Goal: Task Accomplishment & Management: Use online tool/utility

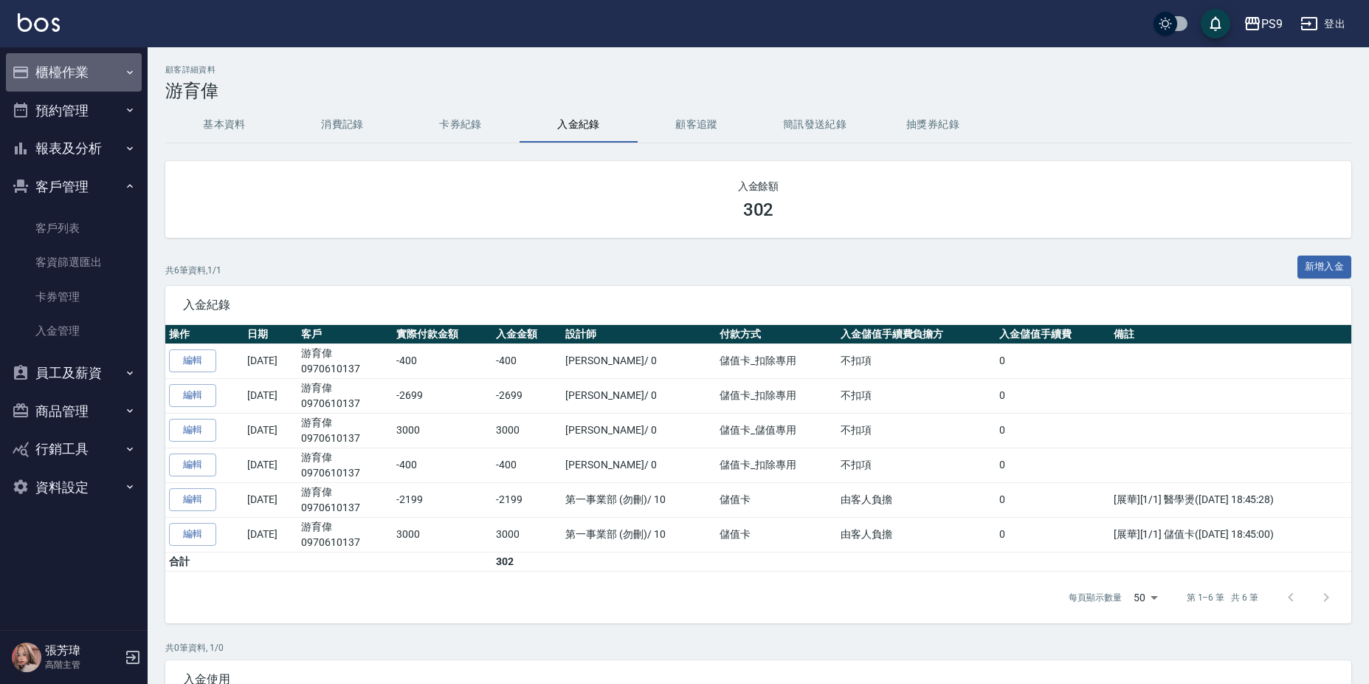
click at [88, 80] on button "櫃檯作業" at bounding box center [74, 72] width 136 height 38
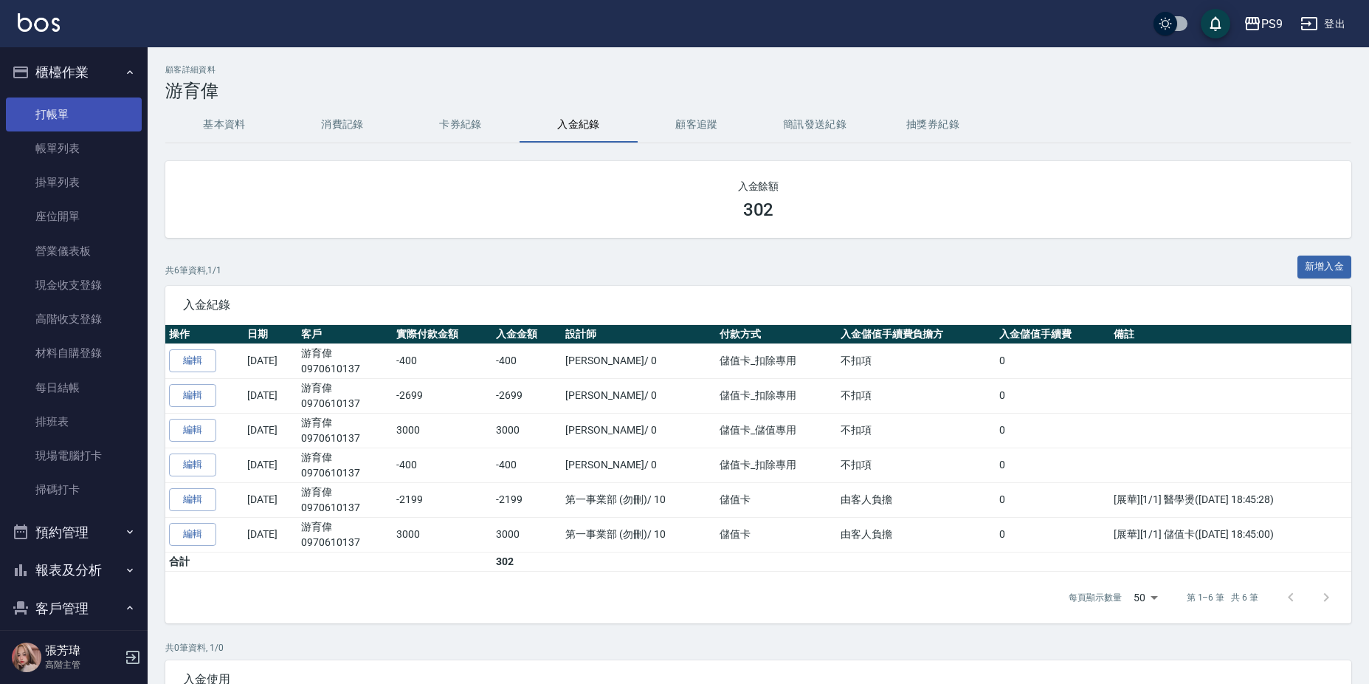
click at [81, 117] on link "打帳單" at bounding box center [74, 114] width 136 height 34
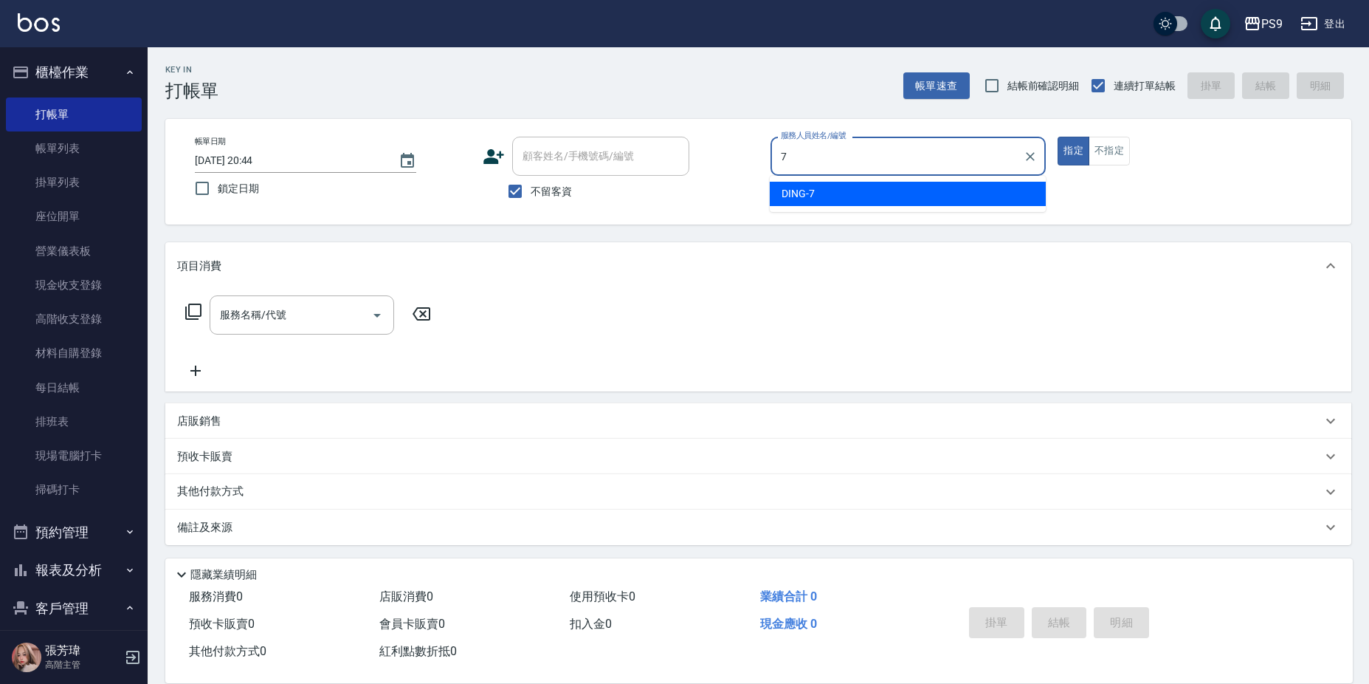
type input "DING-7"
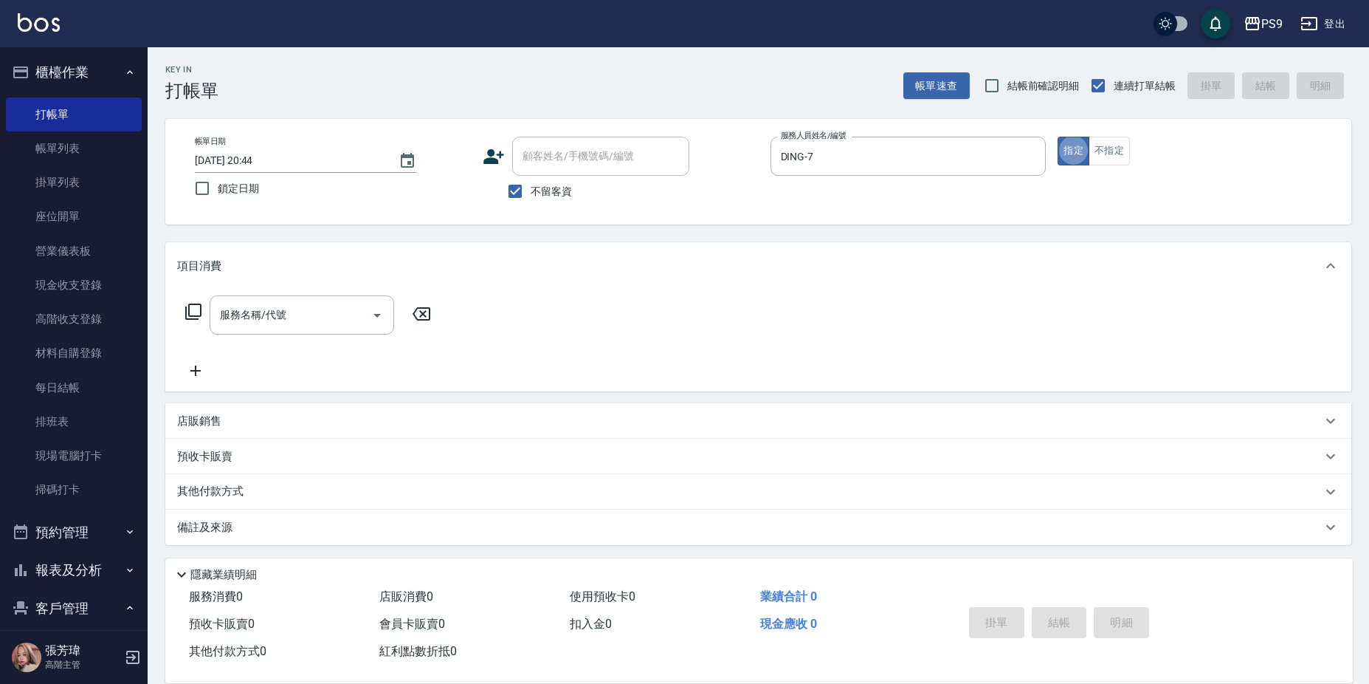
type button "true"
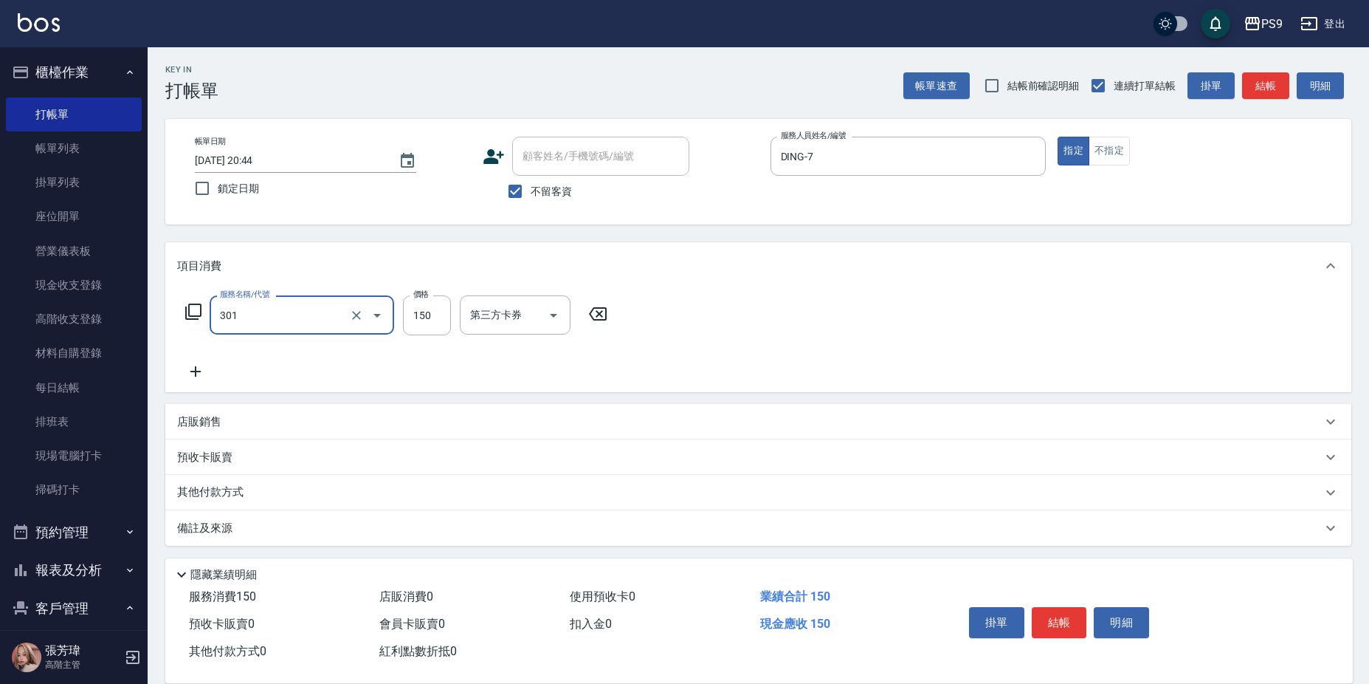
type input "剪-150(301)"
type input "500"
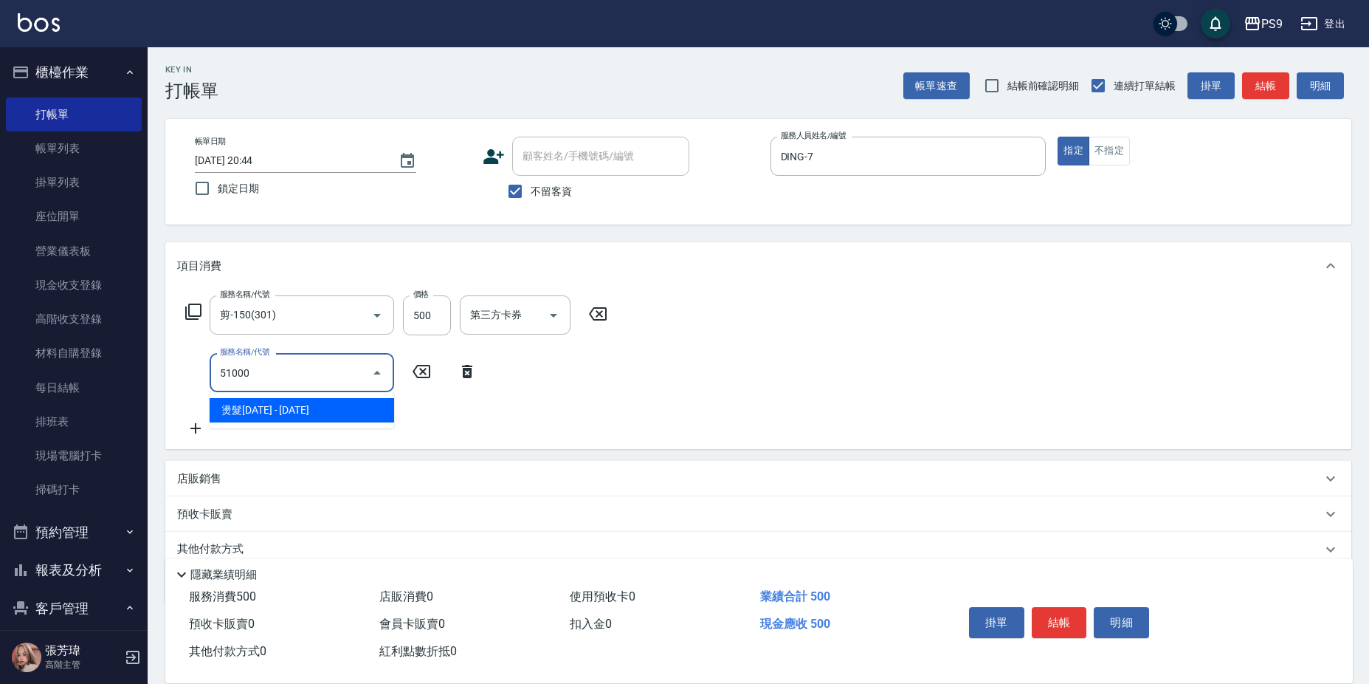
type input "燙髮1000(51000)"
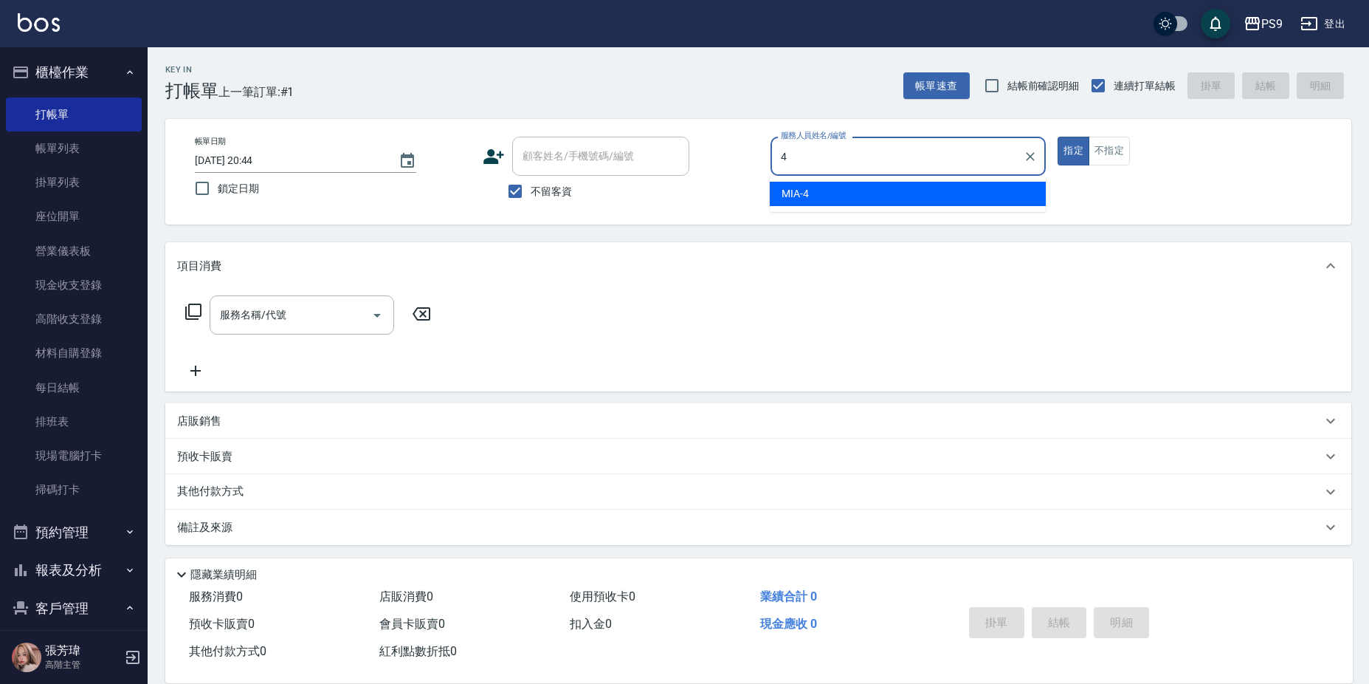
type input "MIA-4"
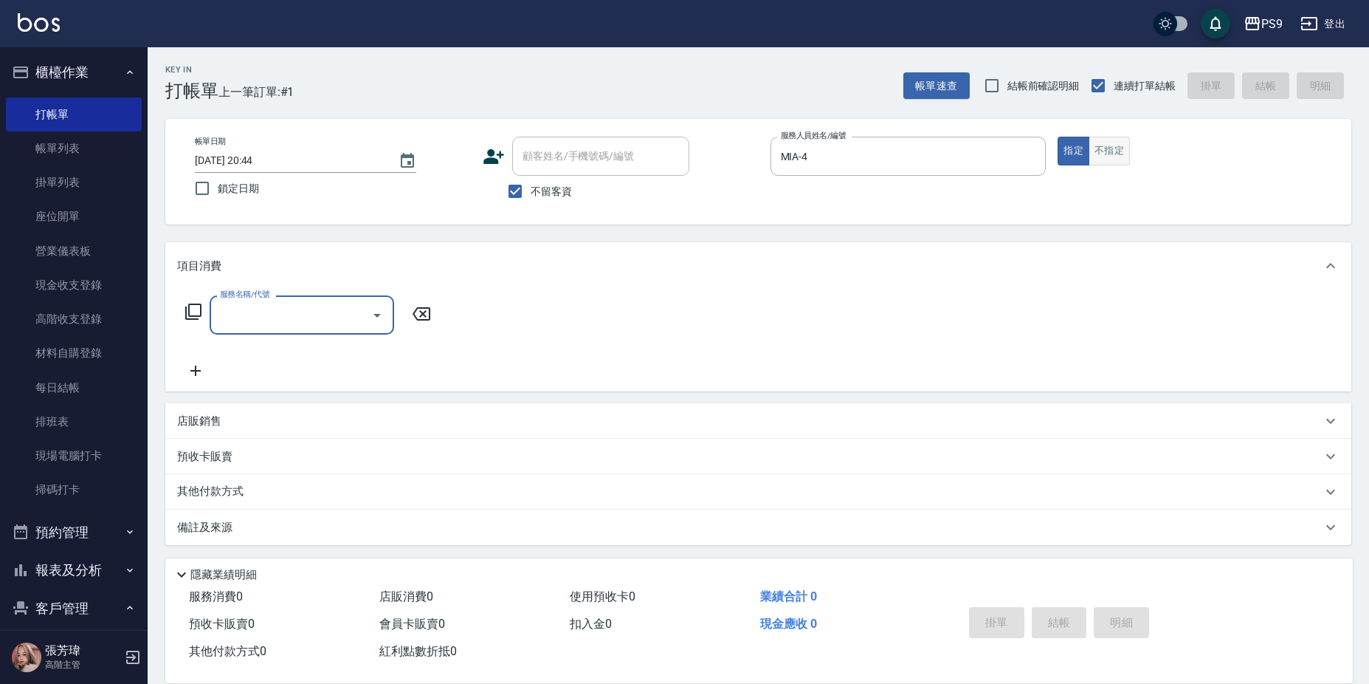
click at [1112, 161] on button "不指定" at bounding box center [1109, 151] width 41 height 29
type button "false"
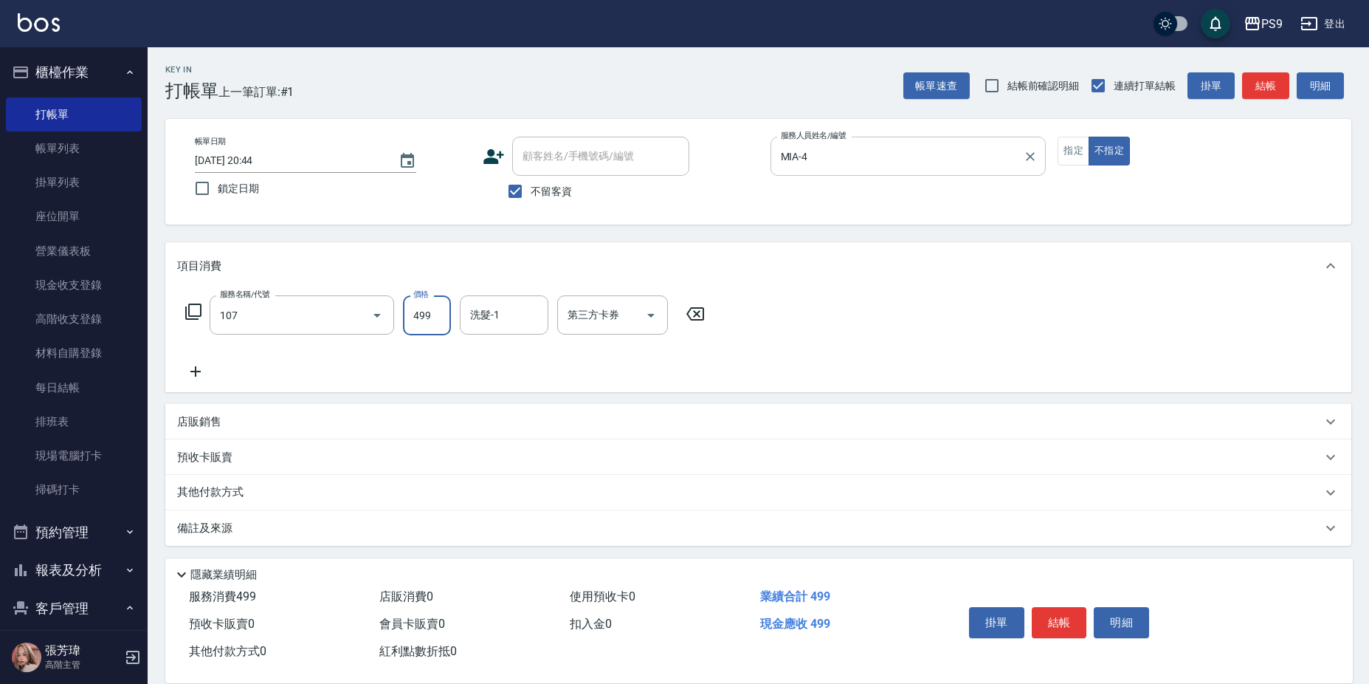
type input "[PERSON_NAME](107)"
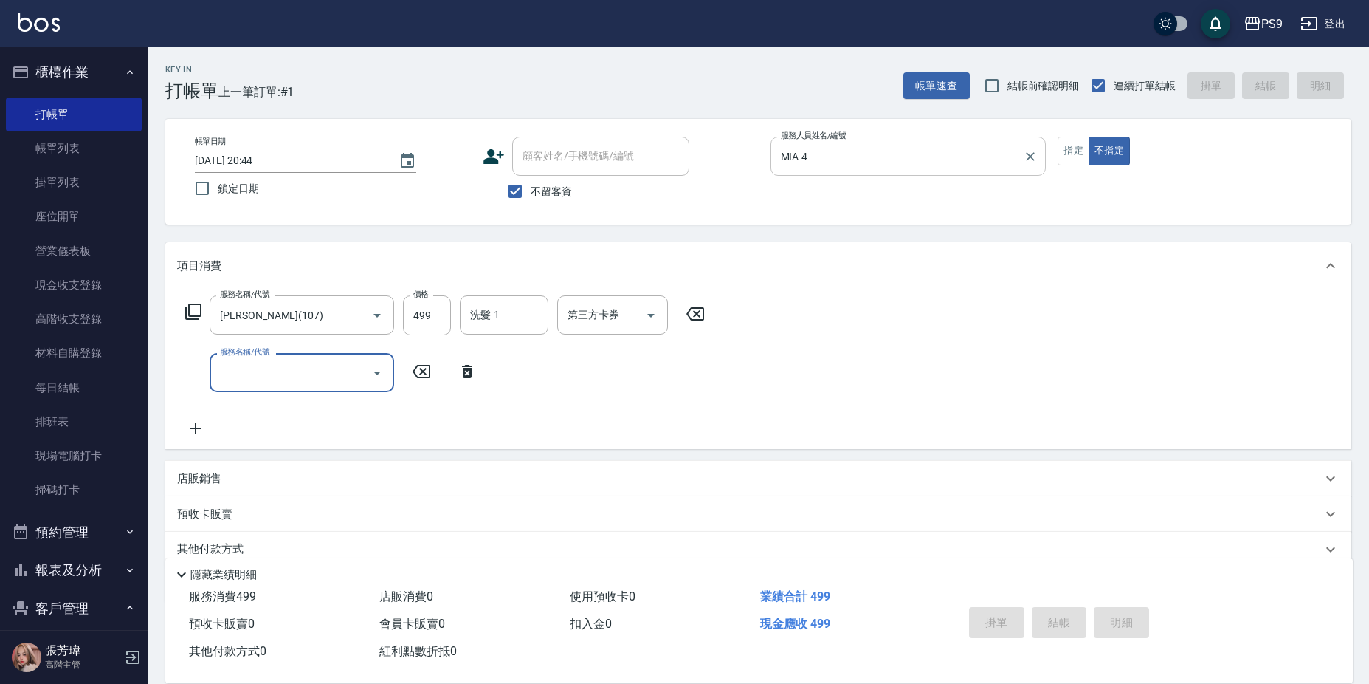
type input "[DATE] 20:45"
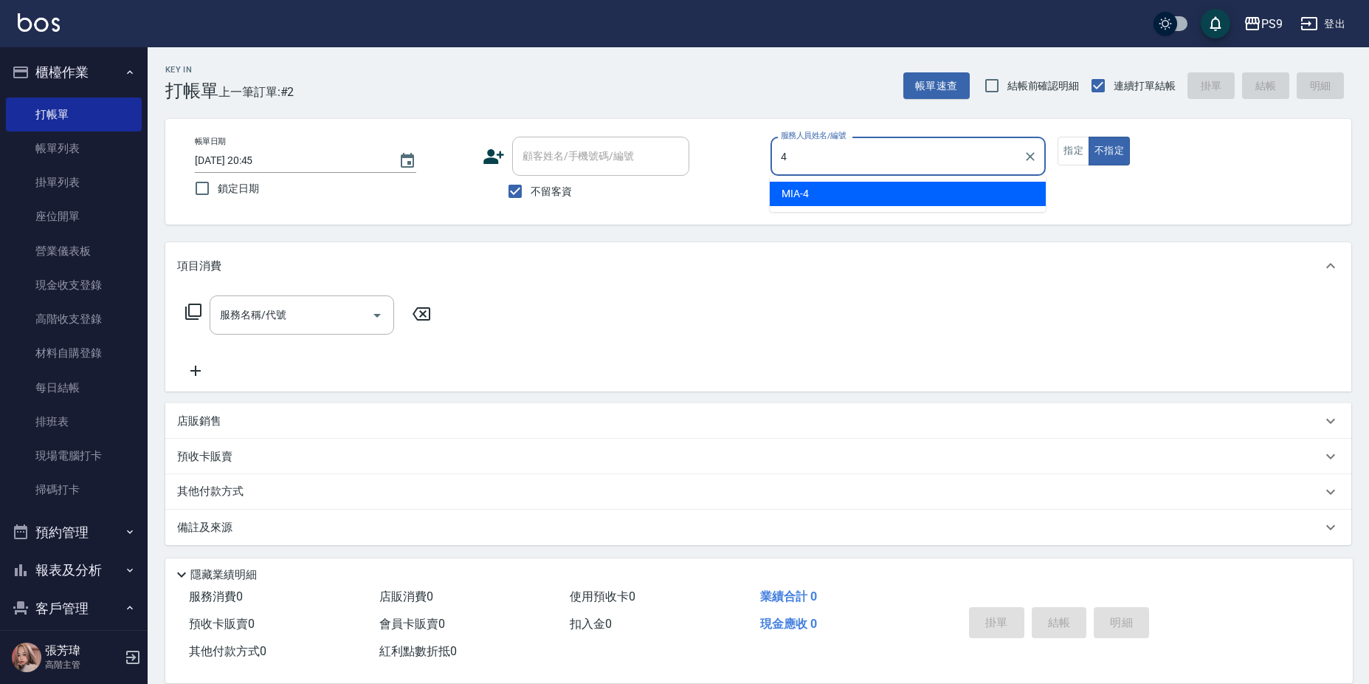
type input "MIA-4"
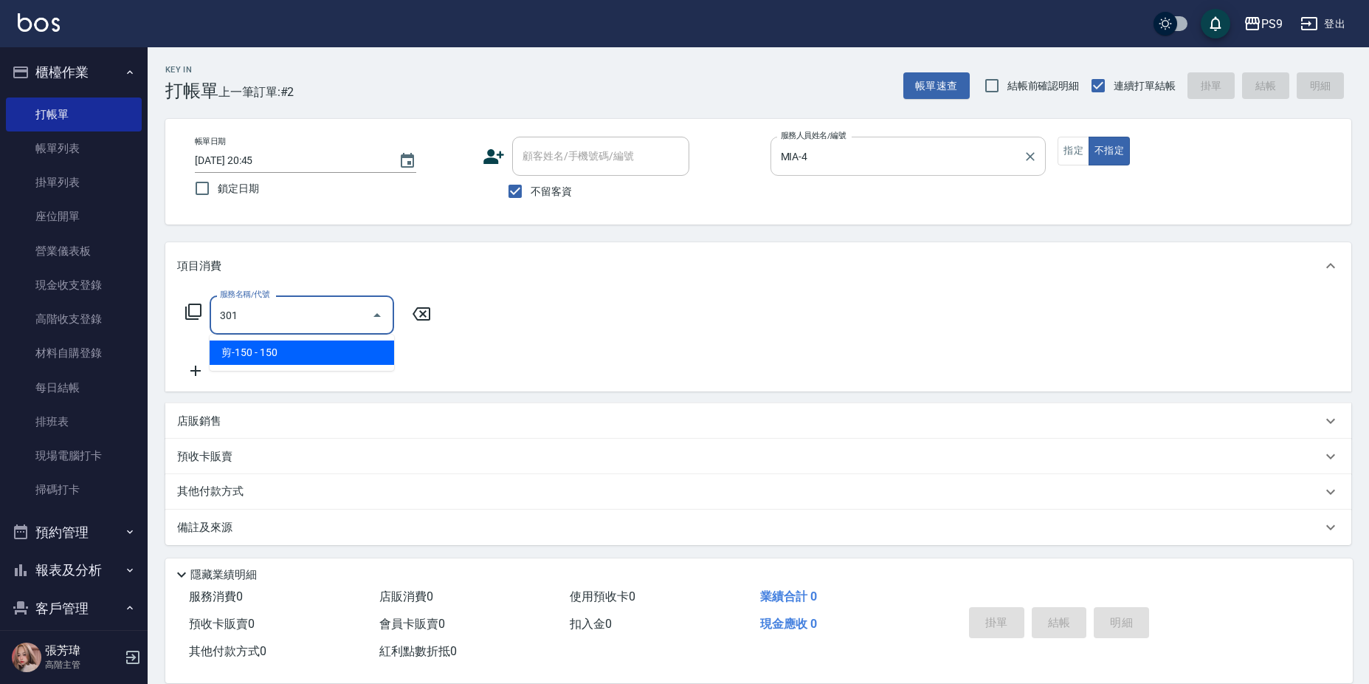
type input "剪-150(301)"
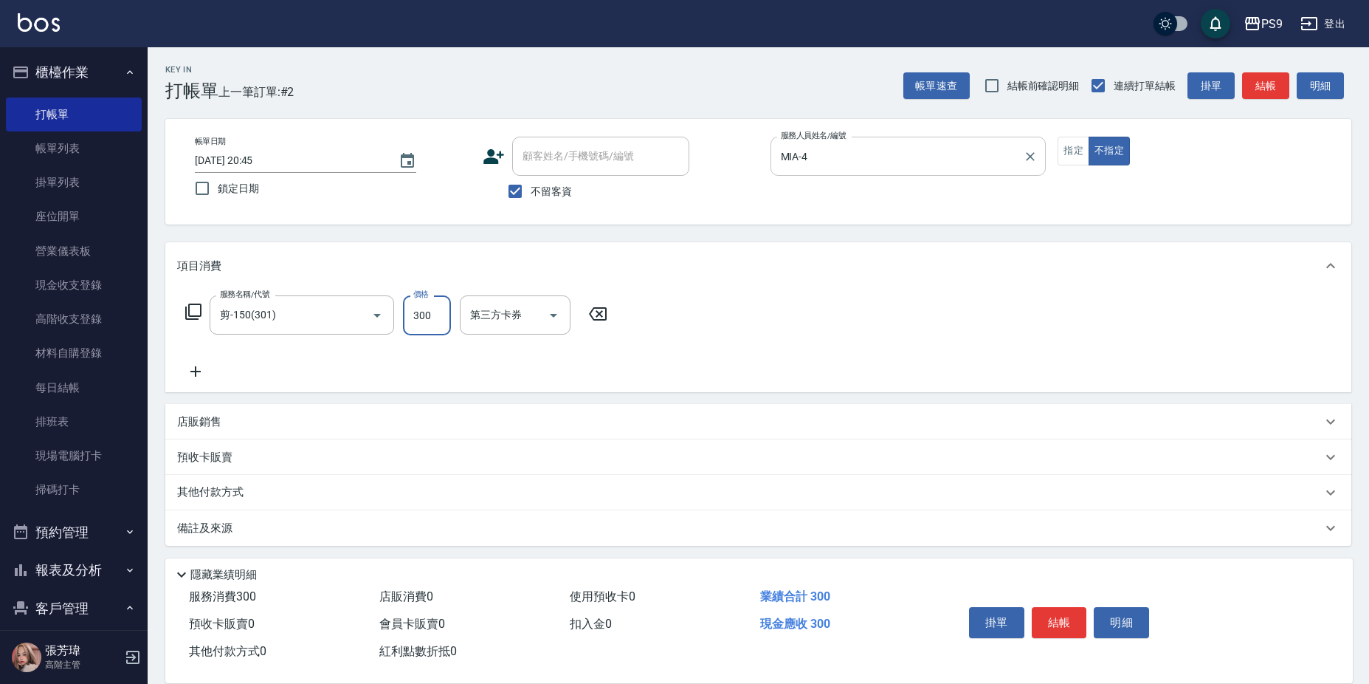
type input "300"
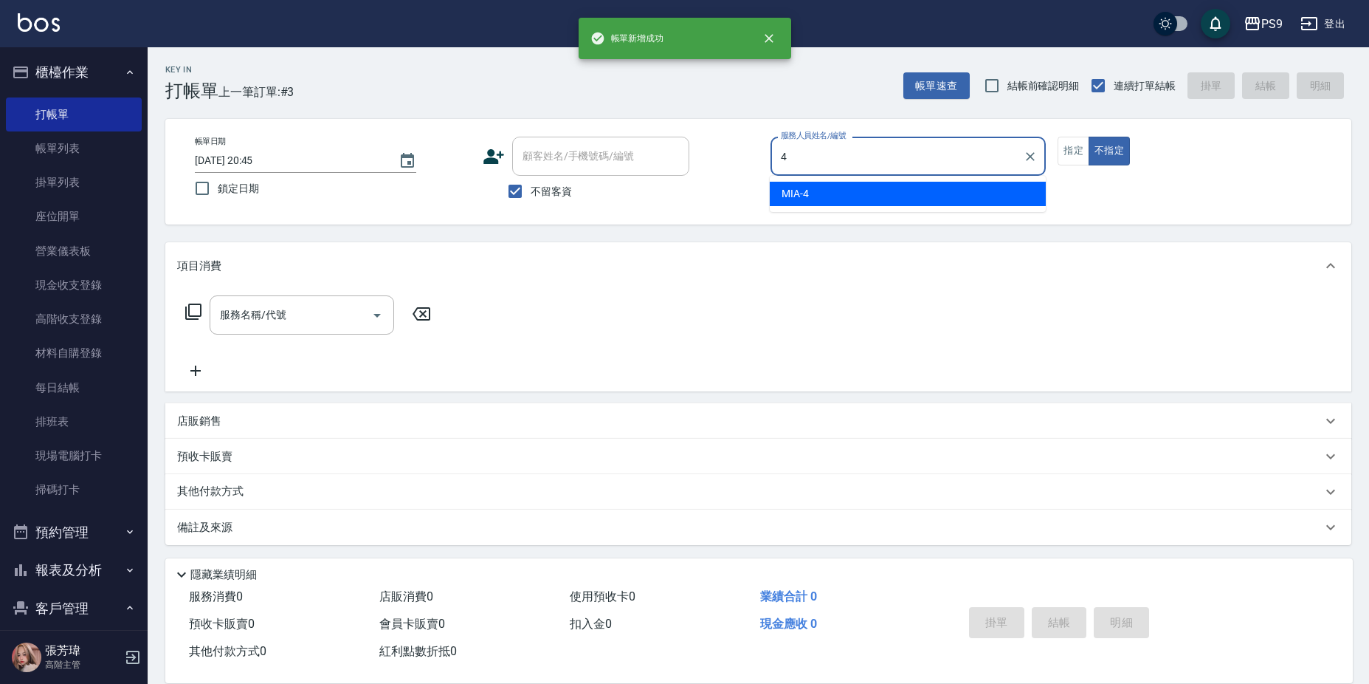
type input "MIA-4"
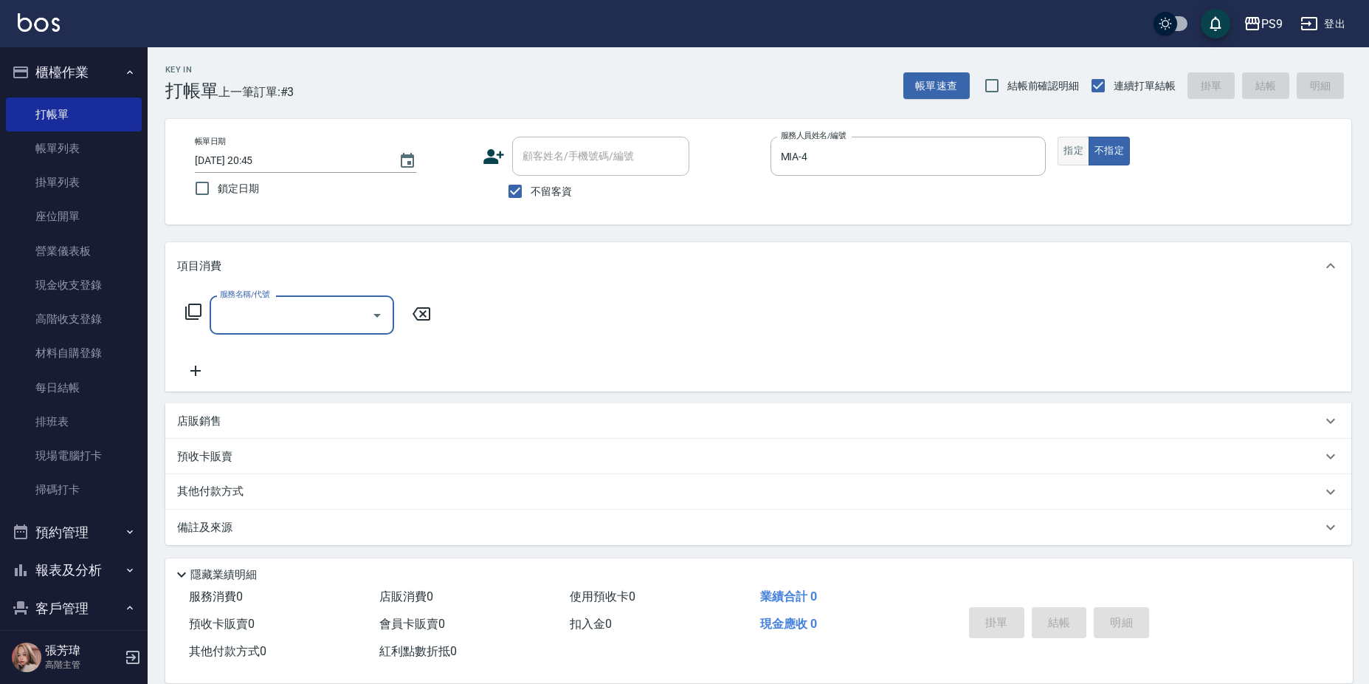
click at [1059, 153] on button "指定" at bounding box center [1074, 151] width 32 height 29
type input "剪-150(301)"
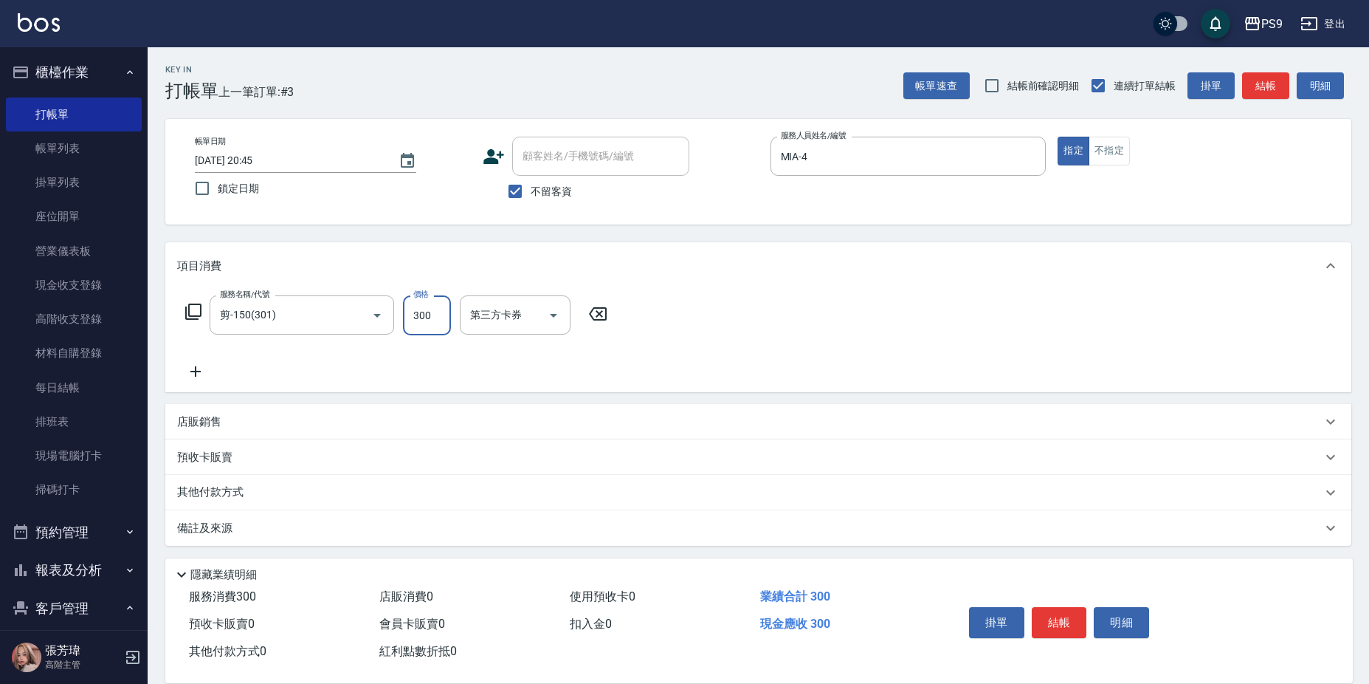
type input "300"
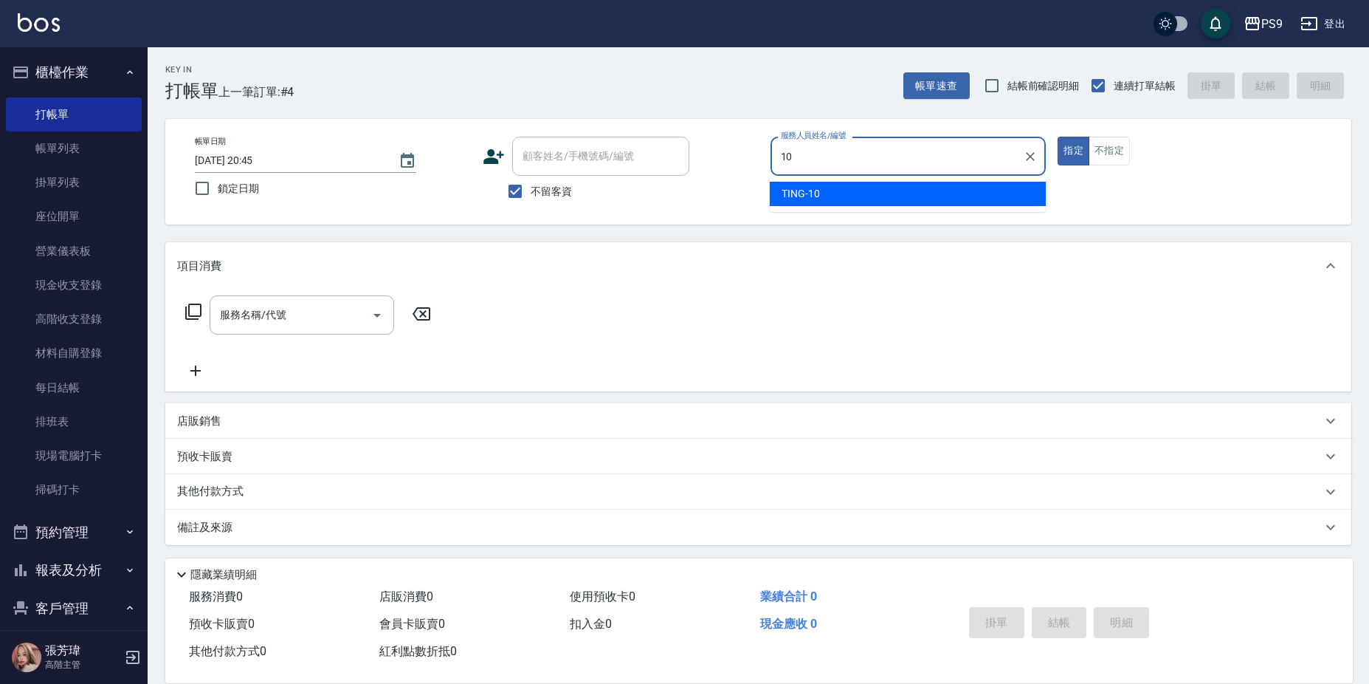
type input "TING-10"
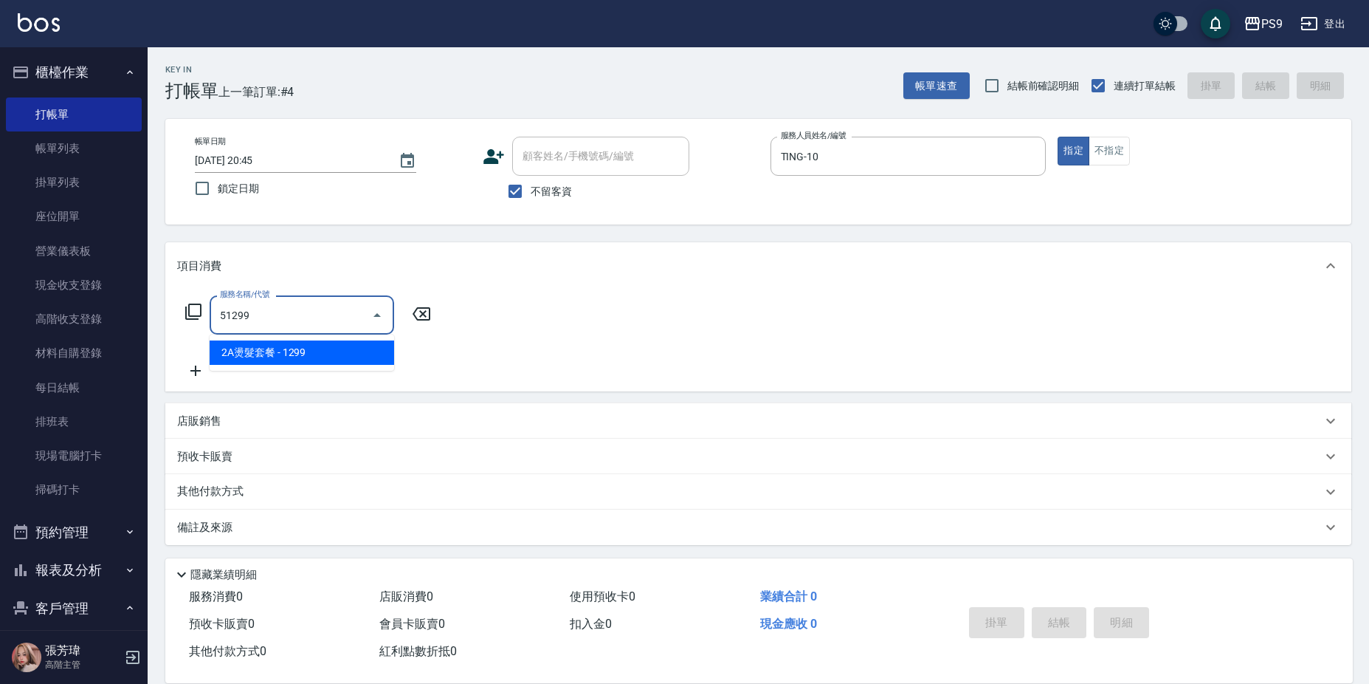
type input "2A燙髮套餐(51299)"
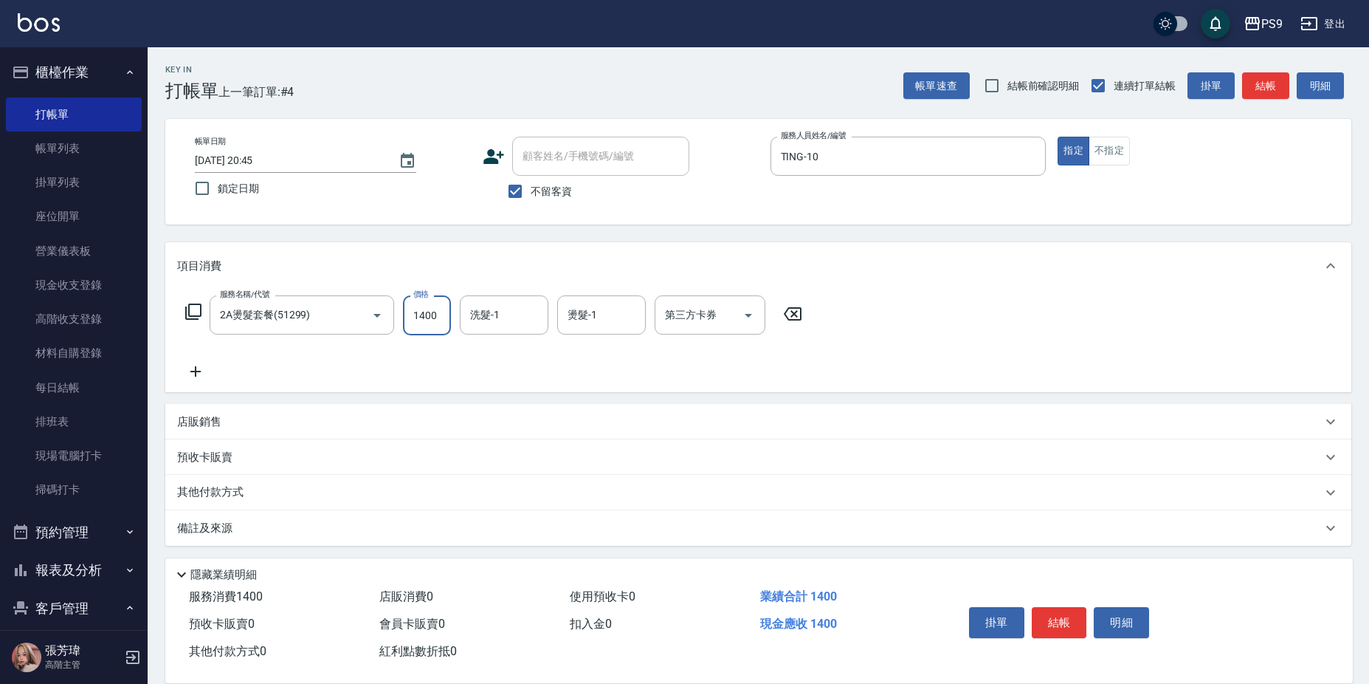
type input "1400"
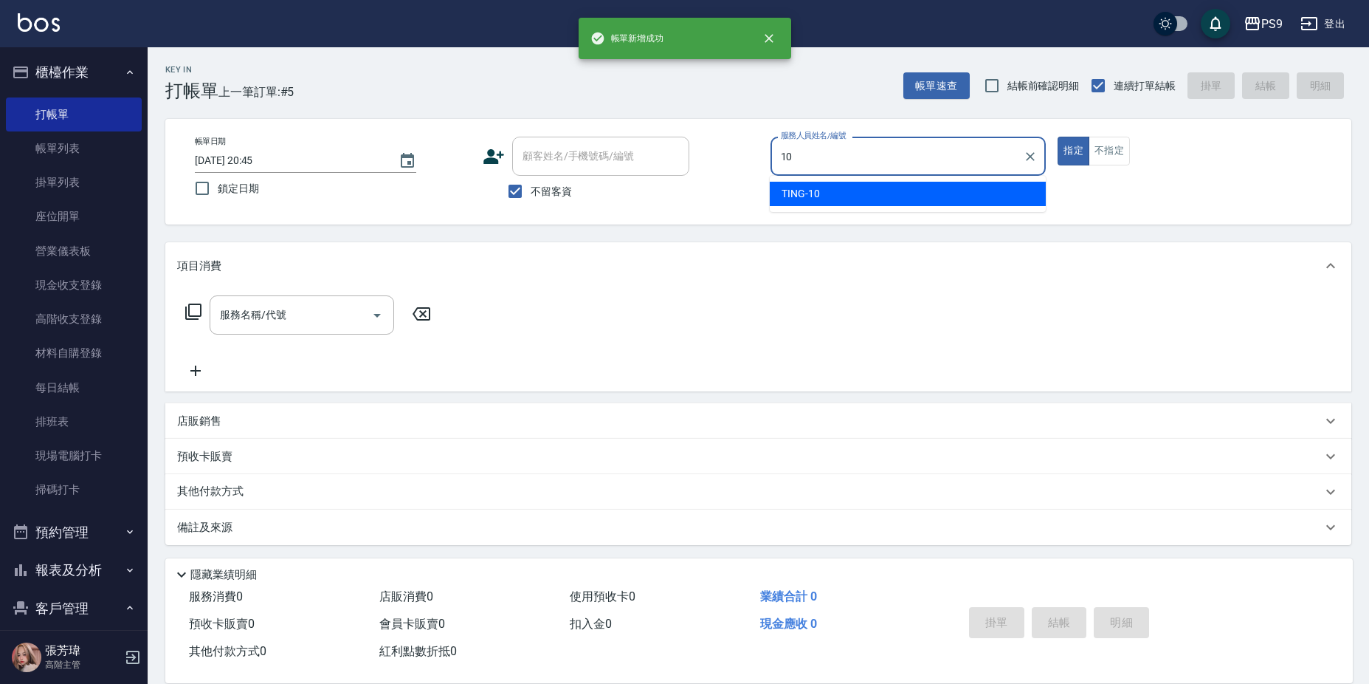
type input "TING-10"
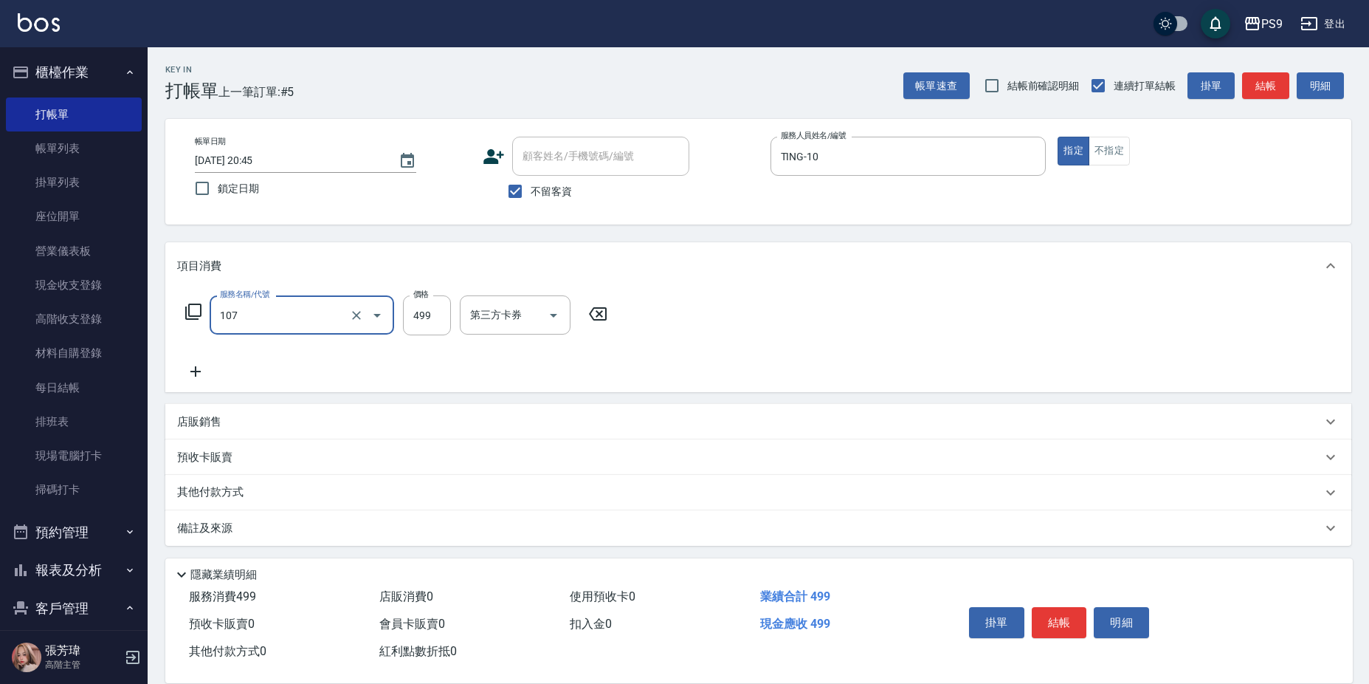
type input "[PERSON_NAME](107)"
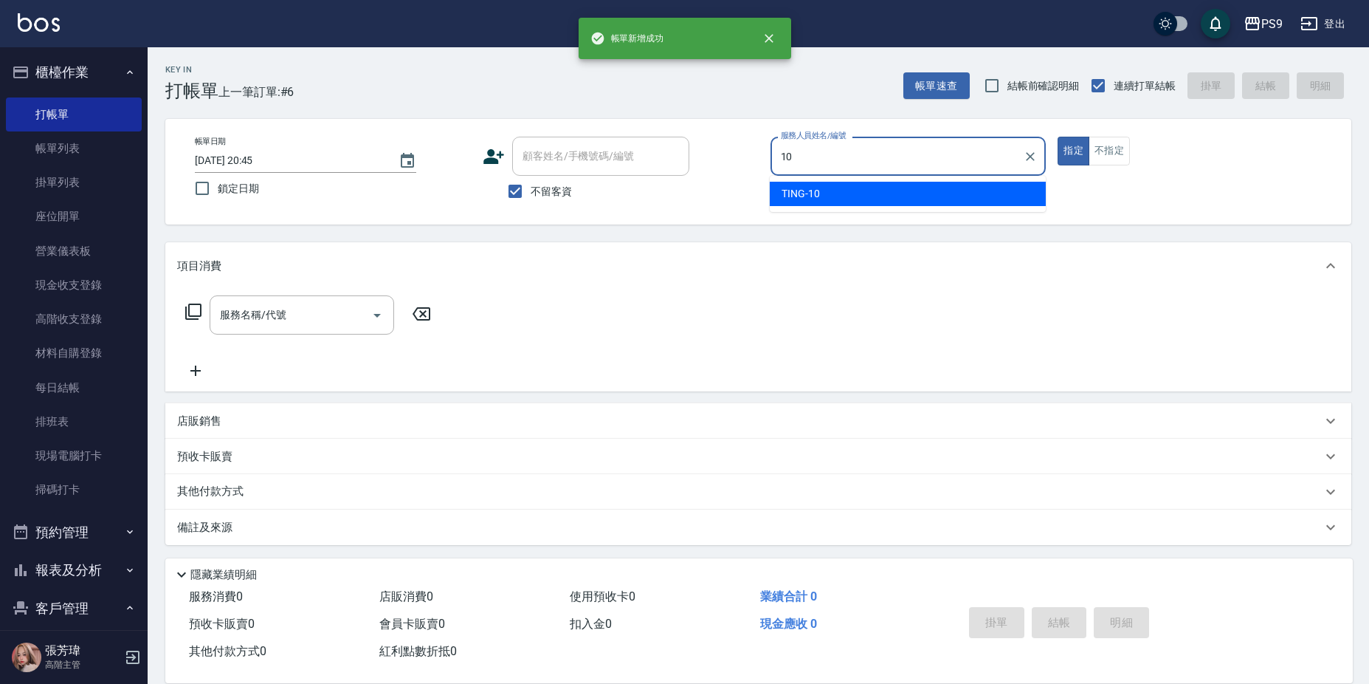
type input "TING-10"
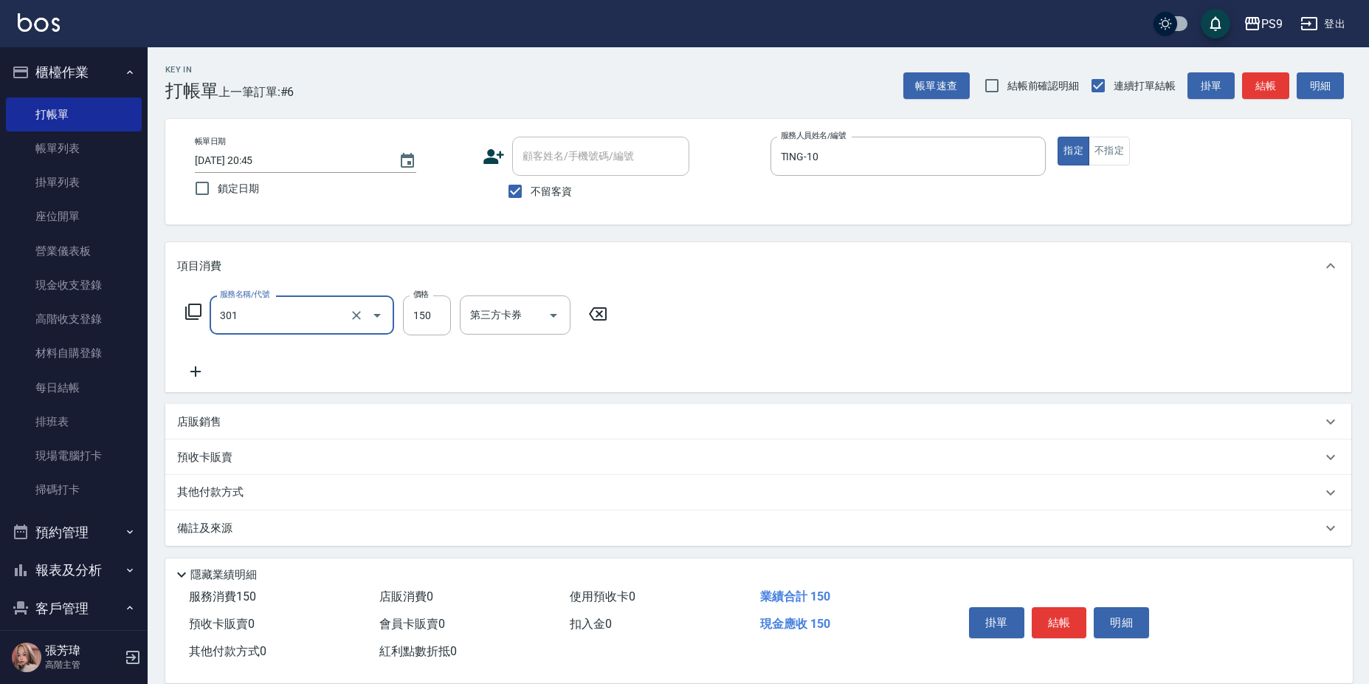
type input "剪-150(301)"
type input "350"
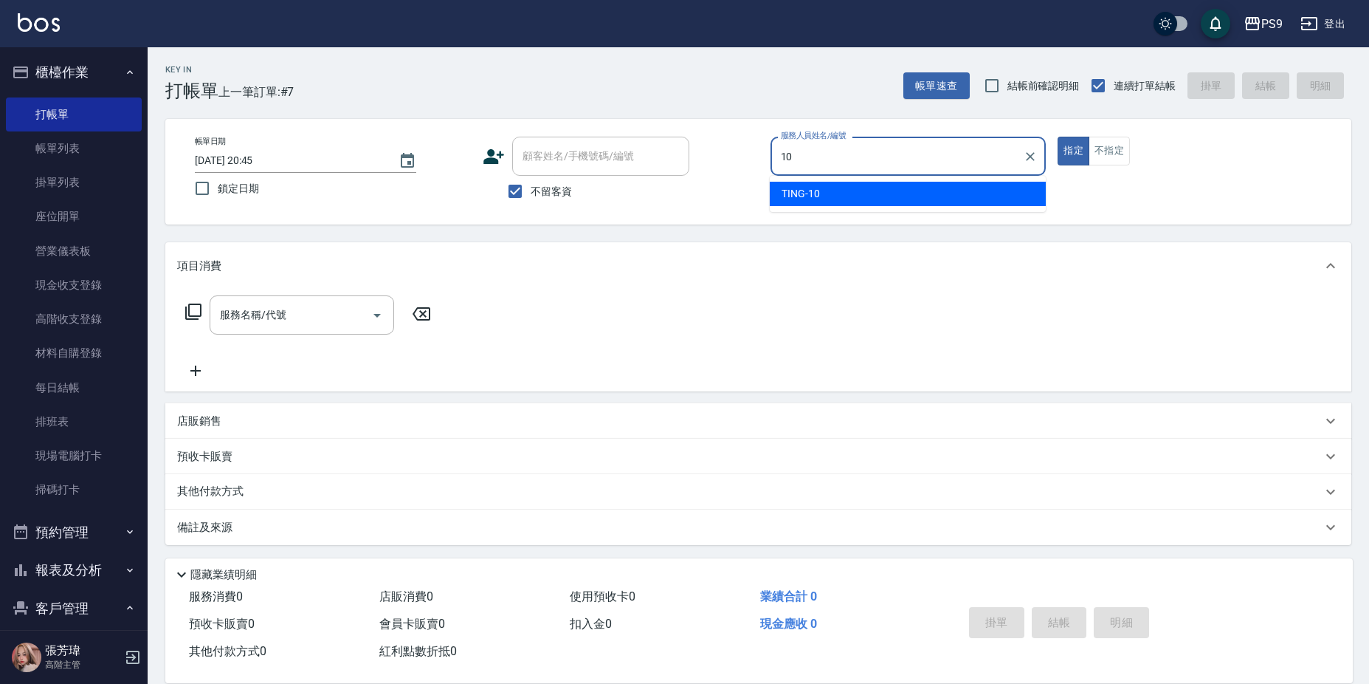
type input "TING-10"
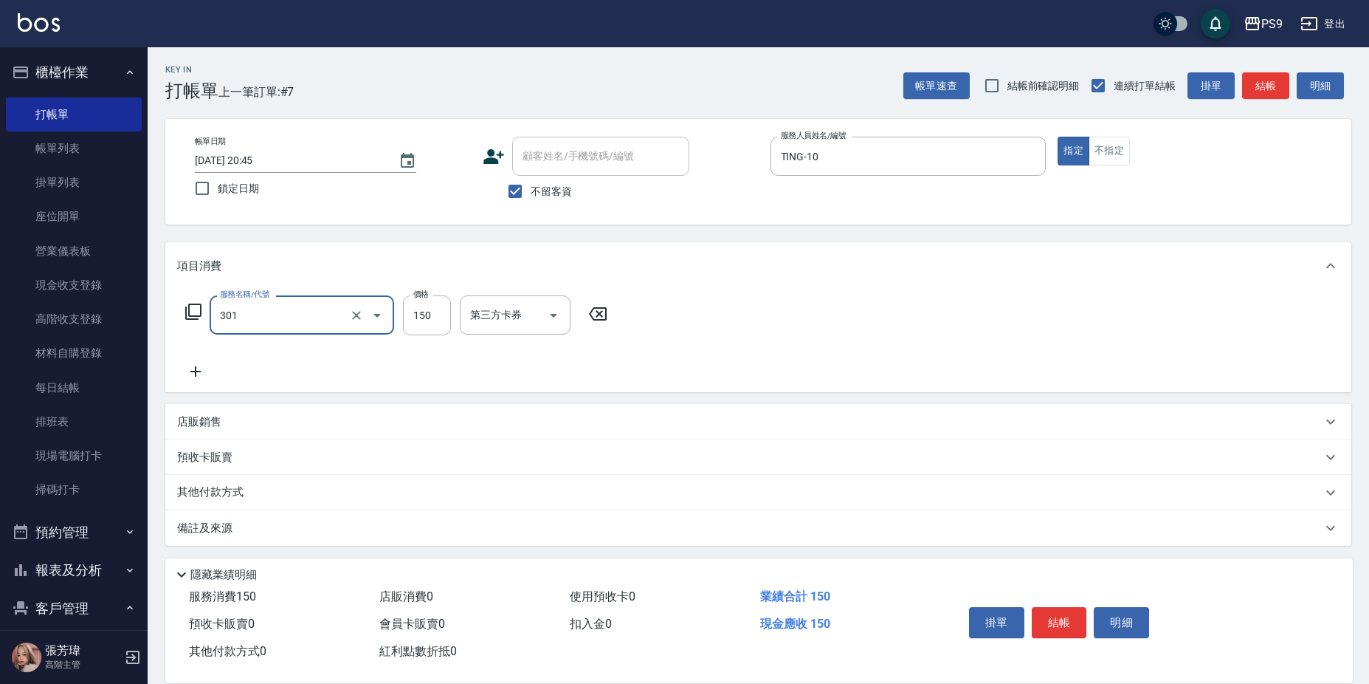
type input "剪-150(301)"
type input "350"
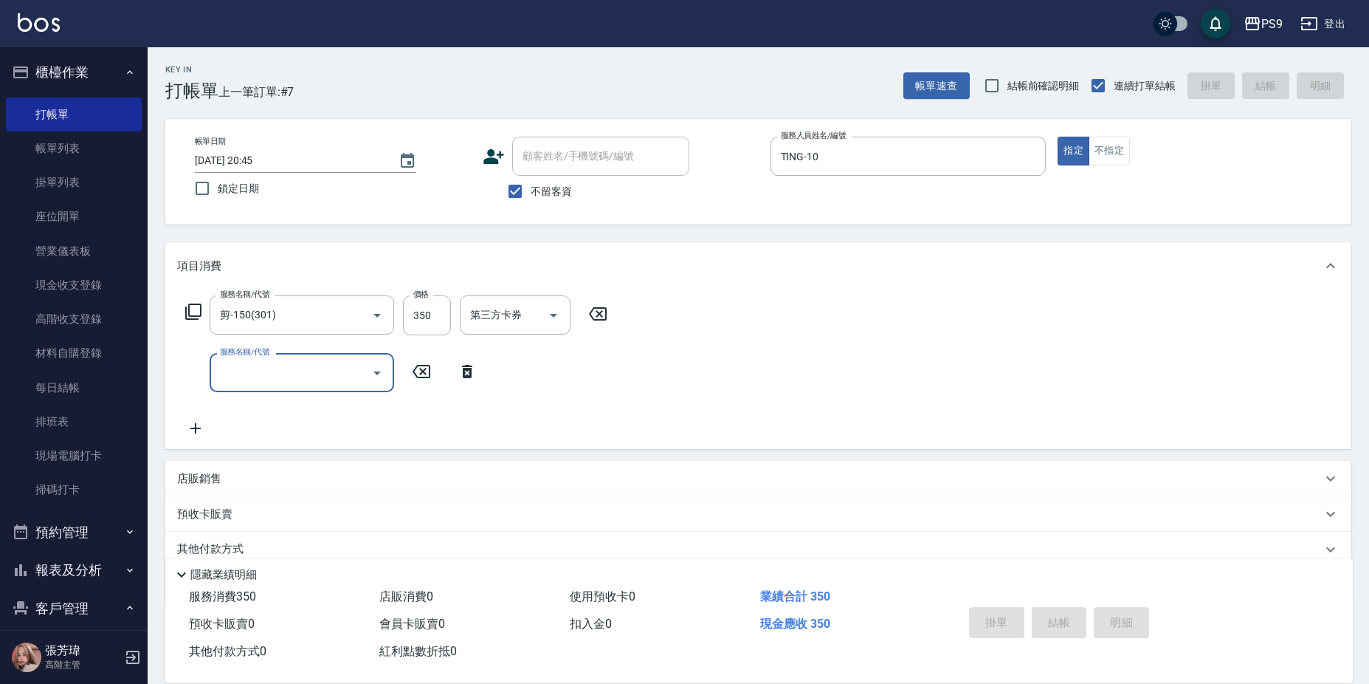
type input "[DATE] 20:46"
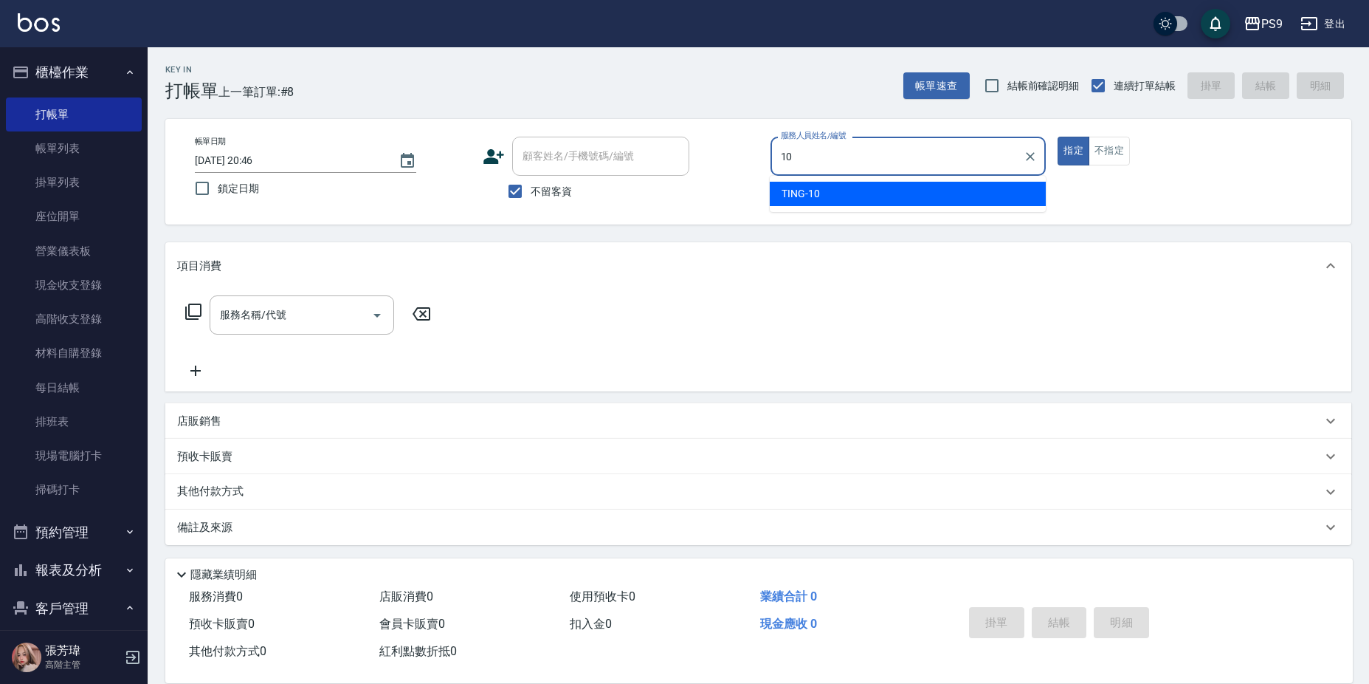
type input "TING-10"
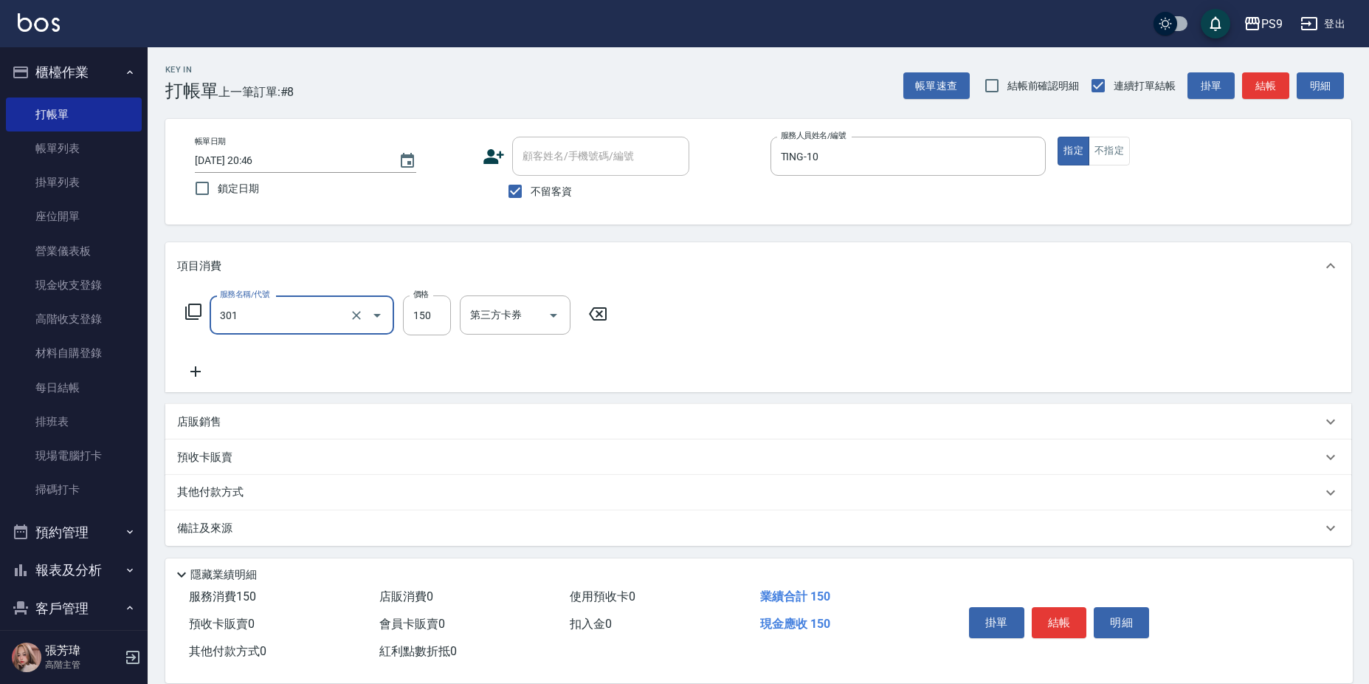
type input "剪-150(301)"
type input "350"
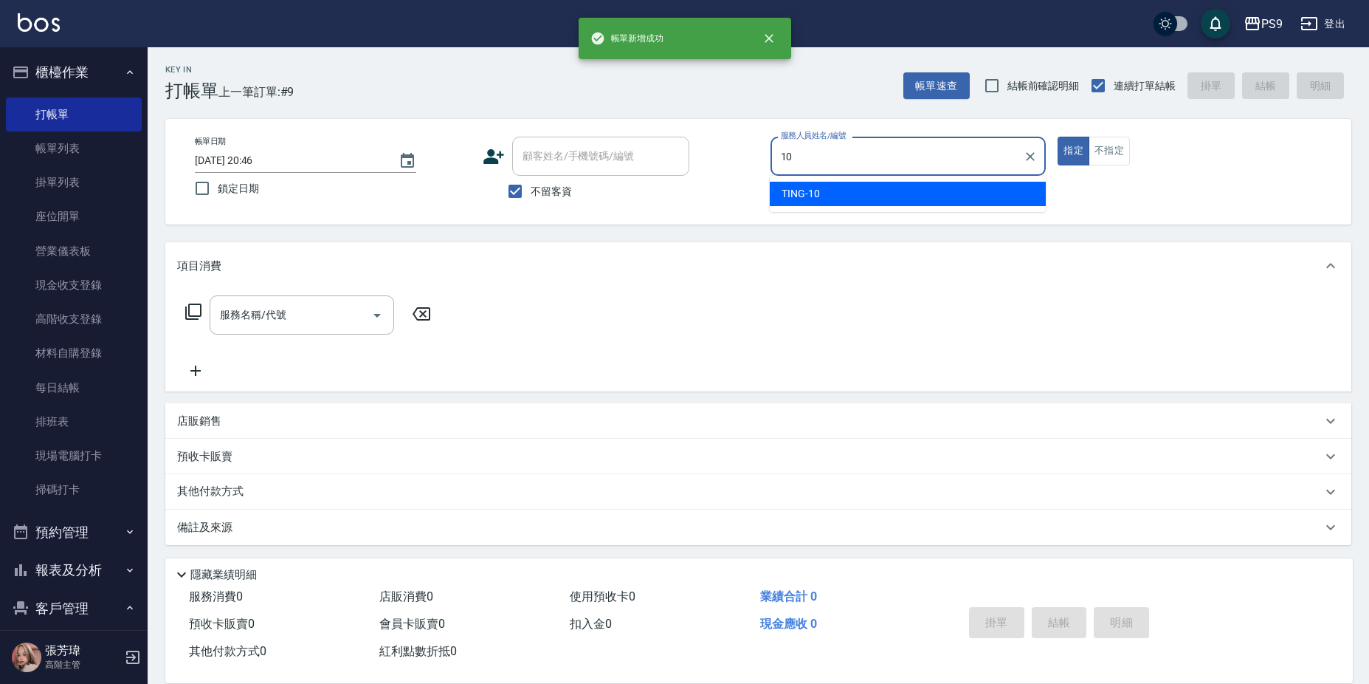
type input "TING-10"
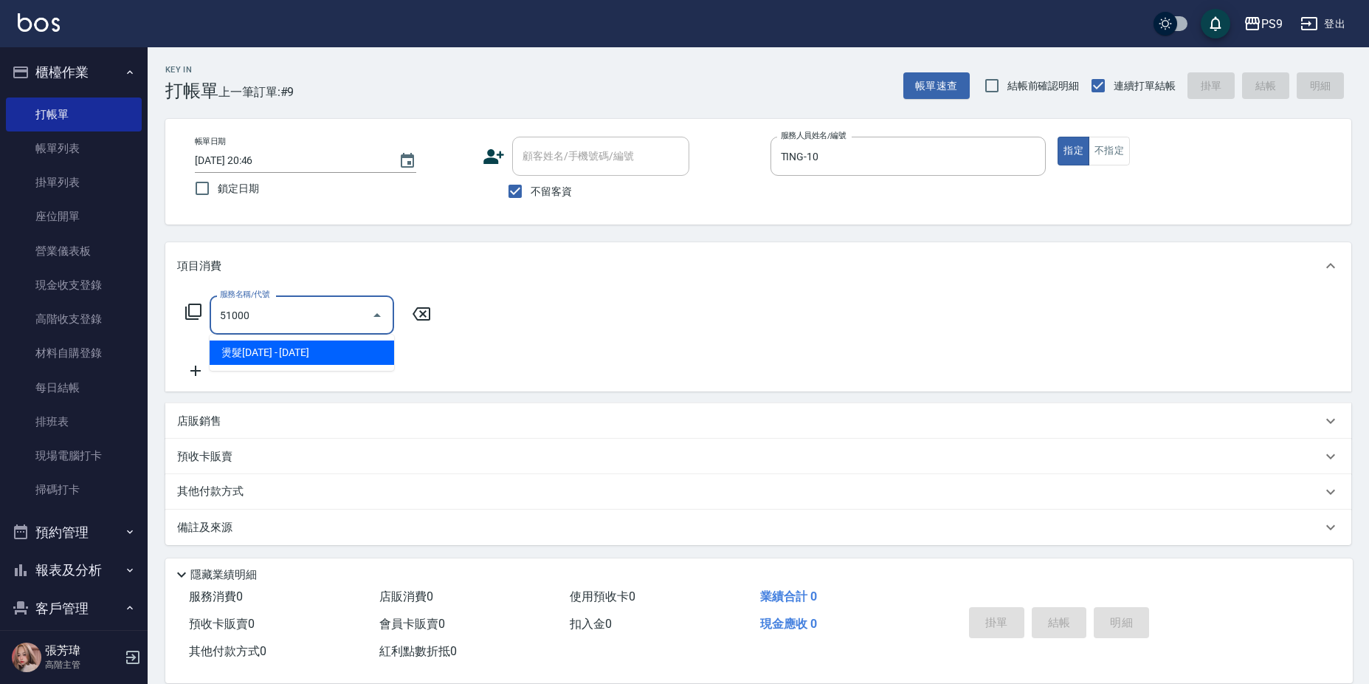
type input "燙髮1000(51000)"
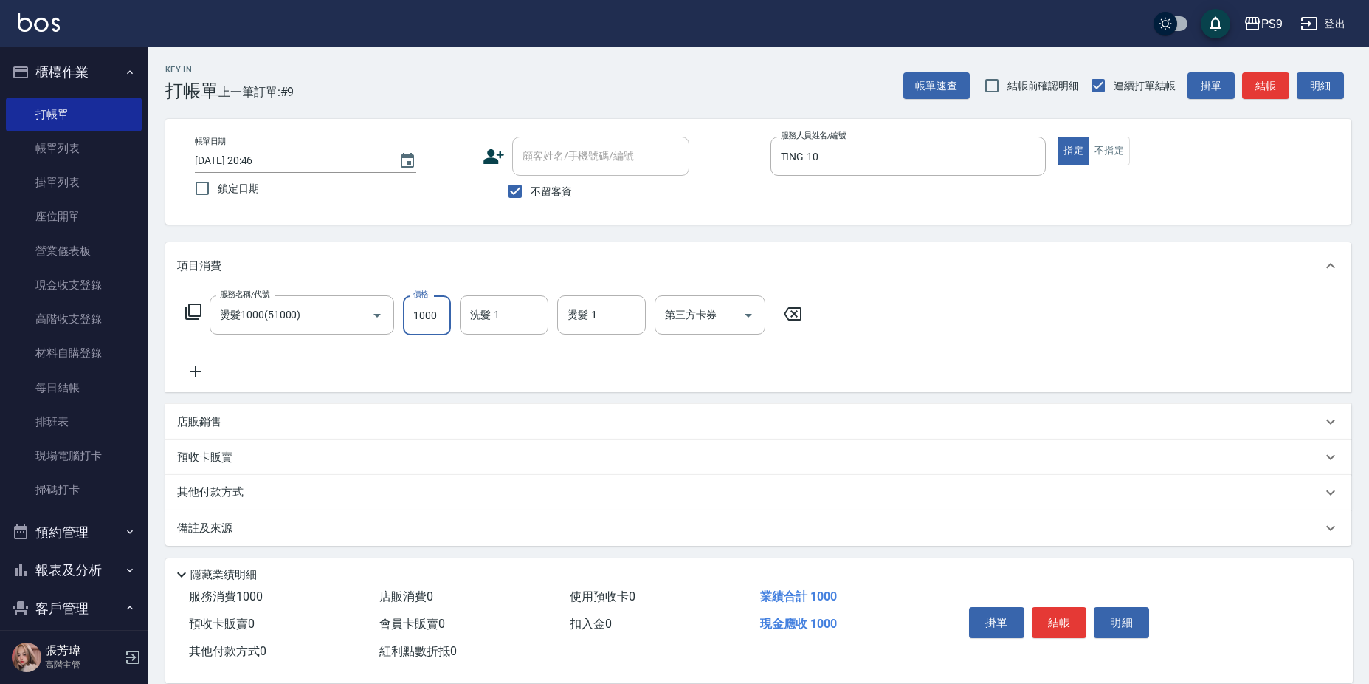
click at [429, 313] on input "1000" at bounding box center [427, 315] width 48 height 40
type input "1100"
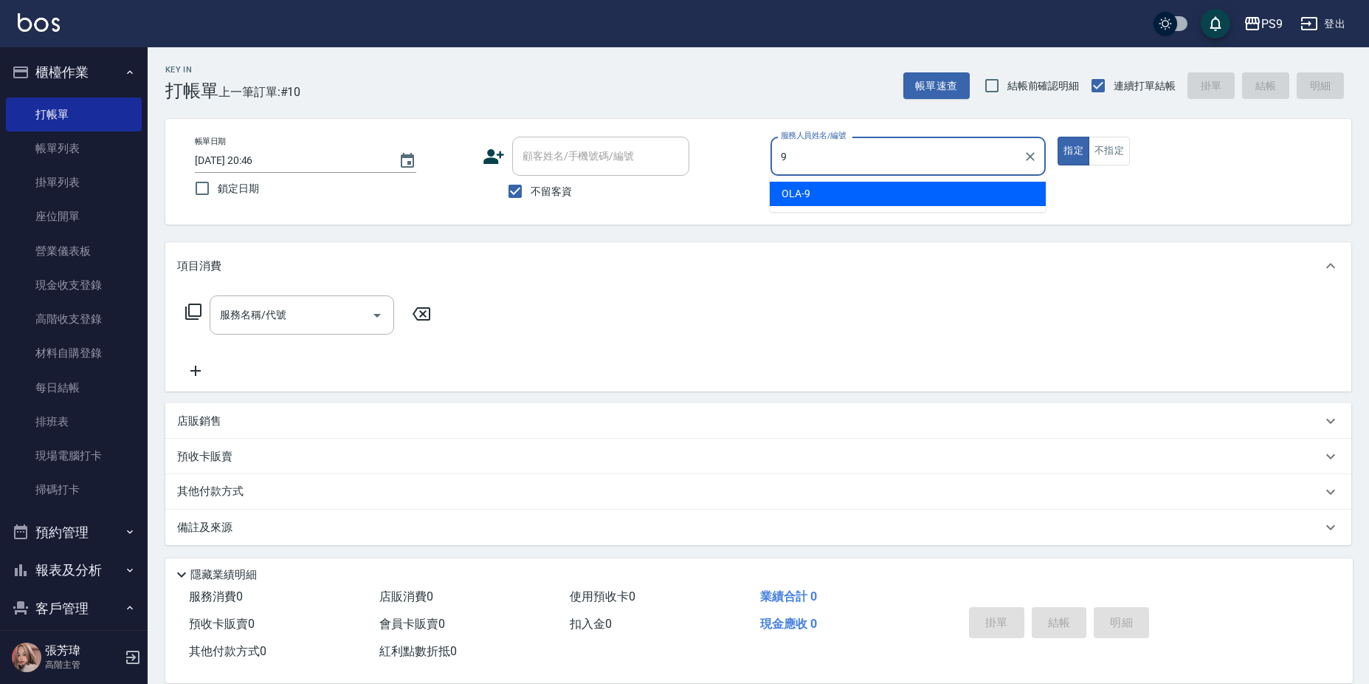
type input "OLA-9"
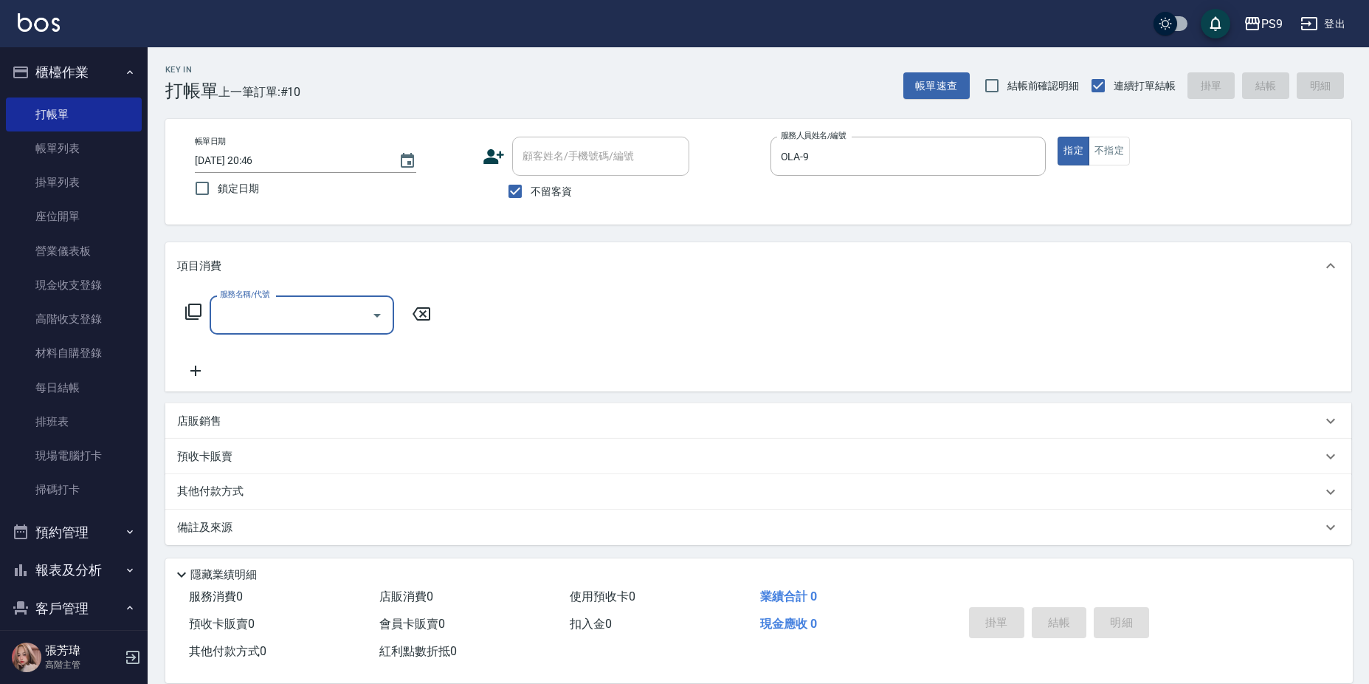
type input "5"
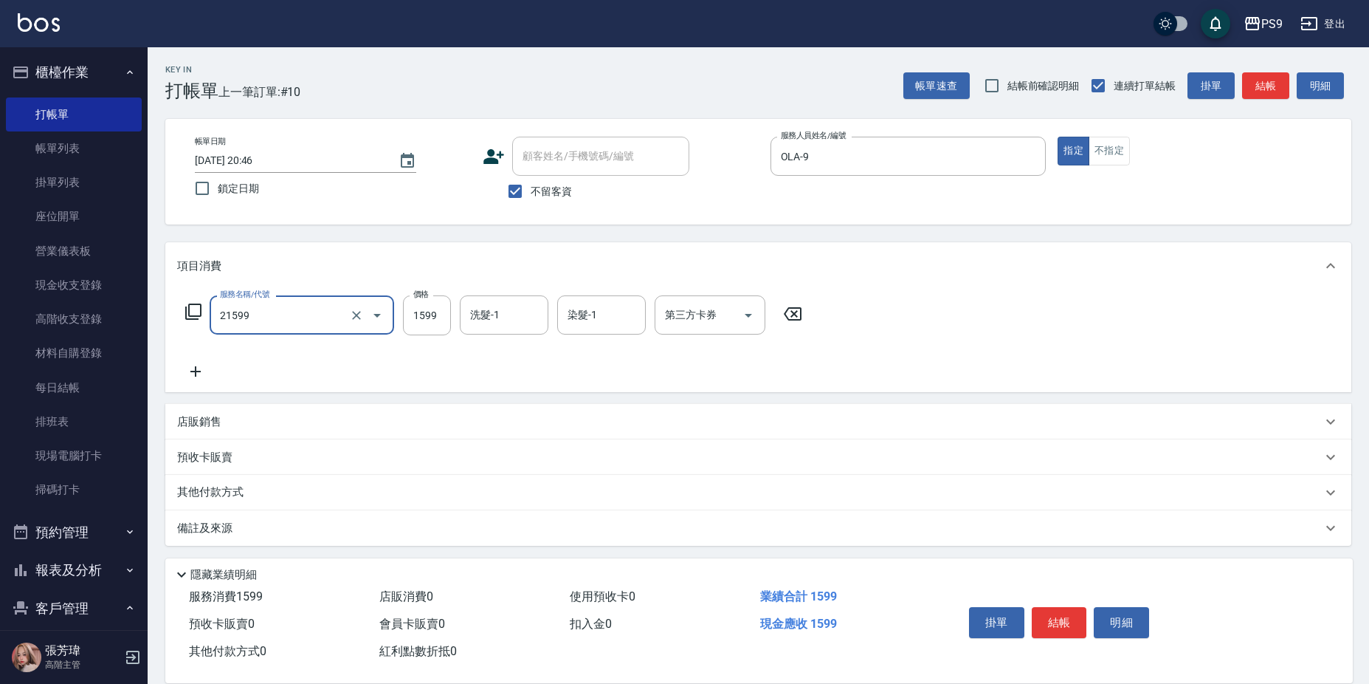
type input "染髮1599(21599)"
type input "1499"
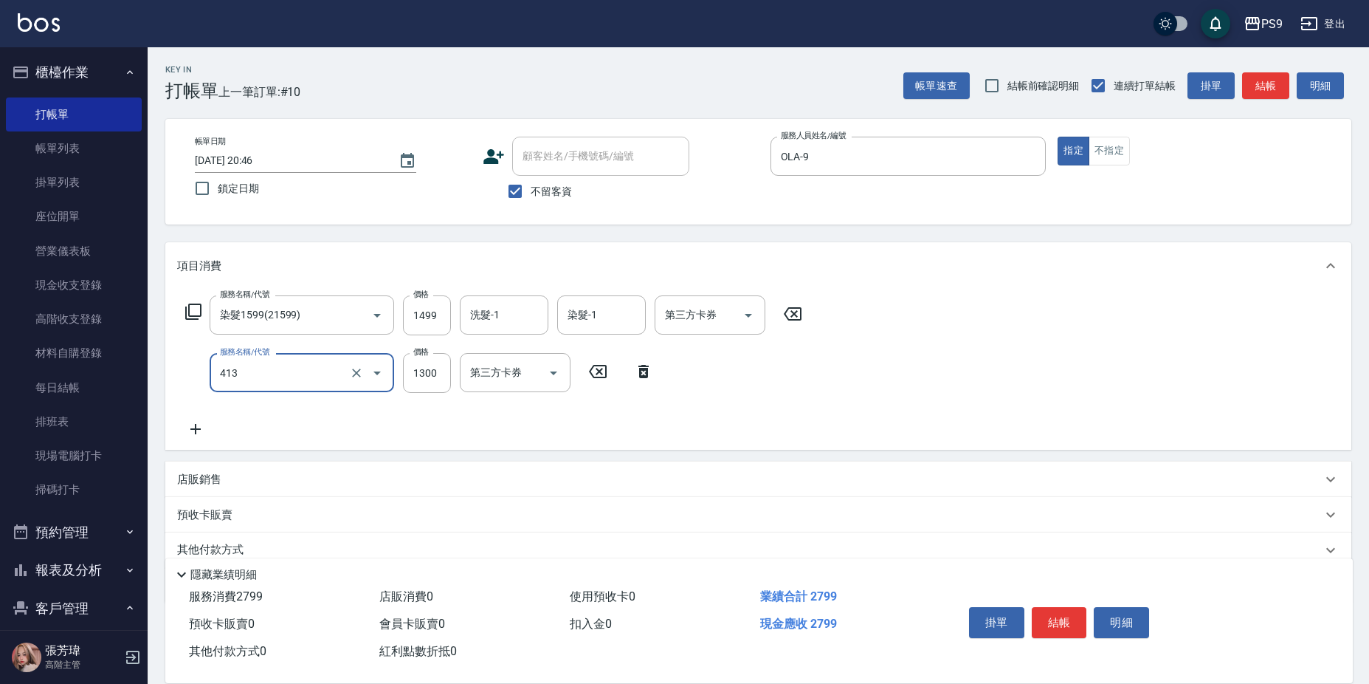
type input "鏡面護髮(413)"
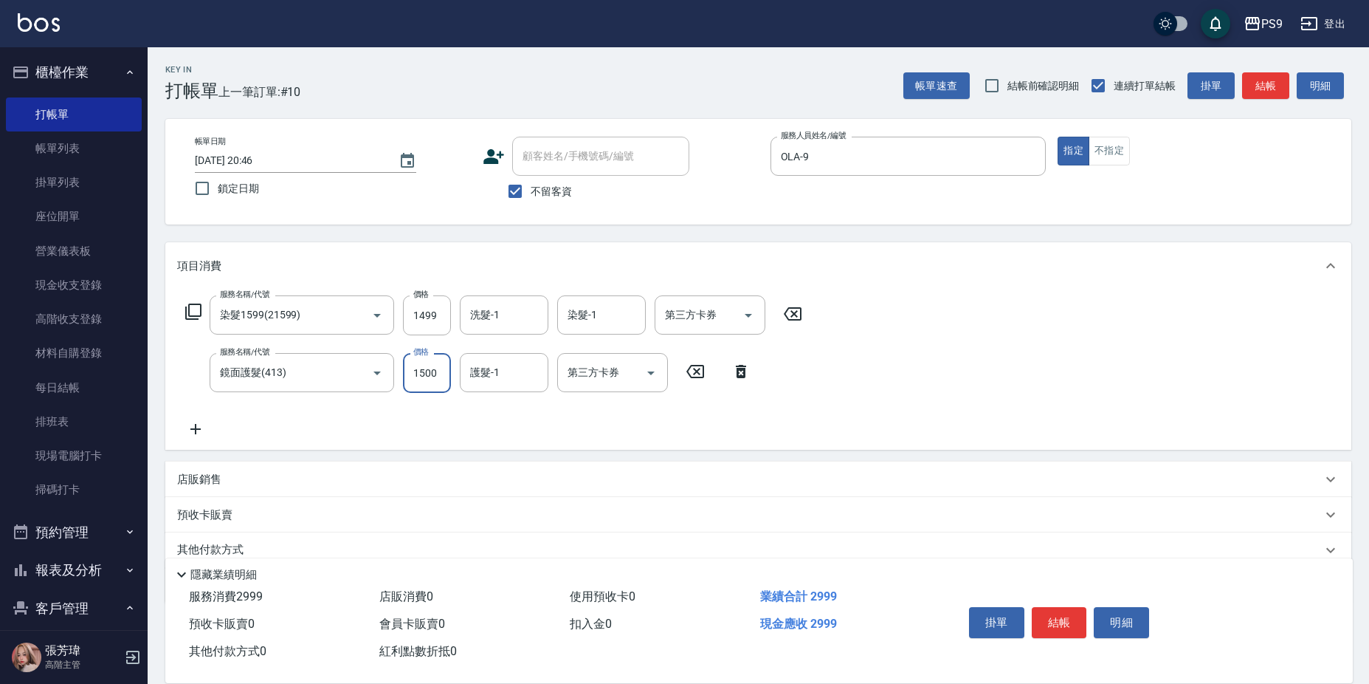
type input "1500"
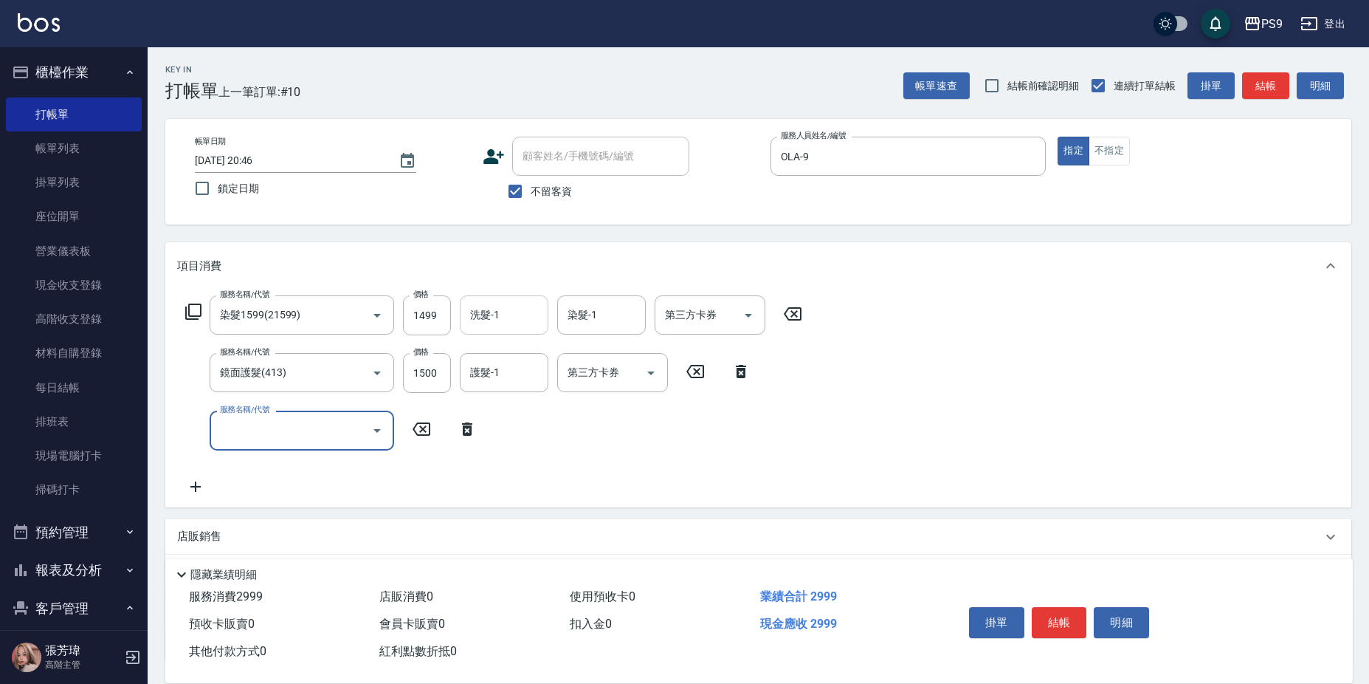
click at [495, 317] on div "洗髮-1 洗髮-1" at bounding box center [504, 314] width 89 height 39
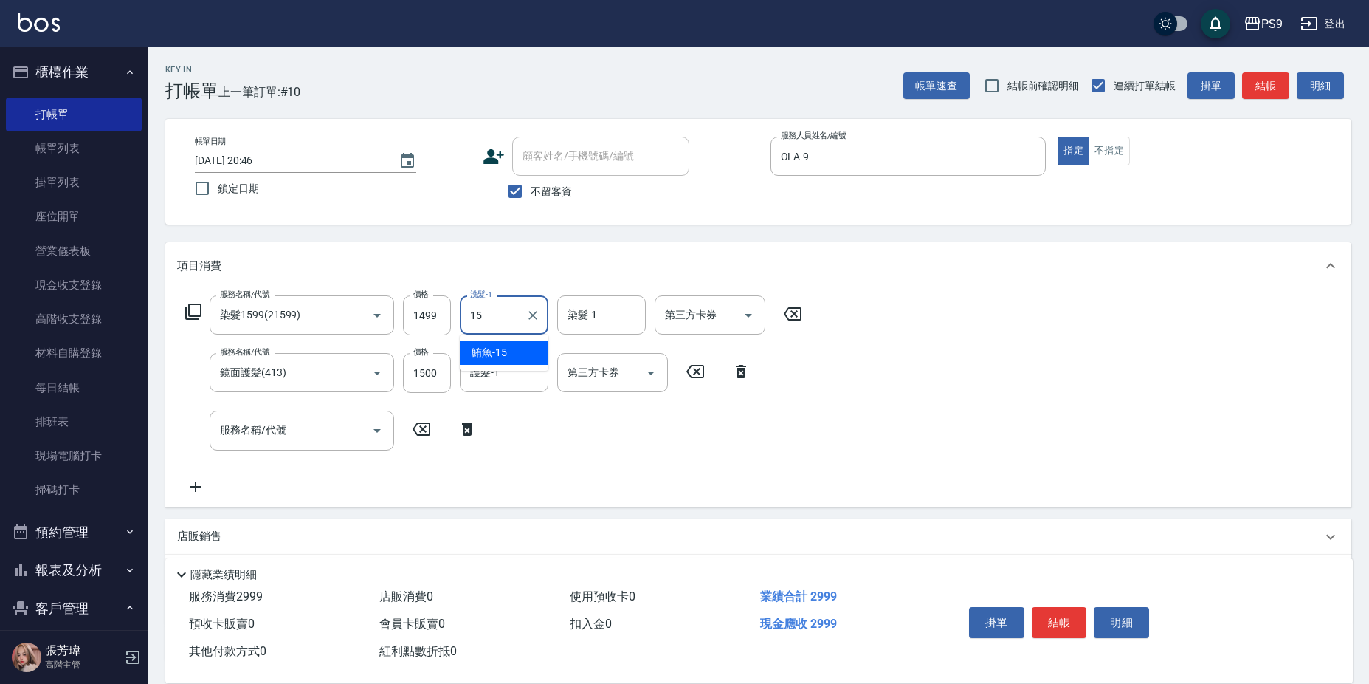
type input "鮪魚-15"
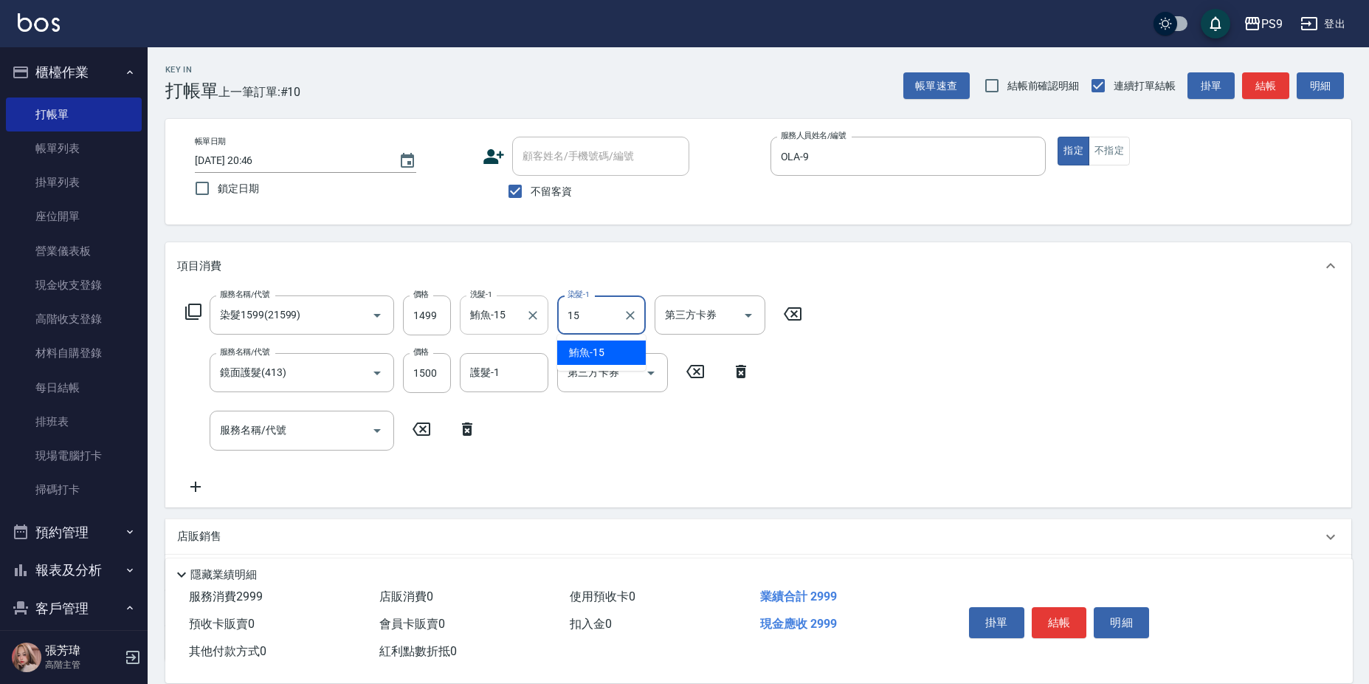
type input "鮪魚-15"
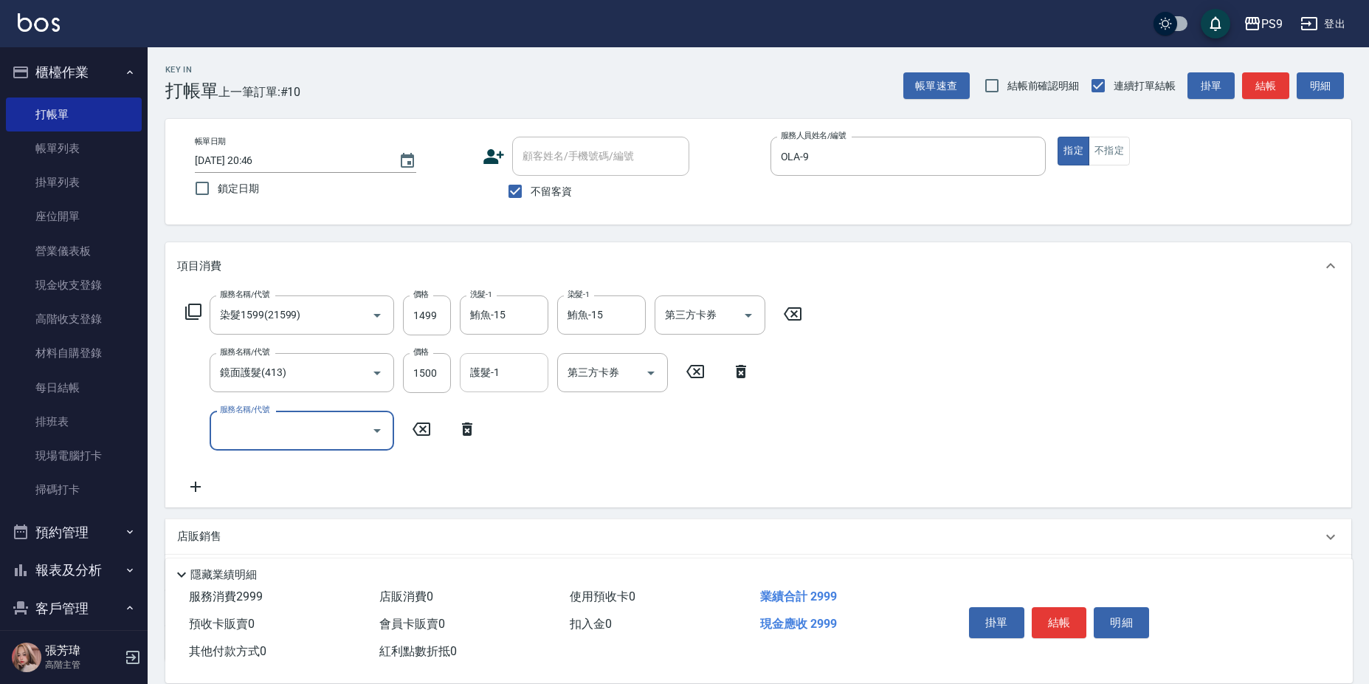
click at [483, 388] on div "護髮-1" at bounding box center [504, 372] width 89 height 39
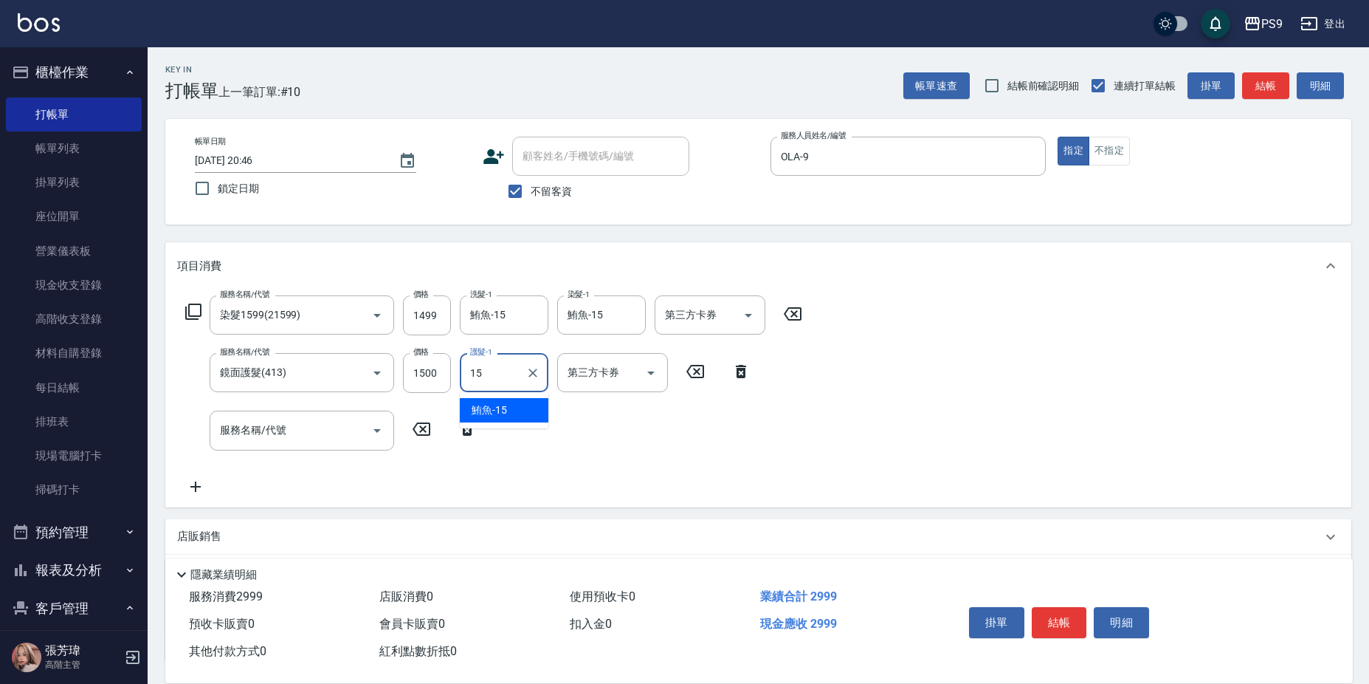
type input "鮪魚-15"
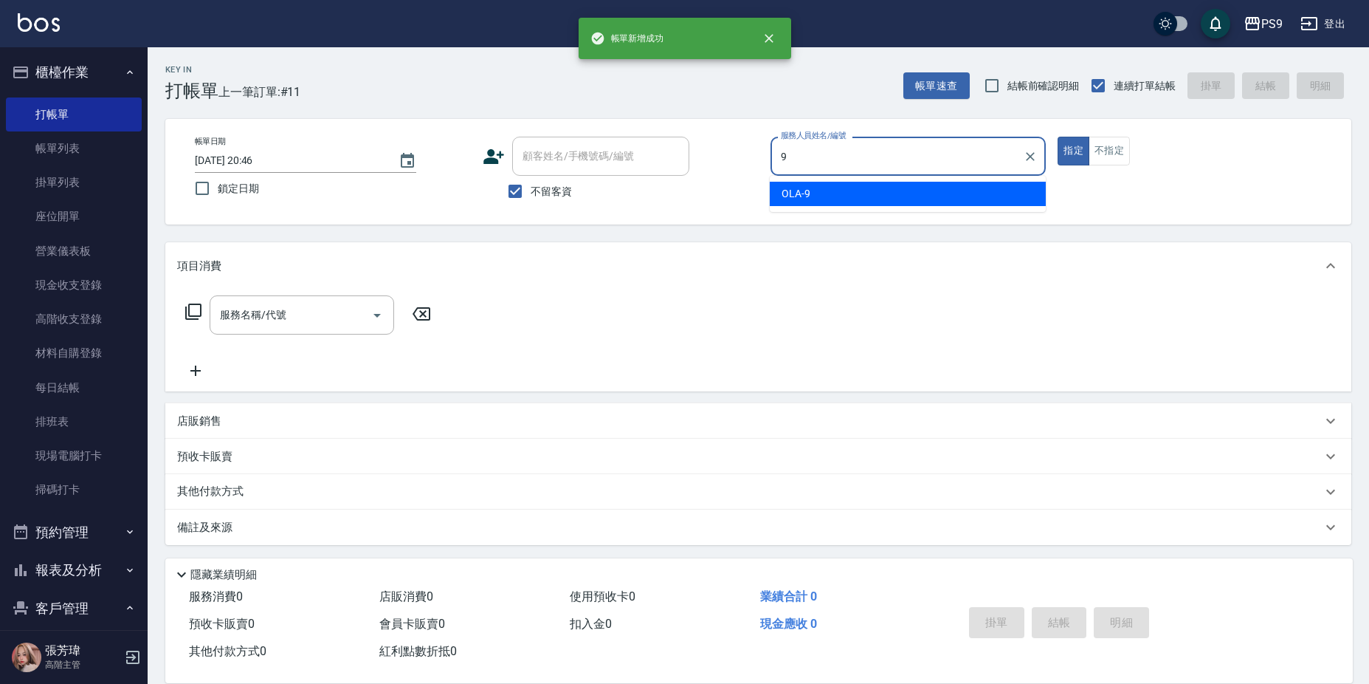
type input "OLA-9"
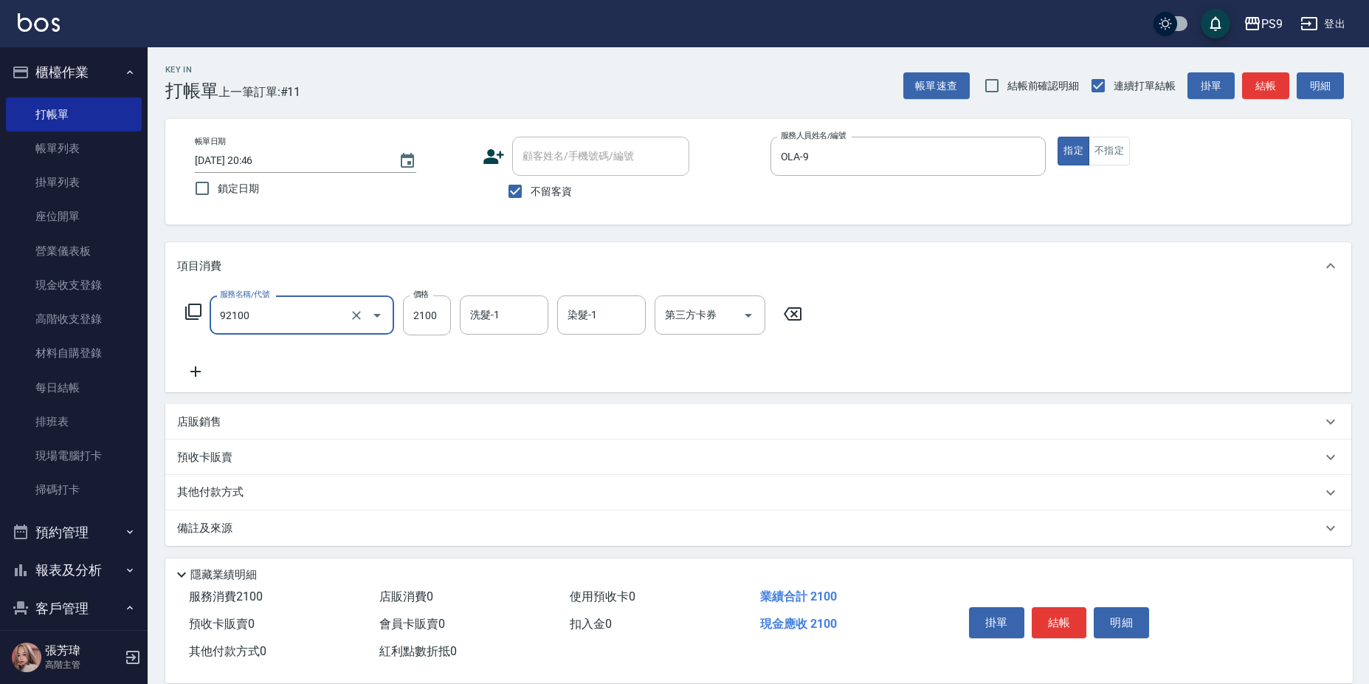
type input "過年-染B(92100)"
type input "1995"
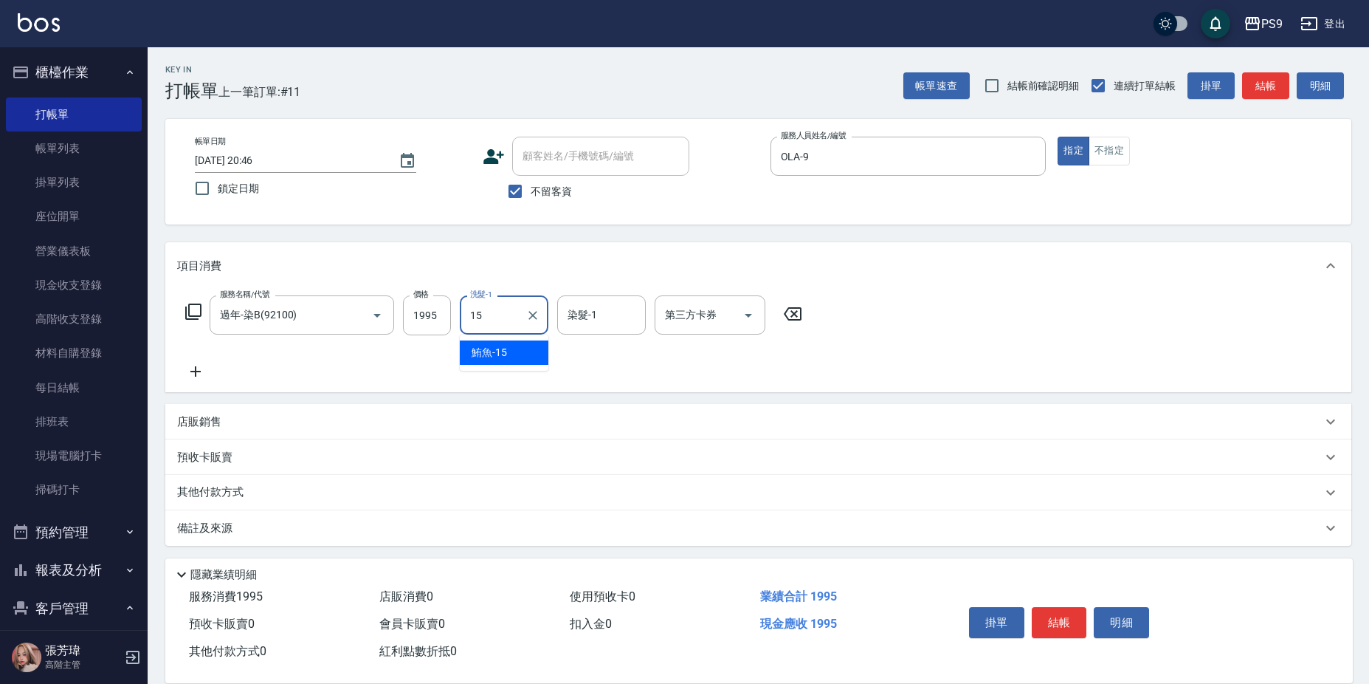
type input "鮪魚-15"
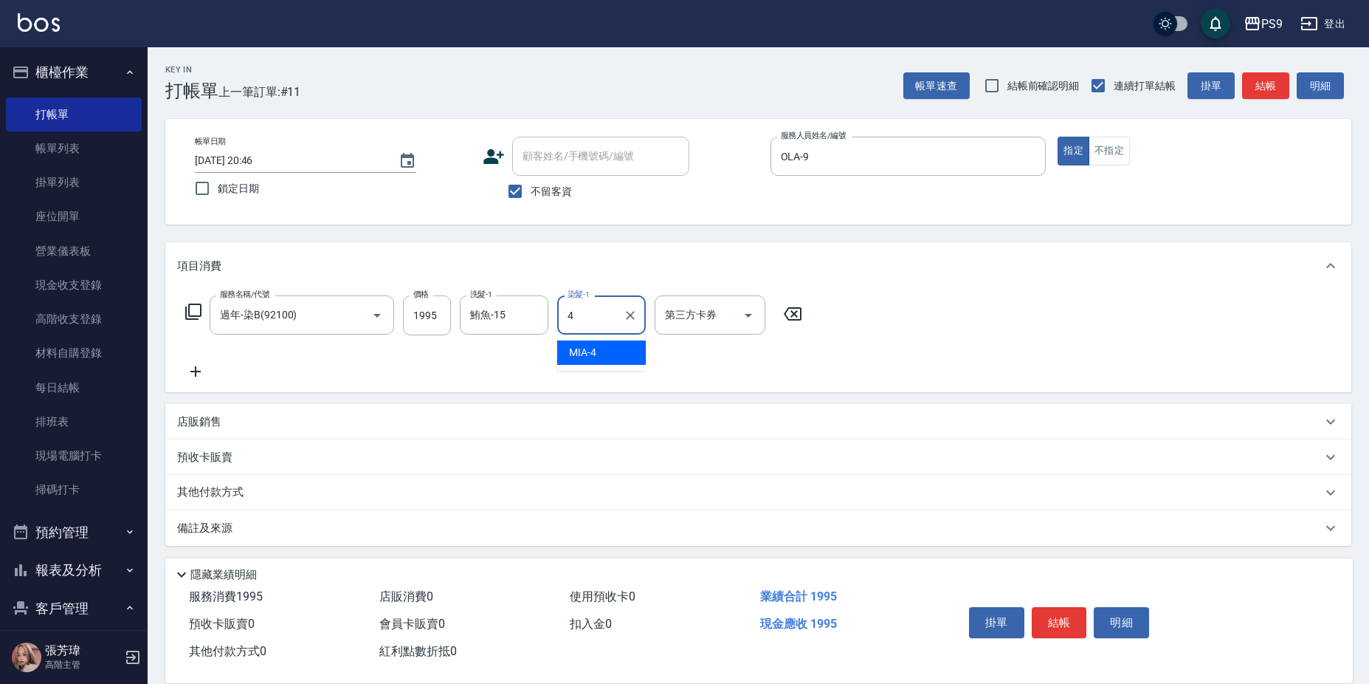
type input "MIA-4"
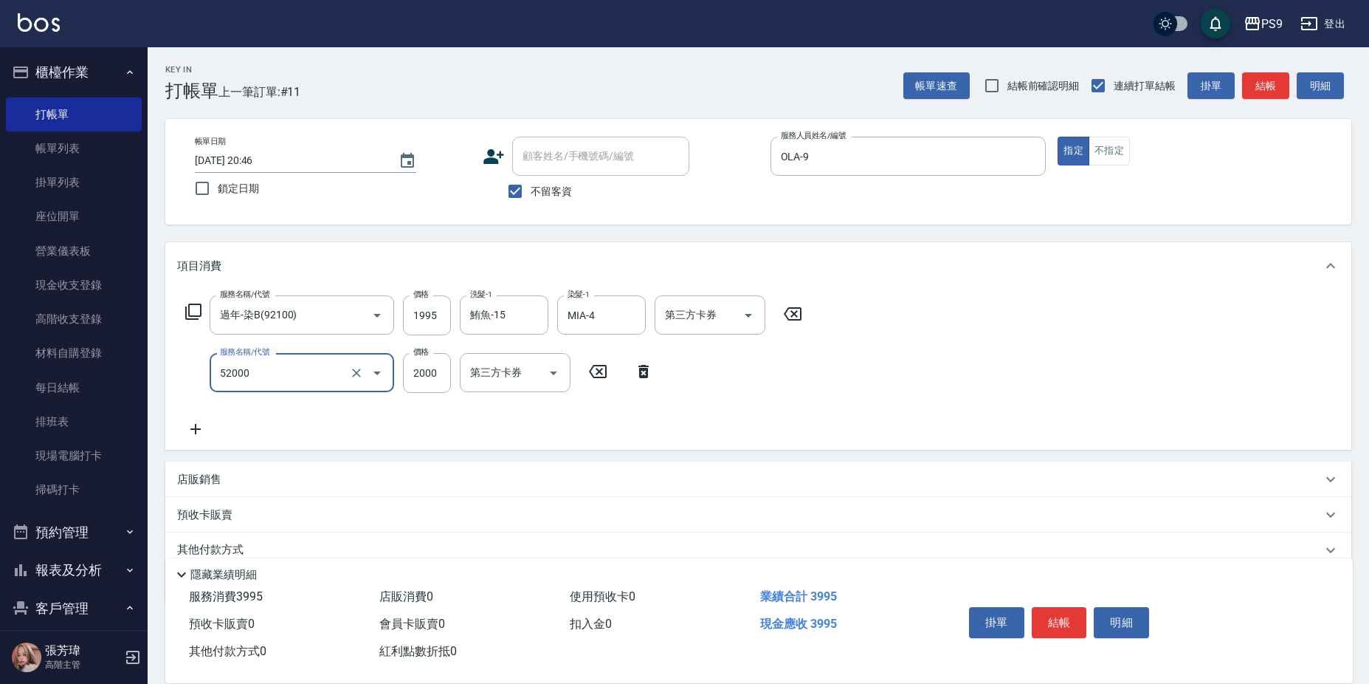
type input "燙髮2000(52000)"
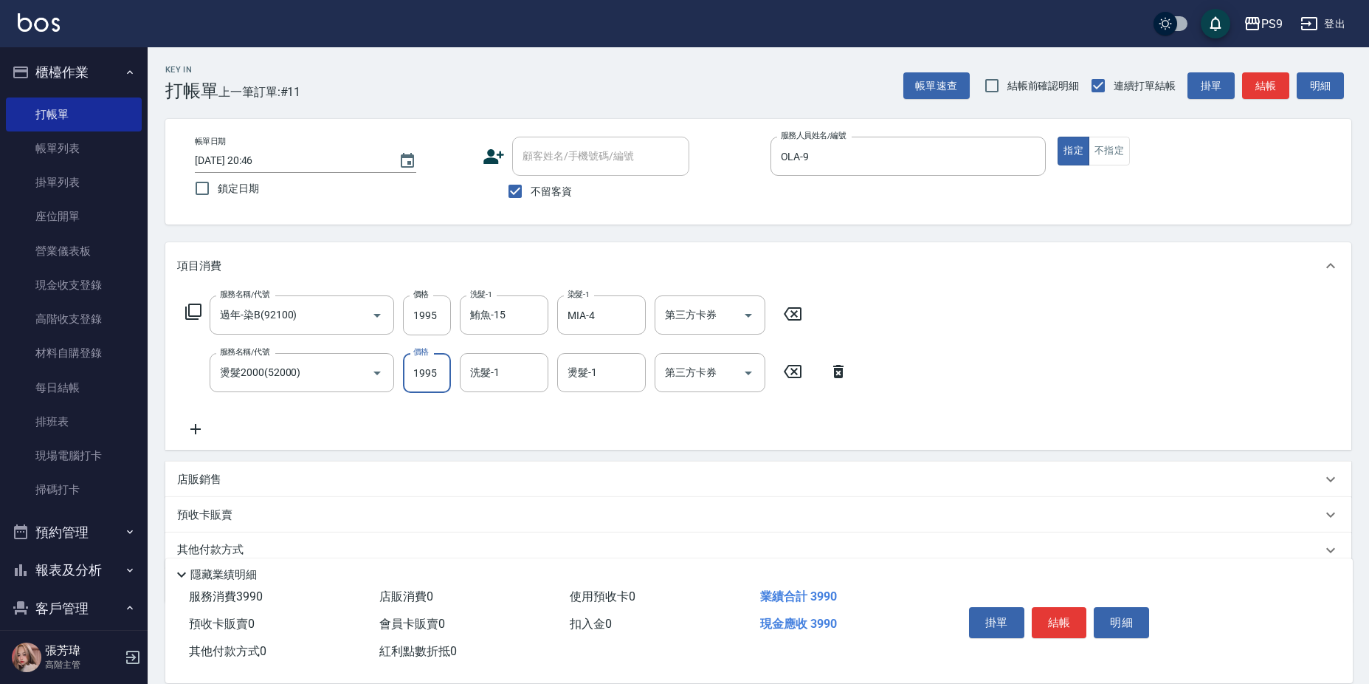
type input "1995"
type input "鮪魚-15"
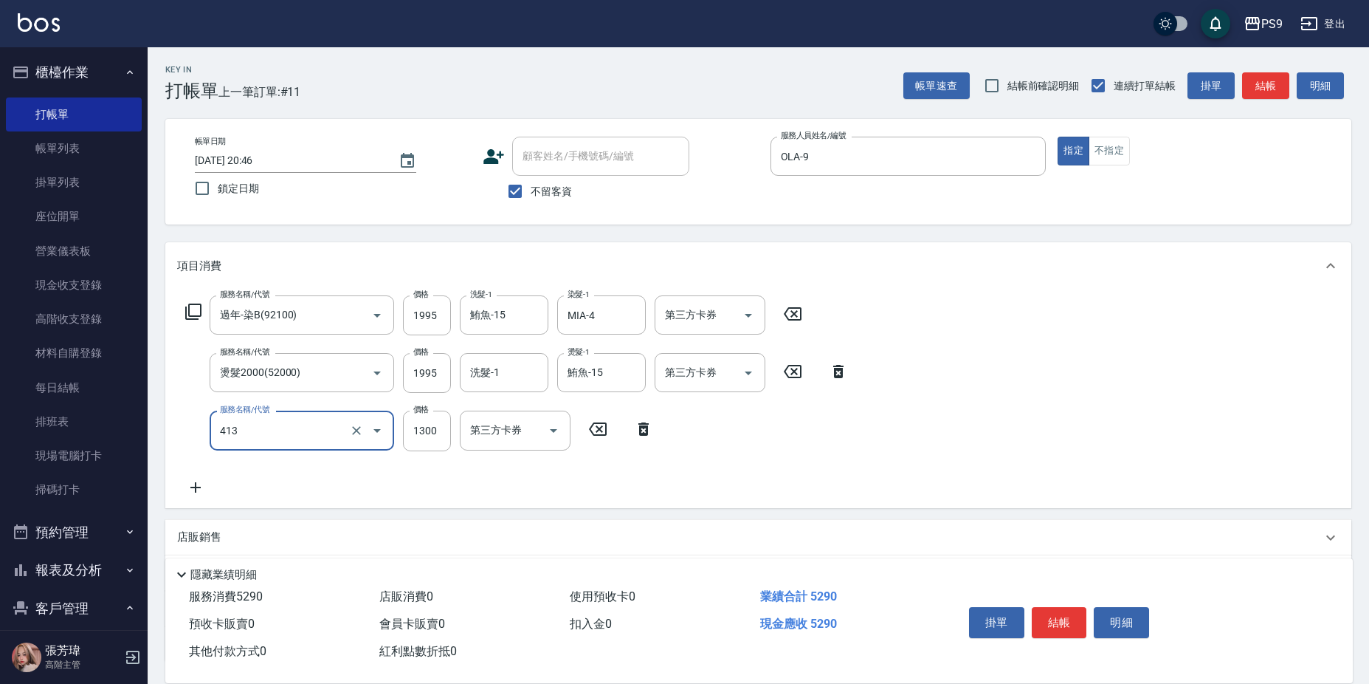
type input "鏡面護髮(413)"
type input "1500"
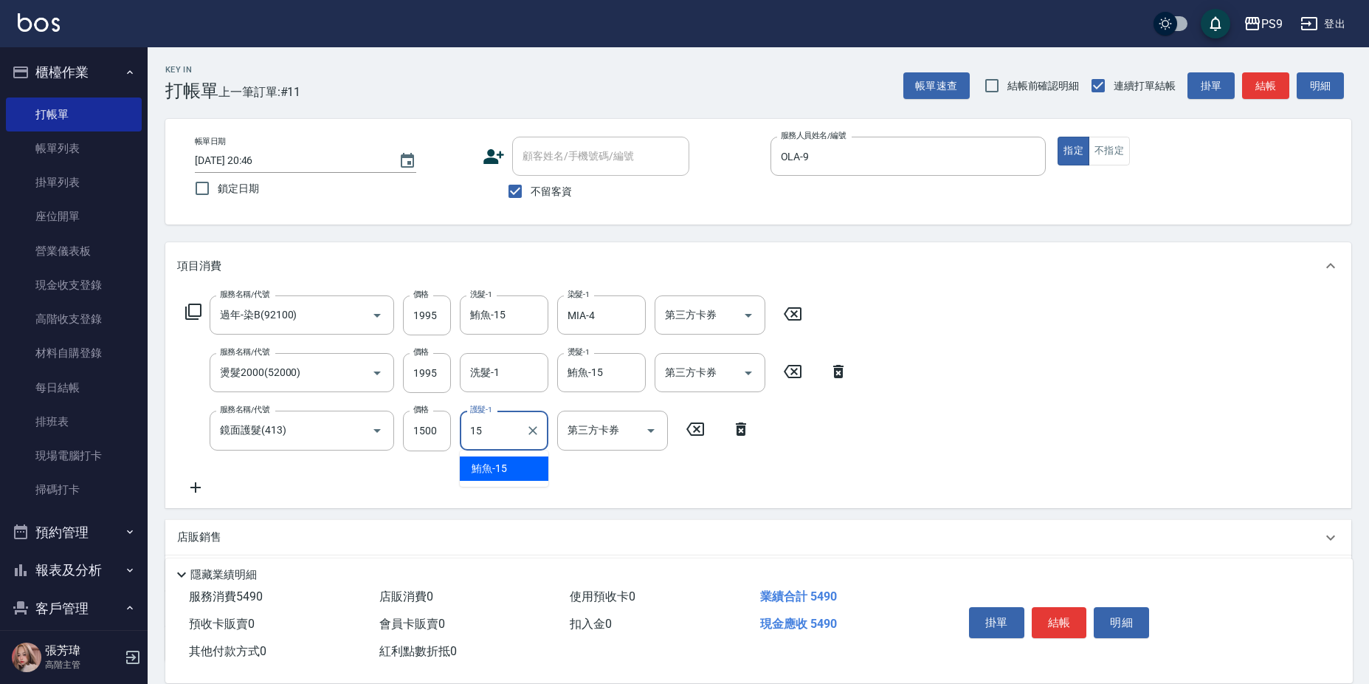
type input "鮪魚-15"
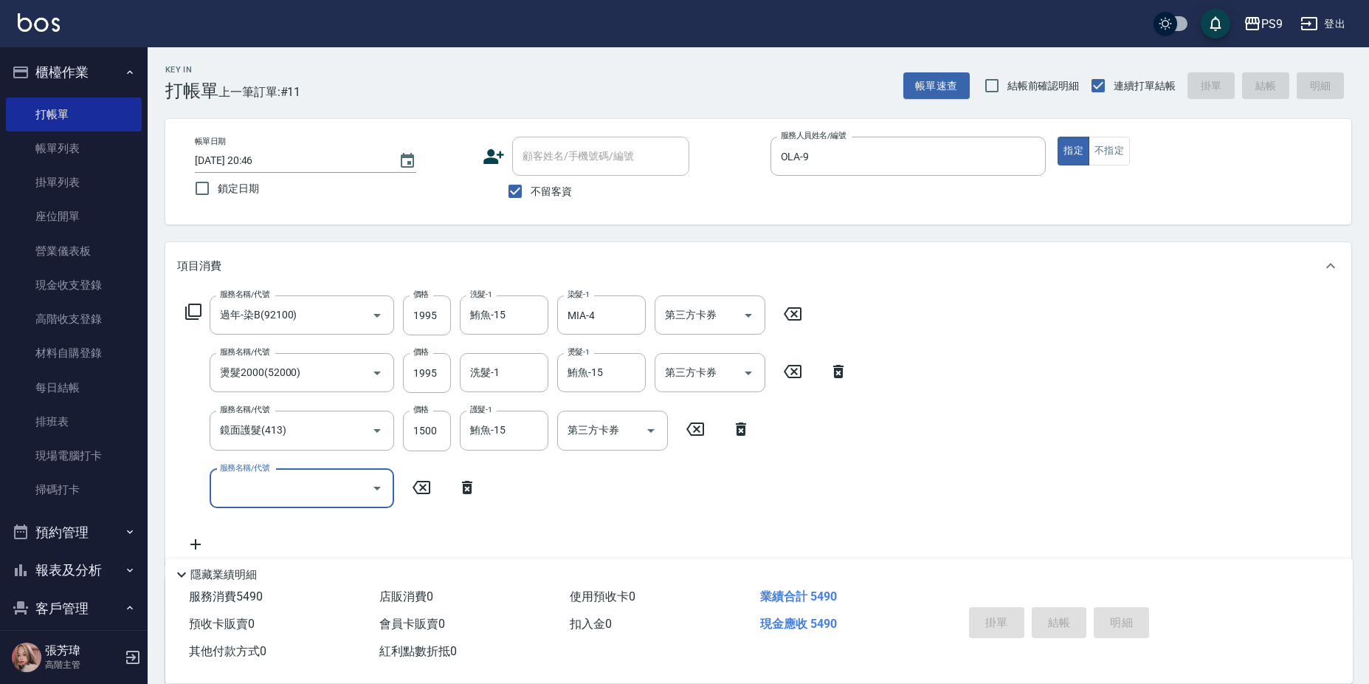
type input "[DATE] 20:47"
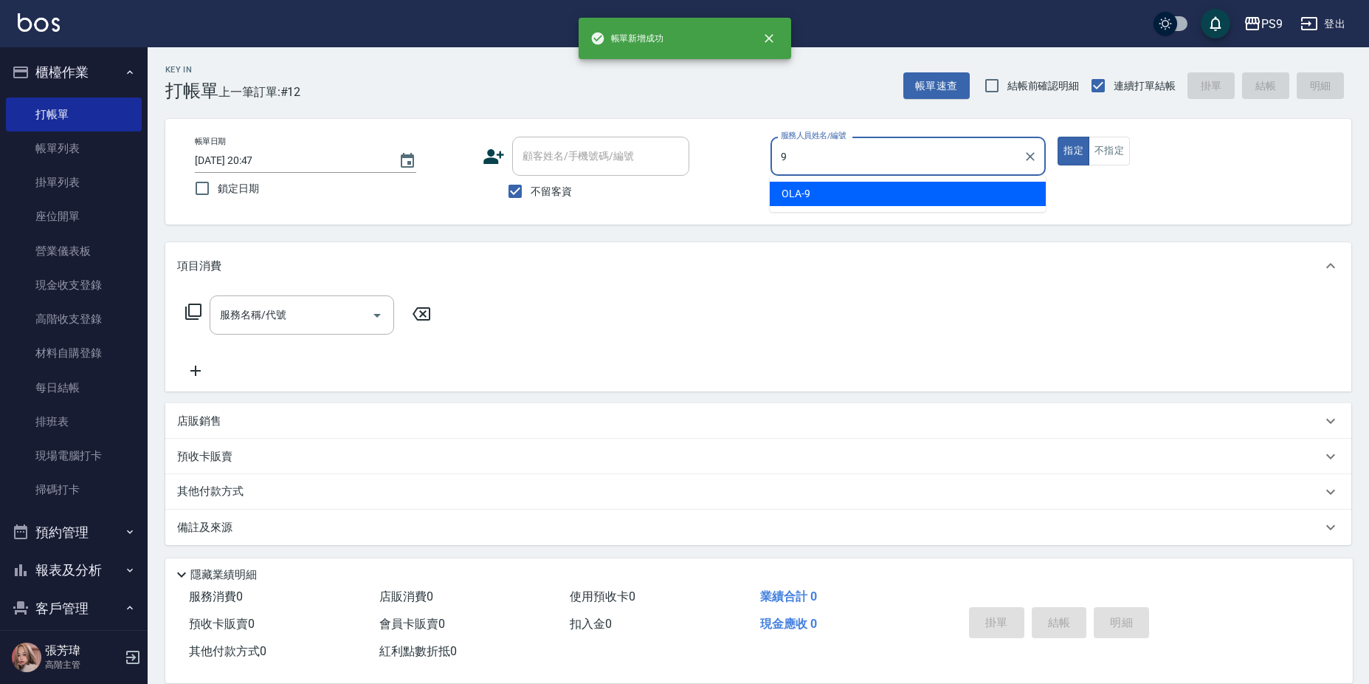
type input "OLA-9"
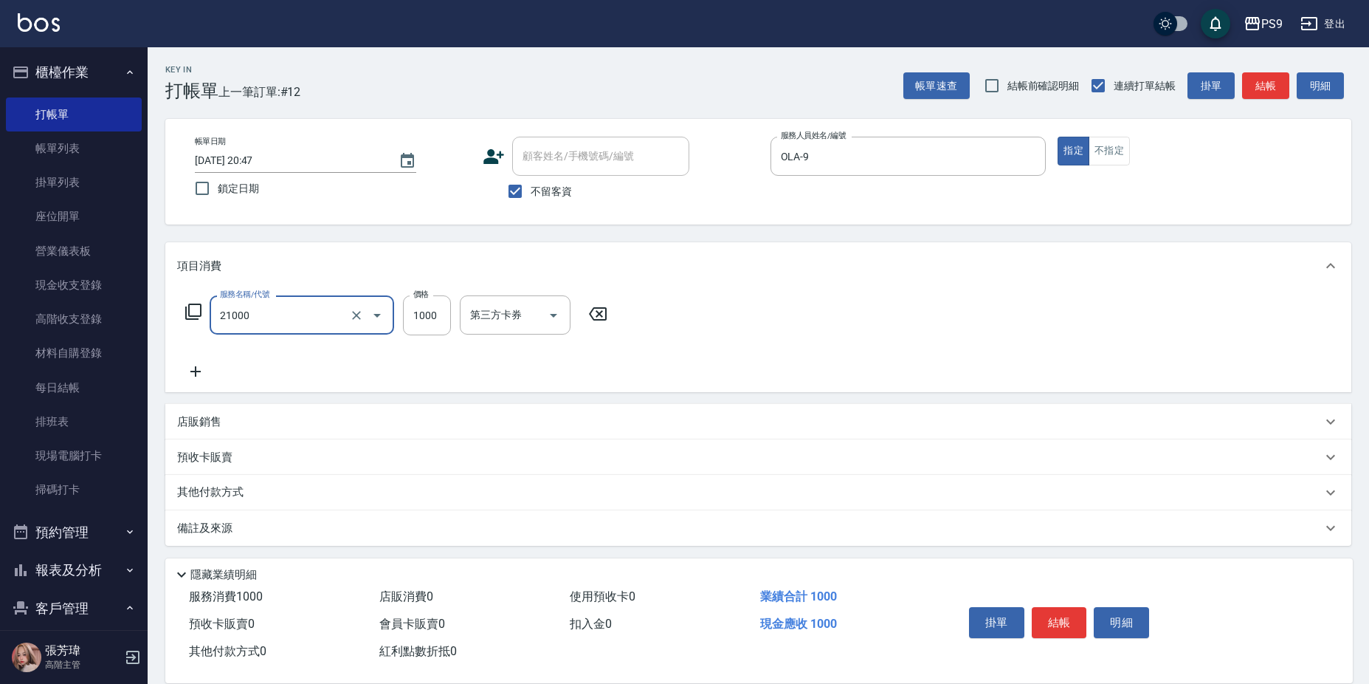
type input "染髮1000(21000)"
type input "1099"
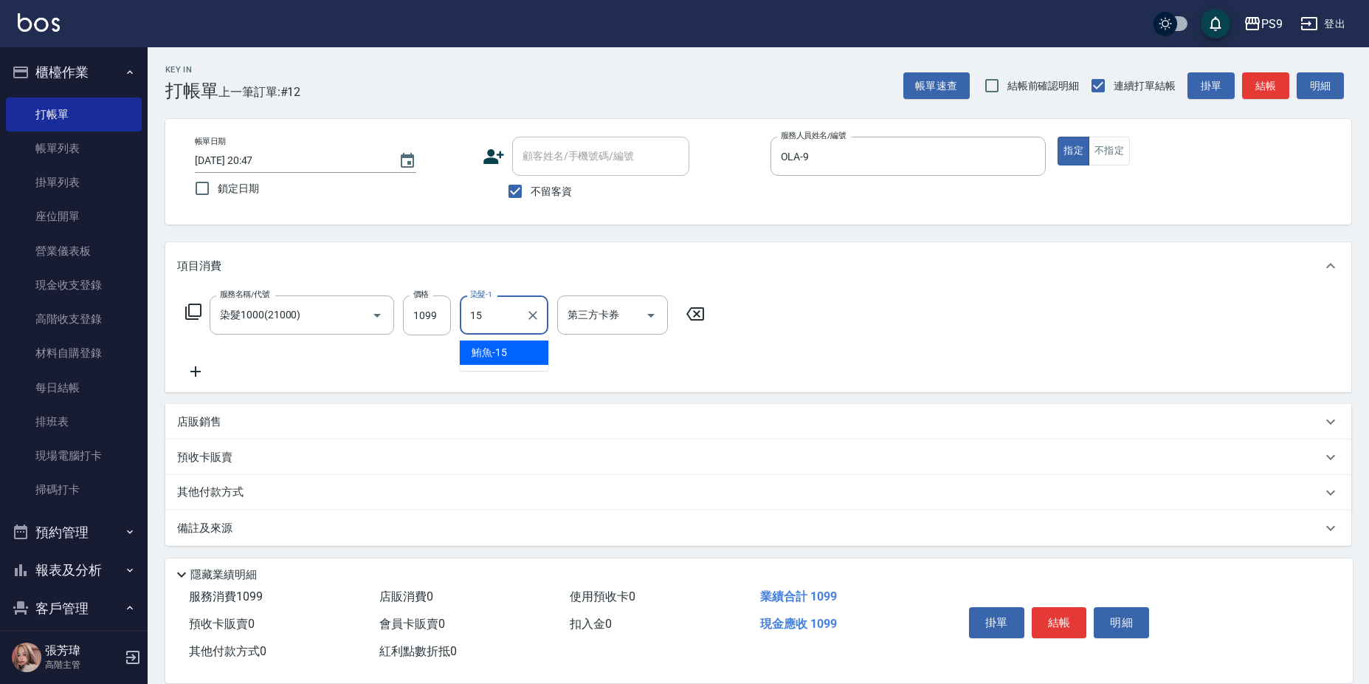
type input "鮪魚-15"
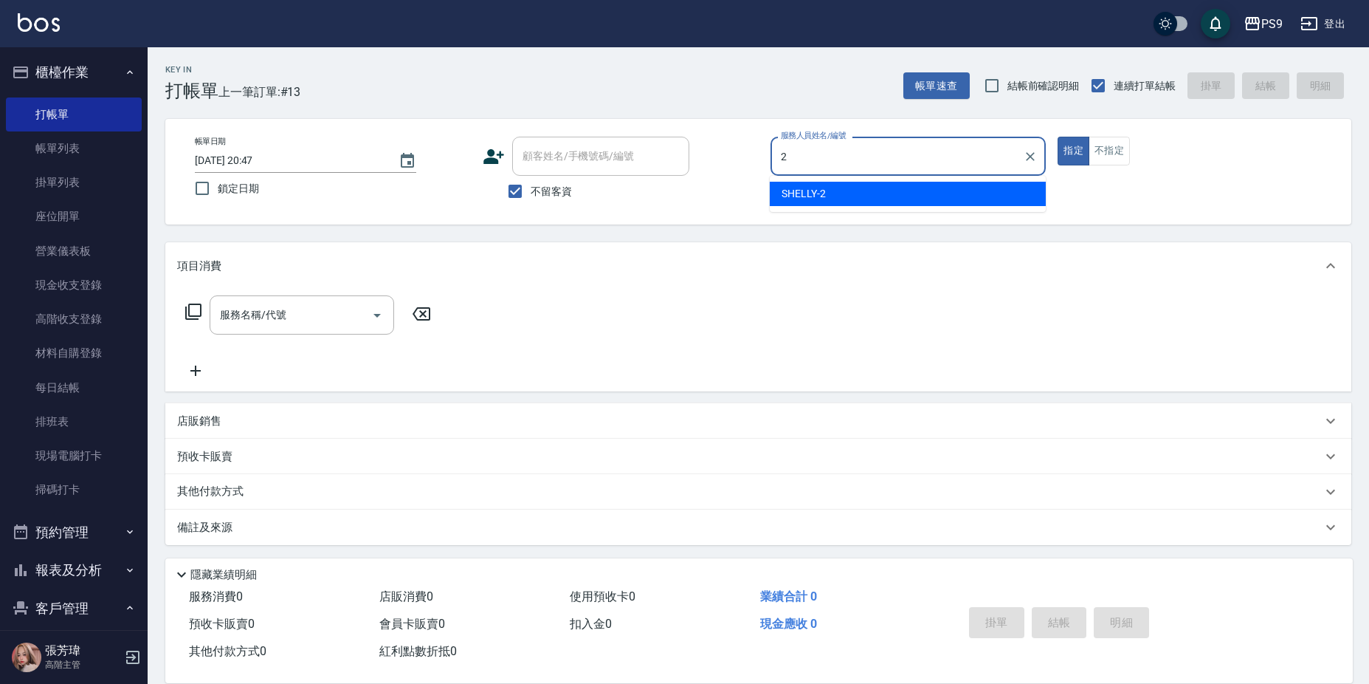
type input "SHELLY-2"
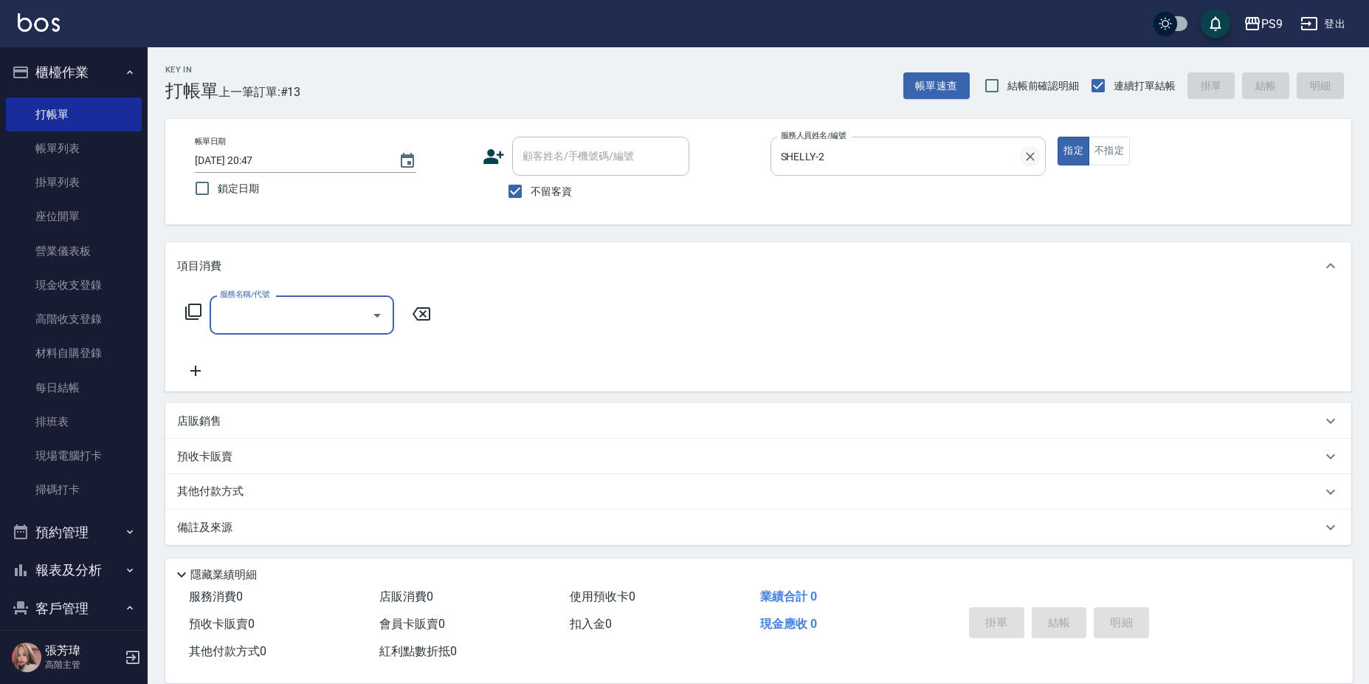
click at [1032, 155] on icon "Clear" at bounding box center [1030, 156] width 9 height 9
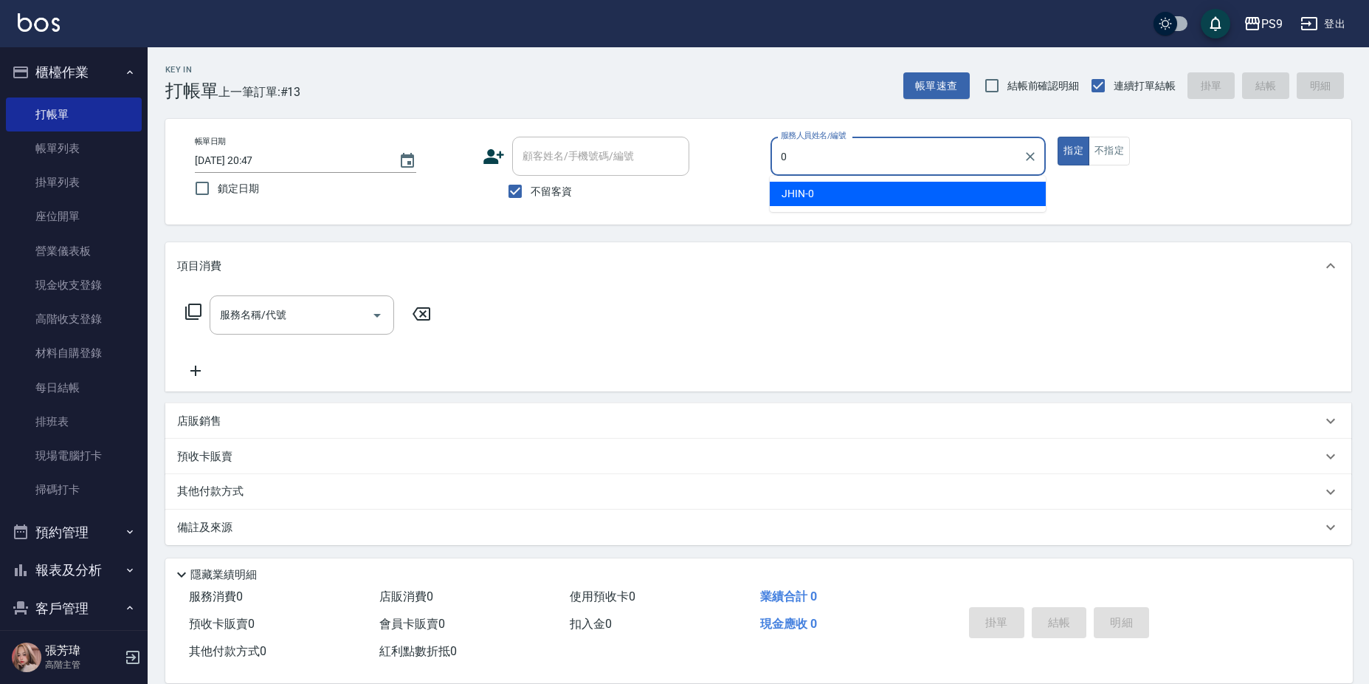
type input "JHIN-0"
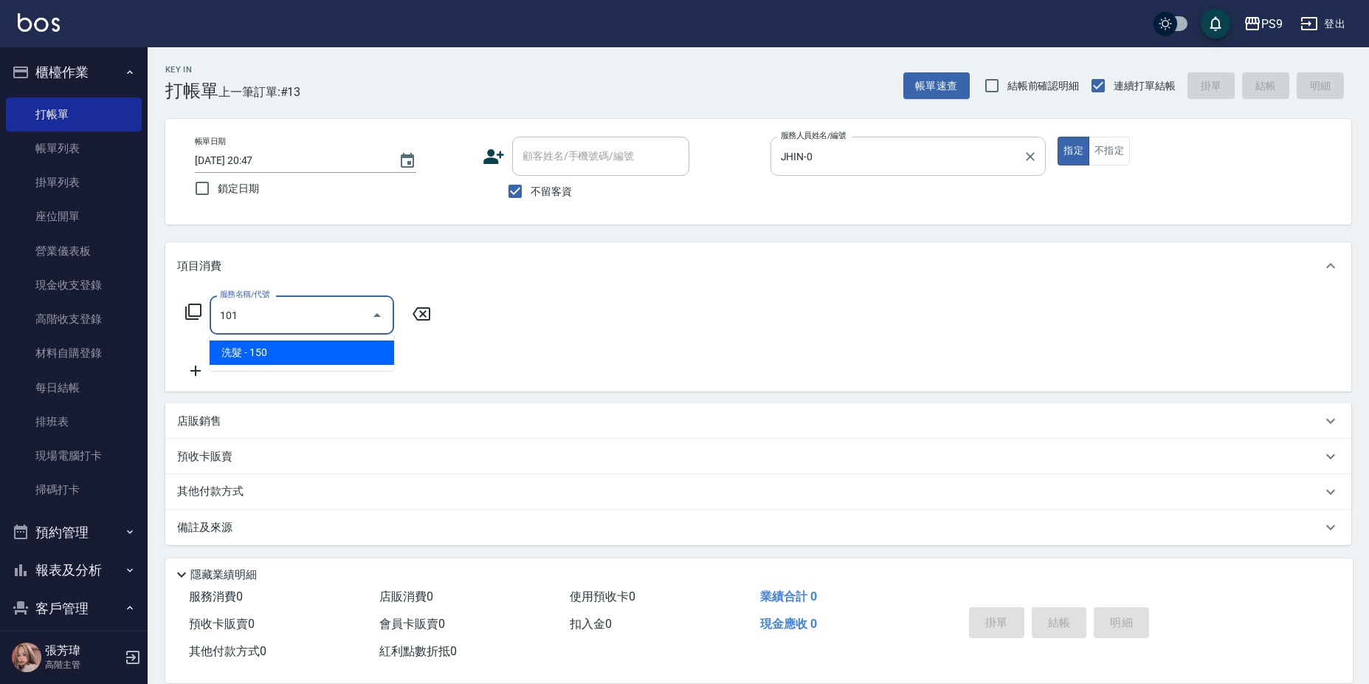
type input "洗髮(101)"
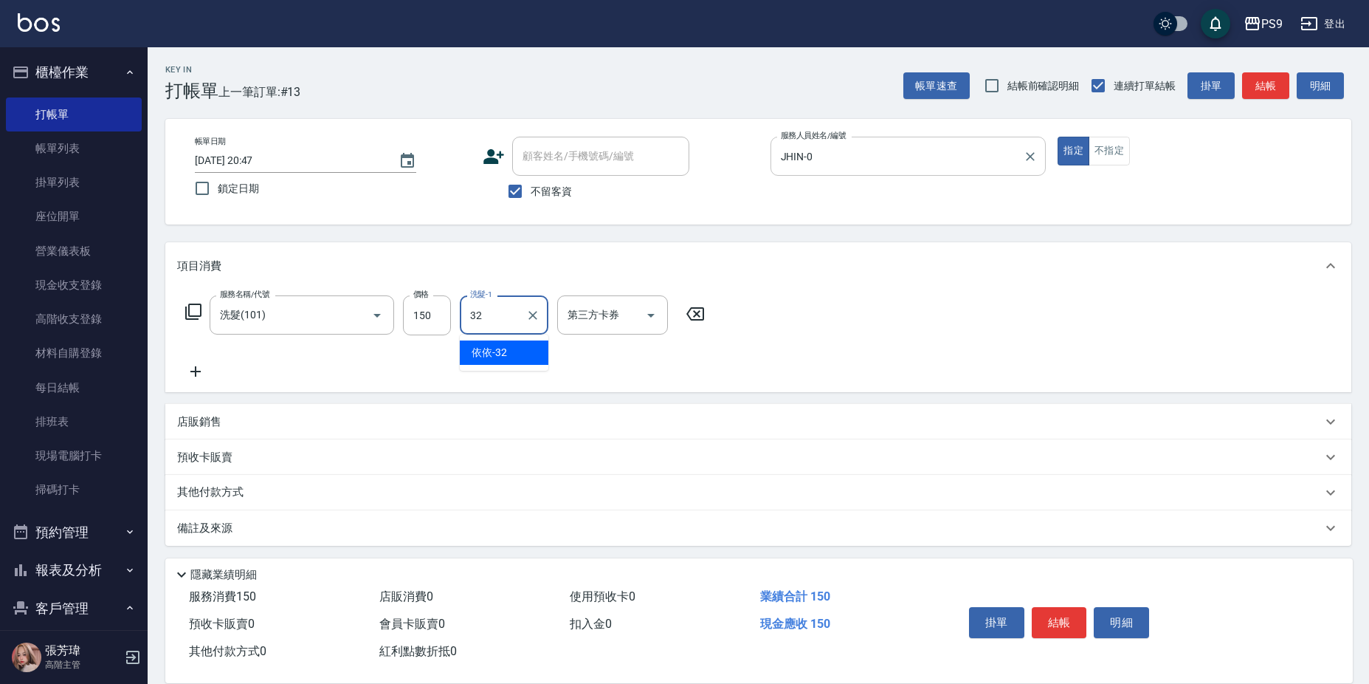
type input "依依-32"
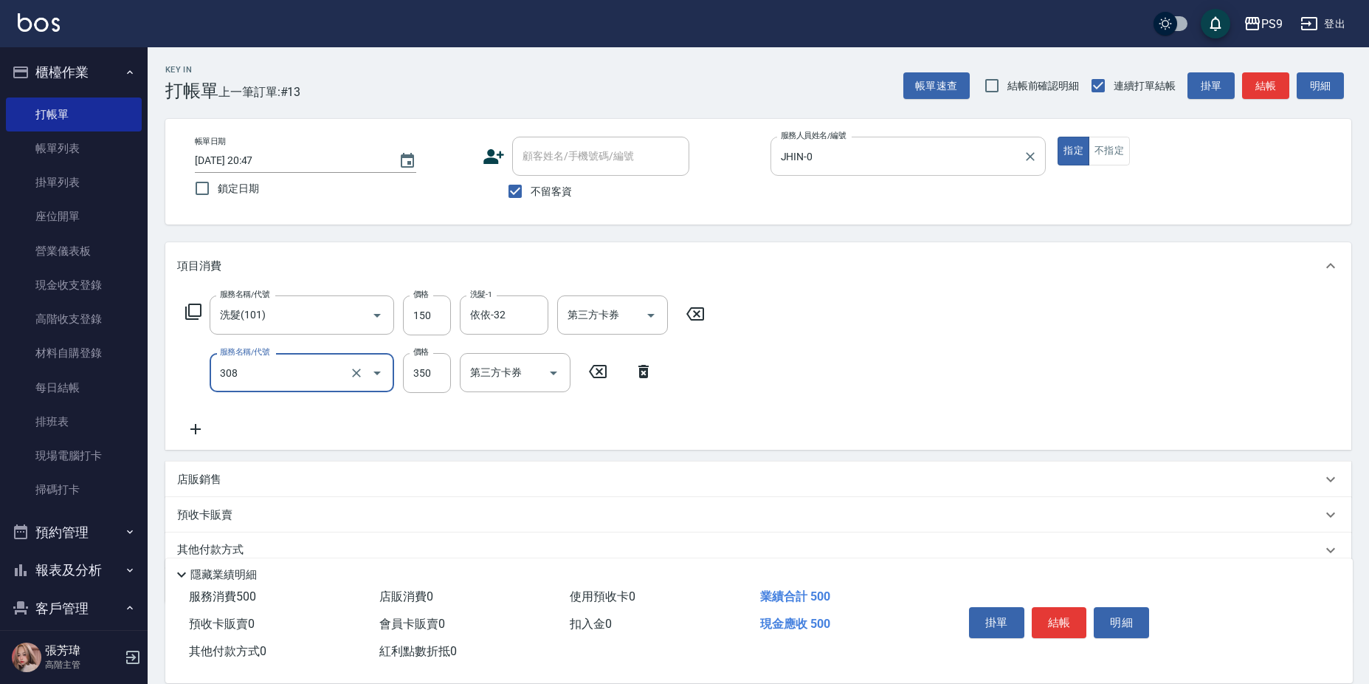
type input "剪-350(308)"
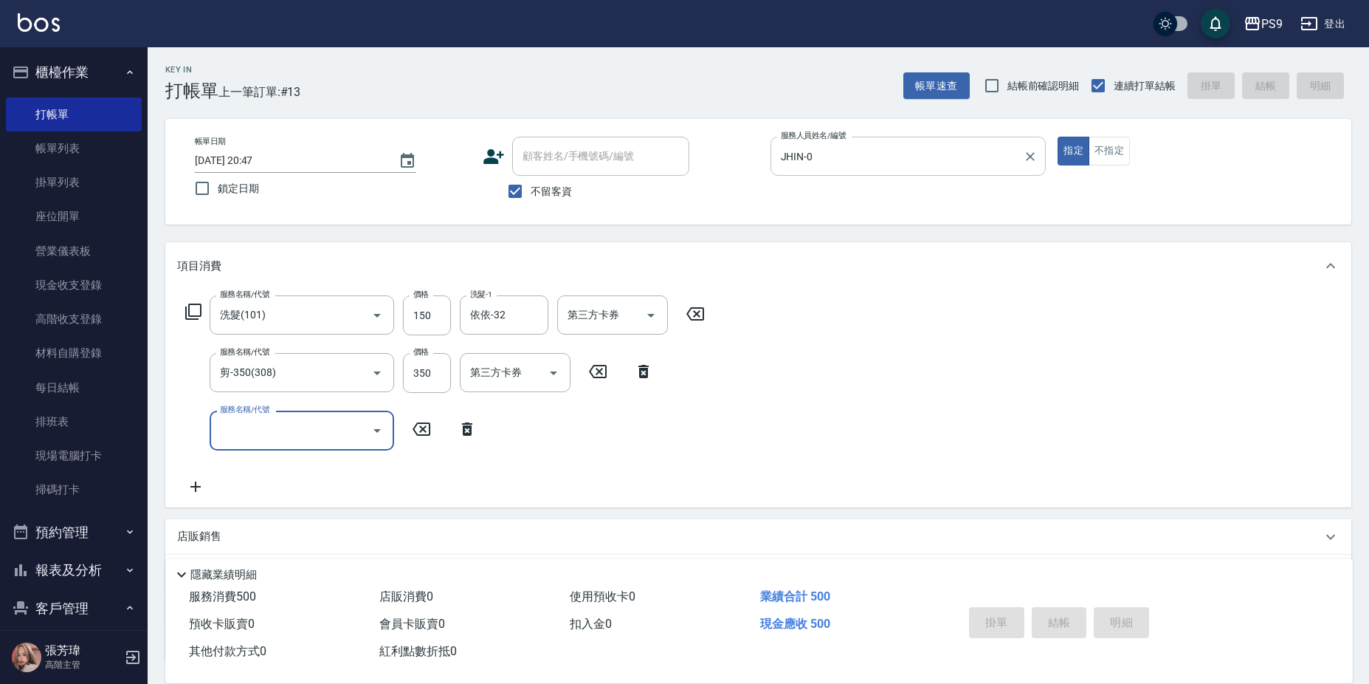
type input "[DATE] 20:48"
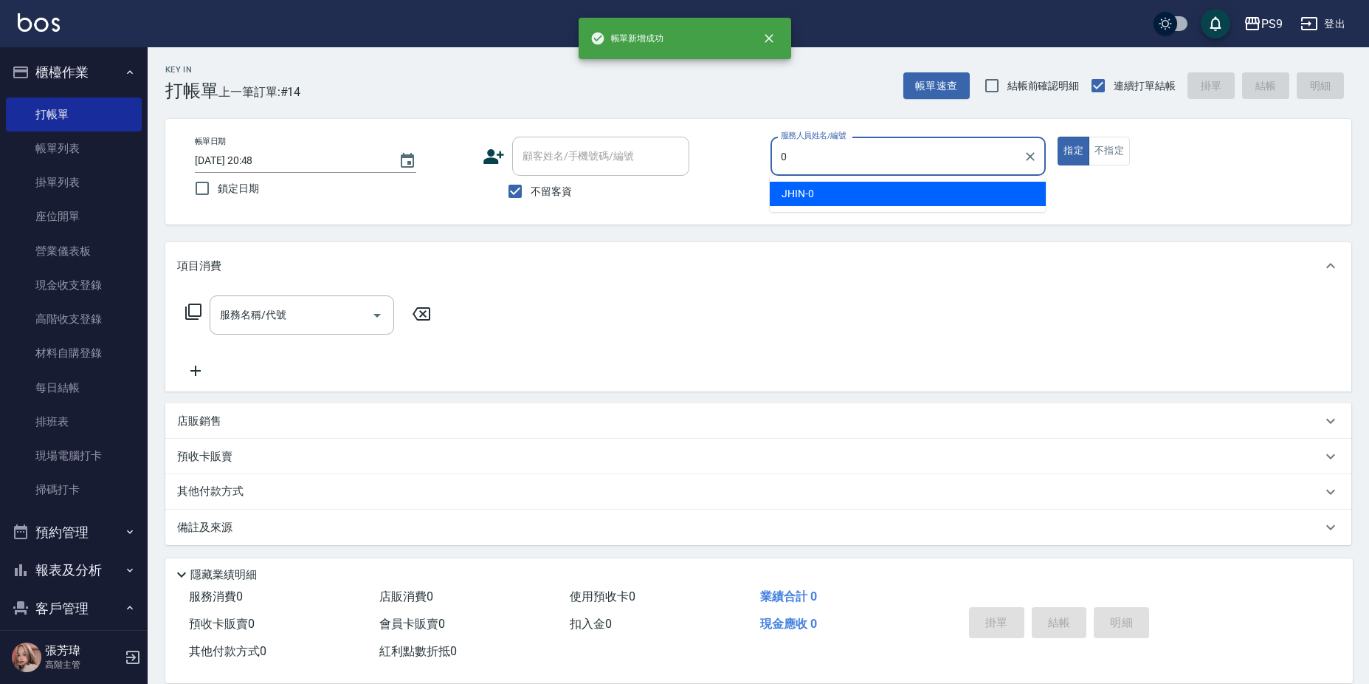
type input "JHIN-0"
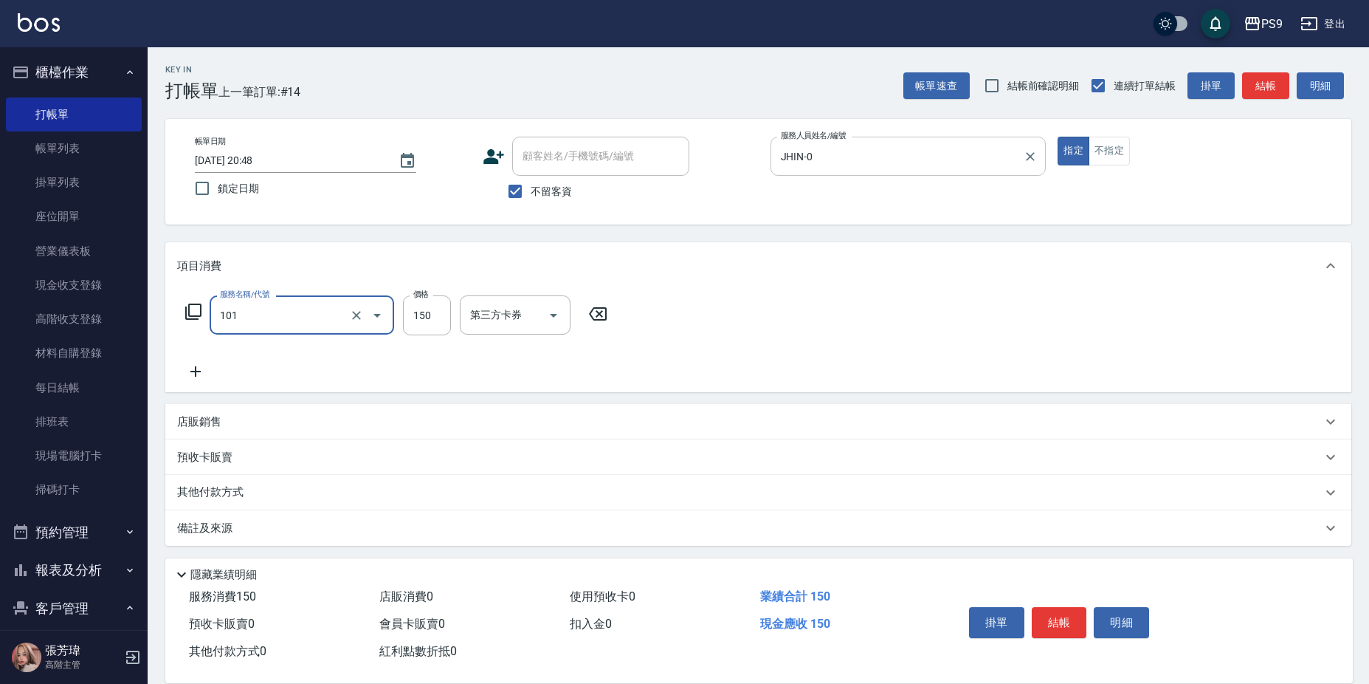
type input "洗髮(101)"
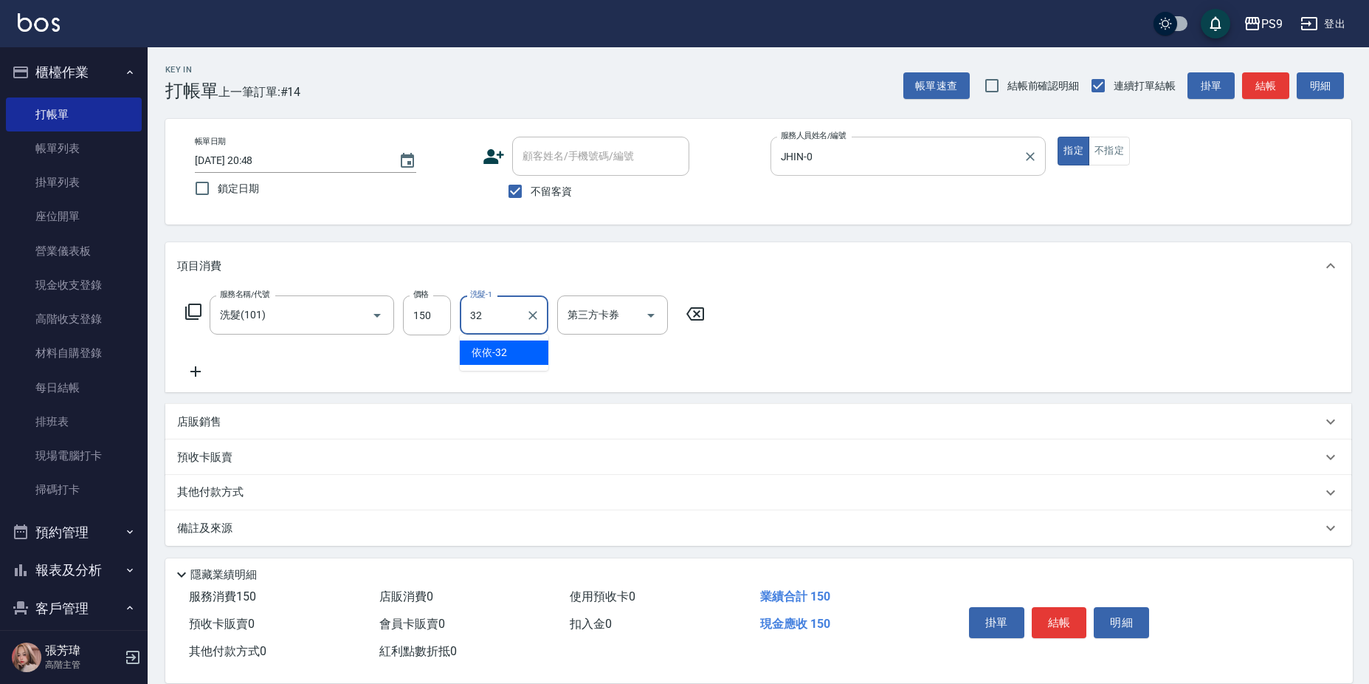
type input "依依-32"
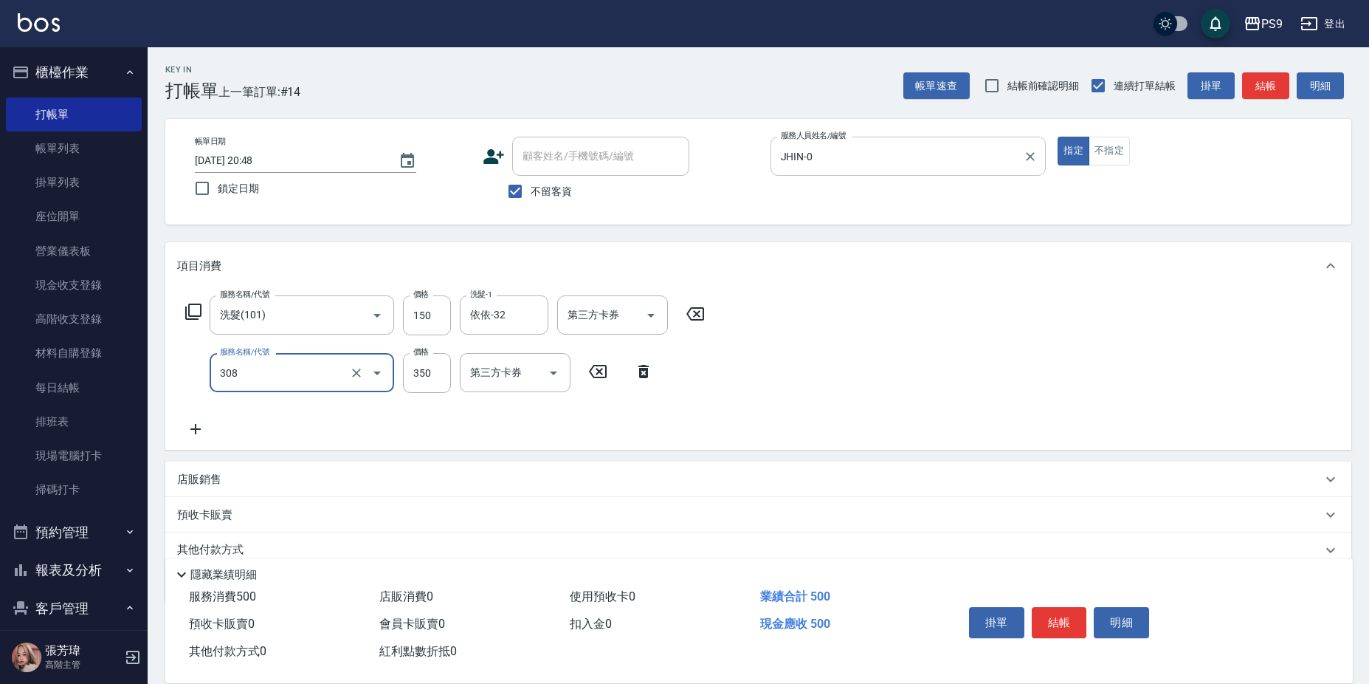
type input "剪-350(308)"
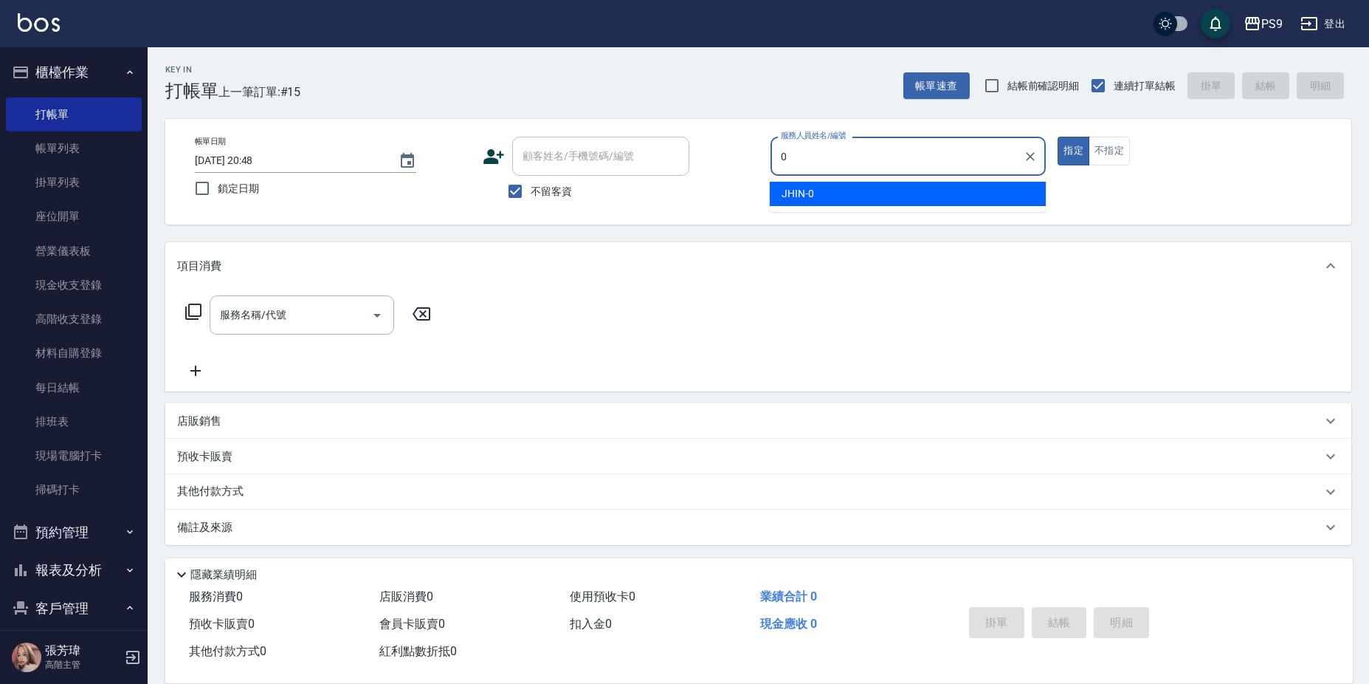
type input "JHIN-0"
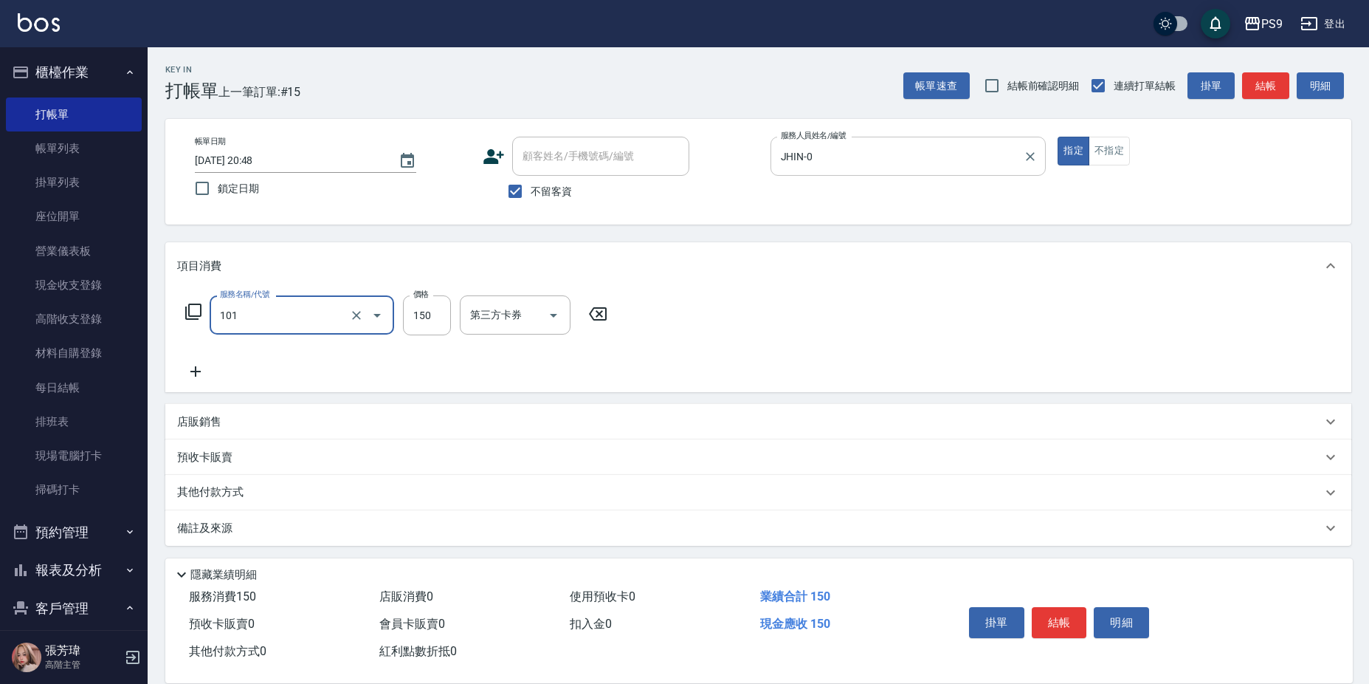
type input "洗髮(101)"
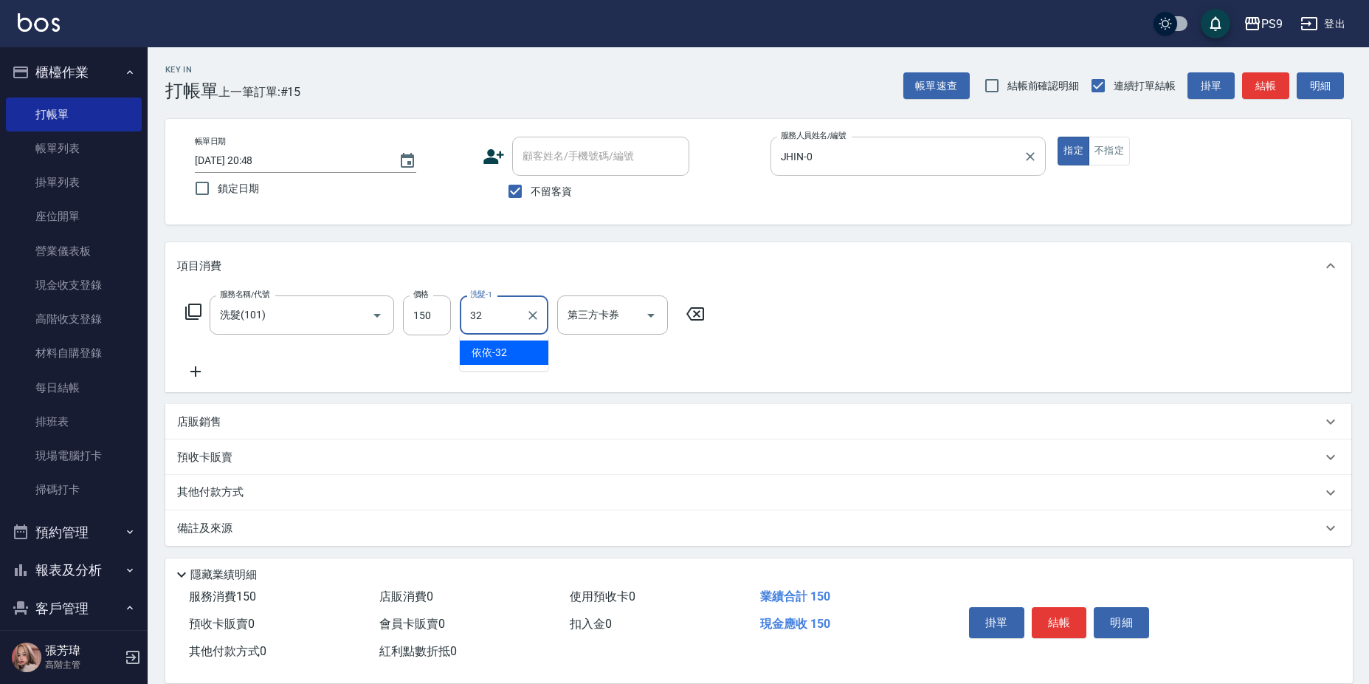
type input "依依-32"
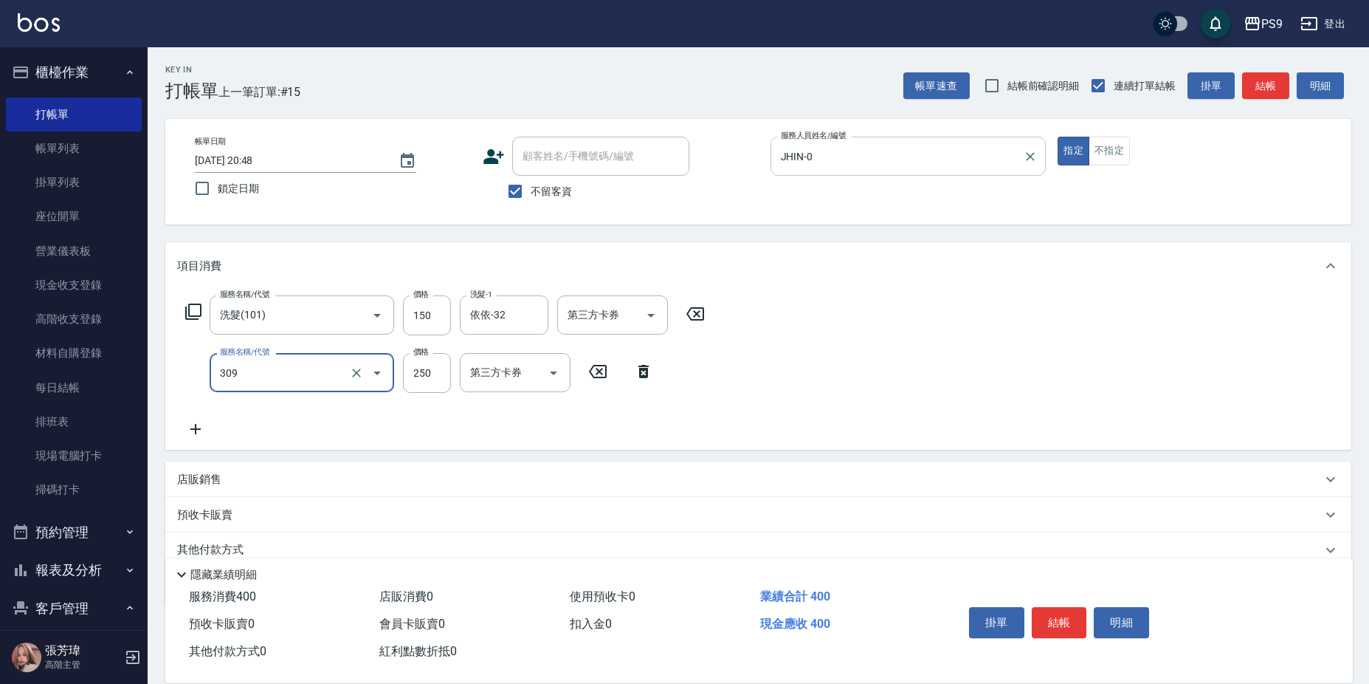
type input "剪-250(309)"
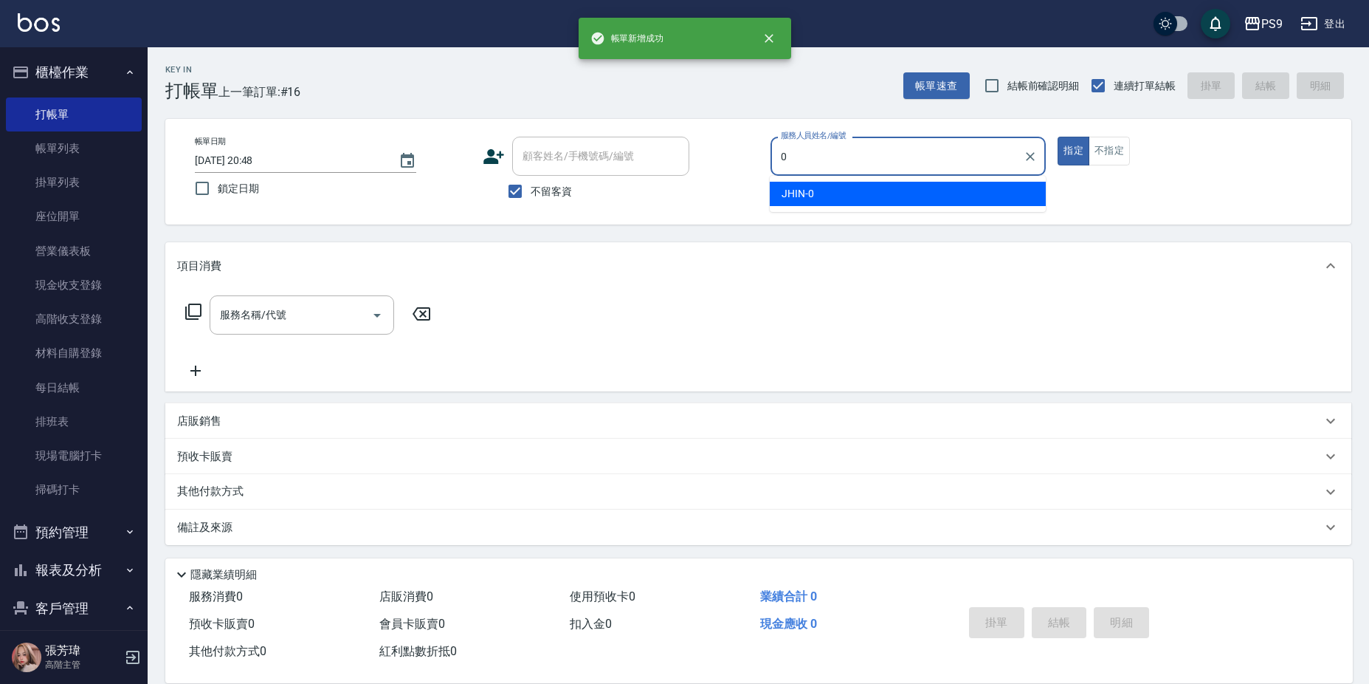
type input "JHIN-0"
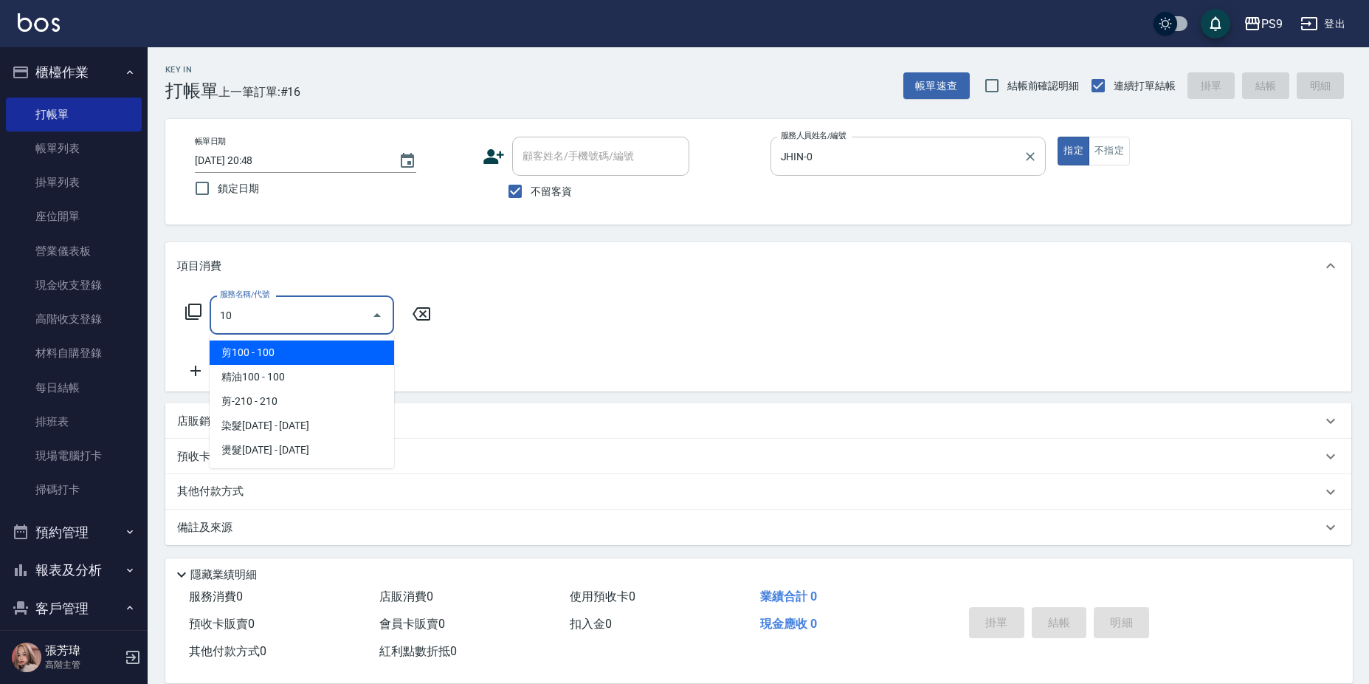
type input "1"
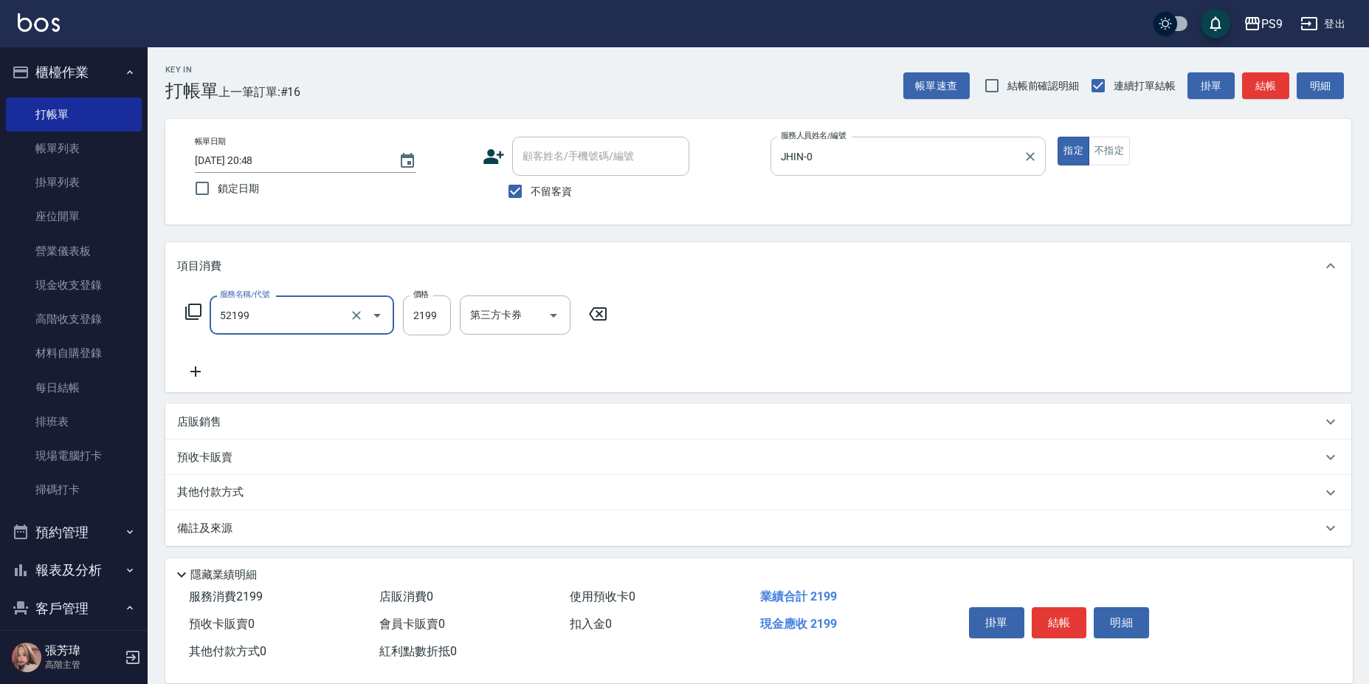
type input "燙髮(52199)"
type input "2200"
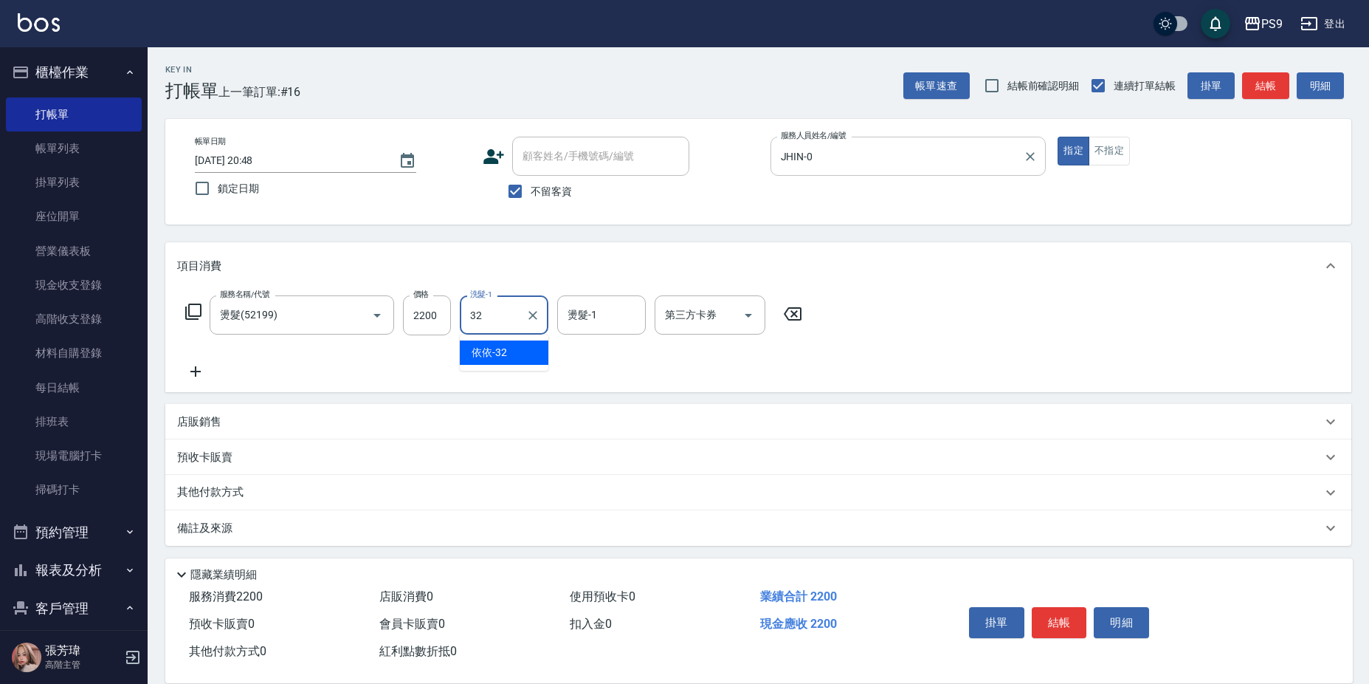
type input "依依-32"
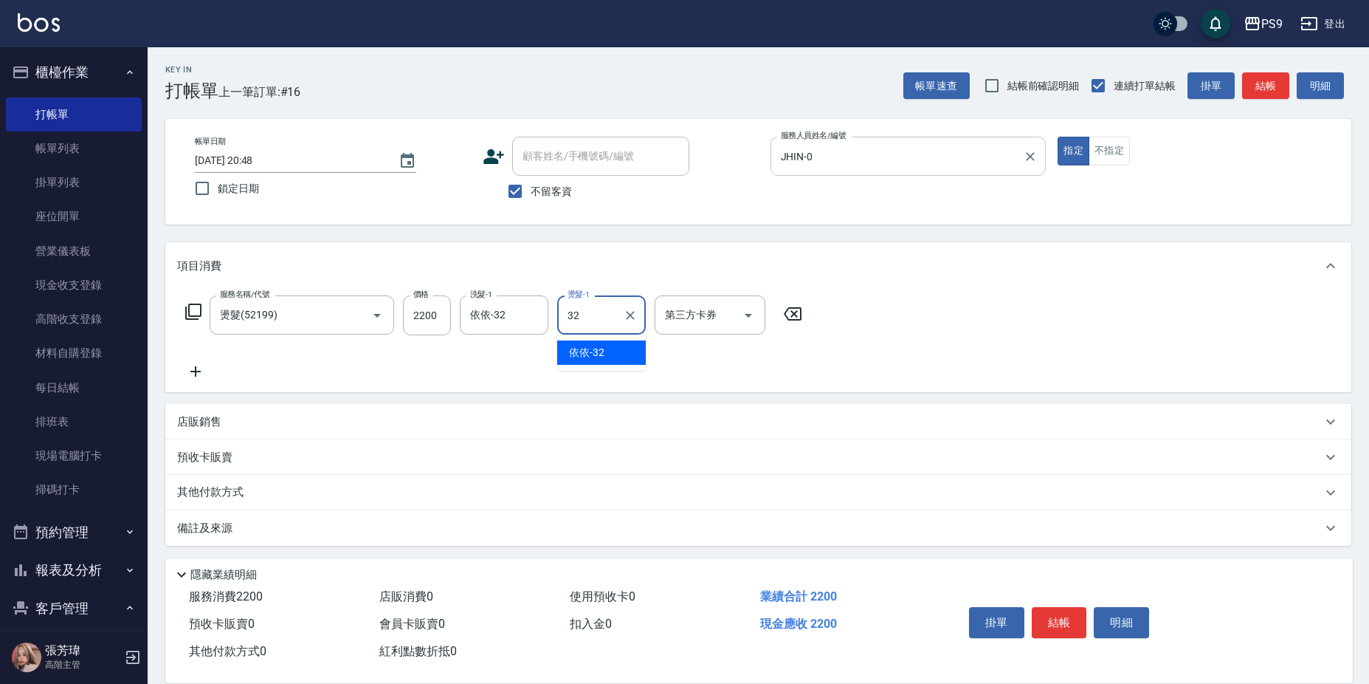
type input "依依-32"
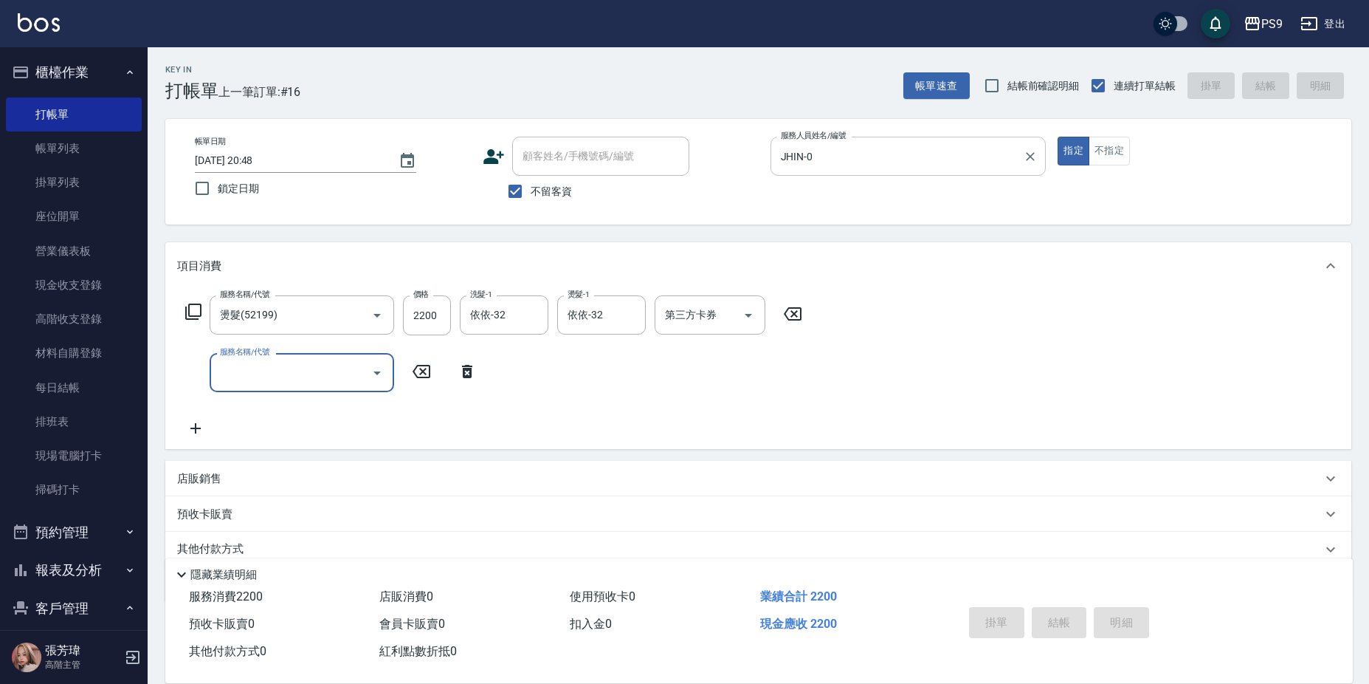
type input "[DATE] 20:49"
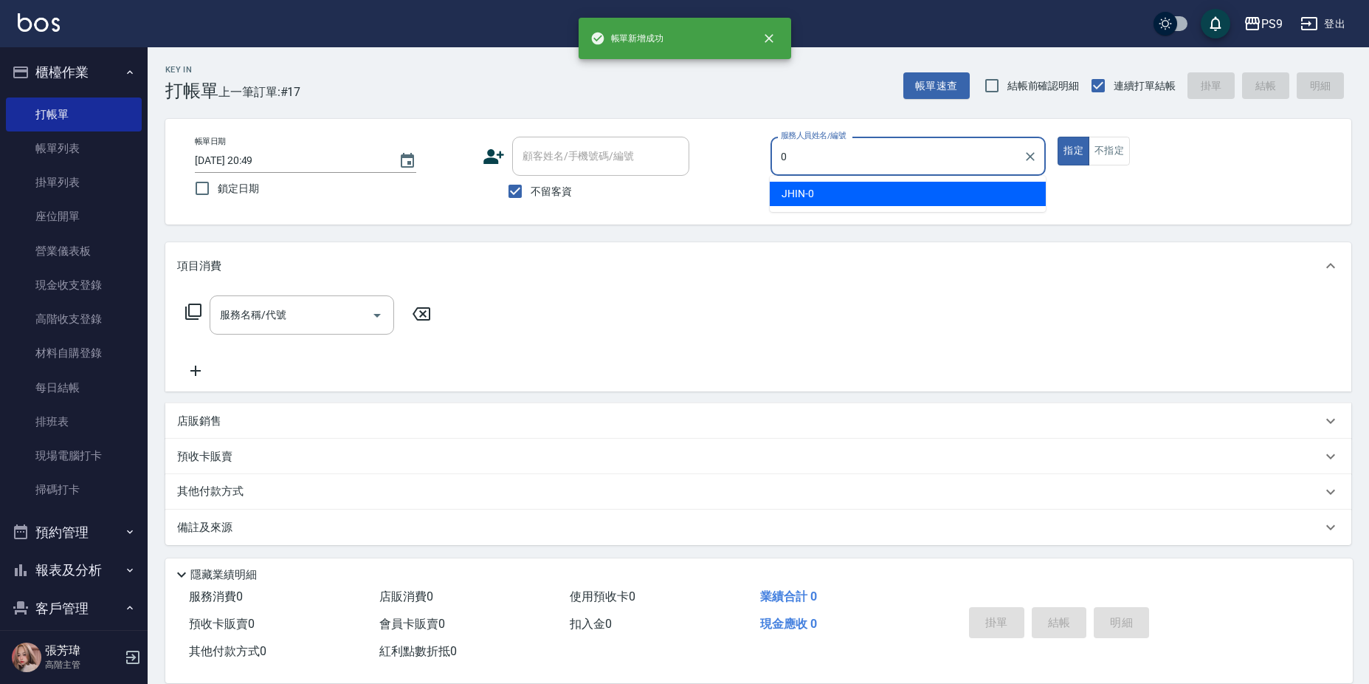
type input "JHIN-0"
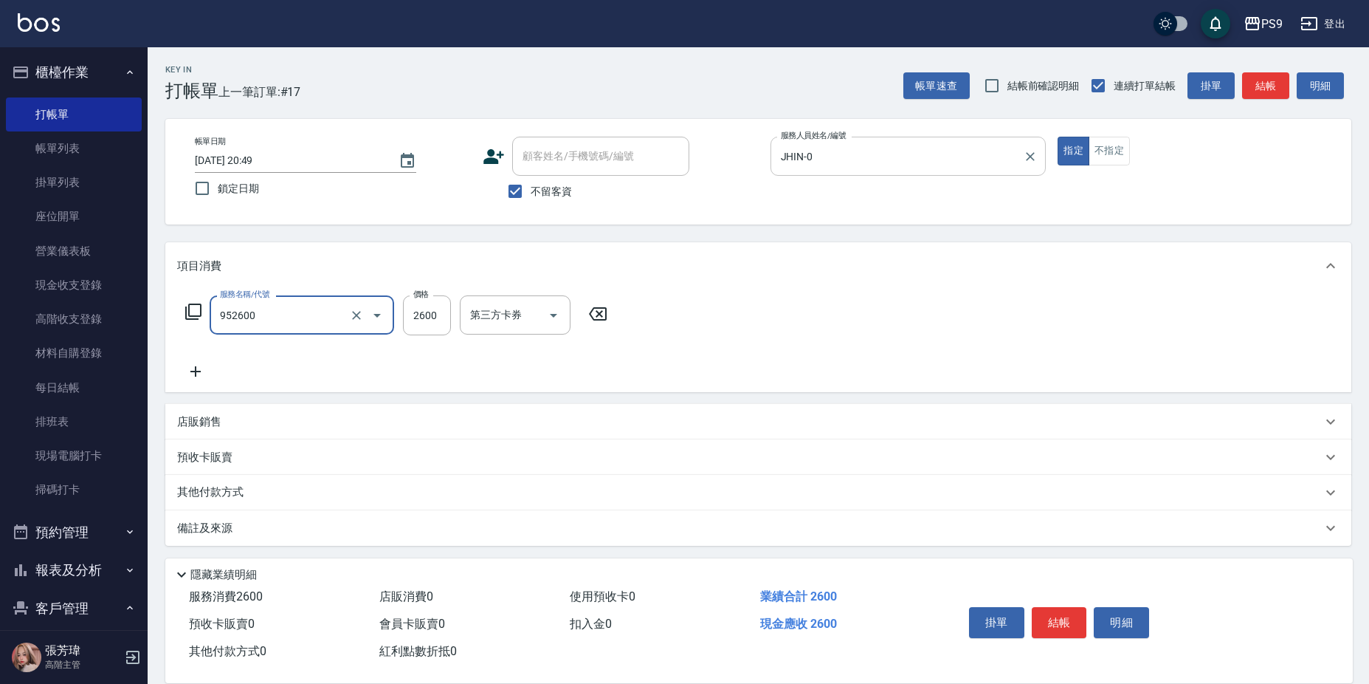
type input "過年-燙B(952600)"
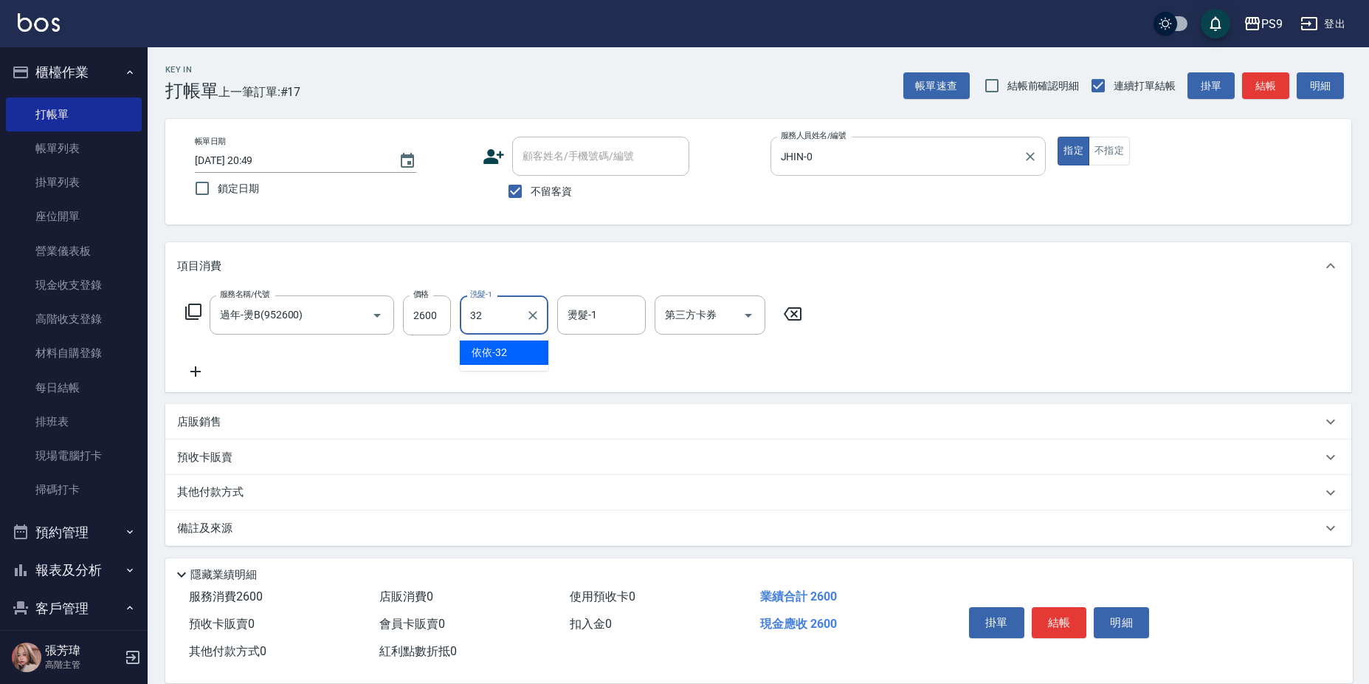
type input "依依-32"
type input "325"
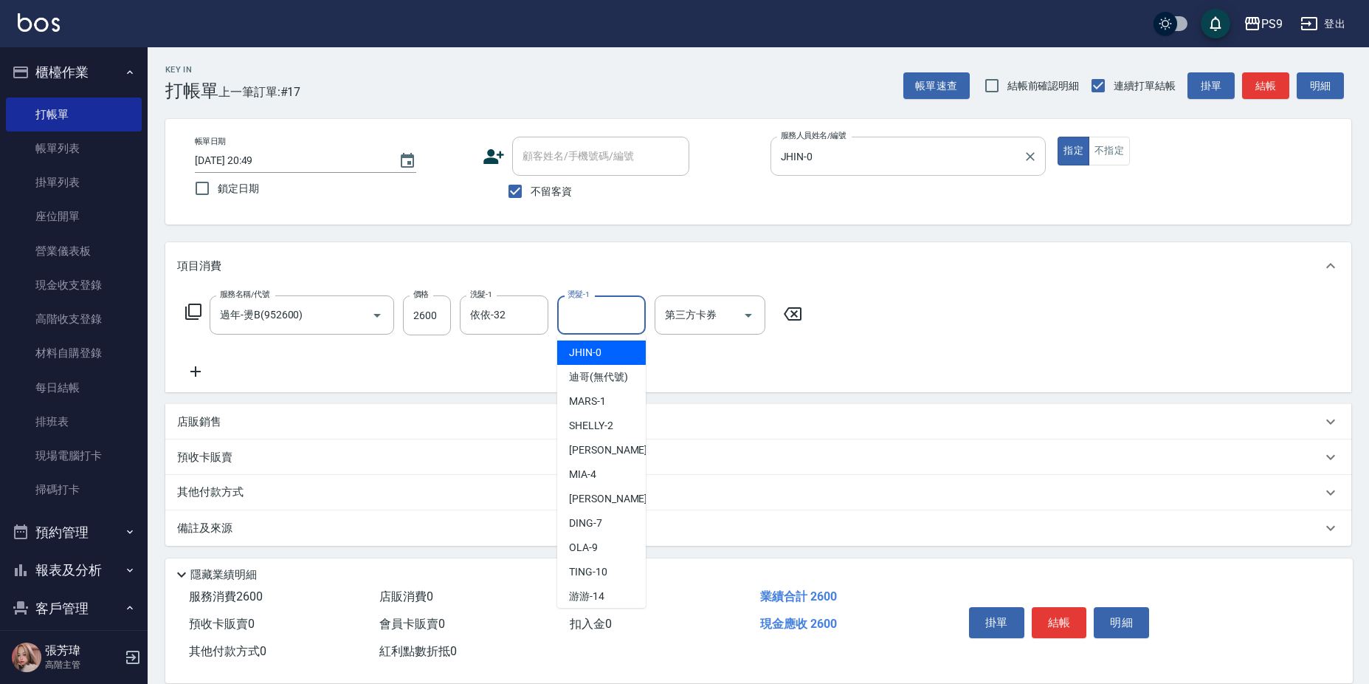
click at [618, 320] on input "燙髮-1" at bounding box center [601, 315] width 75 height 26
type input "依依-32"
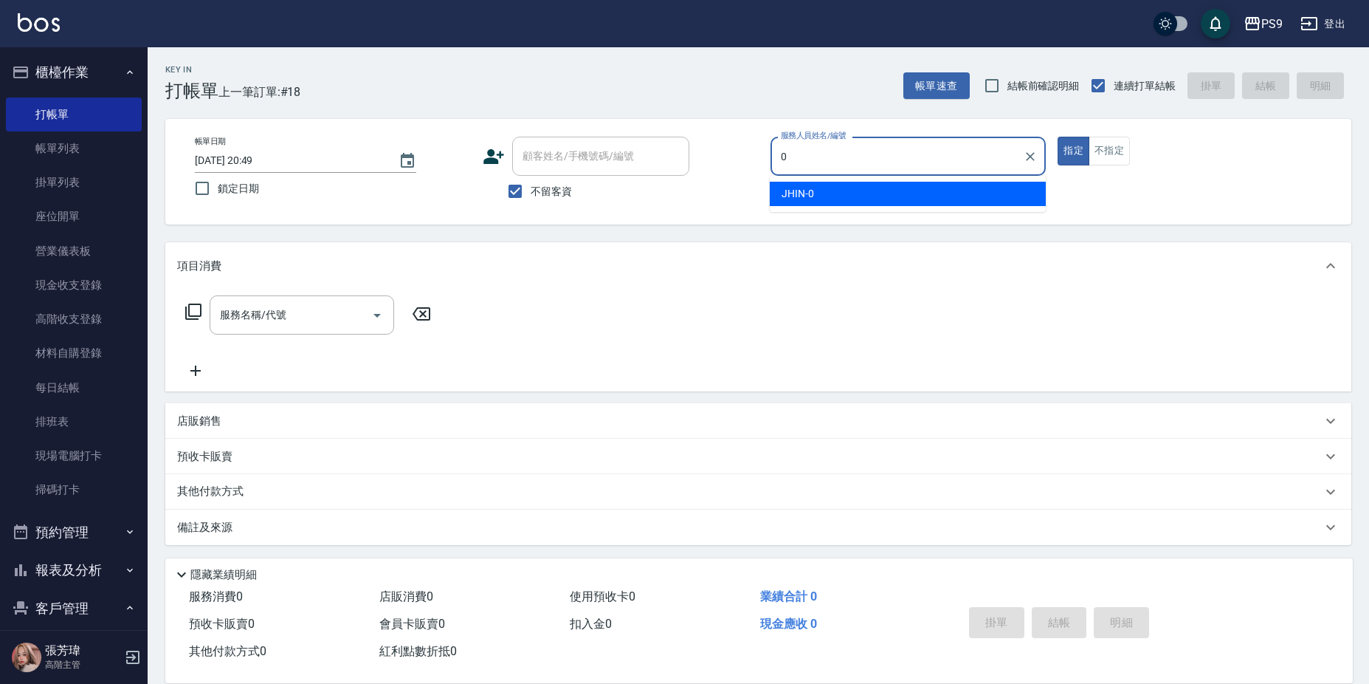
type input "JHIN-0"
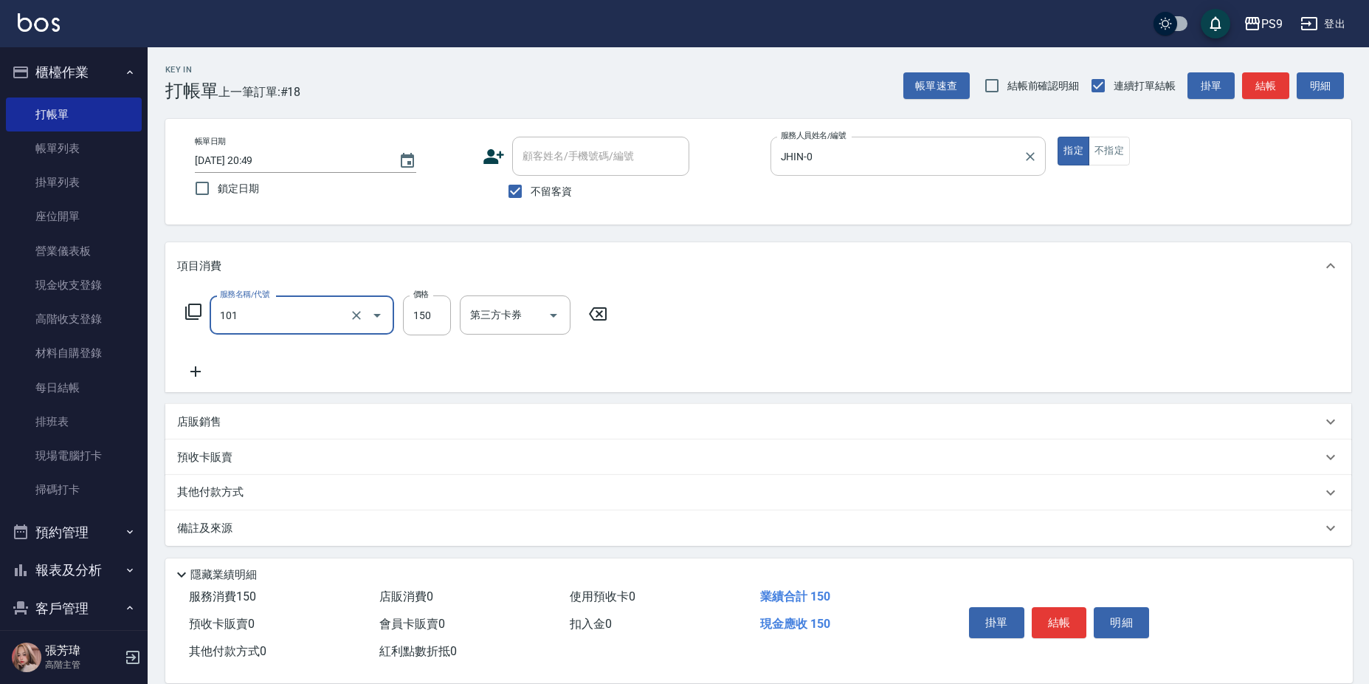
type input "洗髮(101)"
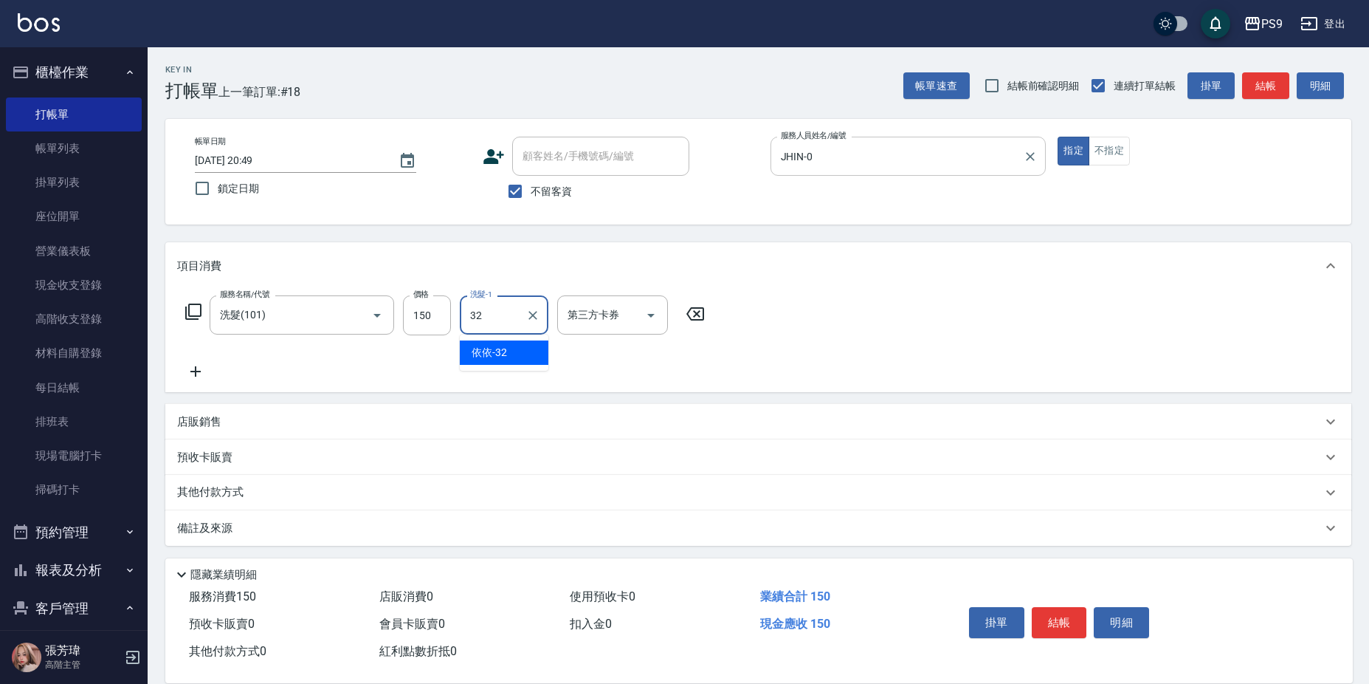
type input "依依-32"
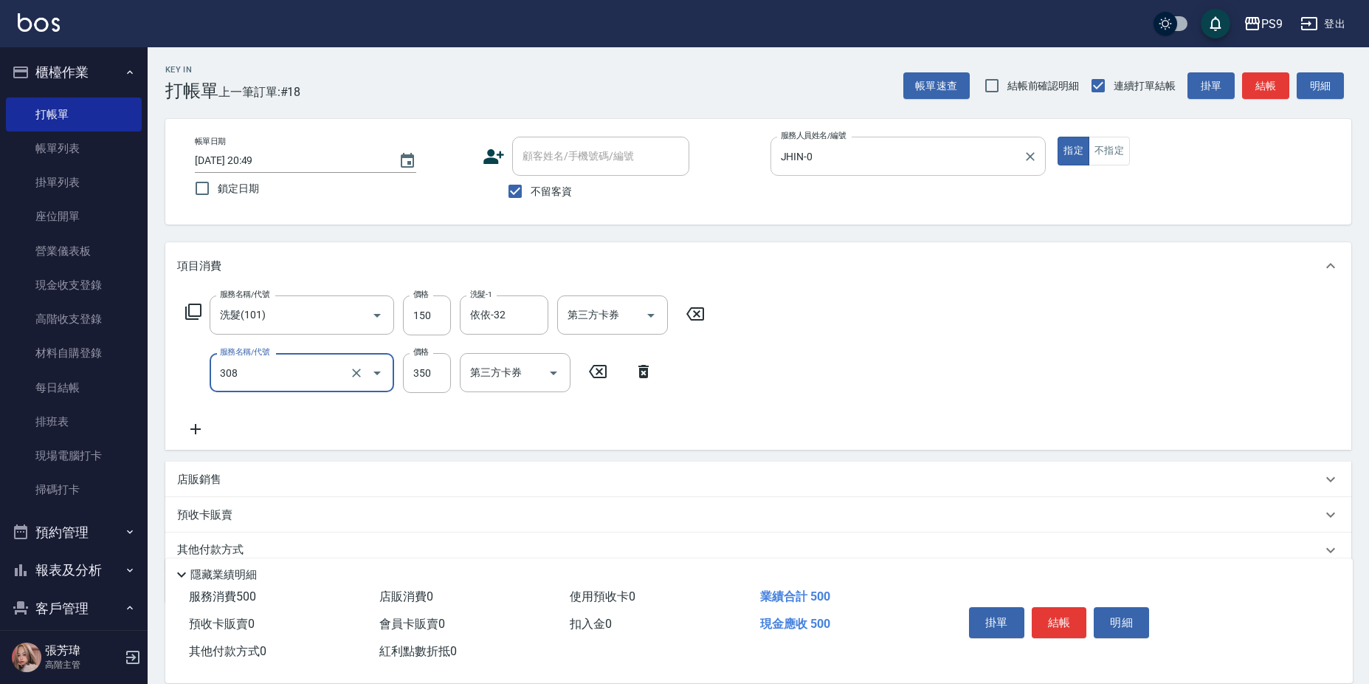
type input "剪-350(308)"
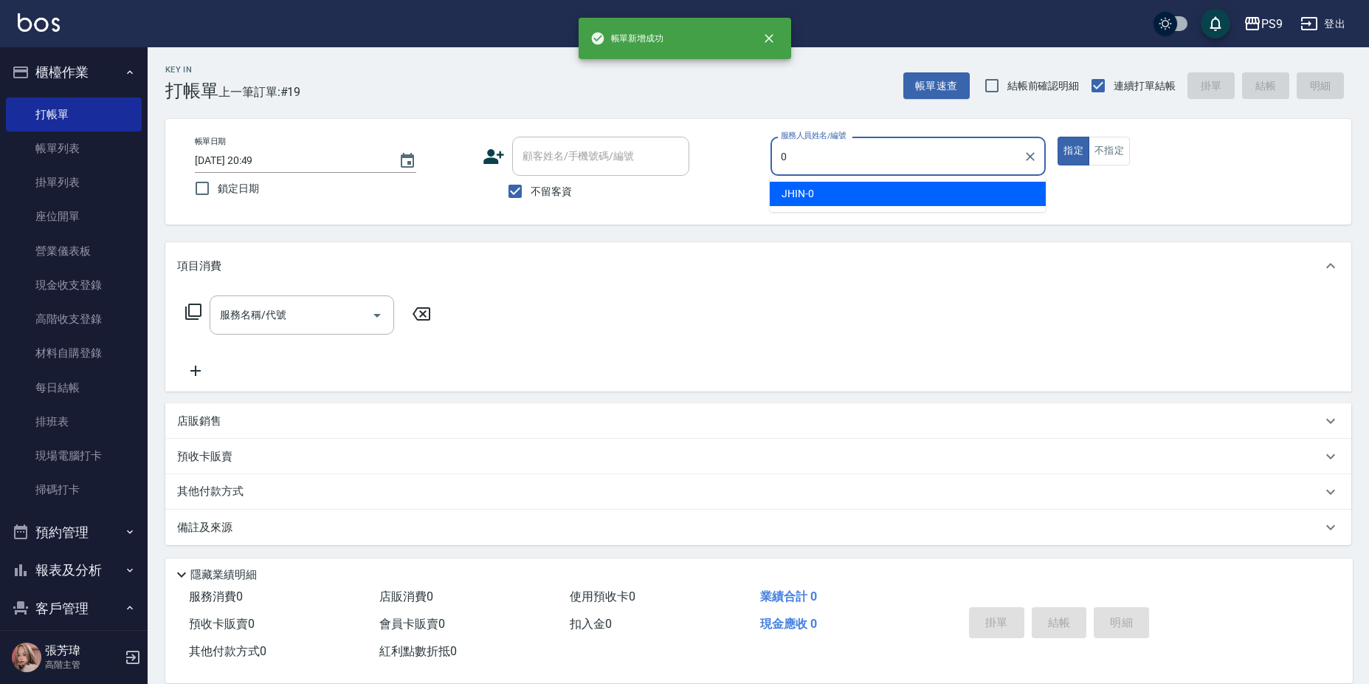
type input "JHIN-0"
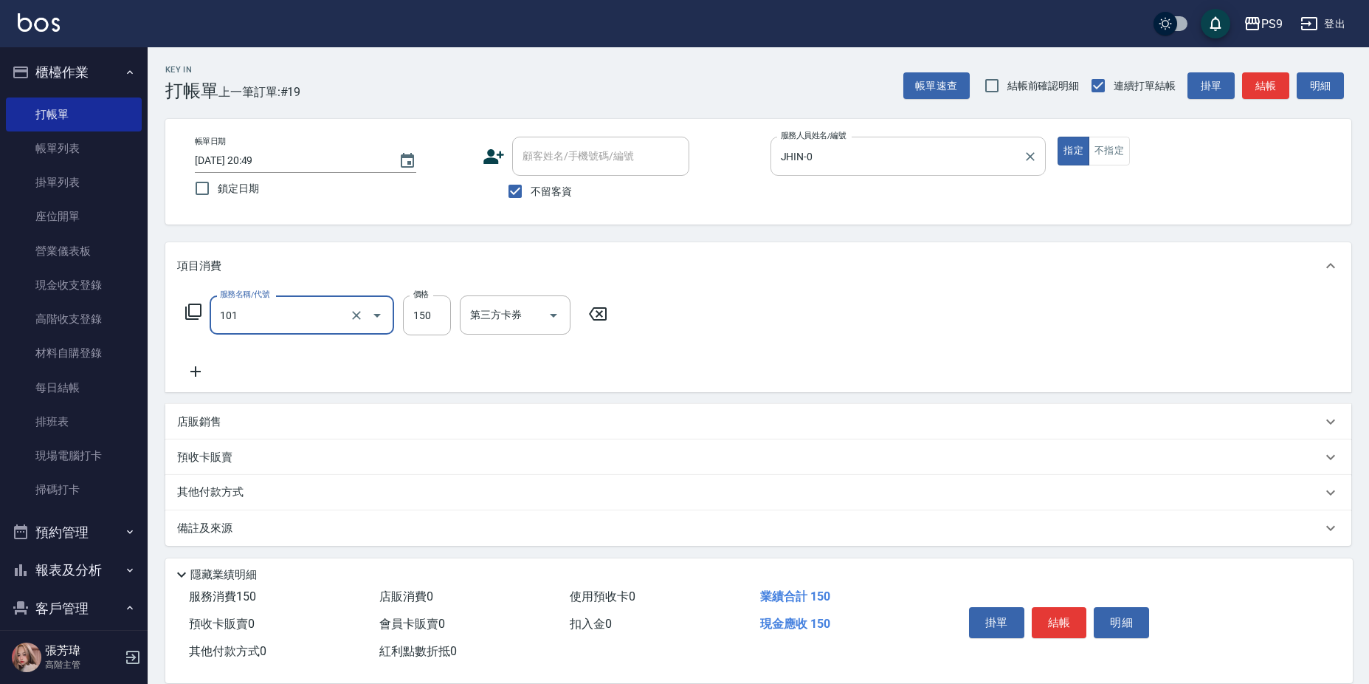
type input "洗髮(101)"
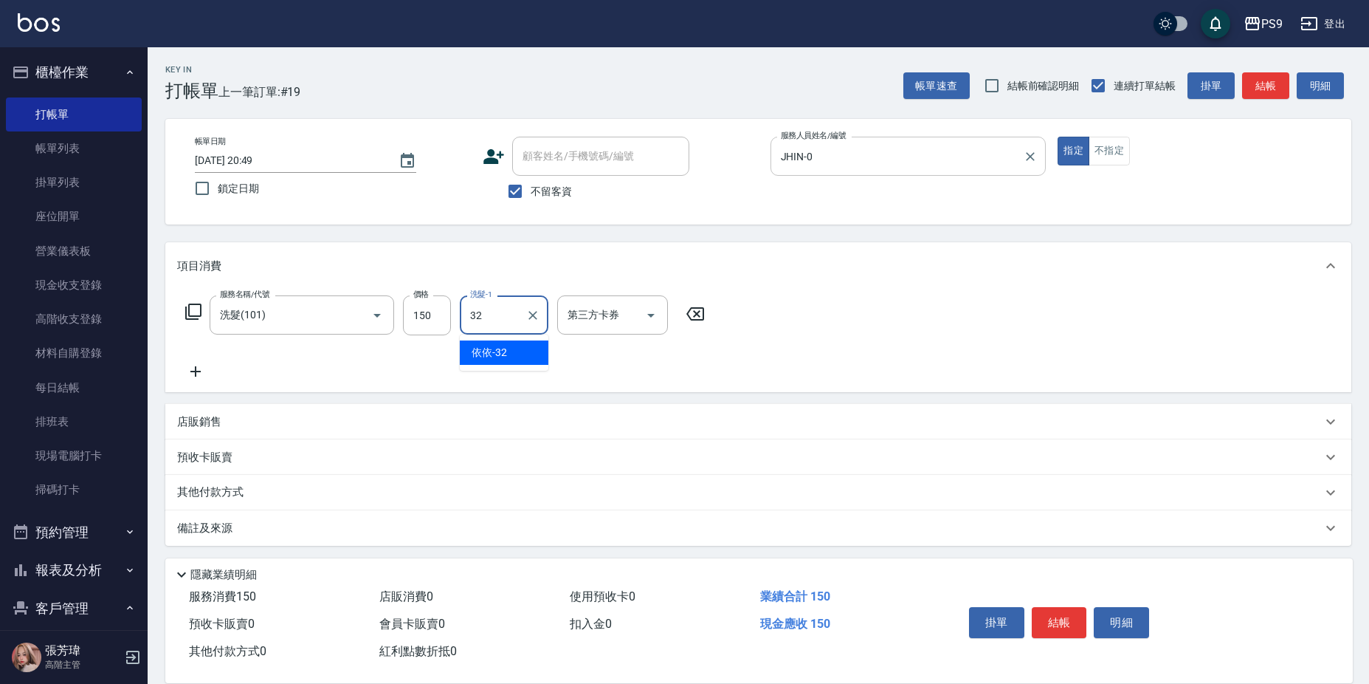
type input "依依-32"
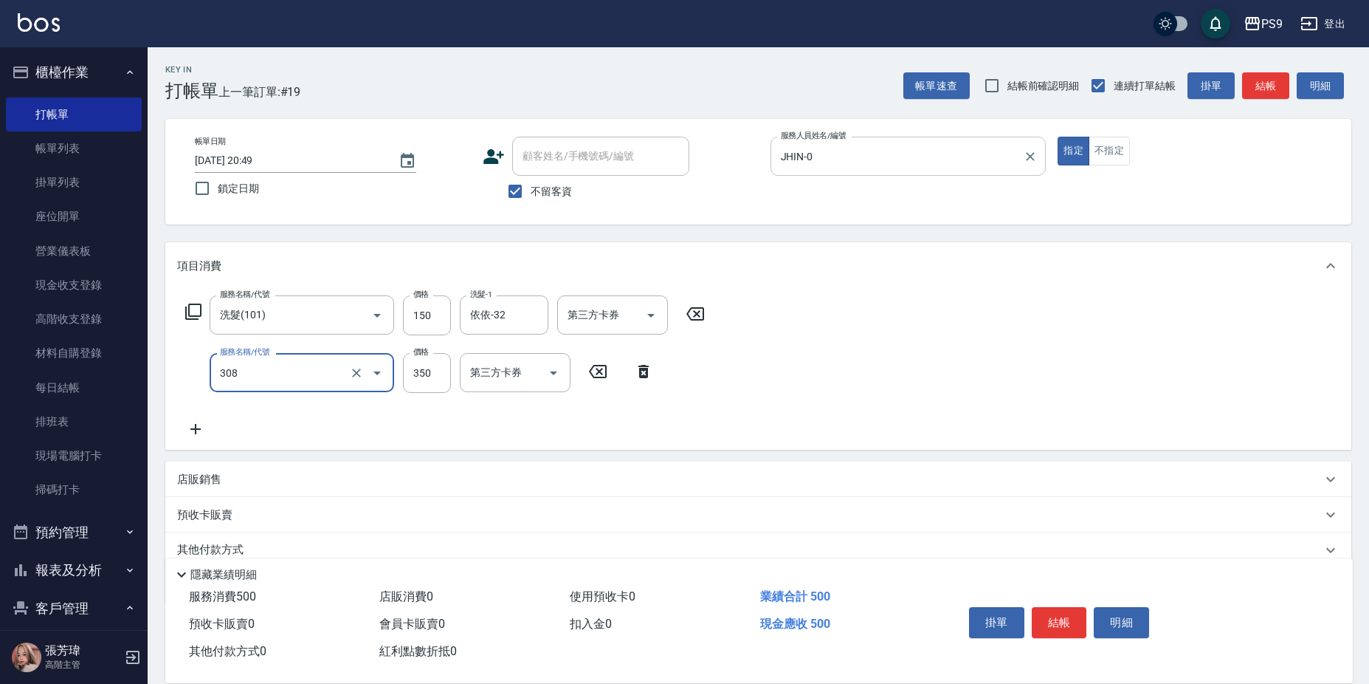
type input "剪-350(308)"
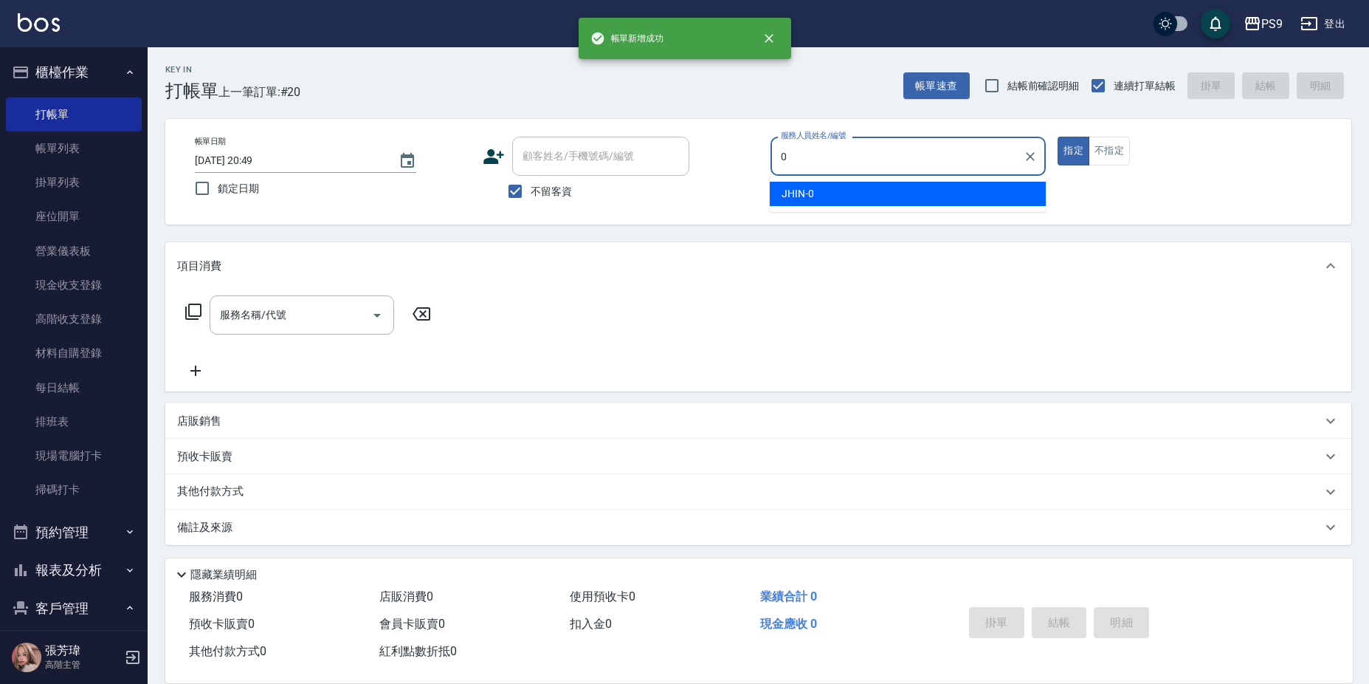
type input "JHIN-0"
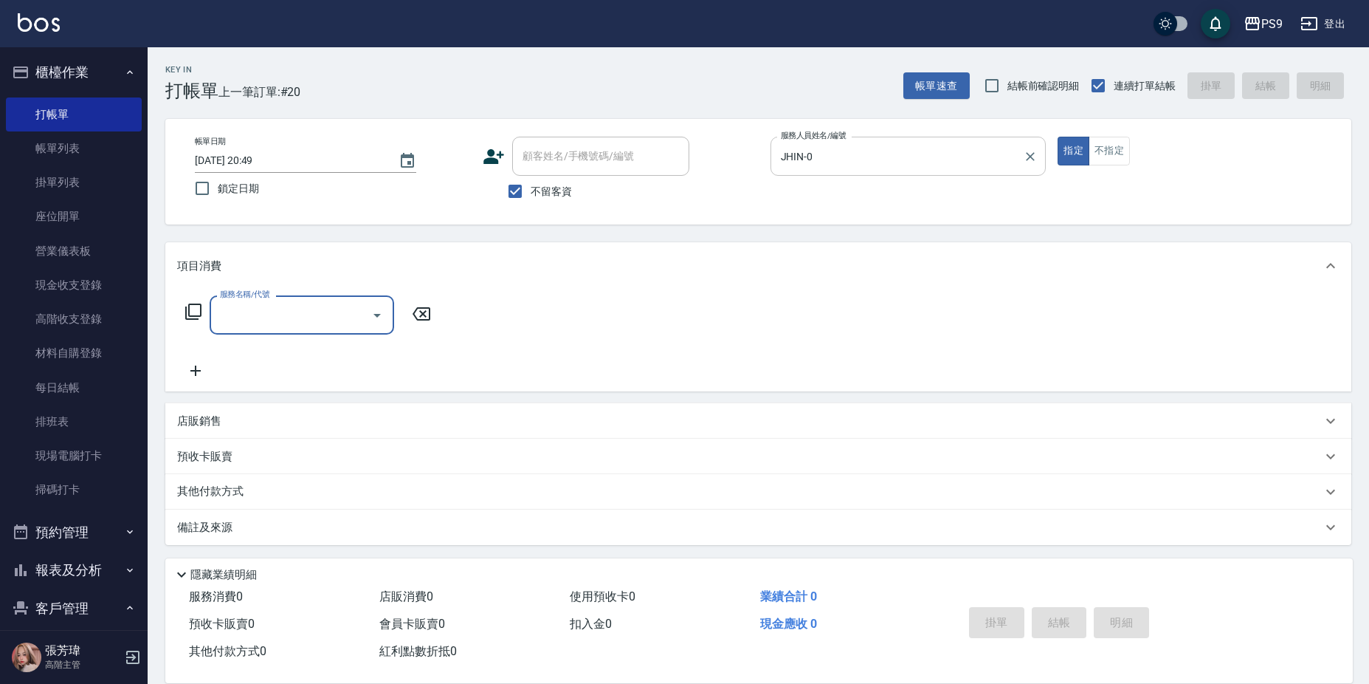
type input "1"
type input "9"
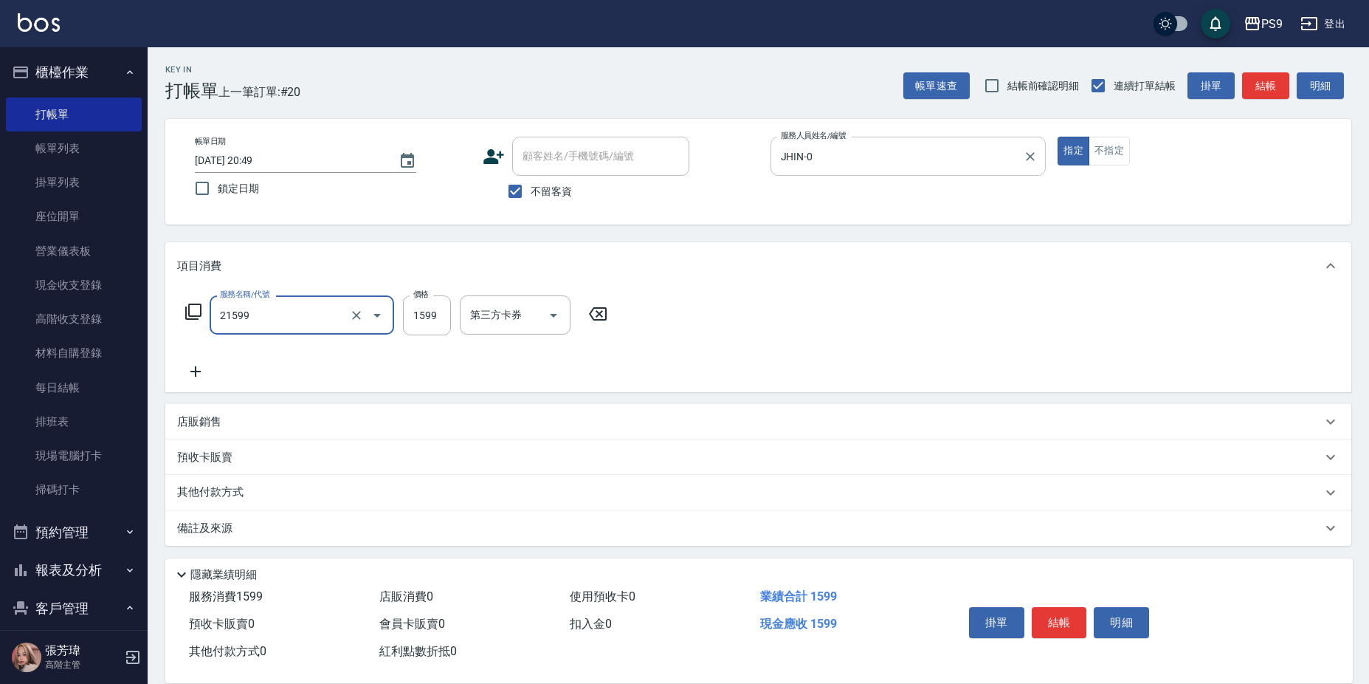
type input "染髮1599(21599)"
type input "1800"
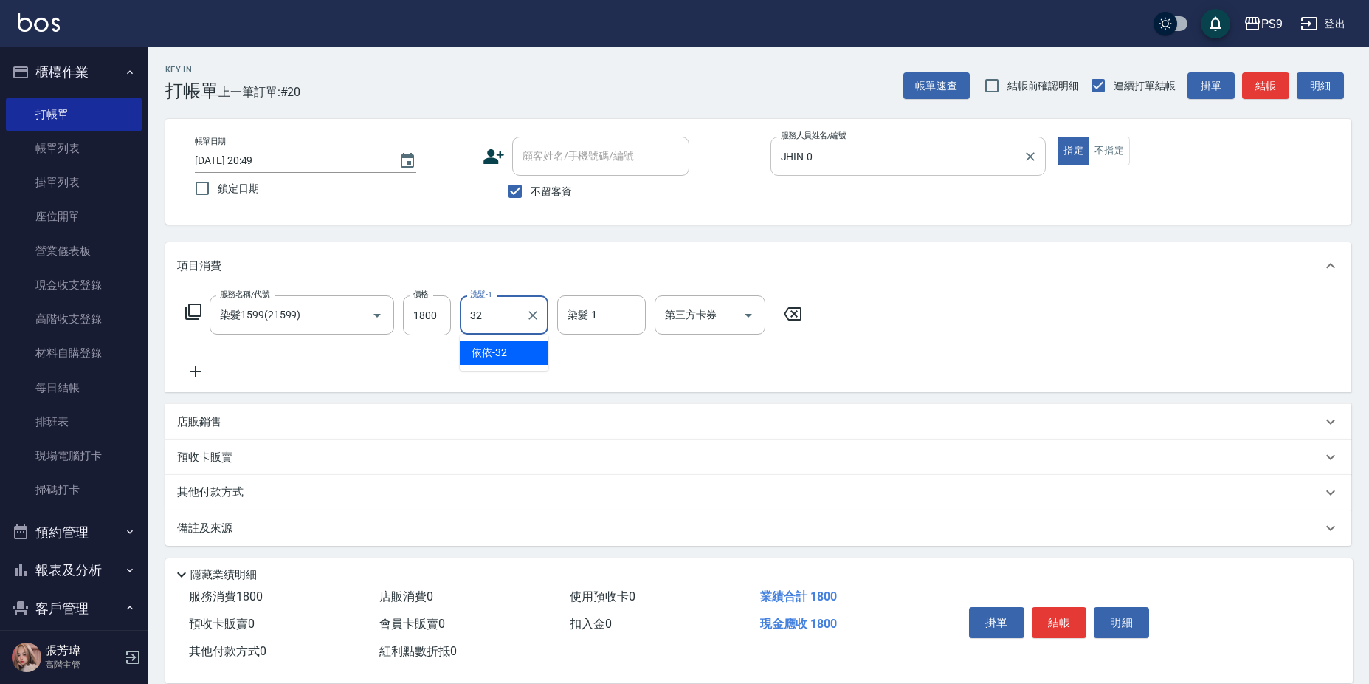
type input "依依-32"
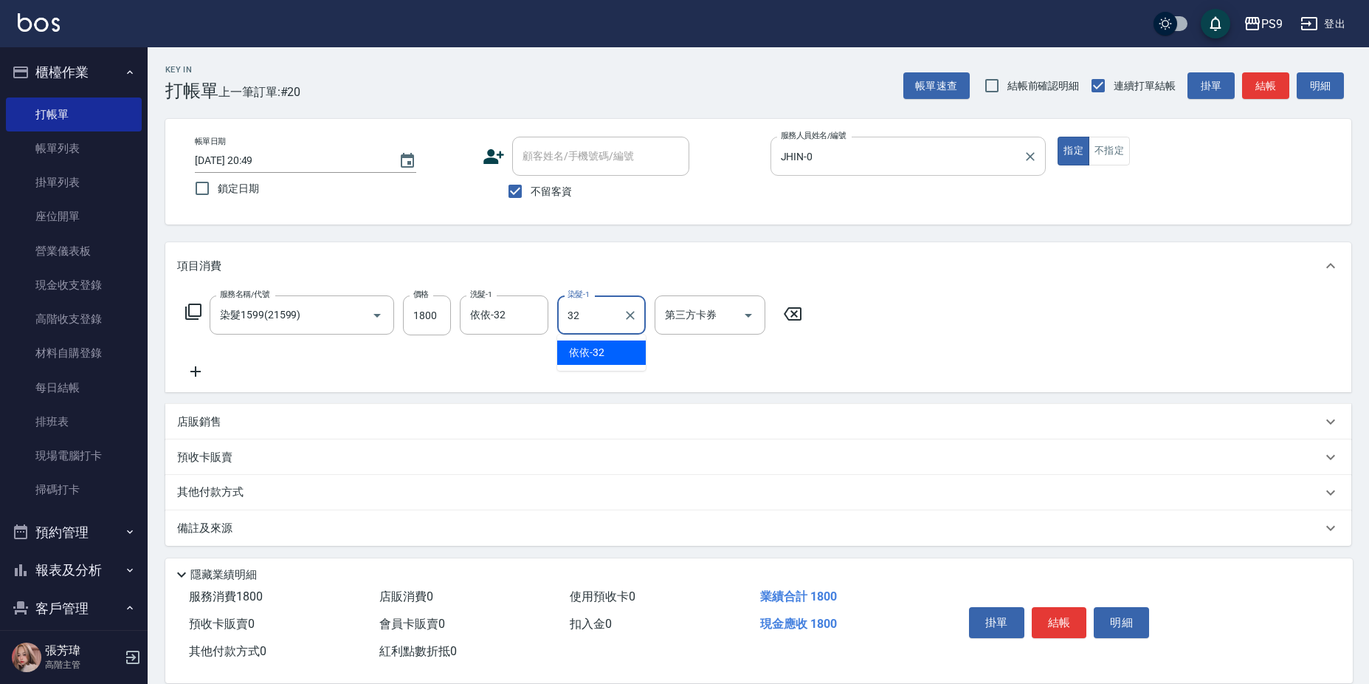
type input "依依-32"
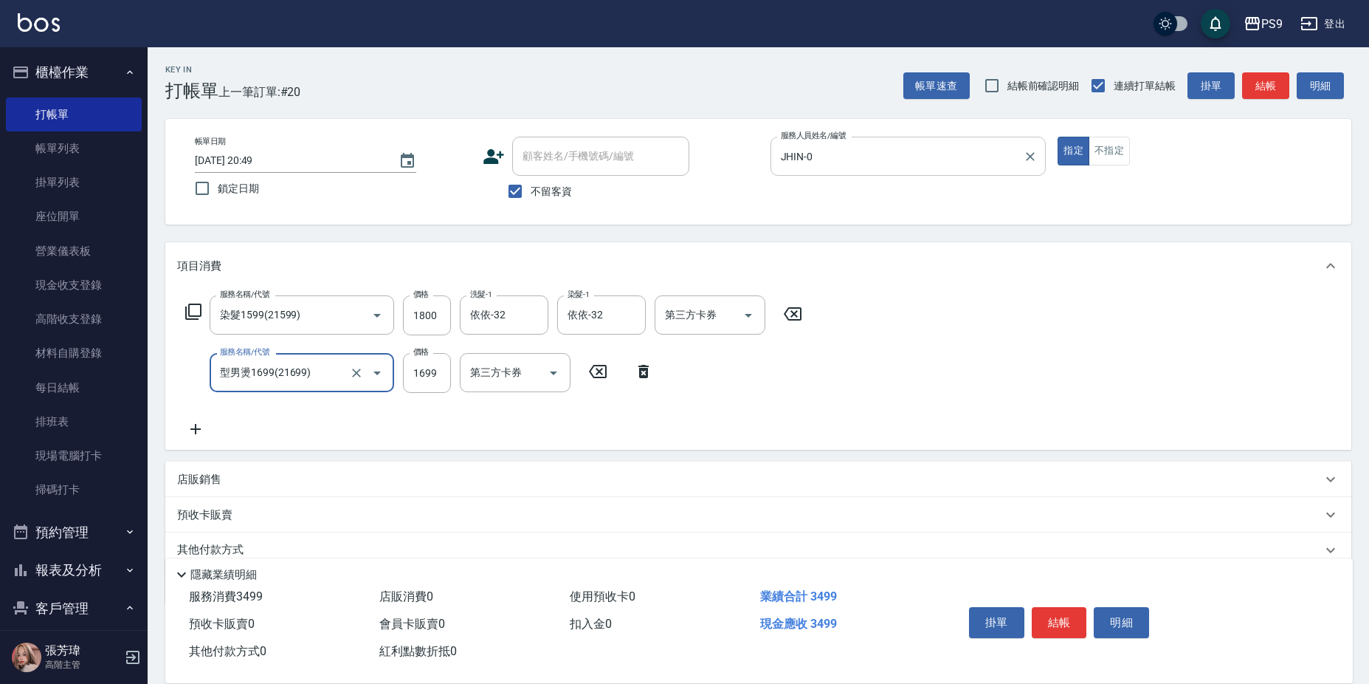
type input "型男燙1699(21699)"
type input "1800"
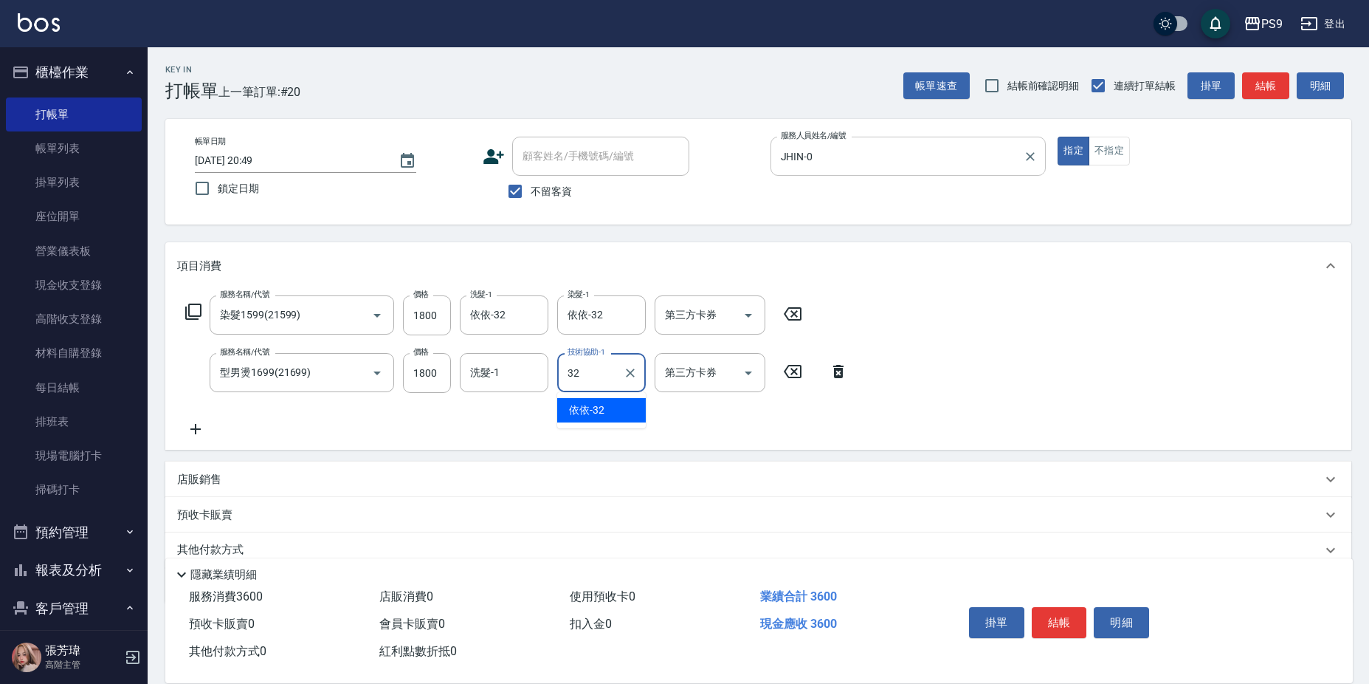
type input "依依-32"
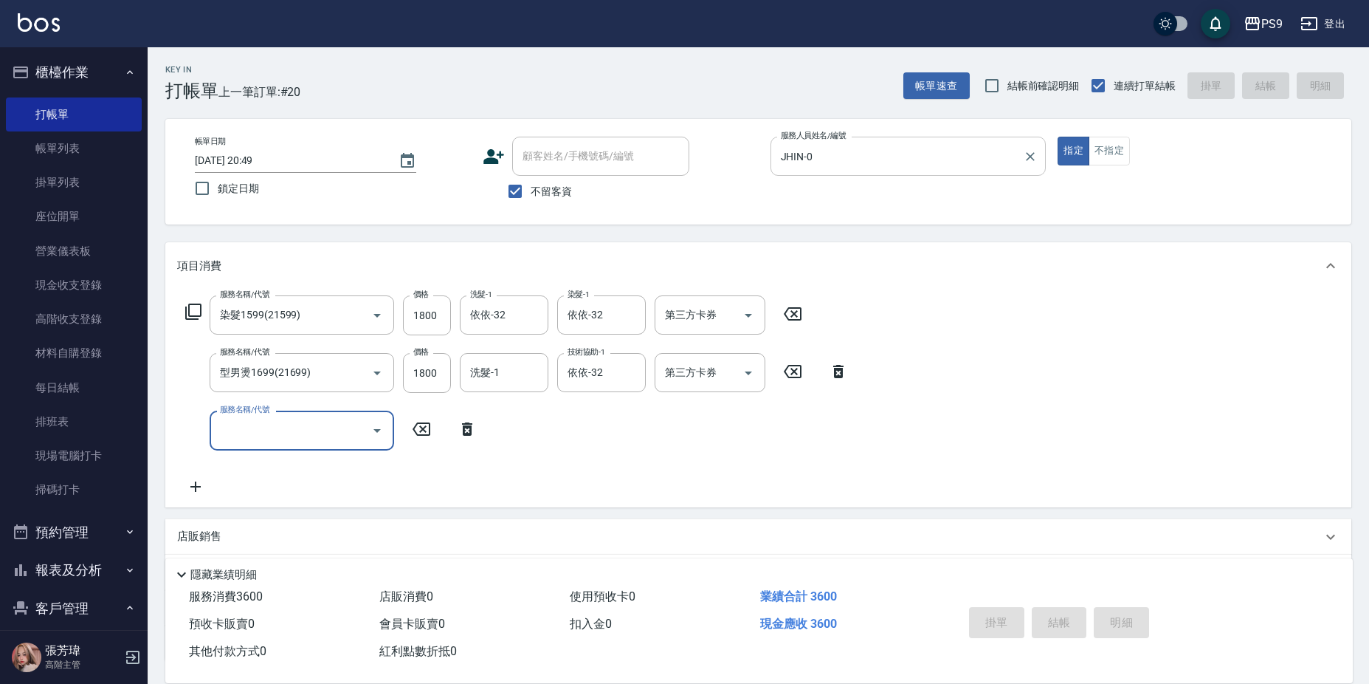
type input "[DATE] 20:50"
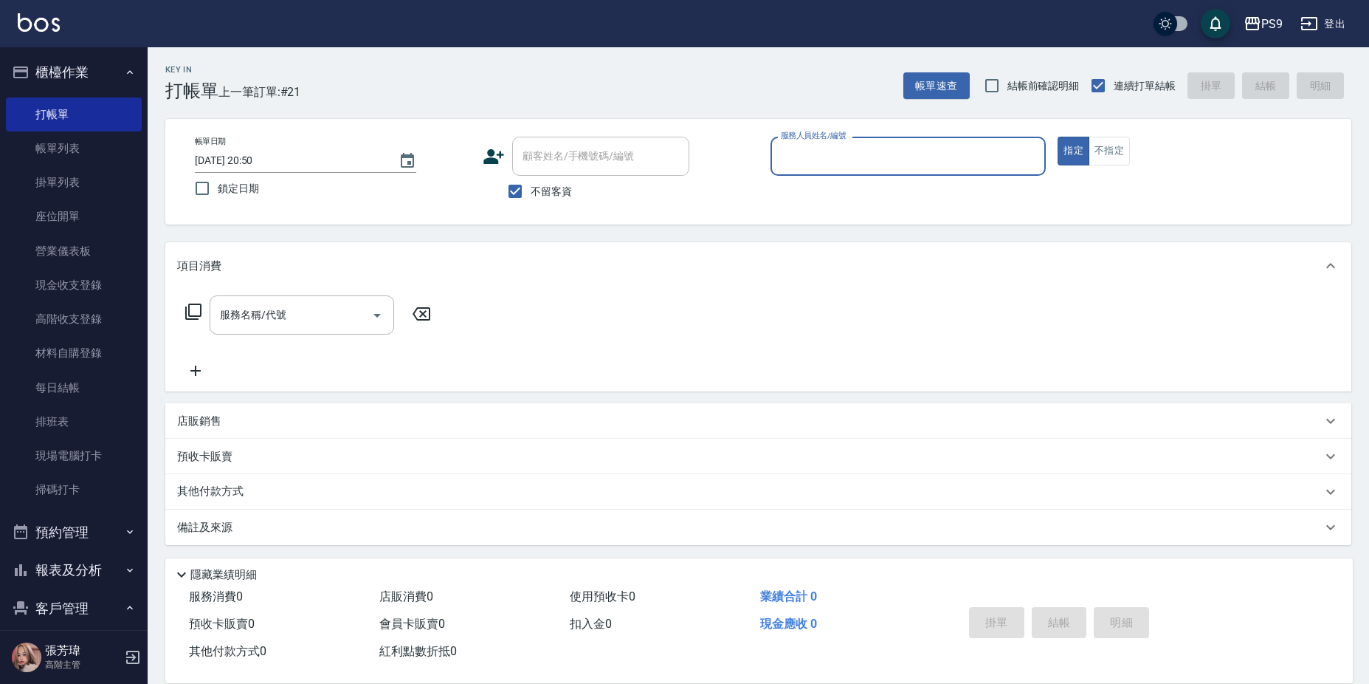
drag, startPoint x: 547, startPoint y: 194, endPoint x: 558, endPoint y: 195, distance: 11.1
click at [551, 195] on span "不留客資" at bounding box center [551, 192] width 41 height 16
click at [531, 195] on input "不留客資" at bounding box center [515, 191] width 31 height 31
checkbox input "false"
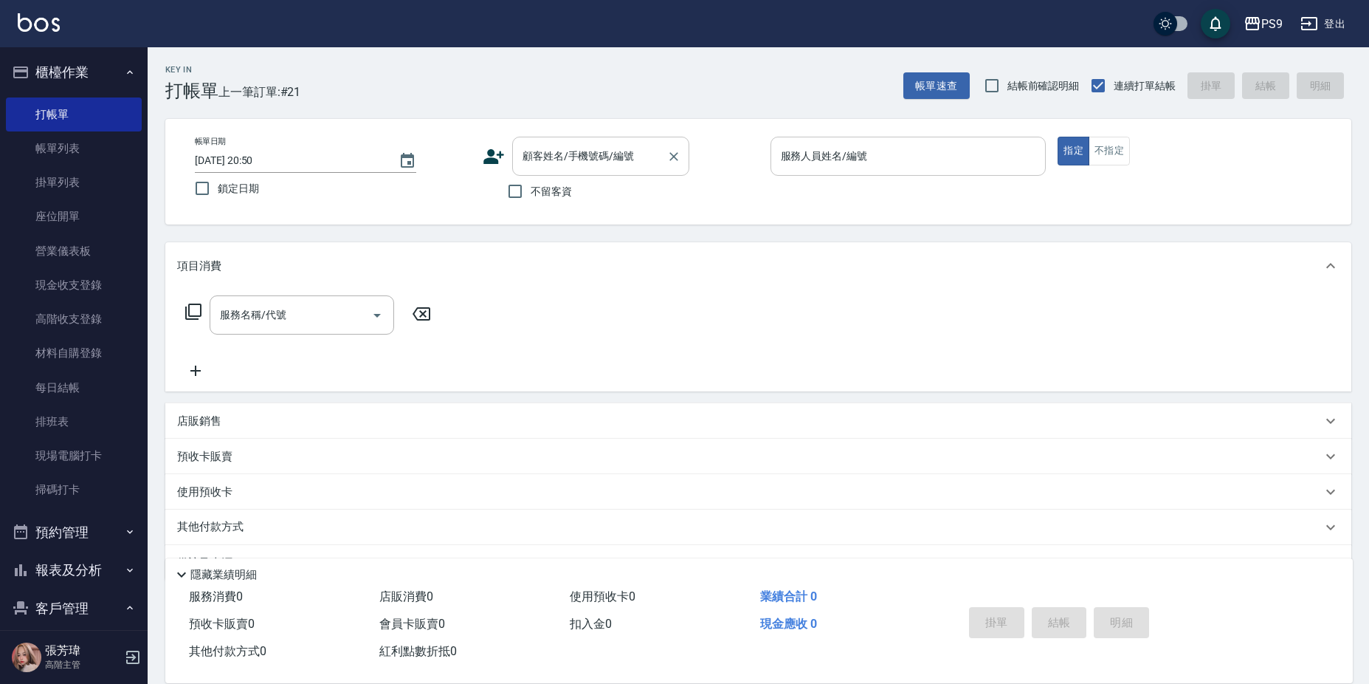
click at [589, 158] on input "顧客姓名/手機號碼/編號" at bounding box center [590, 156] width 142 height 26
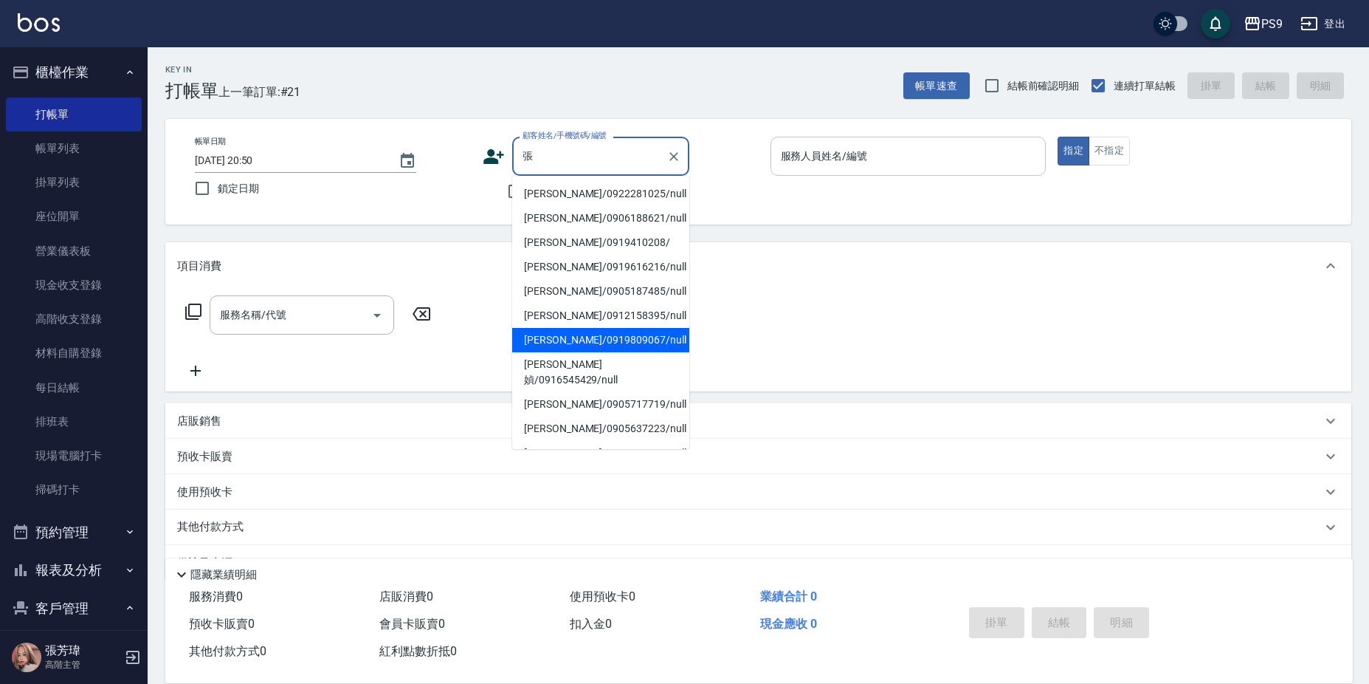
click at [582, 334] on li "[PERSON_NAME]/0919809067/null" at bounding box center [600, 340] width 177 height 24
type input "[PERSON_NAME]/0919809067/null"
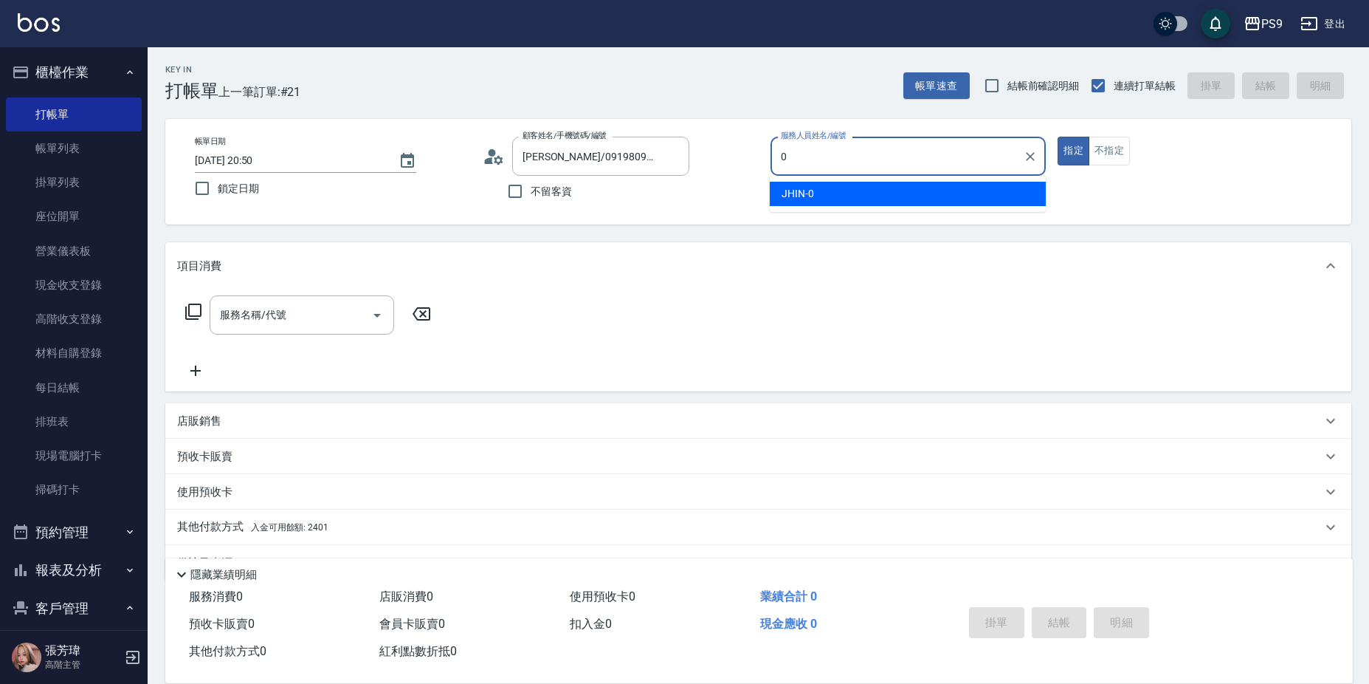
type input "JHIN-0"
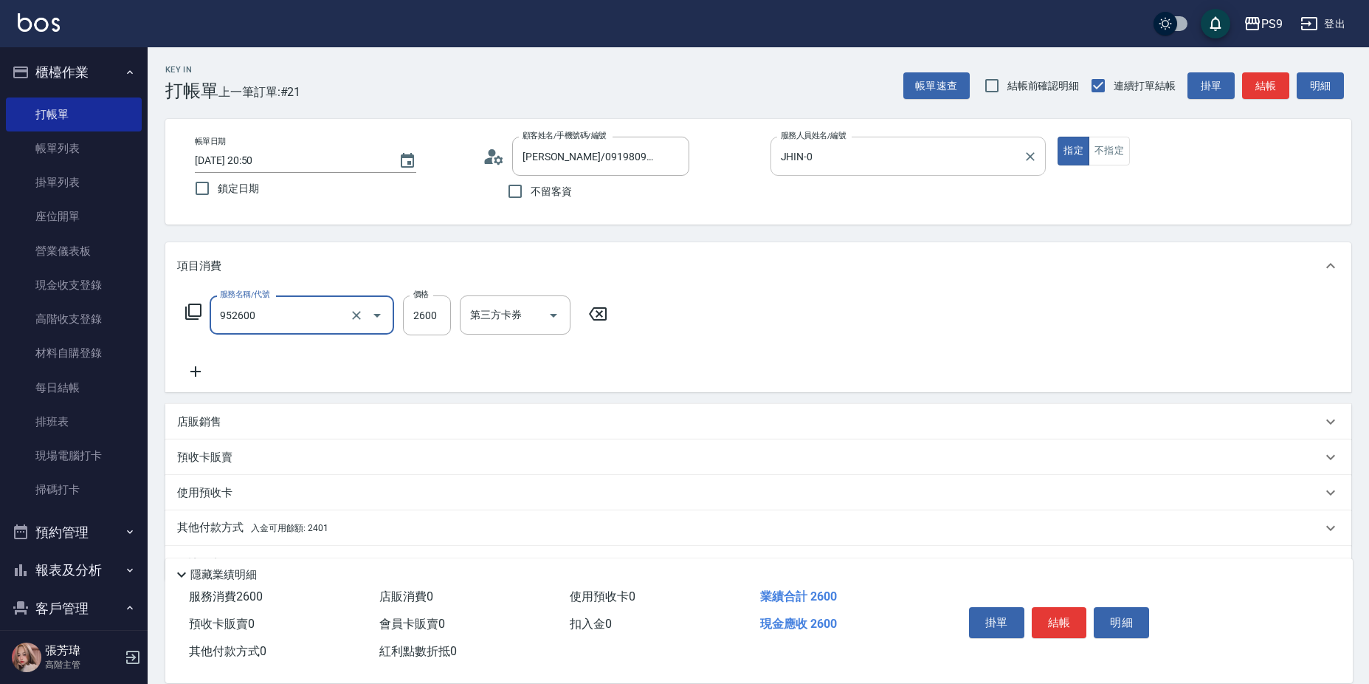
type input "過年-燙B(952600)"
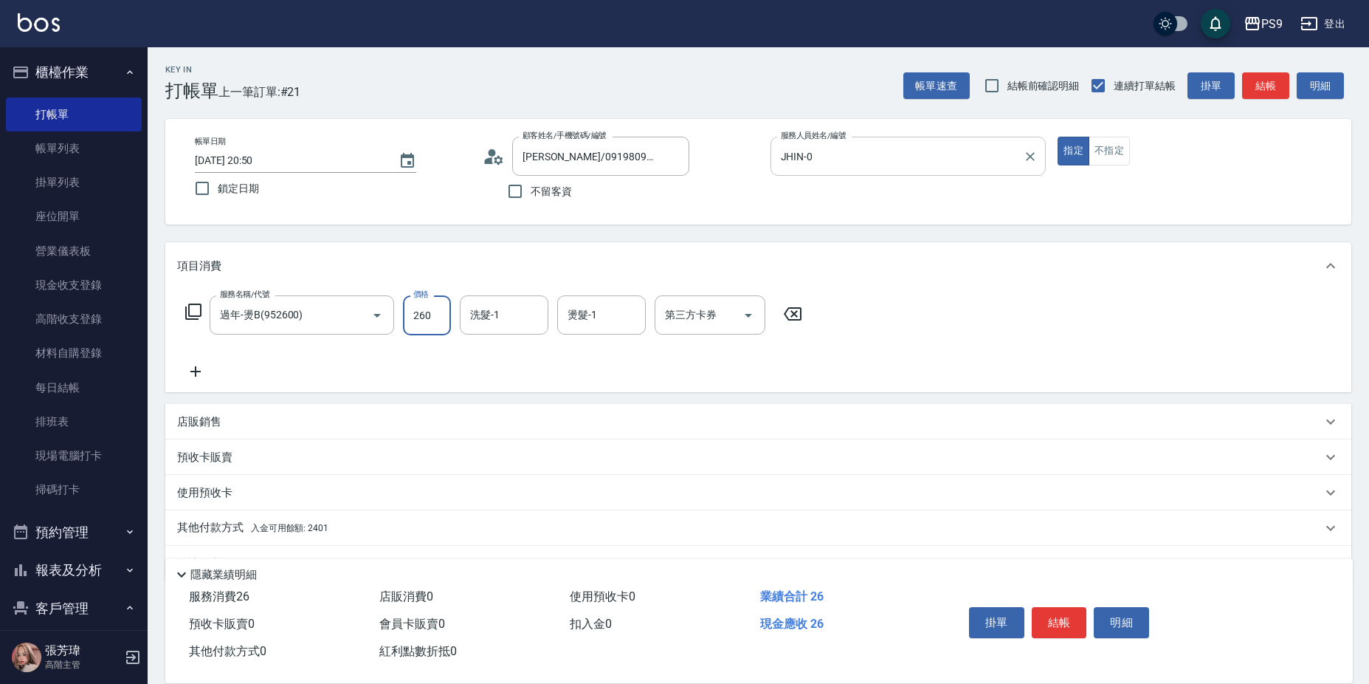
type input "2600"
type input "依依-32"
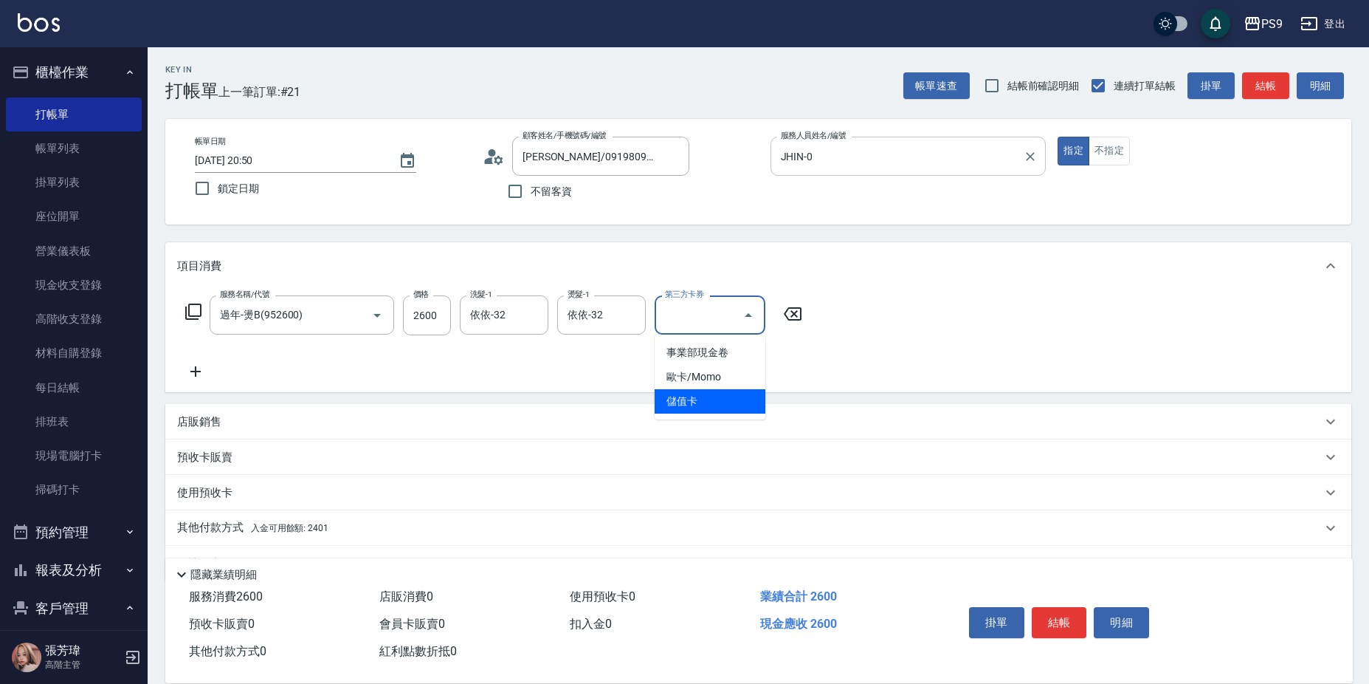
type input "儲值卡"
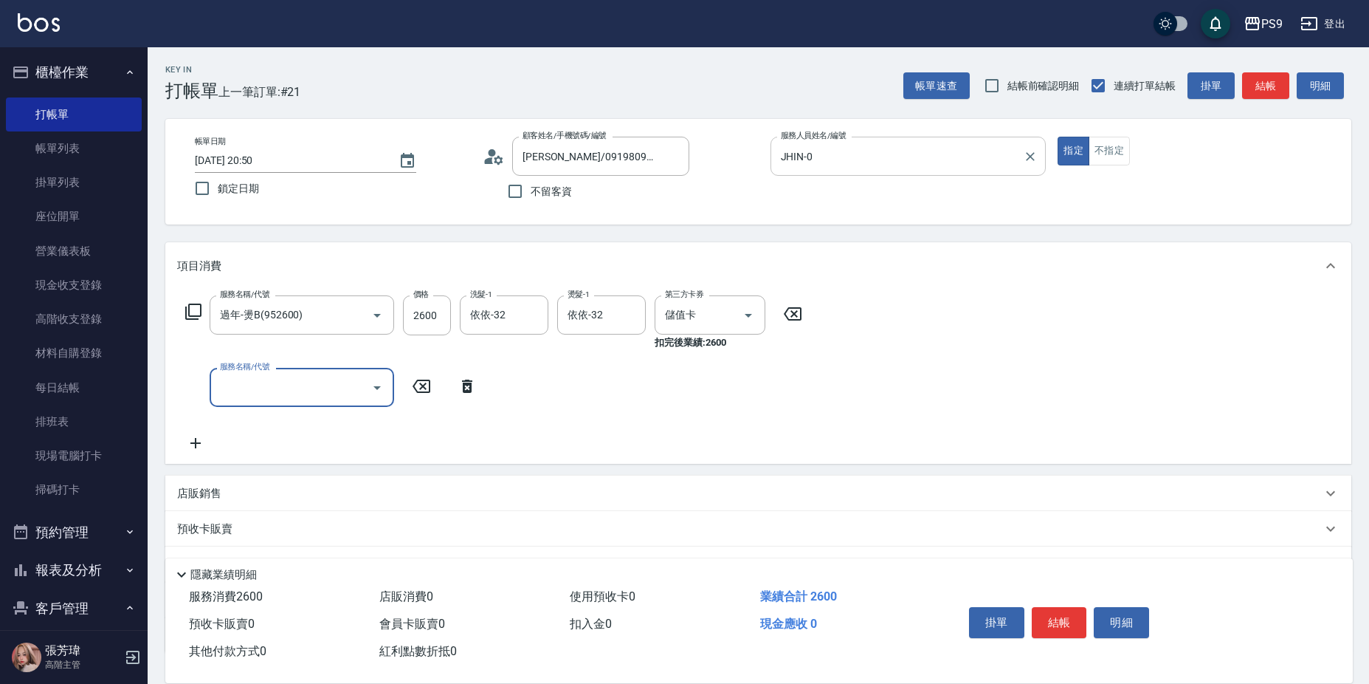
scroll to position [111, 0]
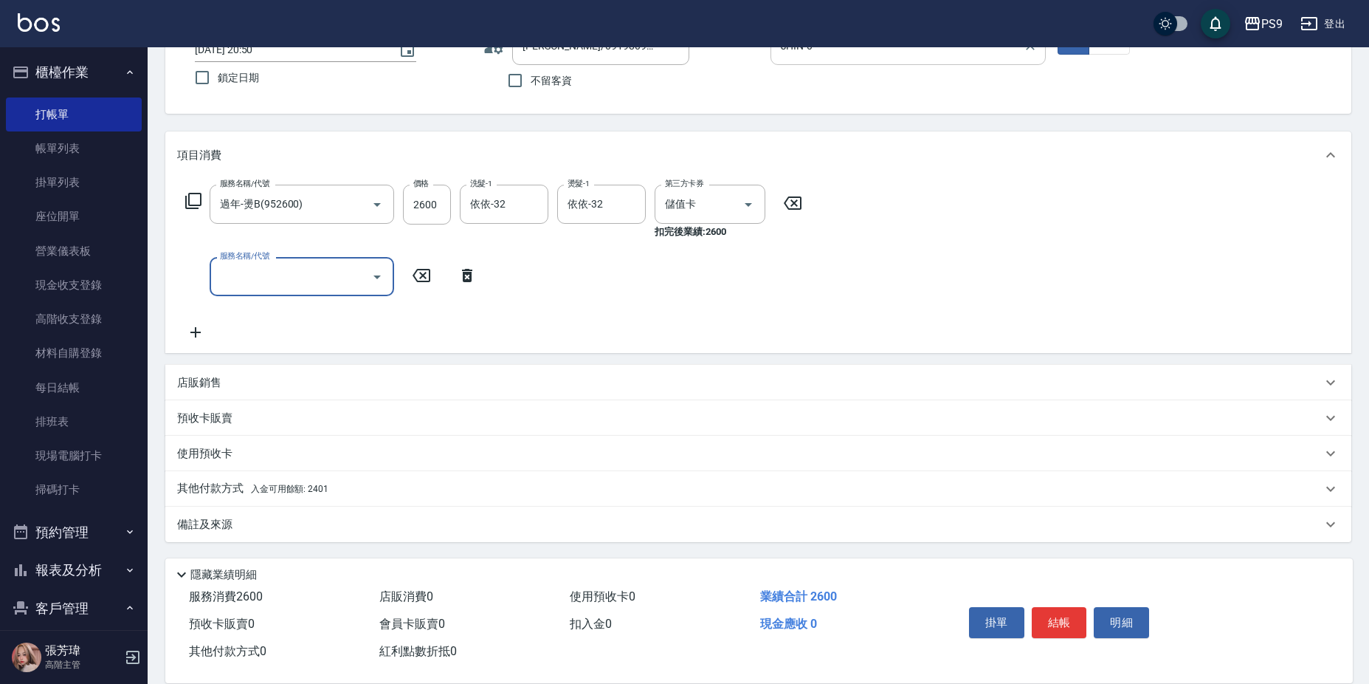
click at [429, 489] on div "其他付款方式 入金可用餘額: 2401" at bounding box center [749, 489] width 1145 height 16
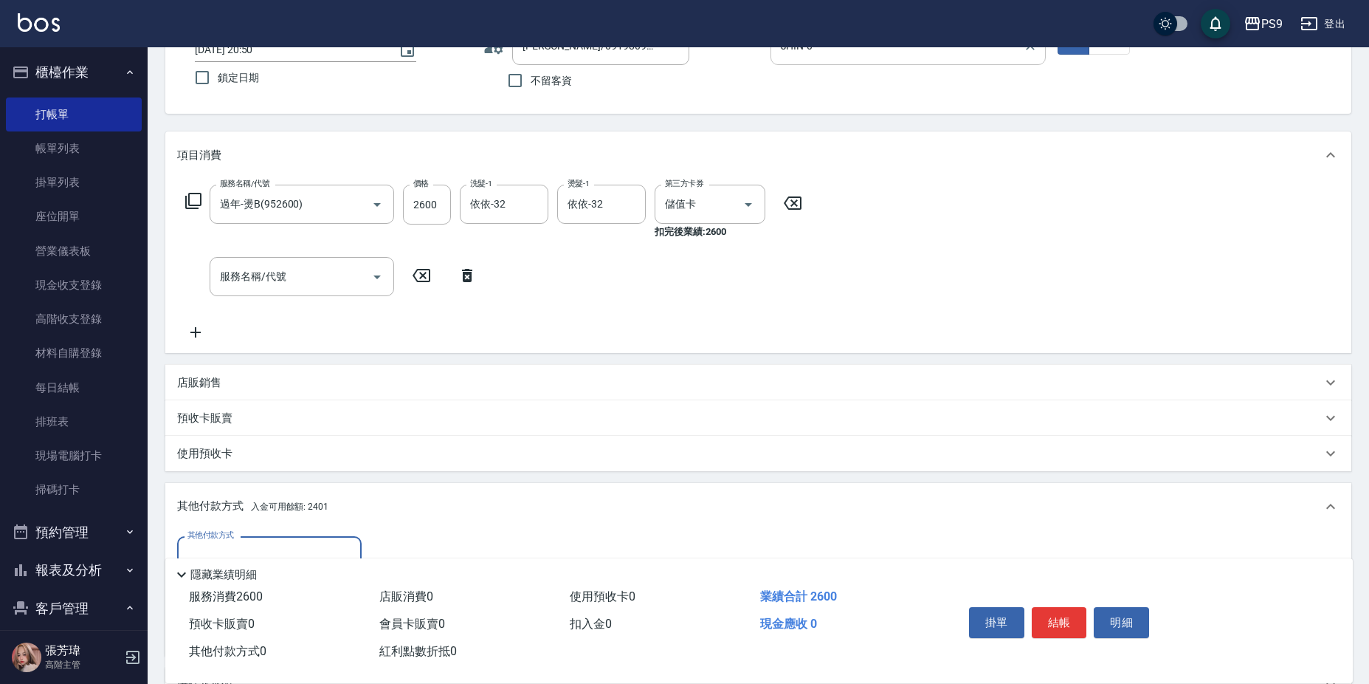
scroll to position [0, 0]
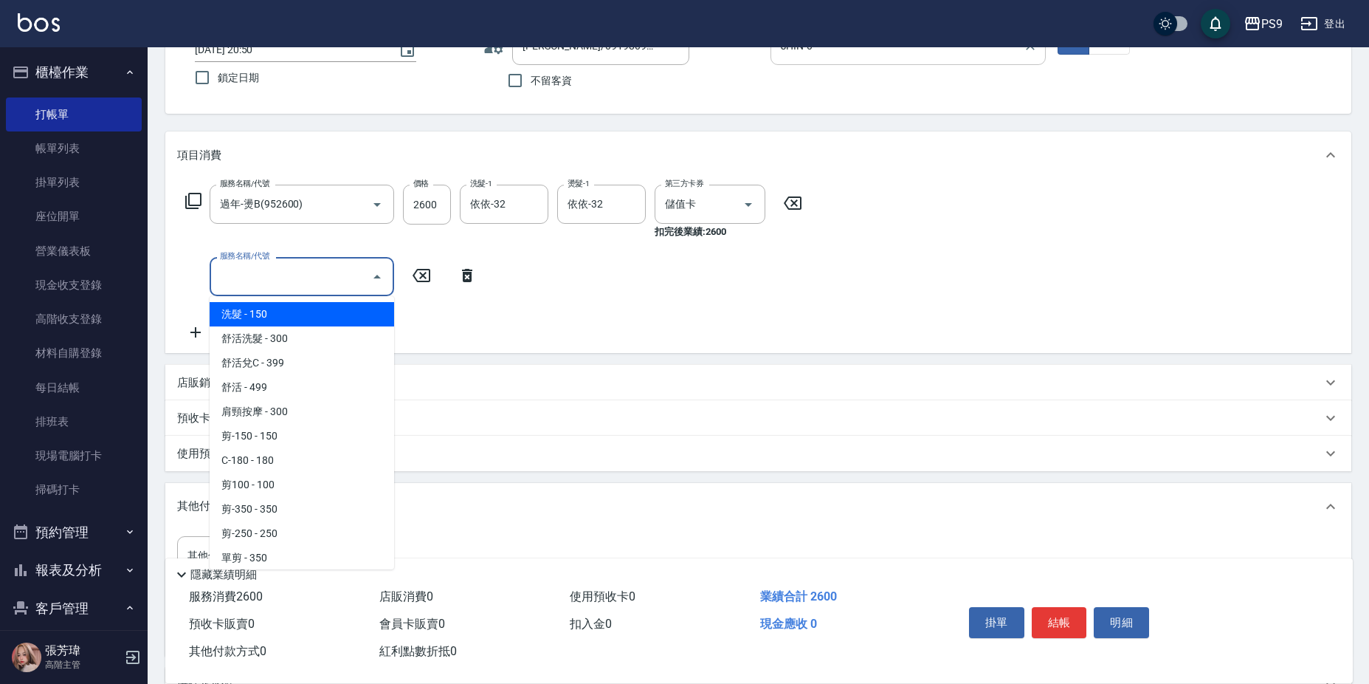
drag, startPoint x: 328, startPoint y: 282, endPoint x: 328, endPoint y: 289, distance: 7.4
click at [328, 283] on input "服務名稱/代號" at bounding box center [290, 277] width 149 height 26
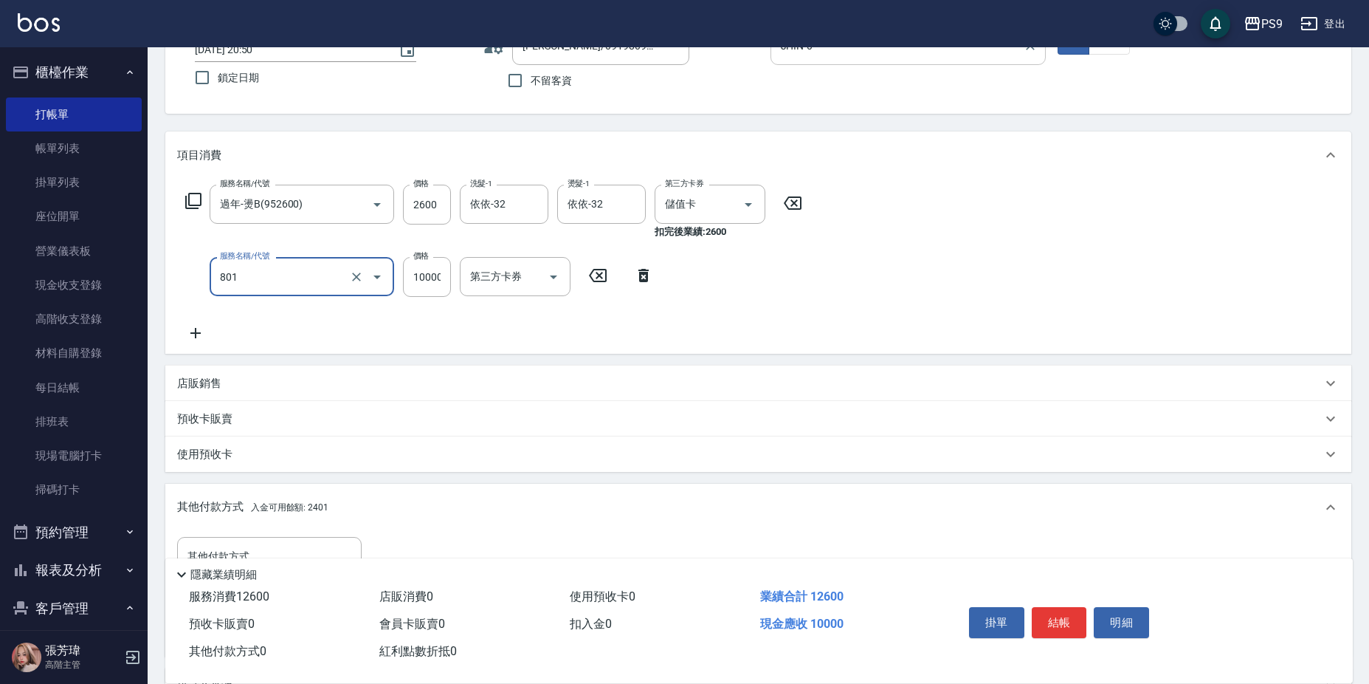
type input "頂級豪華OVC1(801)"
type input "2000"
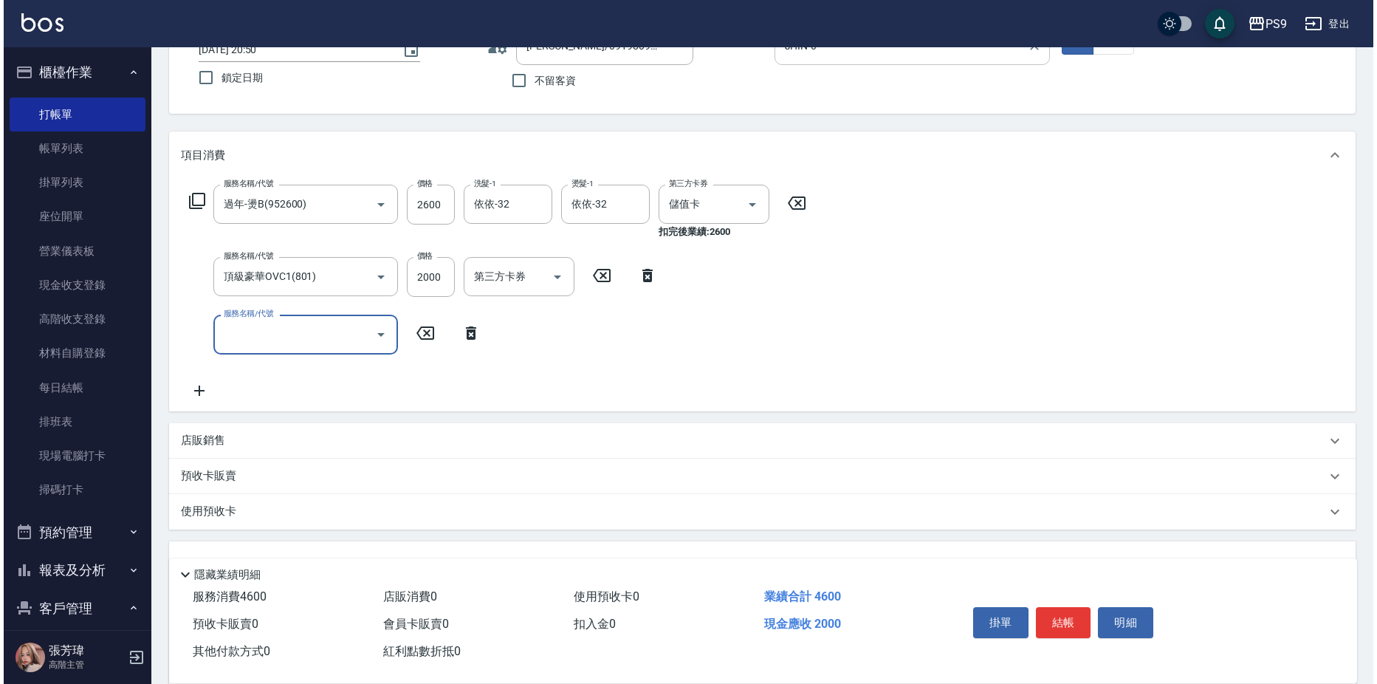
scroll to position [329, 0]
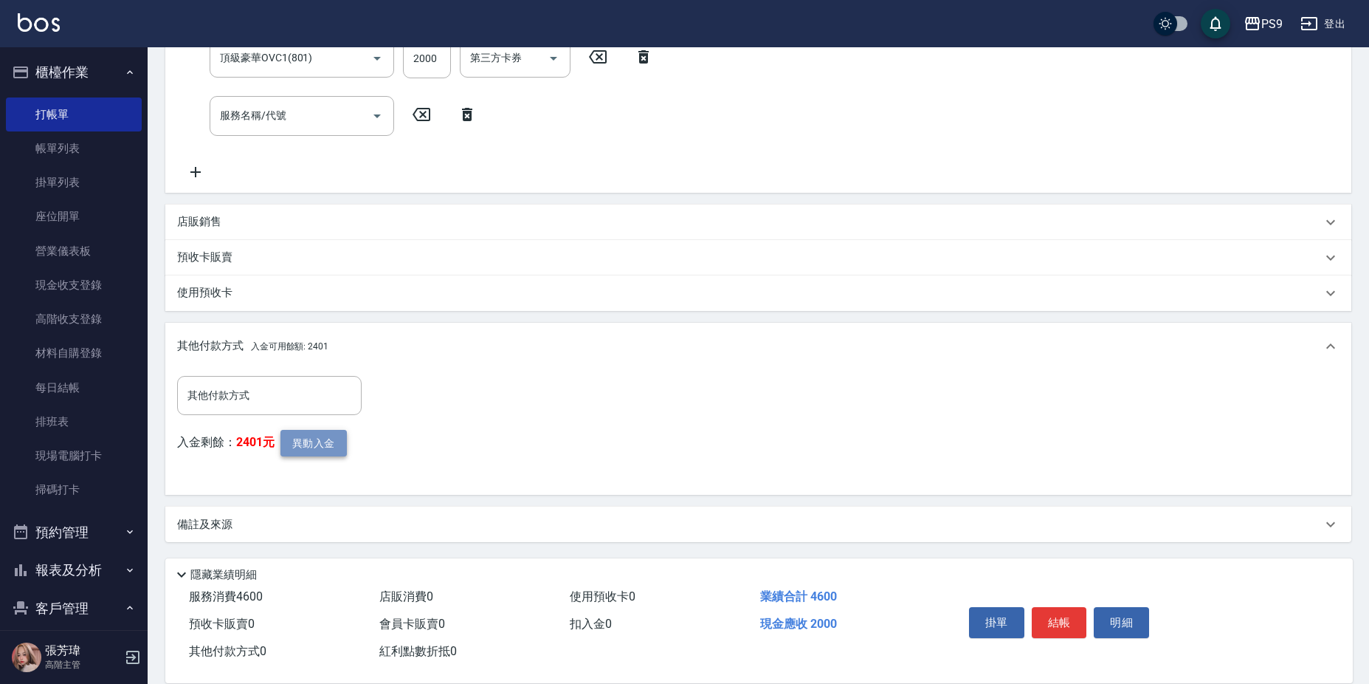
click at [315, 438] on button "異動入金" at bounding box center [314, 443] width 66 height 27
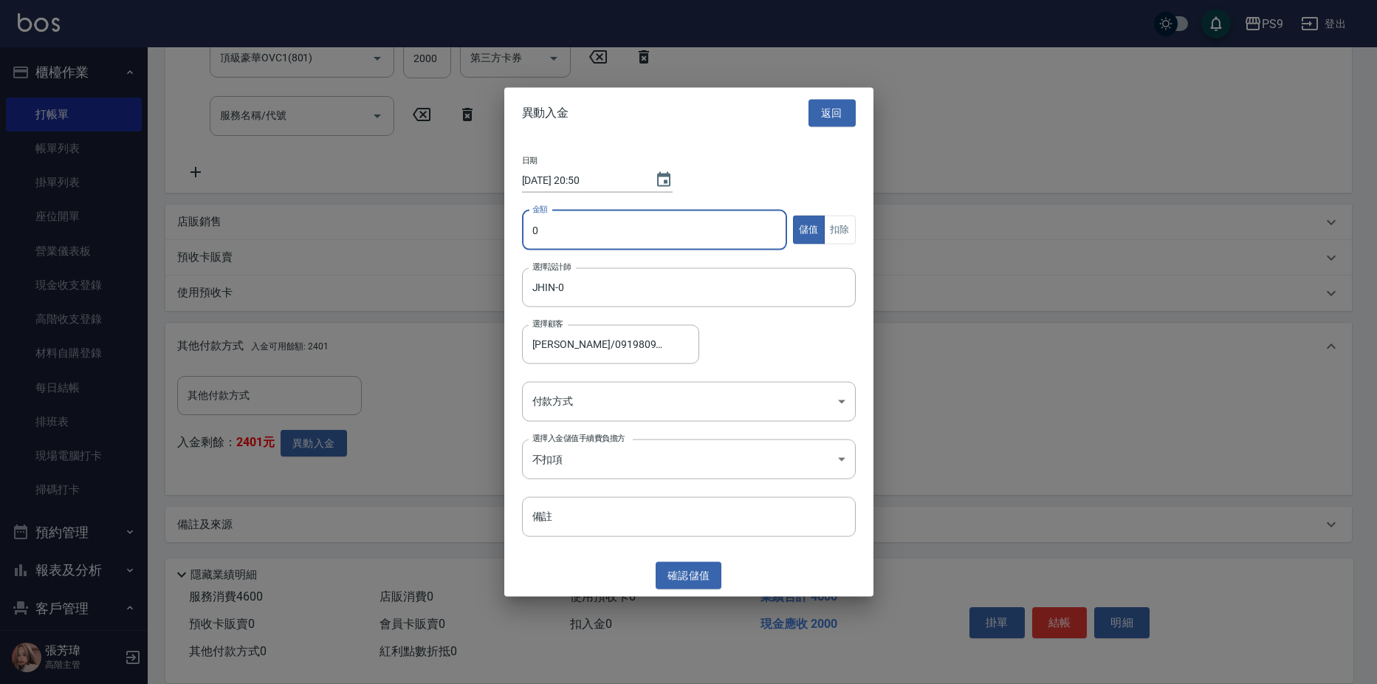
click at [669, 239] on input "0" at bounding box center [655, 230] width 266 height 40
type input "2000"
click at [705, 402] on body "PS9 登出 櫃檯作業 打帳單 帳單列表 掛單列表 座位開單 營業儀表板 現金收支登錄 高階收支登錄 材料自購登錄 每日結帳 排班表 現場電腦打卡 掃碼打卡 …" at bounding box center [688, 177] width 1377 height 1013
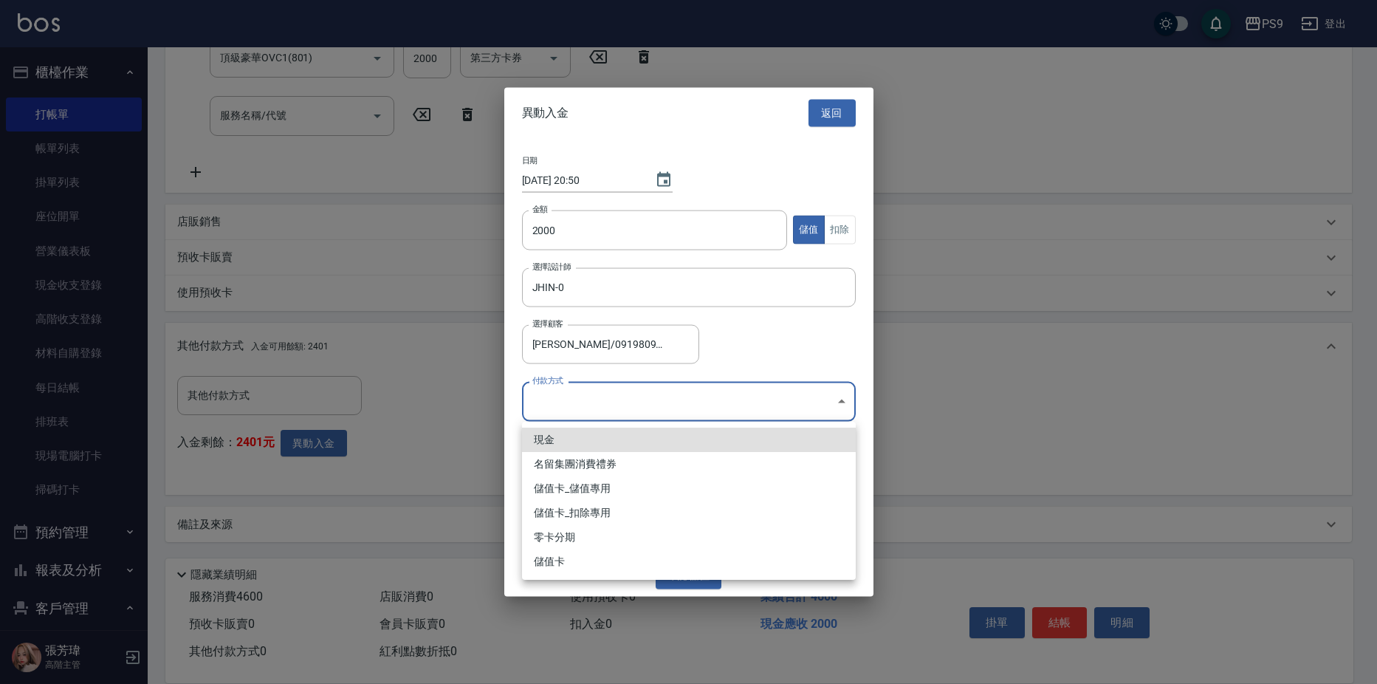
click at [641, 483] on li "儲值卡_儲值專用" at bounding box center [689, 488] width 334 height 24
type input "儲值卡_儲值專用"
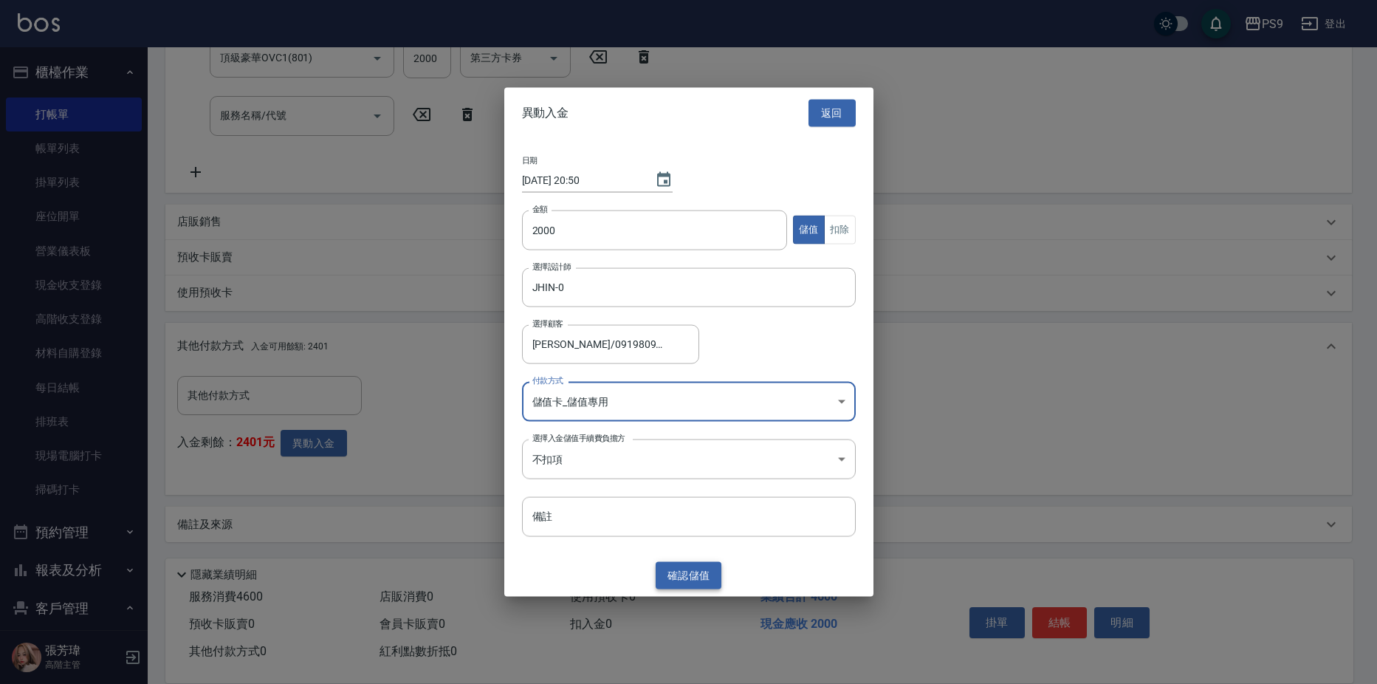
click at [685, 577] on button "確認 儲值" at bounding box center [688, 575] width 66 height 27
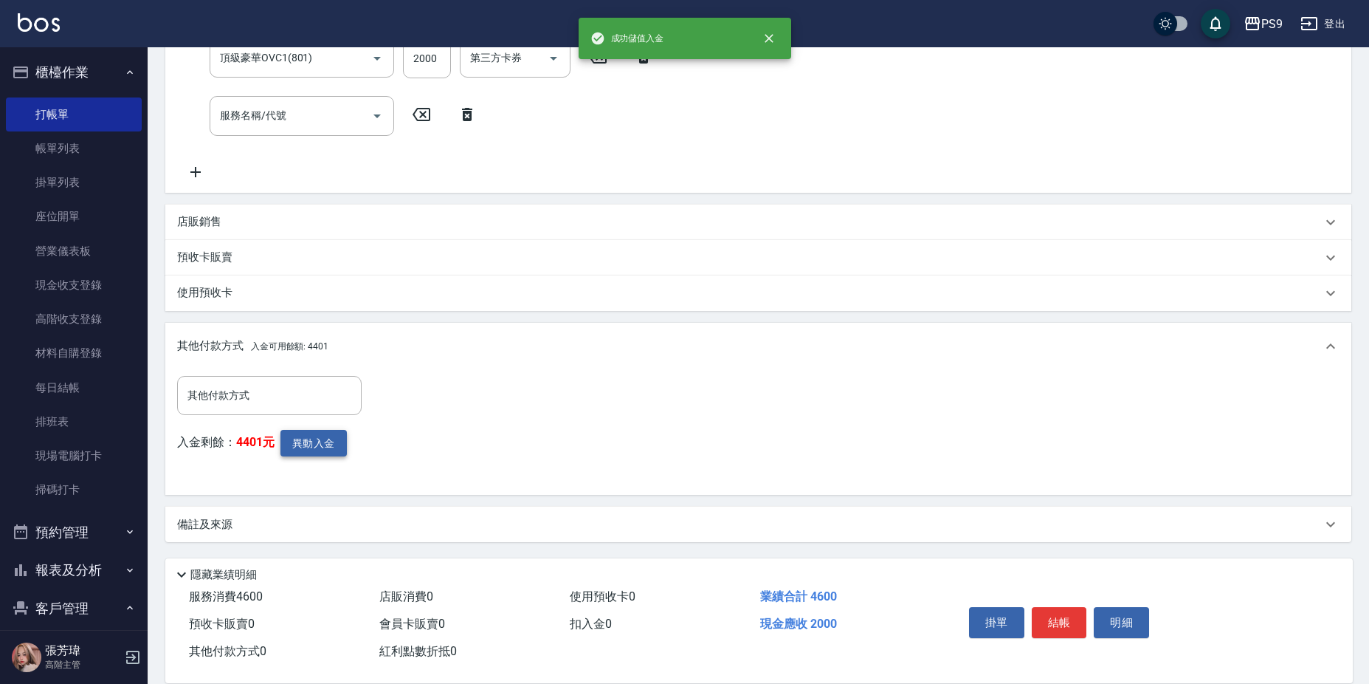
click at [337, 444] on button "異動入金" at bounding box center [314, 443] width 66 height 27
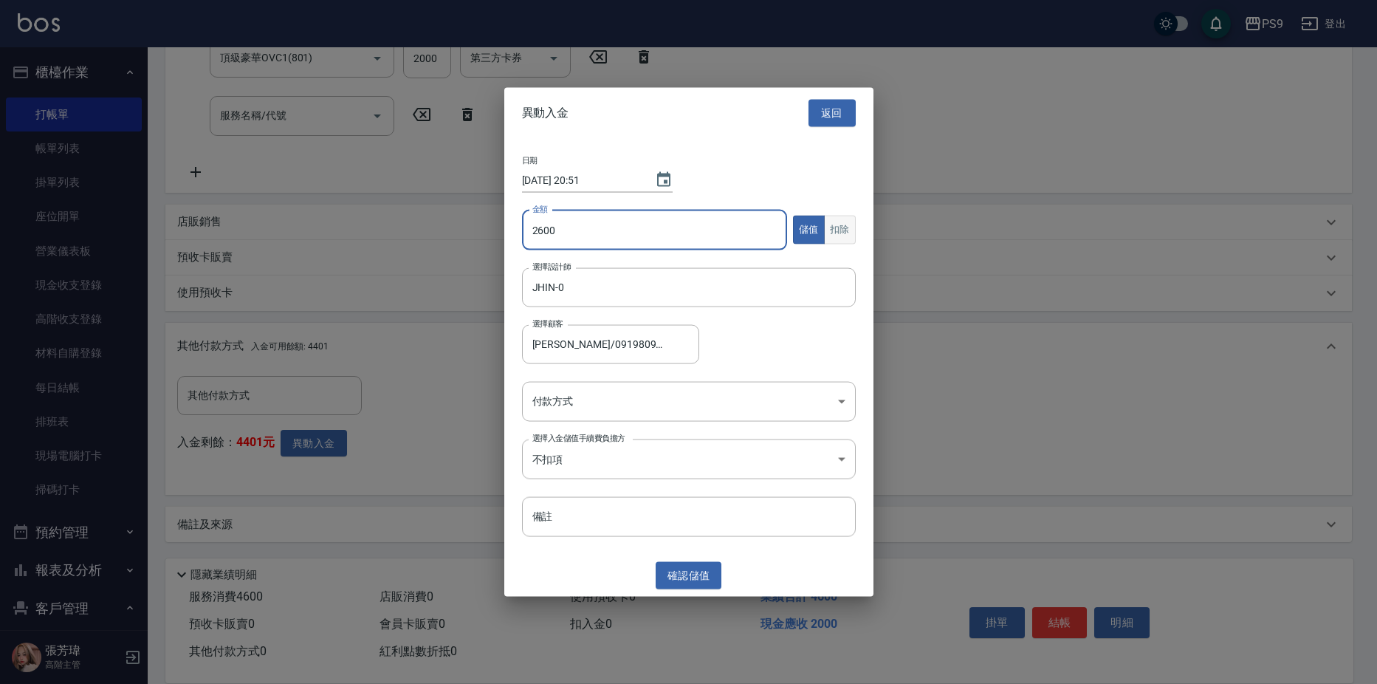
type input "2600"
click at [847, 221] on button "扣除" at bounding box center [840, 230] width 32 height 29
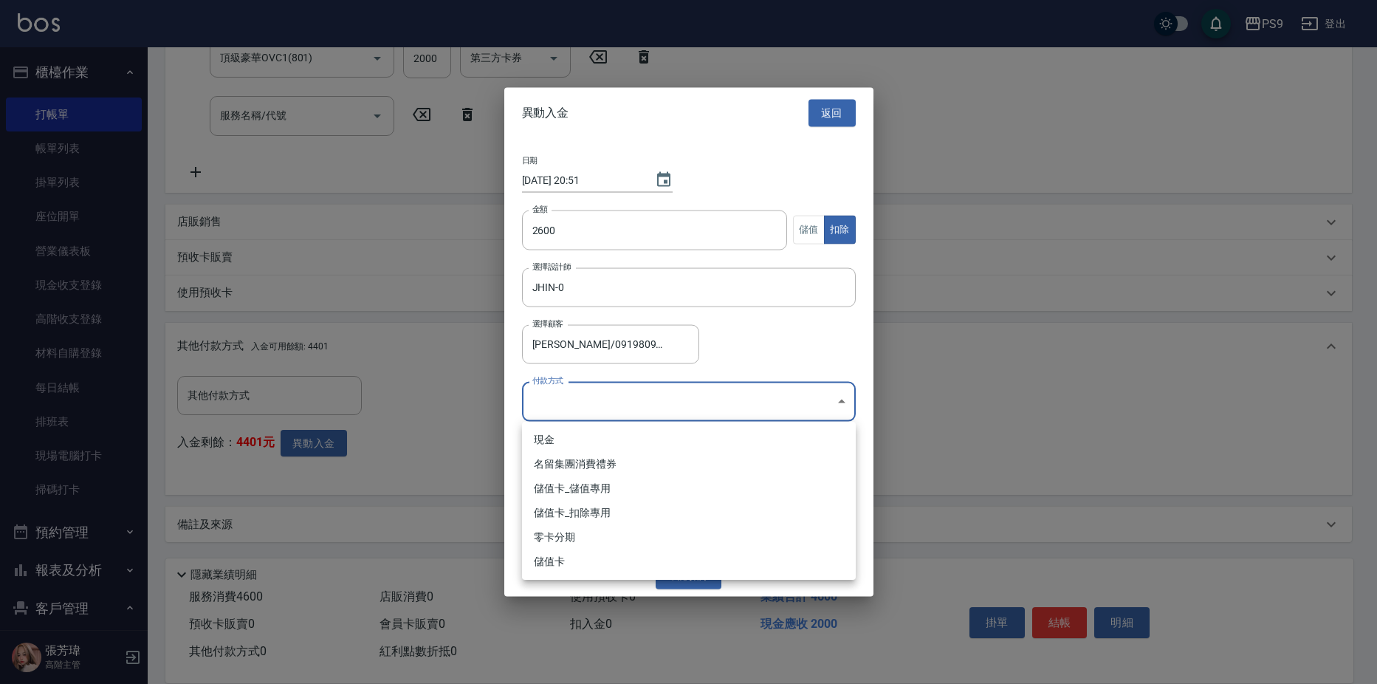
click at [701, 399] on body "PS9 登出 櫃檯作業 打帳單 帳單列表 掛單列表 座位開單 營業儀表板 現金收支登錄 高階收支登錄 材料自購登錄 每日結帳 排班表 現場電腦打卡 掃碼打卡 …" at bounding box center [688, 177] width 1377 height 1013
click at [661, 522] on li "儲值卡_扣除專用" at bounding box center [689, 512] width 334 height 24
type input "儲值卡_扣除專用"
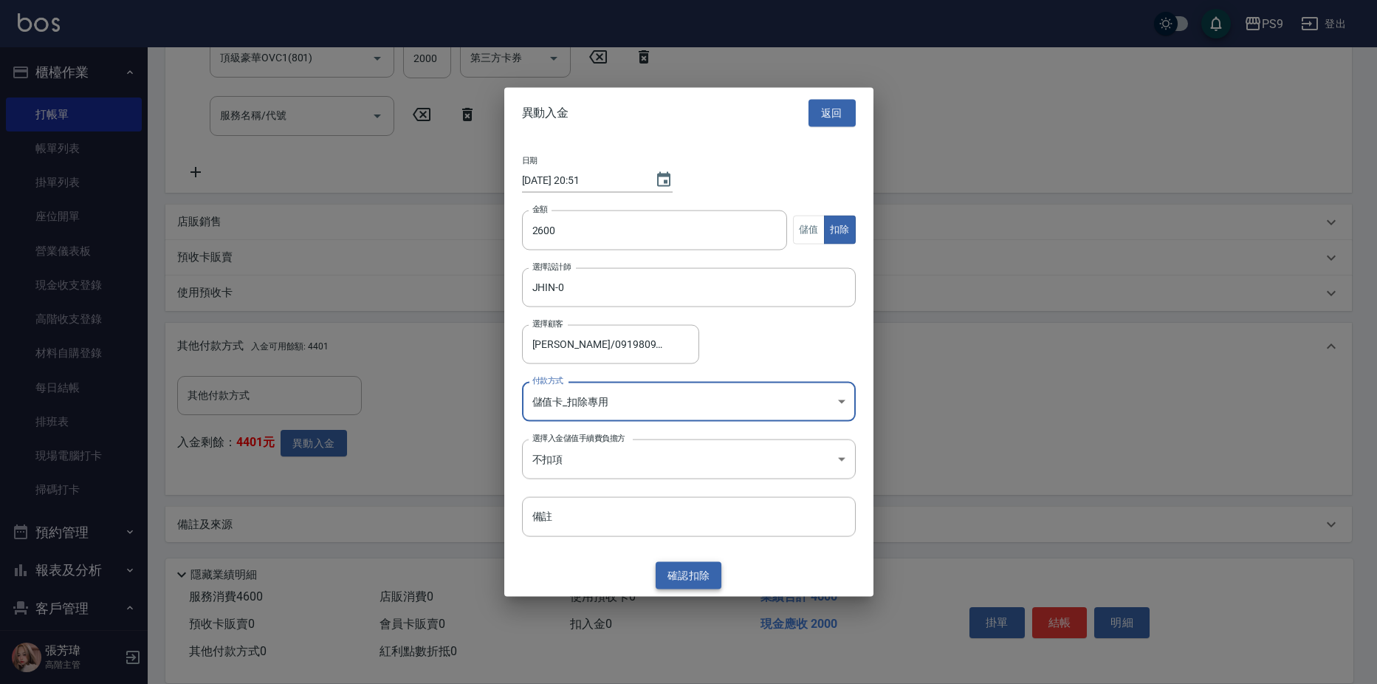
click at [680, 568] on button "確認 扣除" at bounding box center [688, 575] width 66 height 27
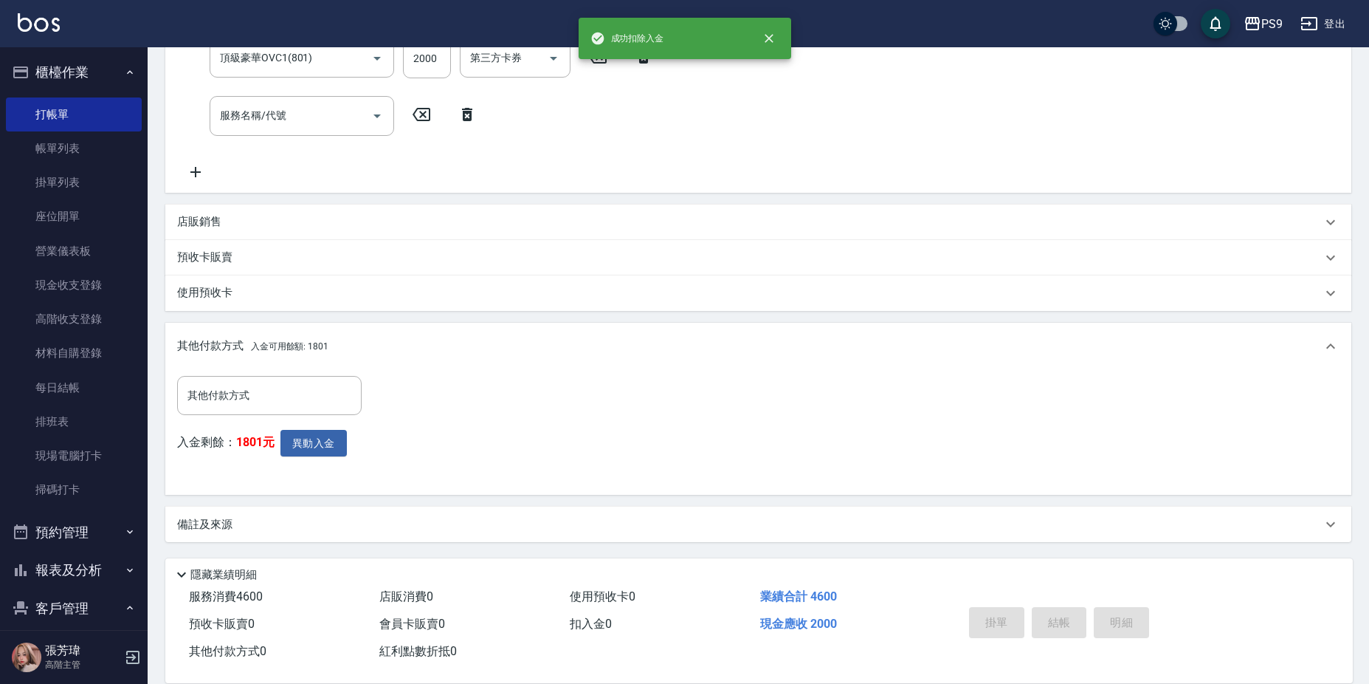
type input "[DATE] 20:51"
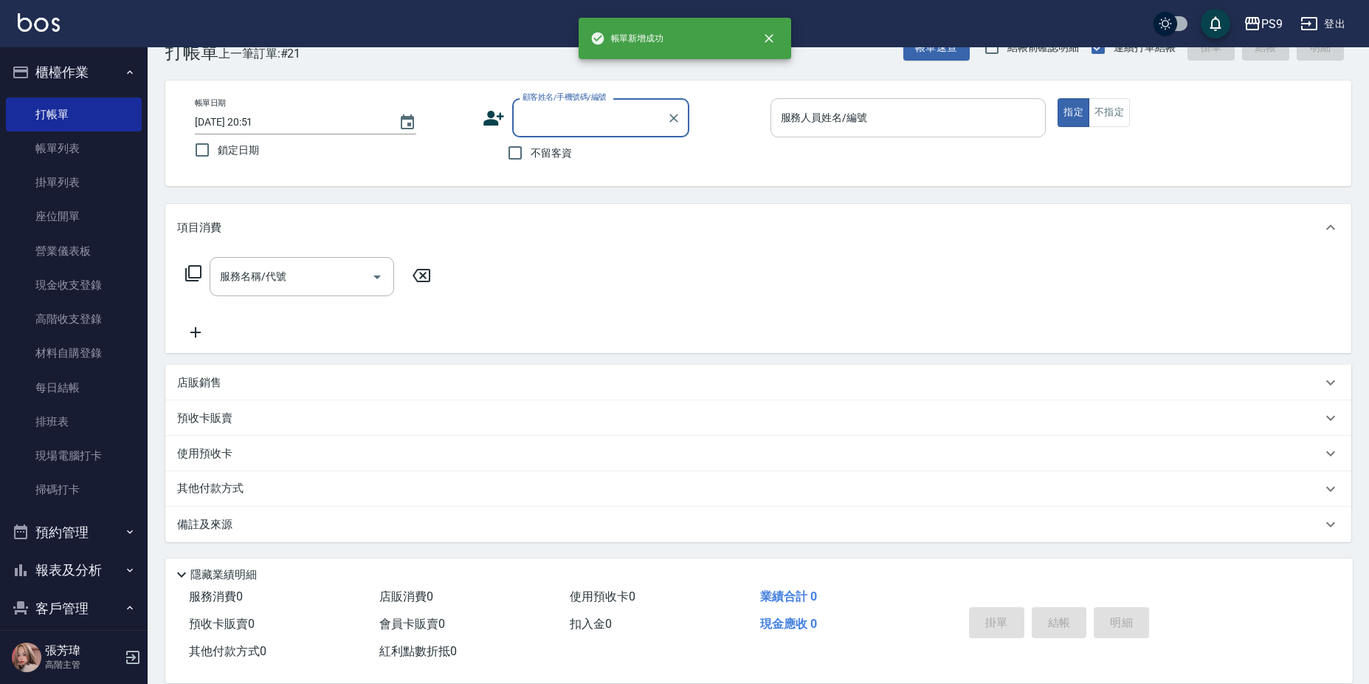
scroll to position [0, 0]
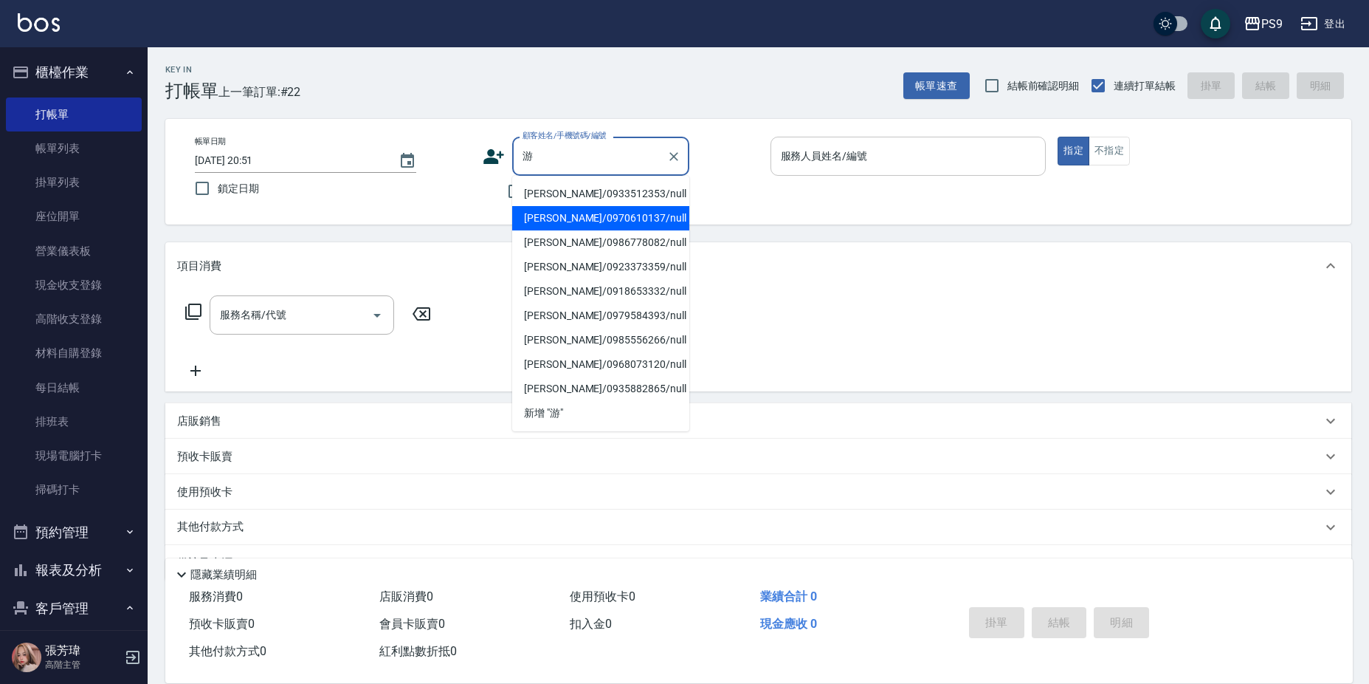
click at [582, 214] on li "[PERSON_NAME]/0970610137/null" at bounding box center [600, 218] width 177 height 24
type input "[PERSON_NAME]/0970610137/null"
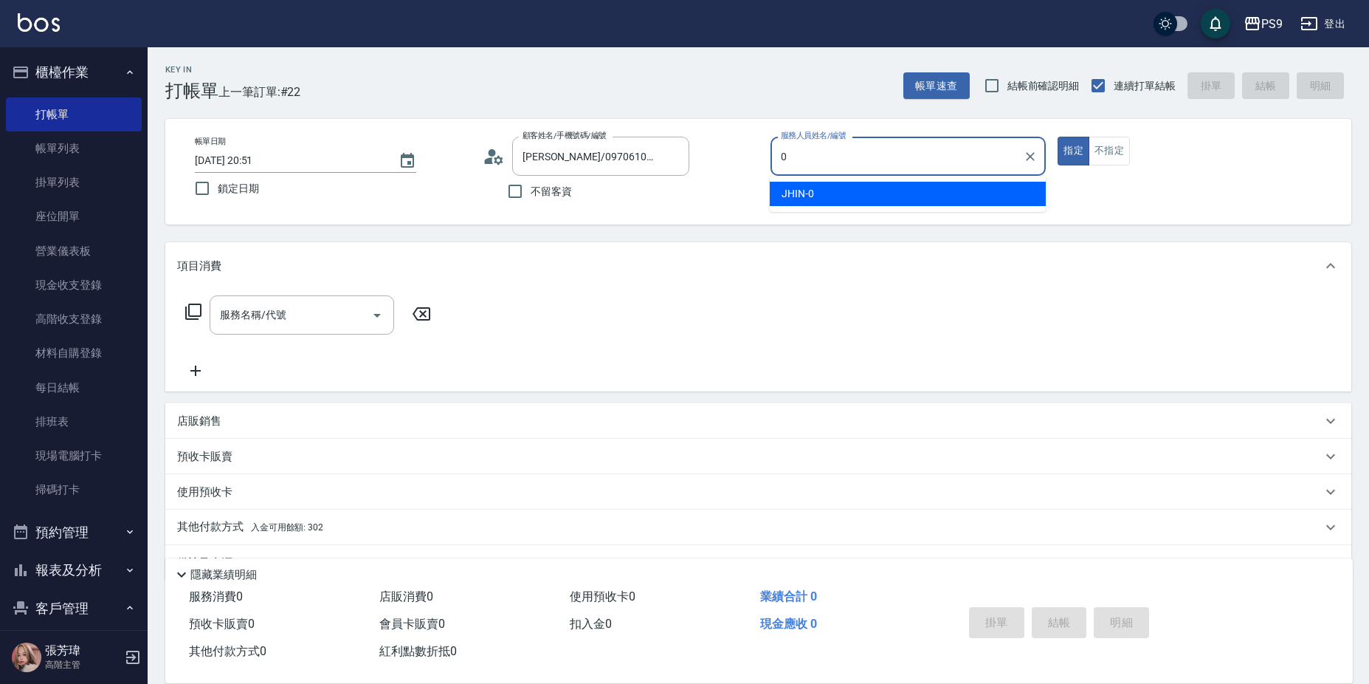
type input "JHIN-0"
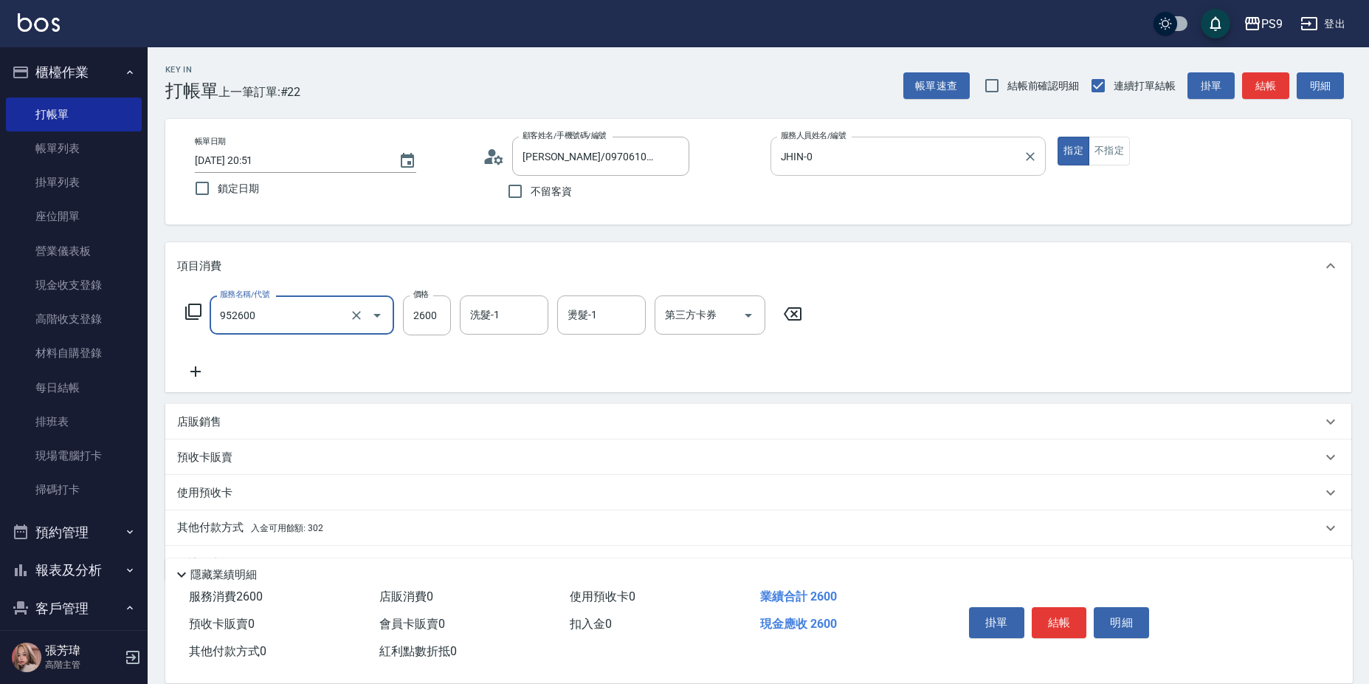
type input "過年-燙B(952600)"
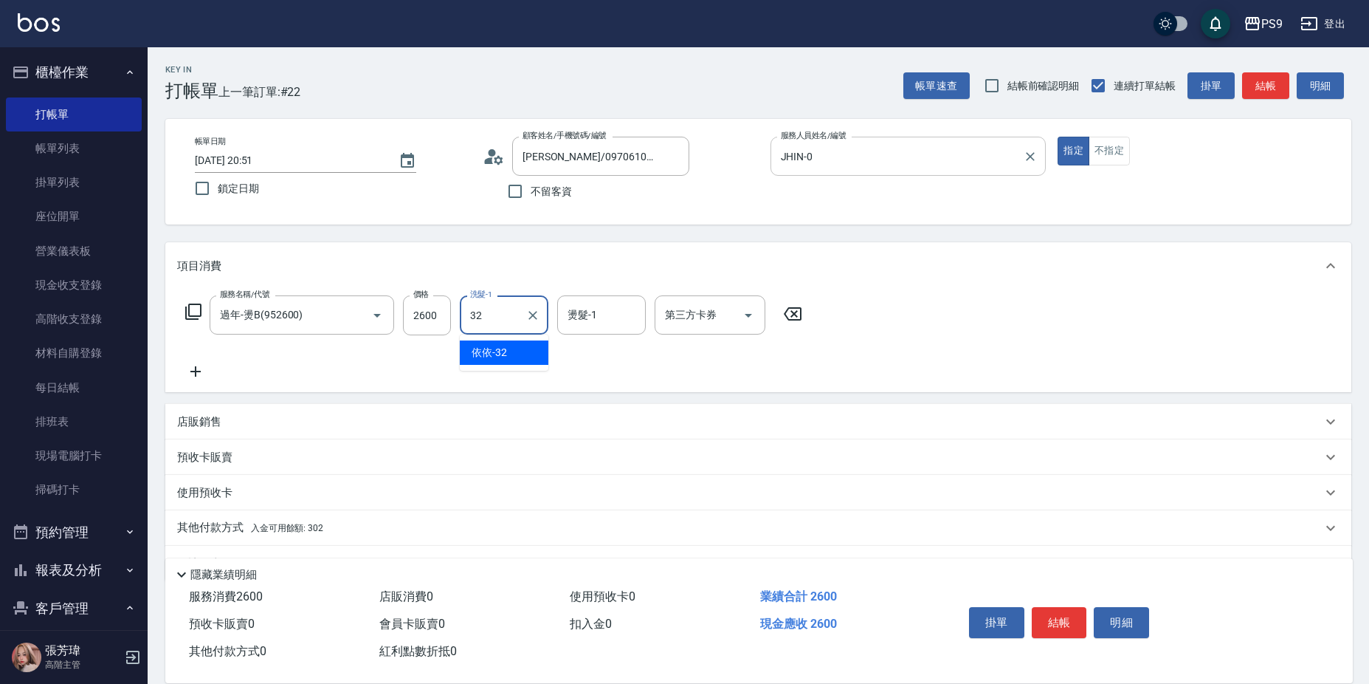
type input "依依-32"
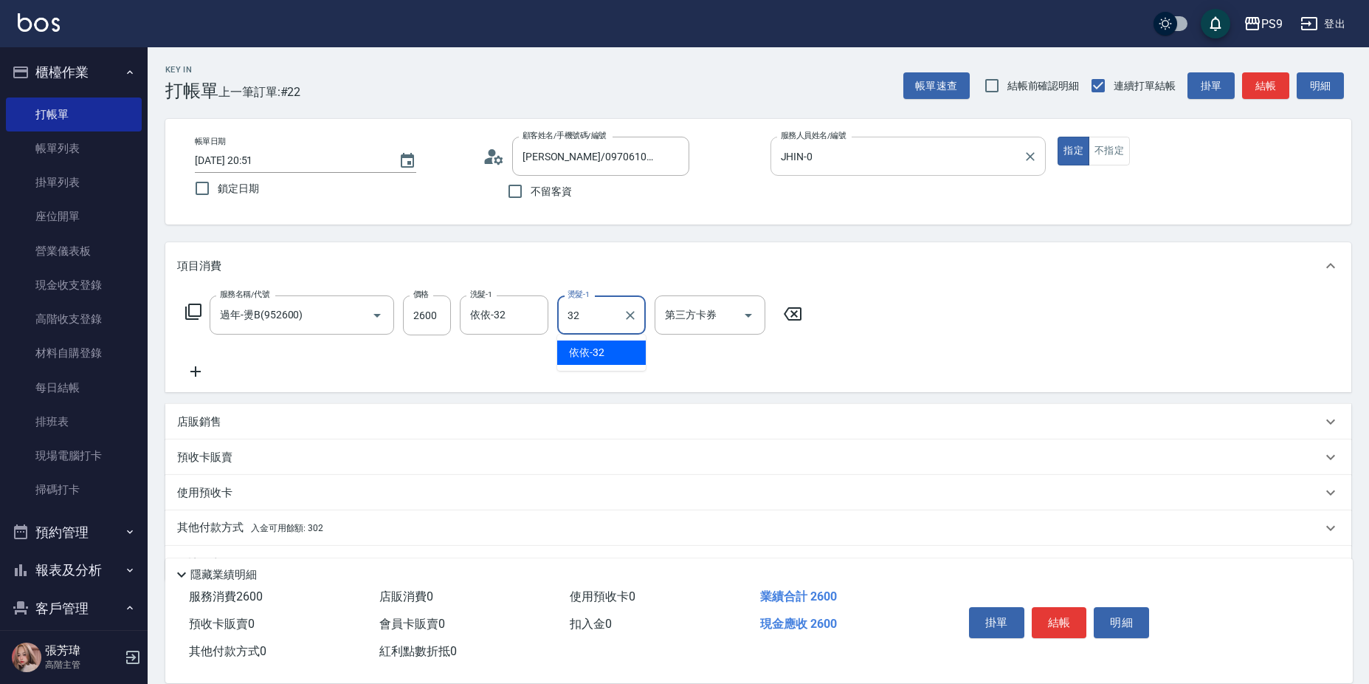
type input "依依-32"
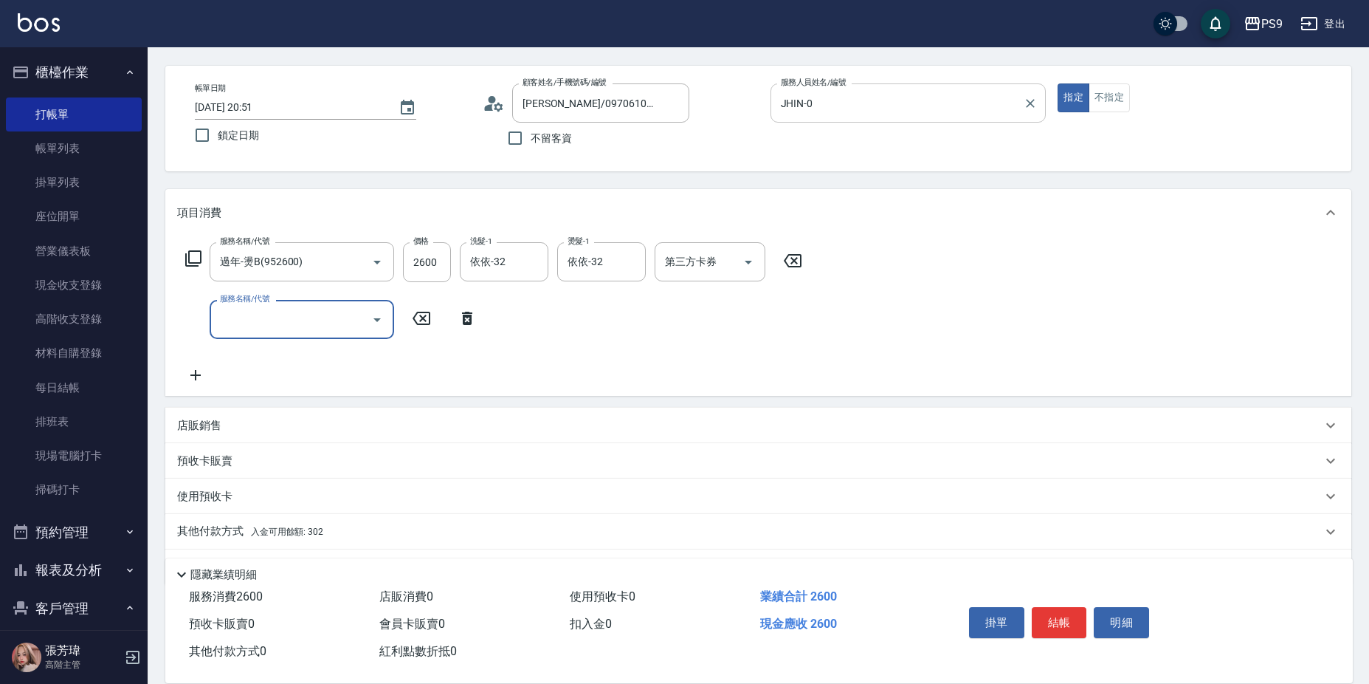
scroll to position [96, 0]
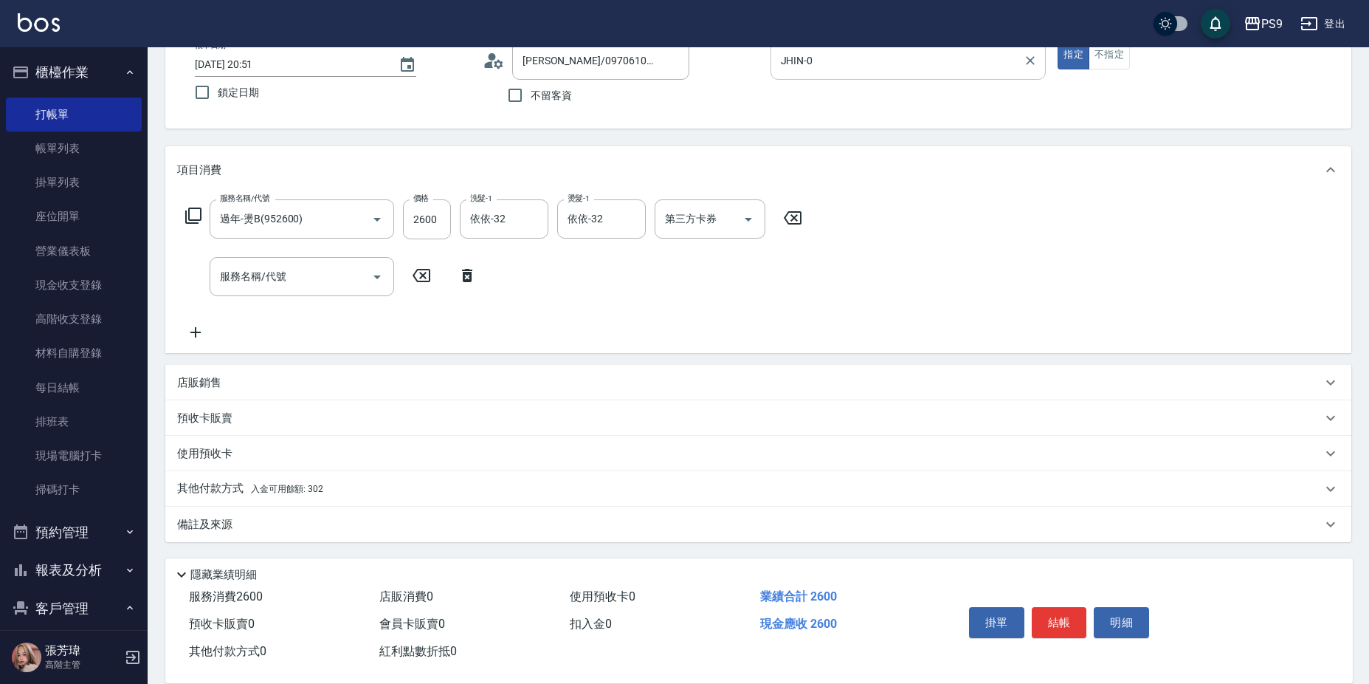
click at [334, 481] on div "其他付款方式 入金可用餘額: 302" at bounding box center [749, 489] width 1145 height 16
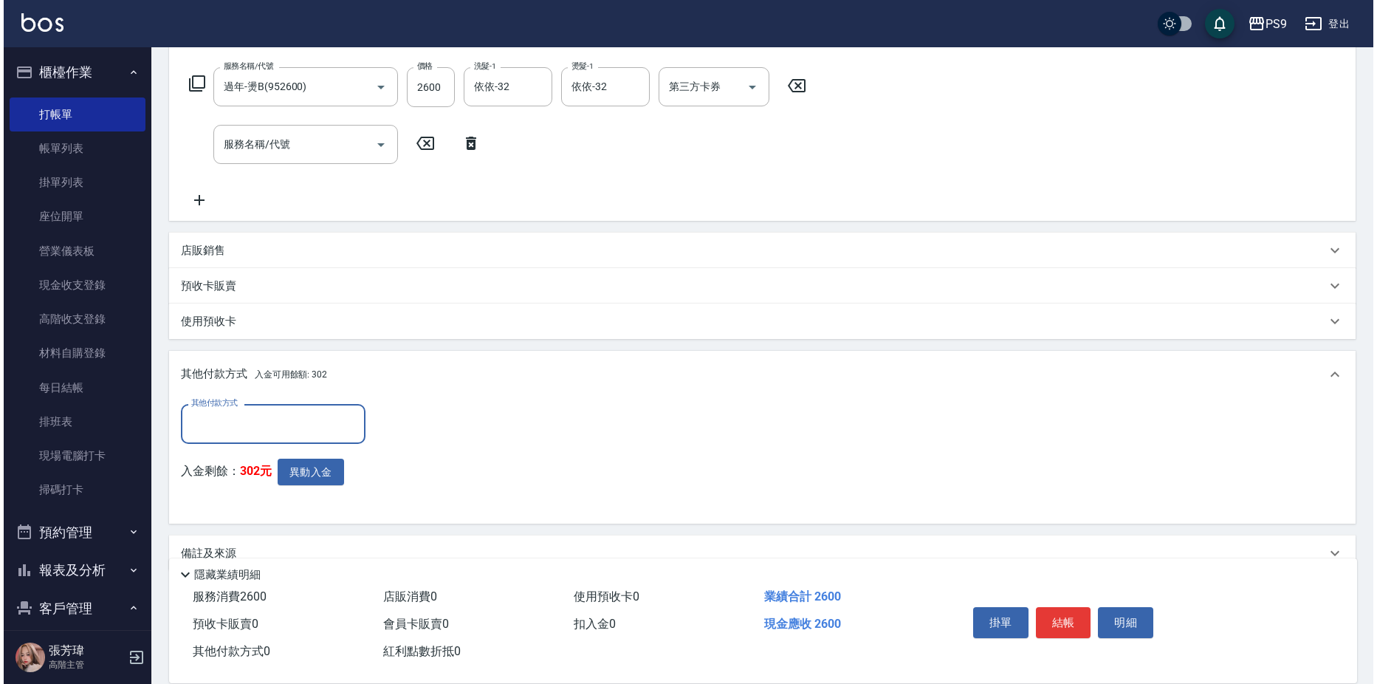
scroll to position [257, 0]
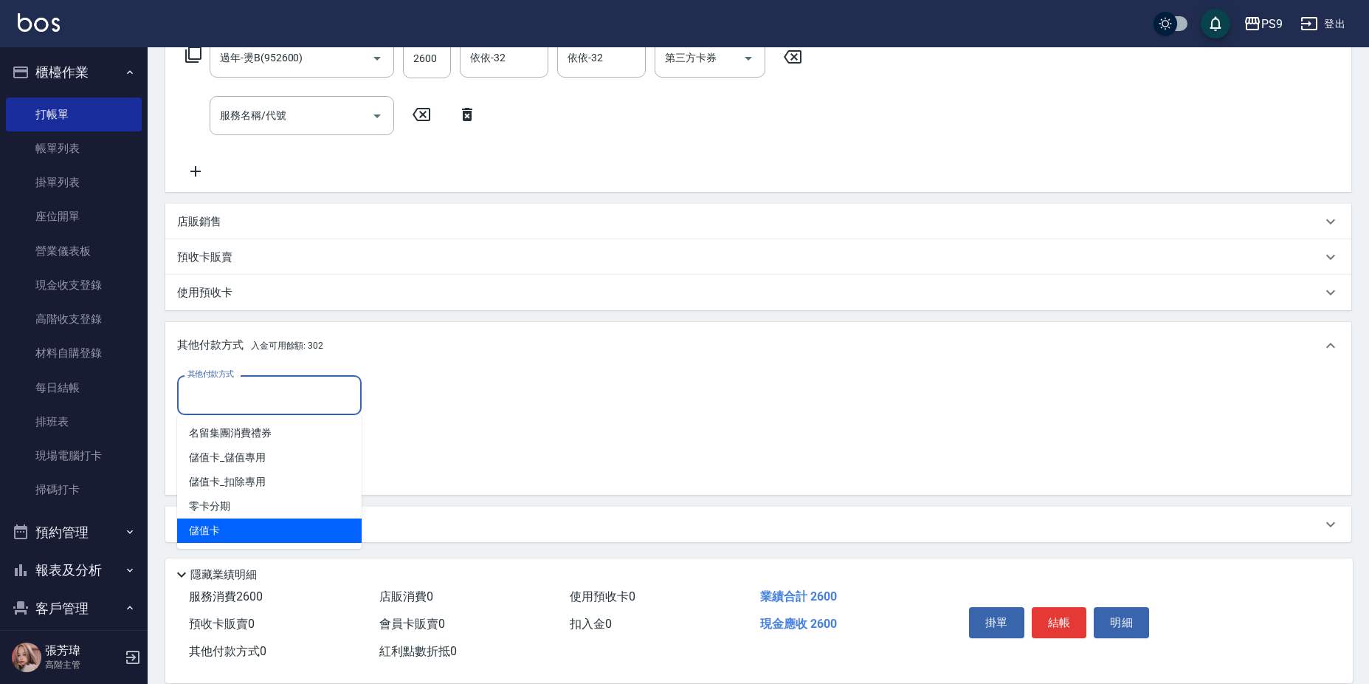
type input "儲值卡"
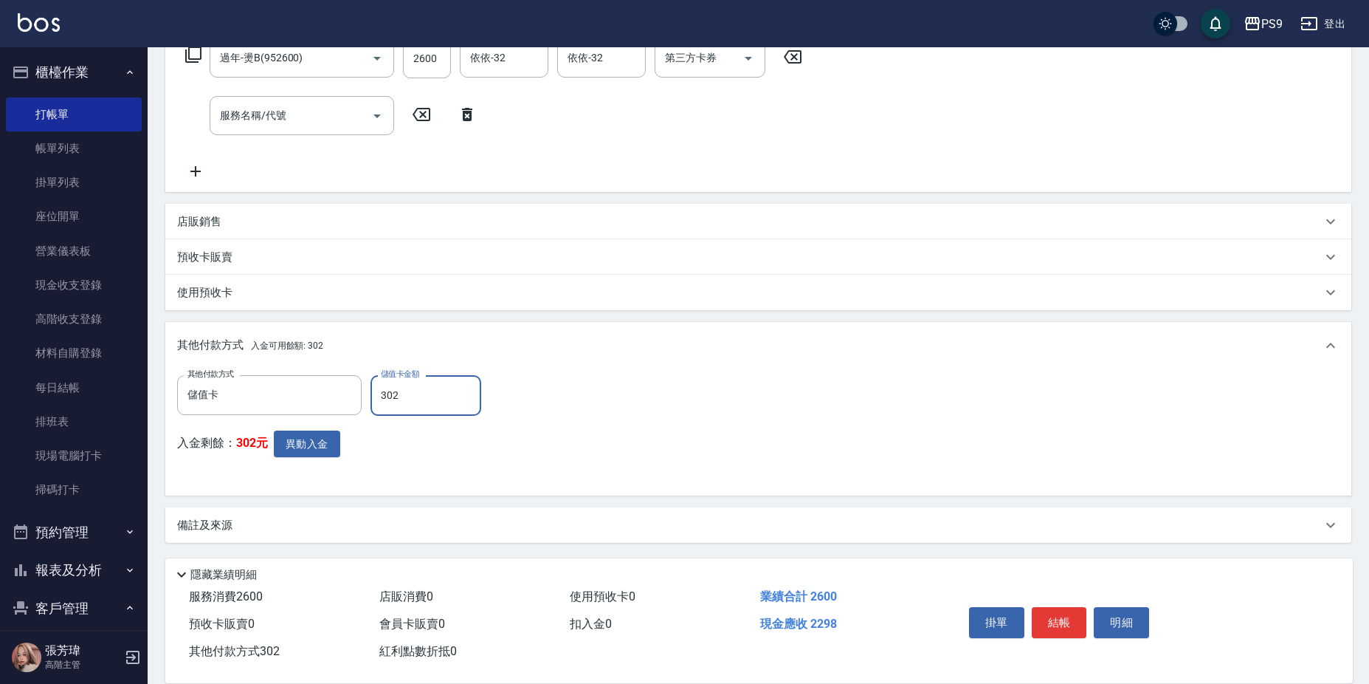
type input "302"
click at [332, 442] on button "異動入金" at bounding box center [307, 443] width 66 height 27
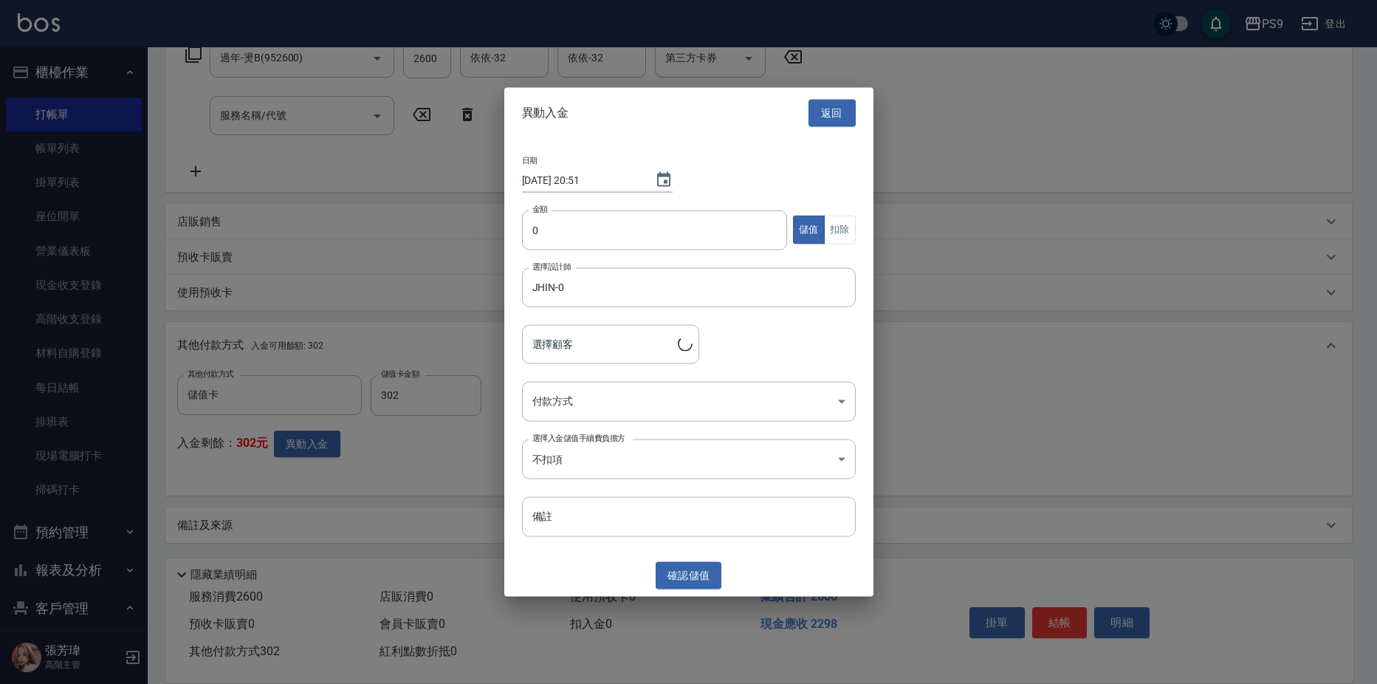
type input "[PERSON_NAME]/0970610137"
click at [605, 208] on div "日期 [DATE] 20:51 金額 0 金額 儲值 扣除 選擇設計師 JHIN-0 選擇設計師 選擇顧客 [PERSON_NAME]/0970610137 …" at bounding box center [688, 346] width 369 height 416
drag, startPoint x: 605, startPoint y: 233, endPoint x: 576, endPoint y: 259, distance: 38.7
click at [605, 235] on input "0" at bounding box center [655, 230] width 266 height 40
type input "302"
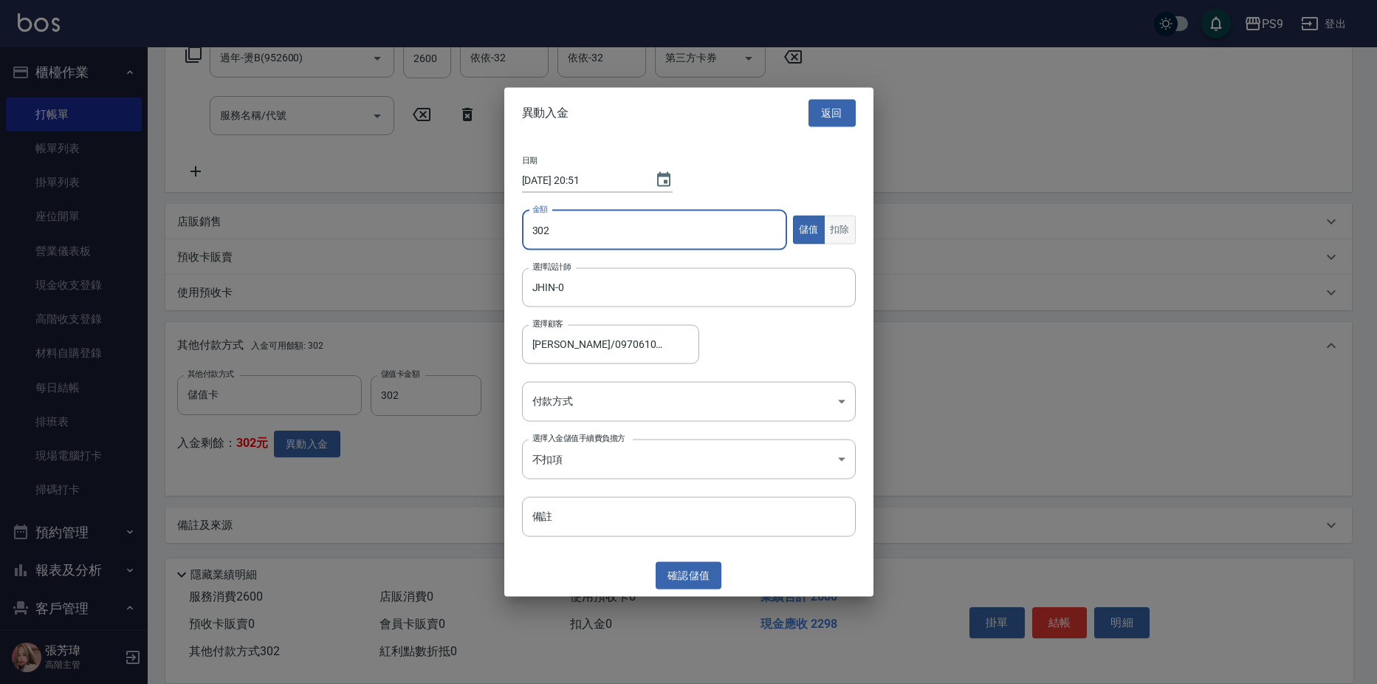
click at [831, 216] on button "扣除" at bounding box center [840, 230] width 32 height 29
click at [599, 418] on body "PS9 登出 櫃檯作業 打帳單 帳單列表 掛單列表 座位開單 營業儀表板 現金收支登錄 高階收支登錄 材料自購登錄 每日結帳 排班表 現場電腦打卡 掃碼打卡 …" at bounding box center [688, 213] width 1377 height 941
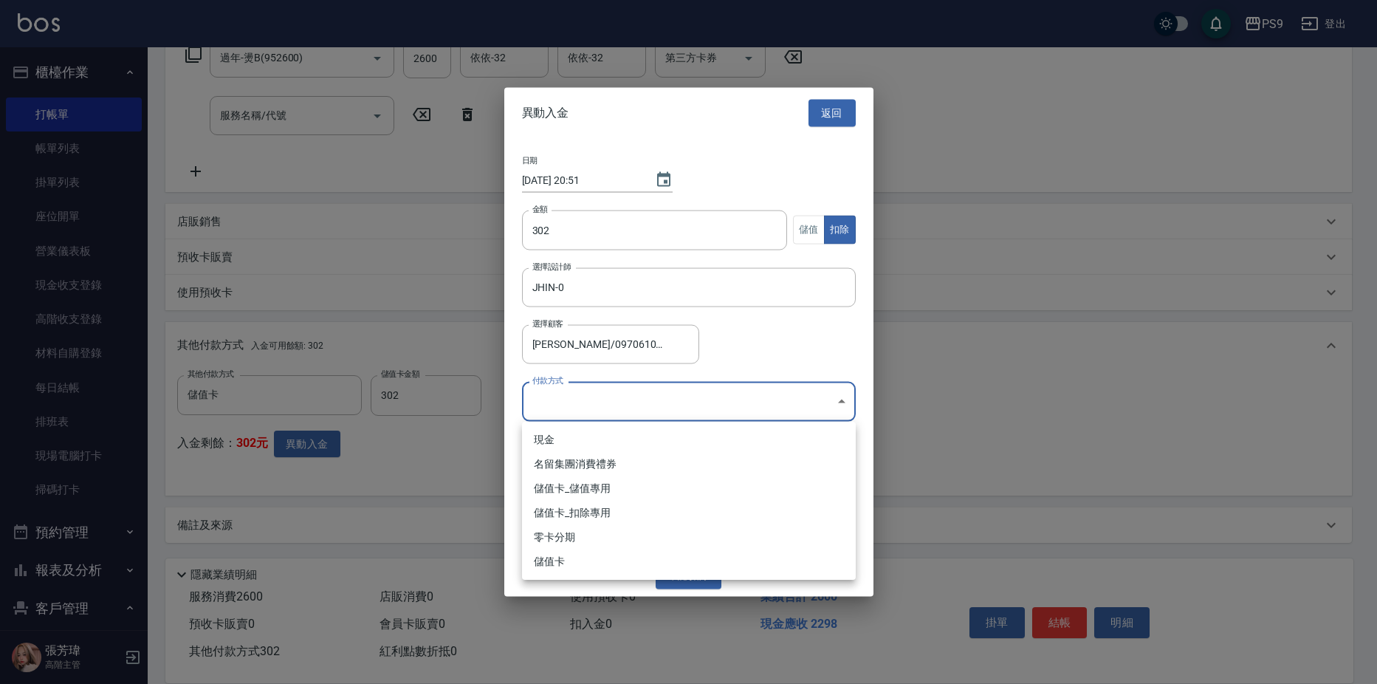
click at [598, 512] on li "儲值卡_扣除專用" at bounding box center [689, 512] width 334 height 24
type input "儲值卡_扣除專用"
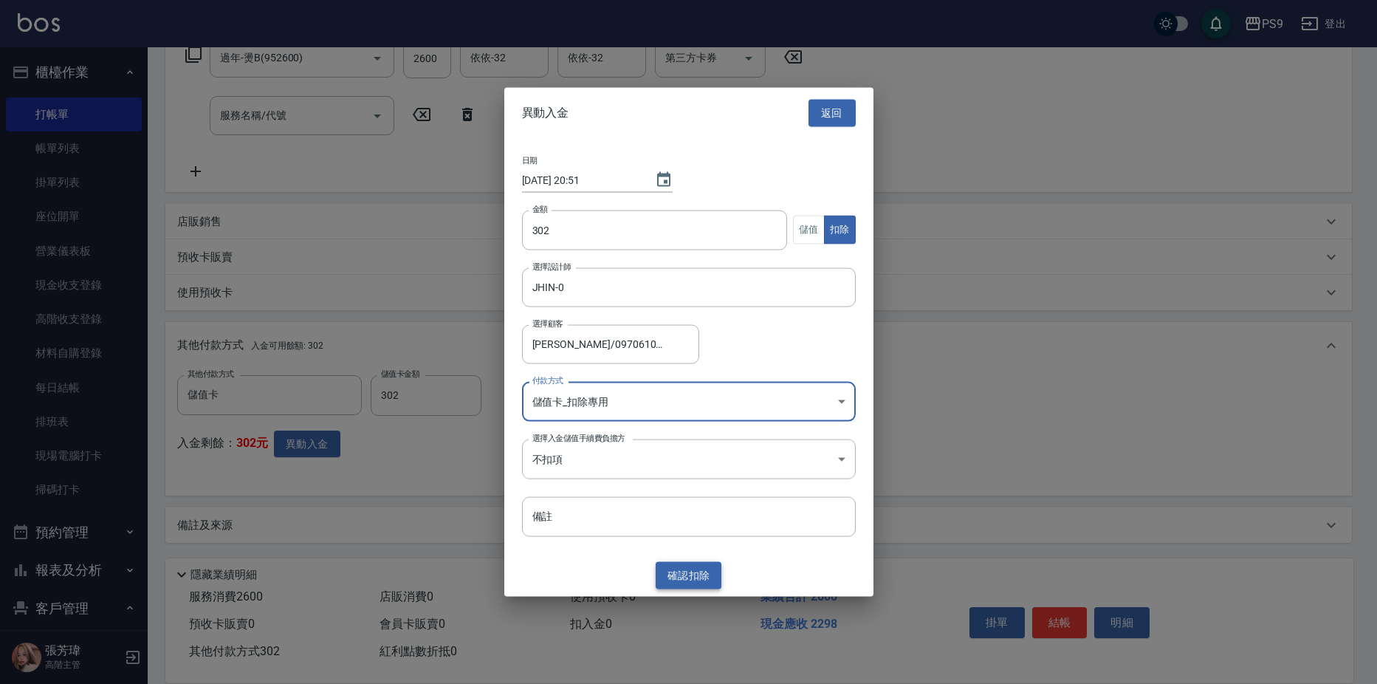
click at [686, 574] on button "確認 扣除" at bounding box center [688, 575] width 66 height 27
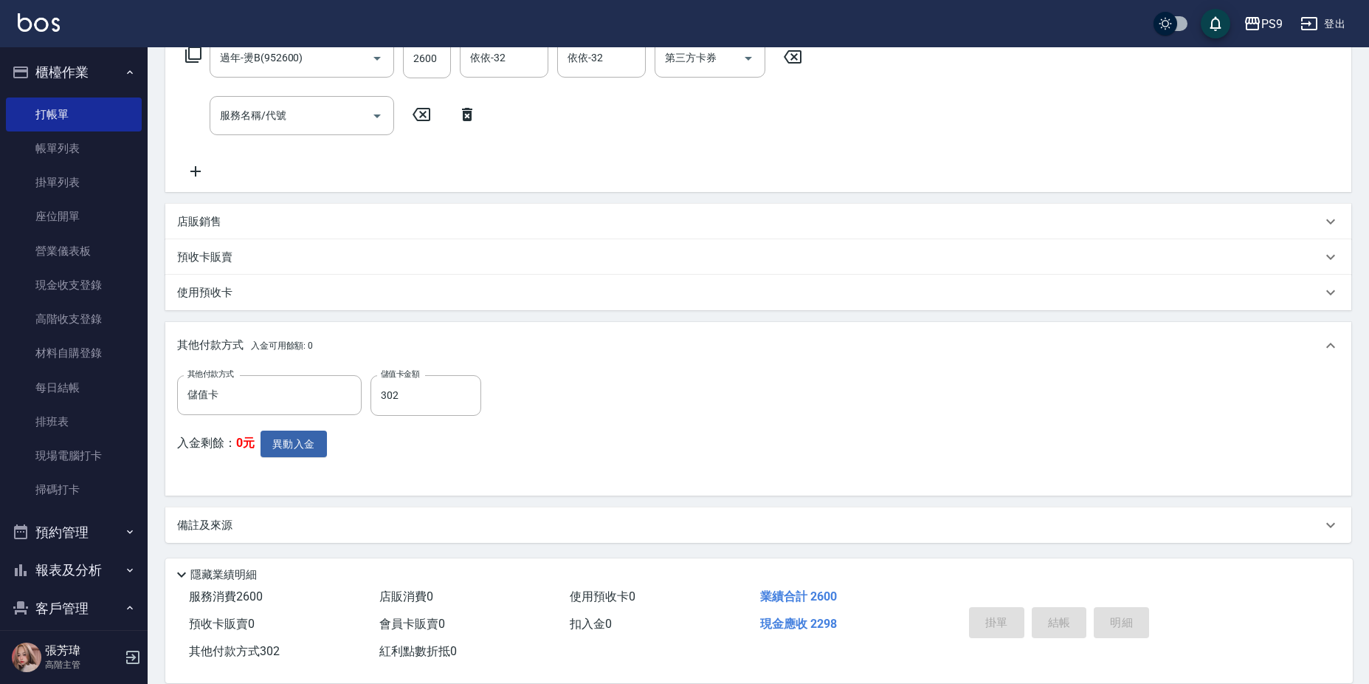
type input "[DATE] 20:52"
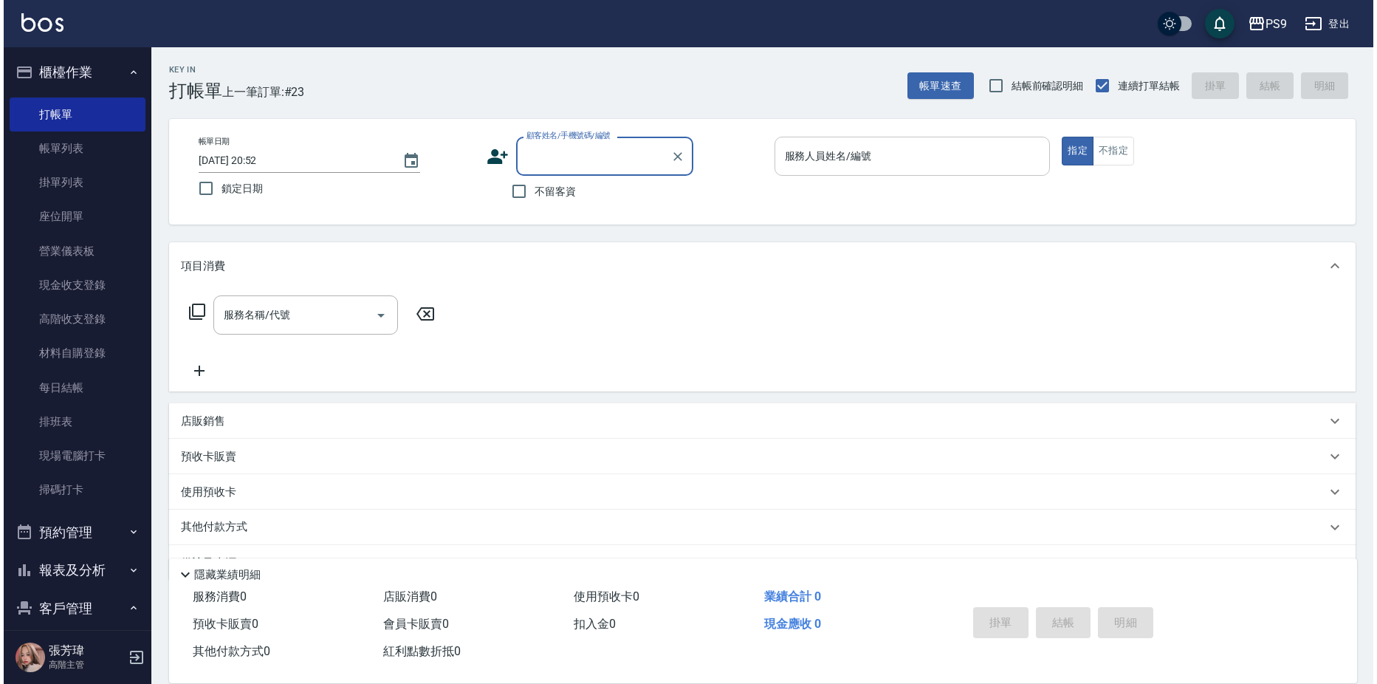
scroll to position [148, 0]
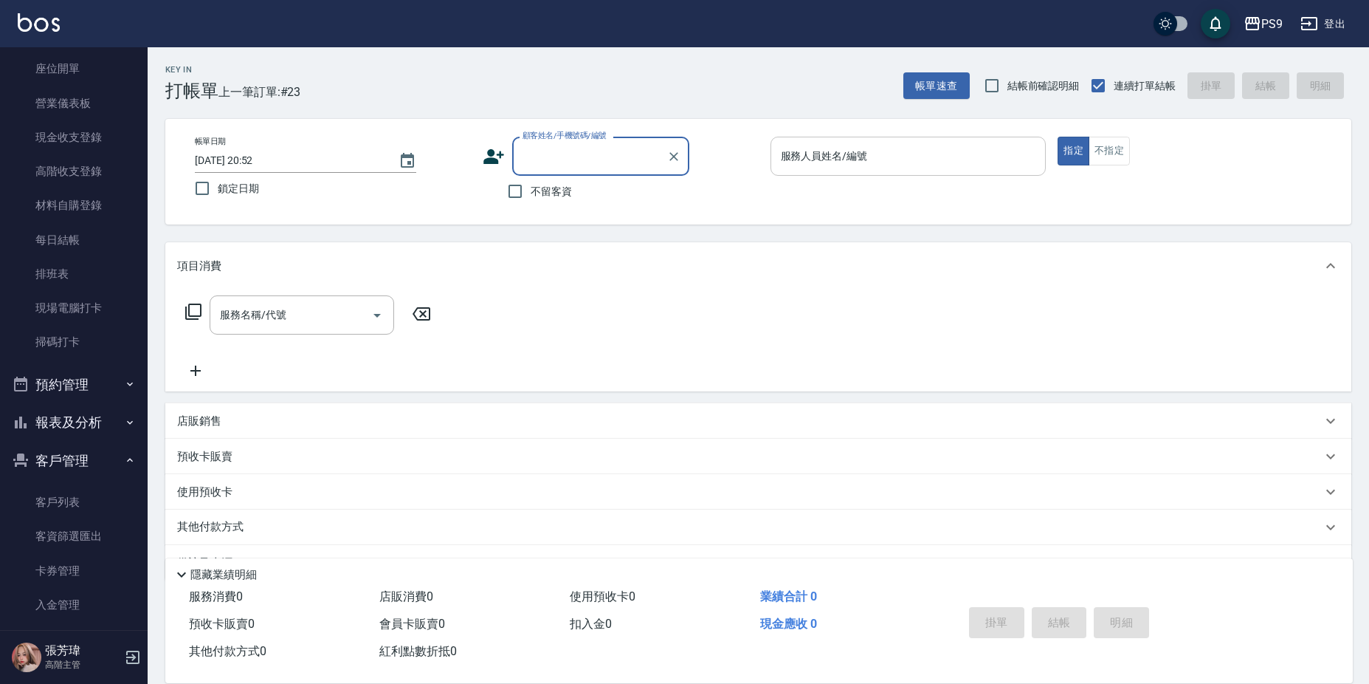
click at [90, 455] on button "客戶管理" at bounding box center [74, 460] width 136 height 38
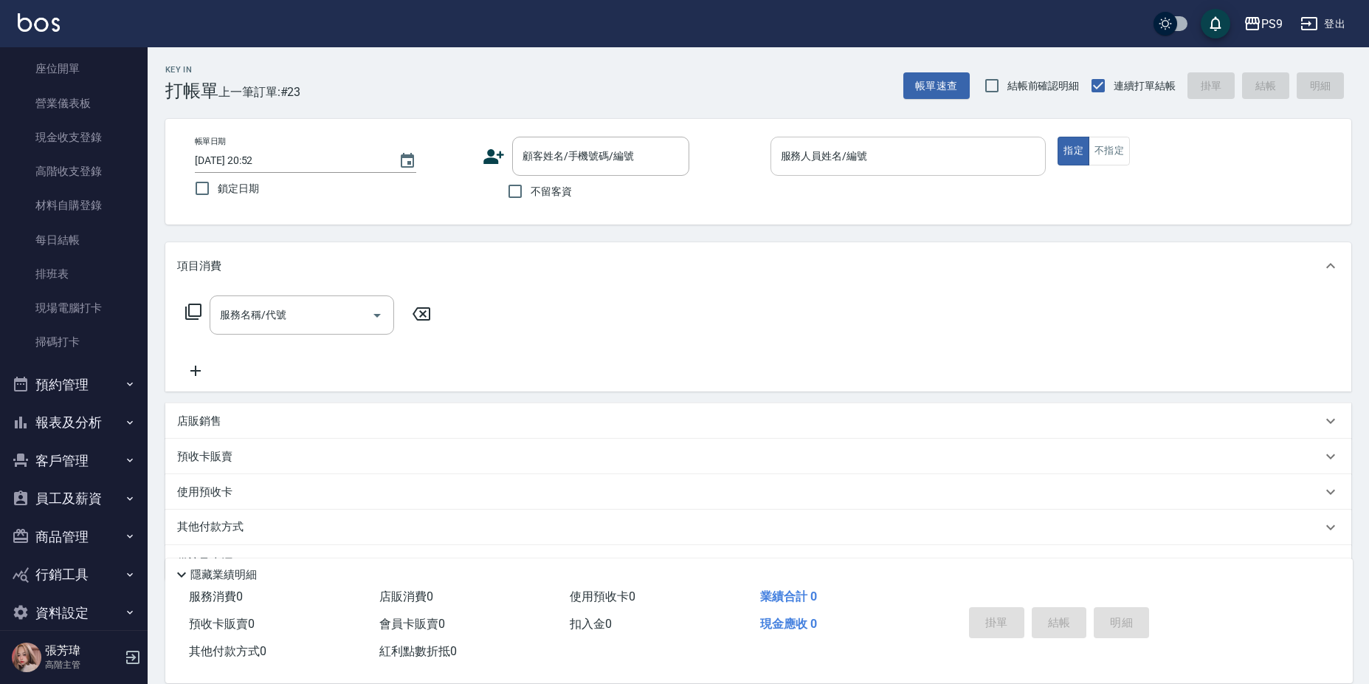
click at [89, 452] on button "客戶管理" at bounding box center [74, 460] width 136 height 38
click at [80, 499] on link "客戶列表" at bounding box center [74, 502] width 136 height 34
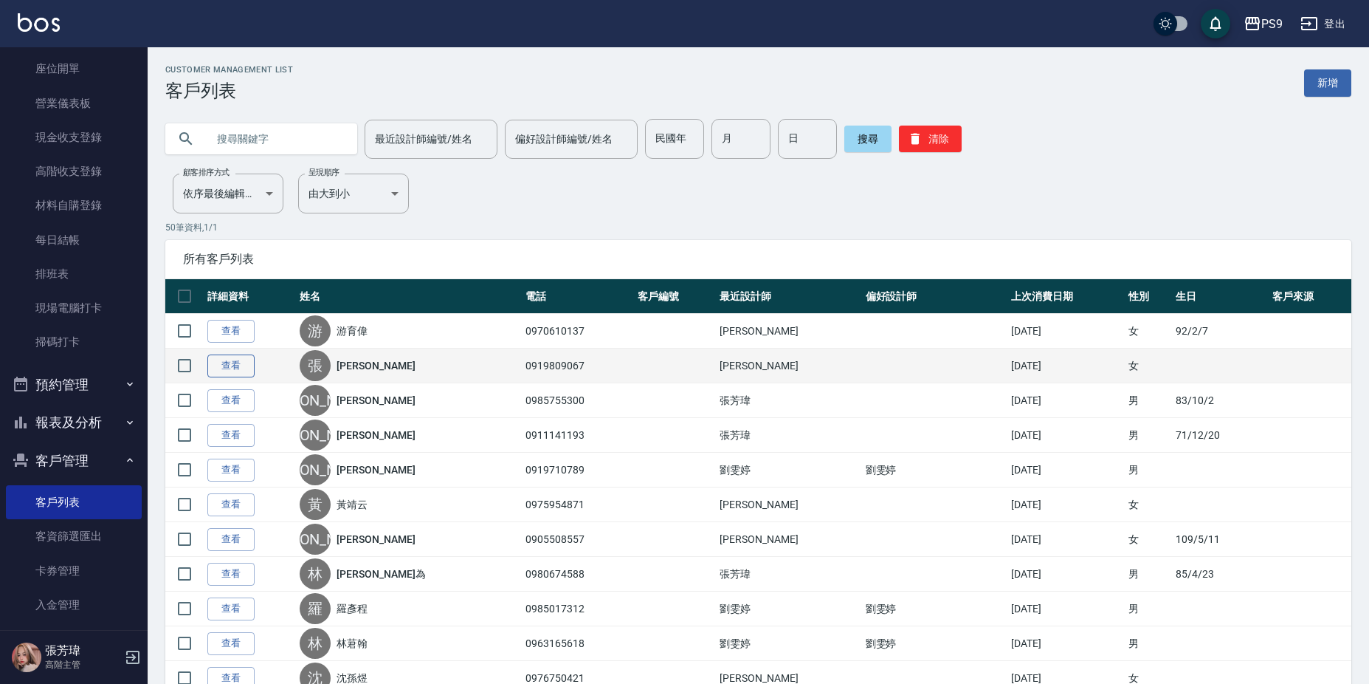
click at [236, 363] on link "查看" at bounding box center [230, 365] width 47 height 23
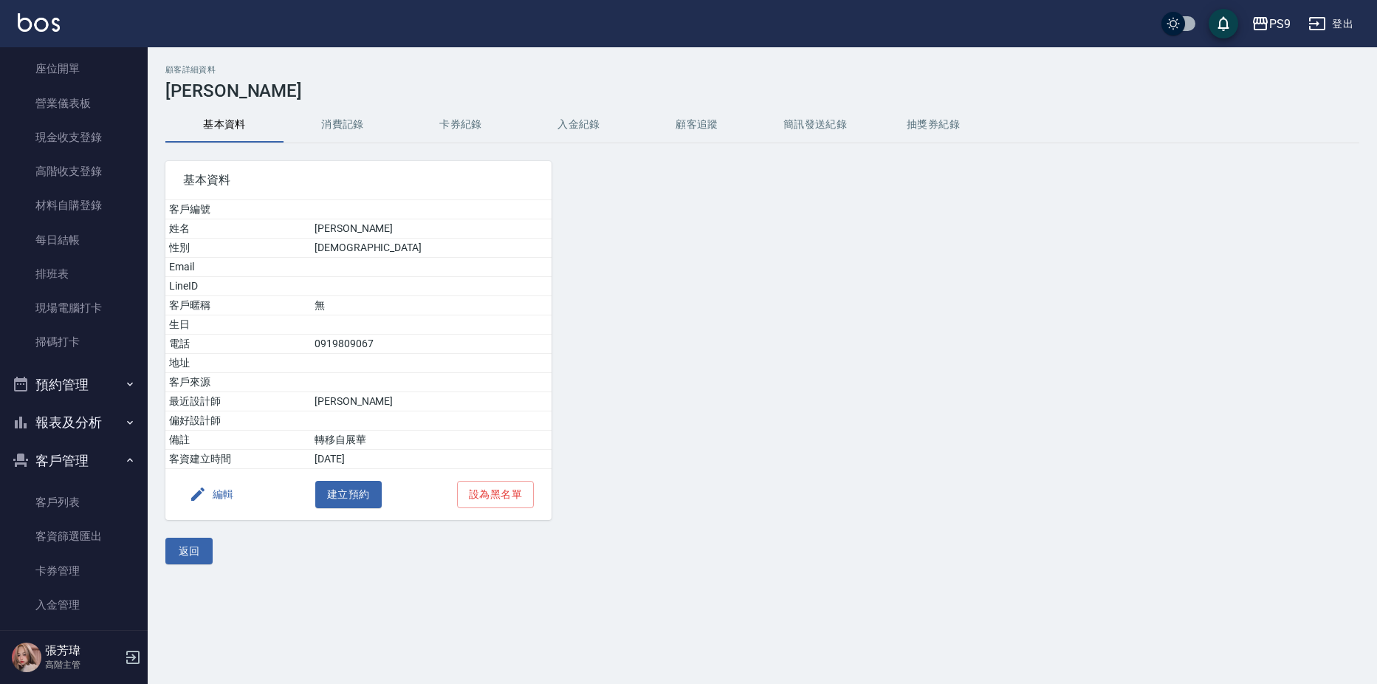
click at [229, 497] on button "編輯" at bounding box center [211, 494] width 57 height 27
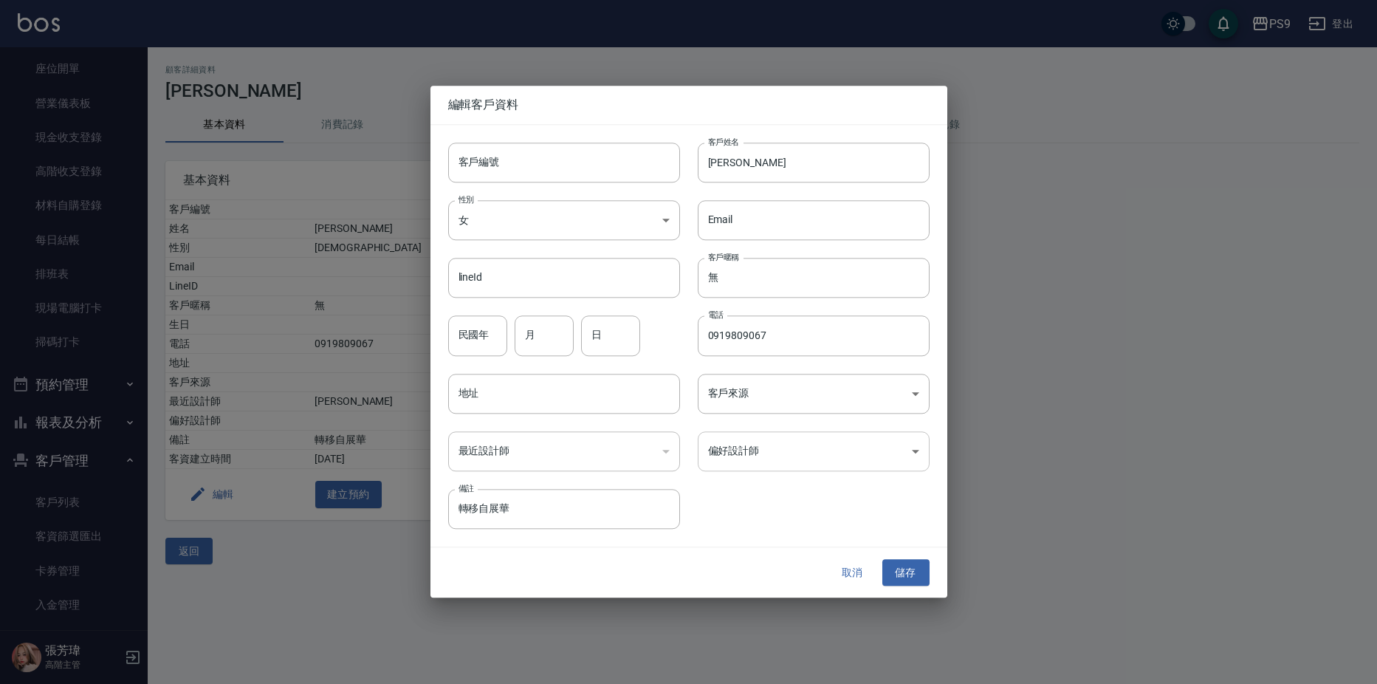
click at [796, 450] on body "PS9 登出 櫃檯作業 打帳單 帳單列表 掛單列表 座位開單 營業儀表板 現金收支登錄 高階收支登錄 材料自購登錄 每日結帳 排班表 現場電腦打卡 掃碼打卡 …" at bounding box center [688, 342] width 1377 height 684
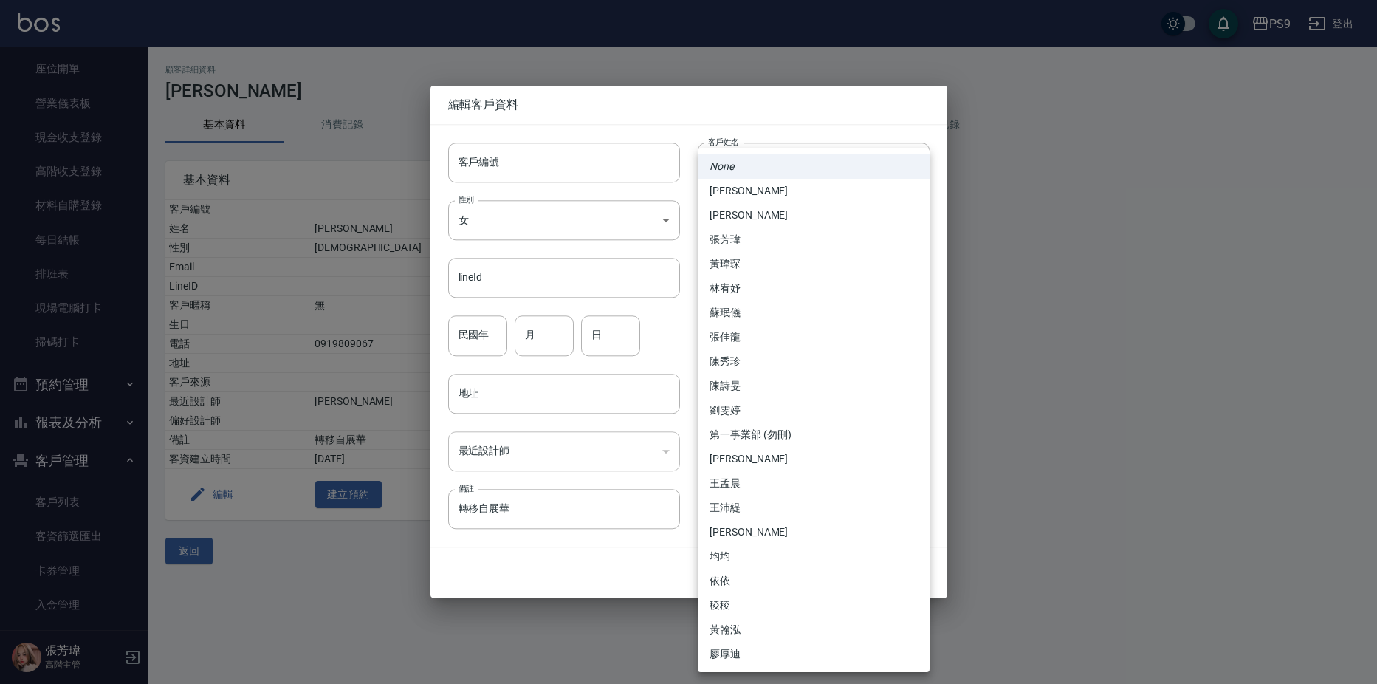
click at [747, 193] on li "[PERSON_NAME]" at bounding box center [814, 191] width 232 height 24
type input "0098c4a5-e297-437a-b3fe-587ea8055388"
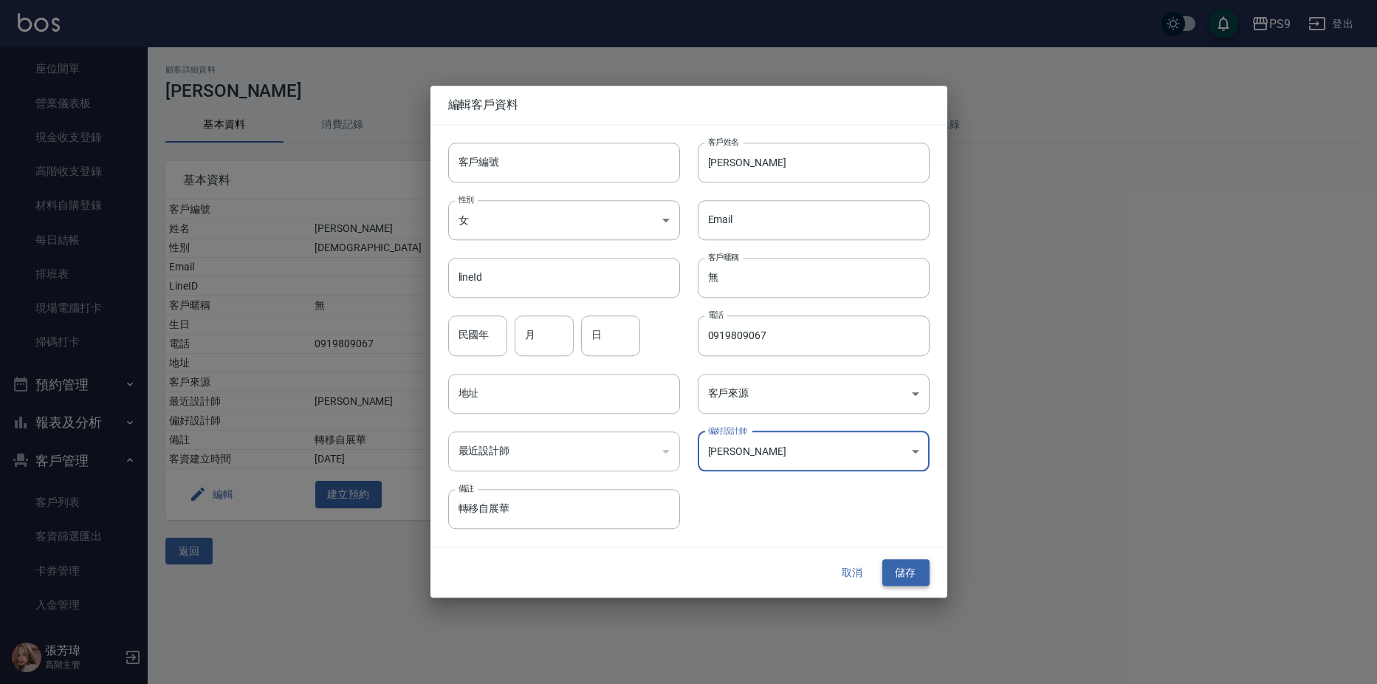
click at [898, 563] on button "儲存" at bounding box center [905, 572] width 47 height 27
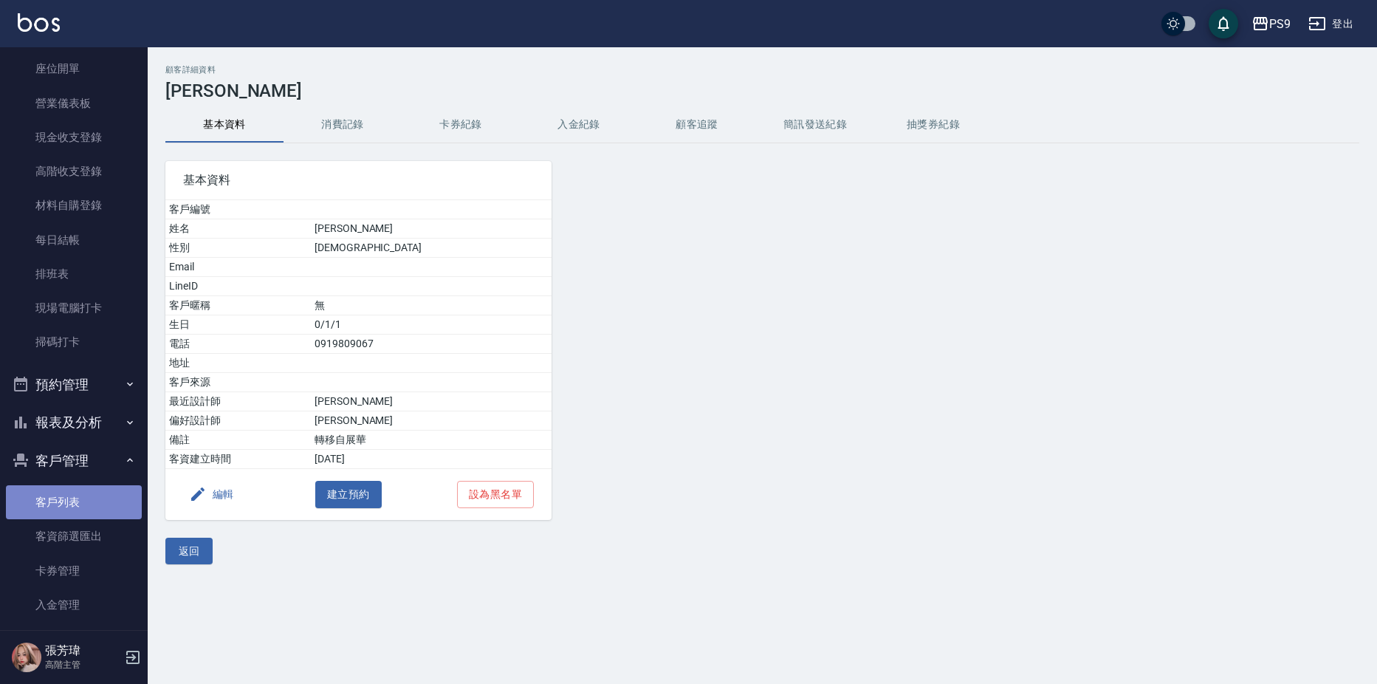
click at [92, 506] on link "客戶列表" at bounding box center [74, 502] width 136 height 34
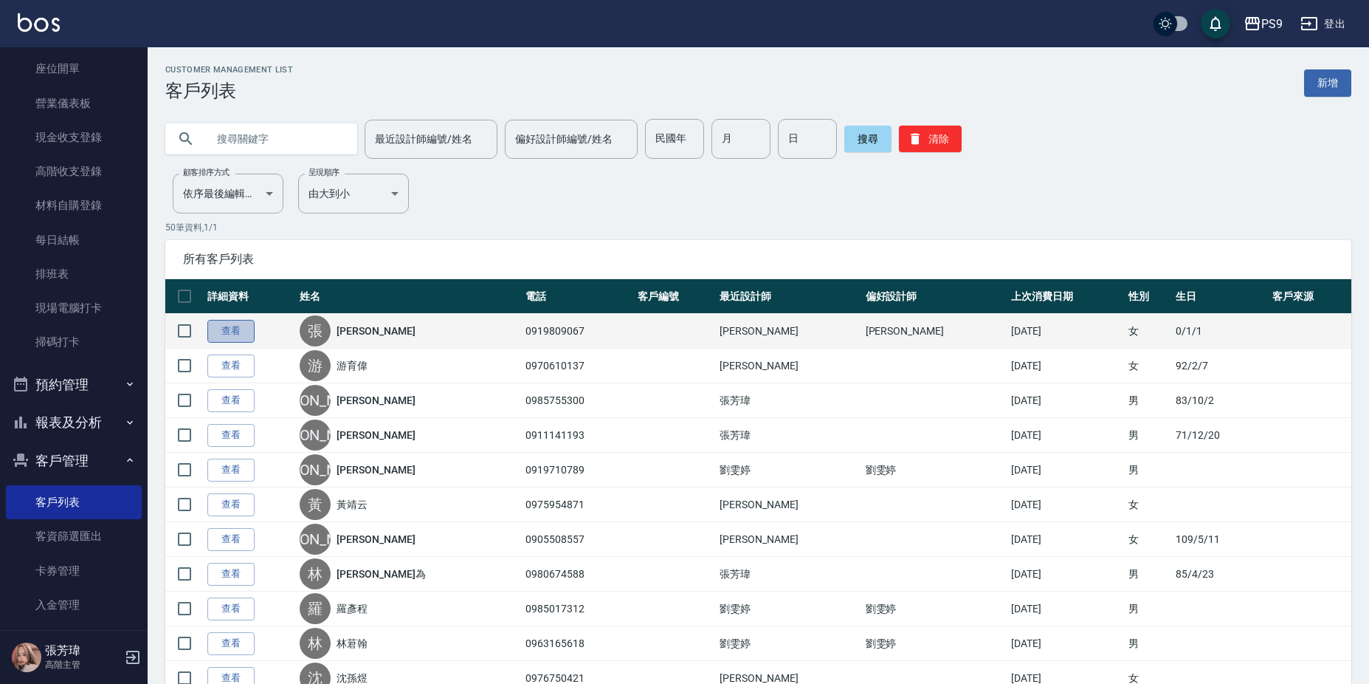
click at [207, 325] on link "查看" at bounding box center [230, 331] width 47 height 23
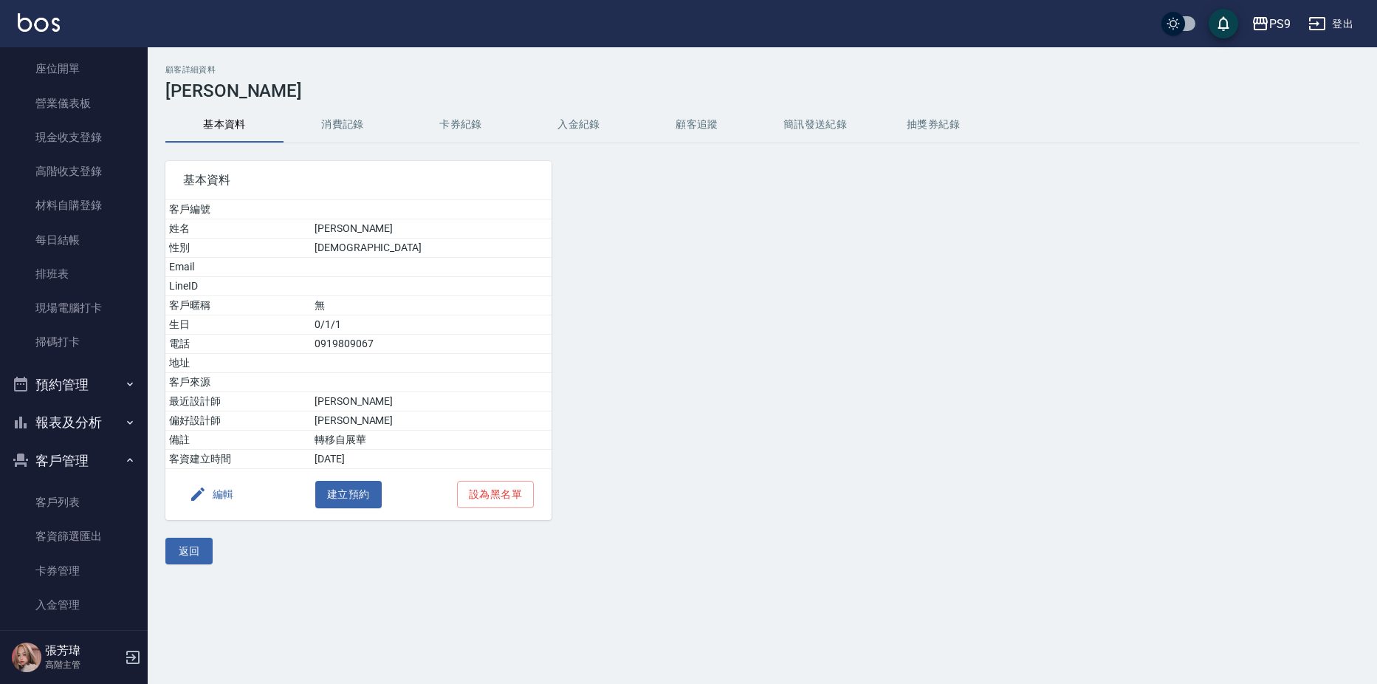
click at [203, 492] on icon "button" at bounding box center [198, 494] width 18 height 18
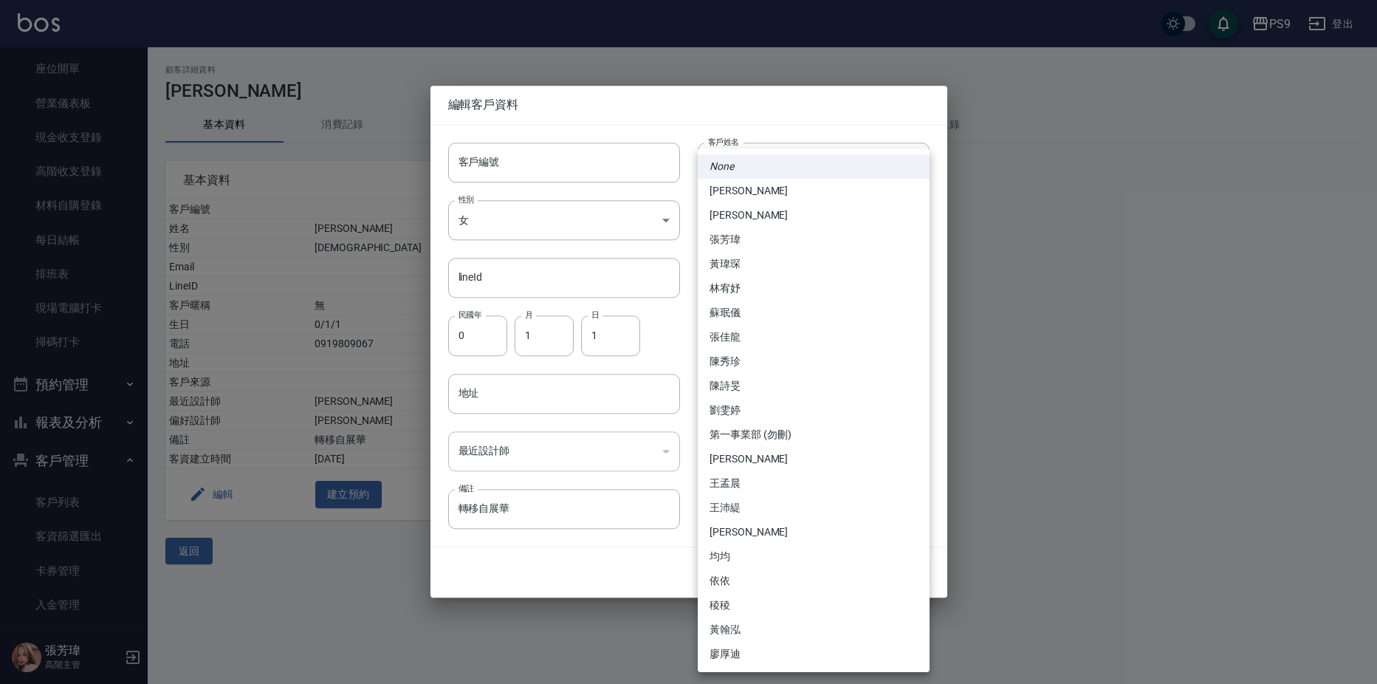
click at [819, 460] on body "PS9 登出 櫃檯作業 打帳單 帳單列表 掛單列表 座位開單 營業儀表板 現金收支登錄 高階收支登錄 材料自購登錄 每日結帳 排班表 現場電腦打卡 掃碼打卡 …" at bounding box center [688, 342] width 1377 height 684
click at [747, 200] on li "[PERSON_NAME]" at bounding box center [814, 191] width 232 height 24
type input "0098c4a5-e297-437a-b3fe-587ea8055388"
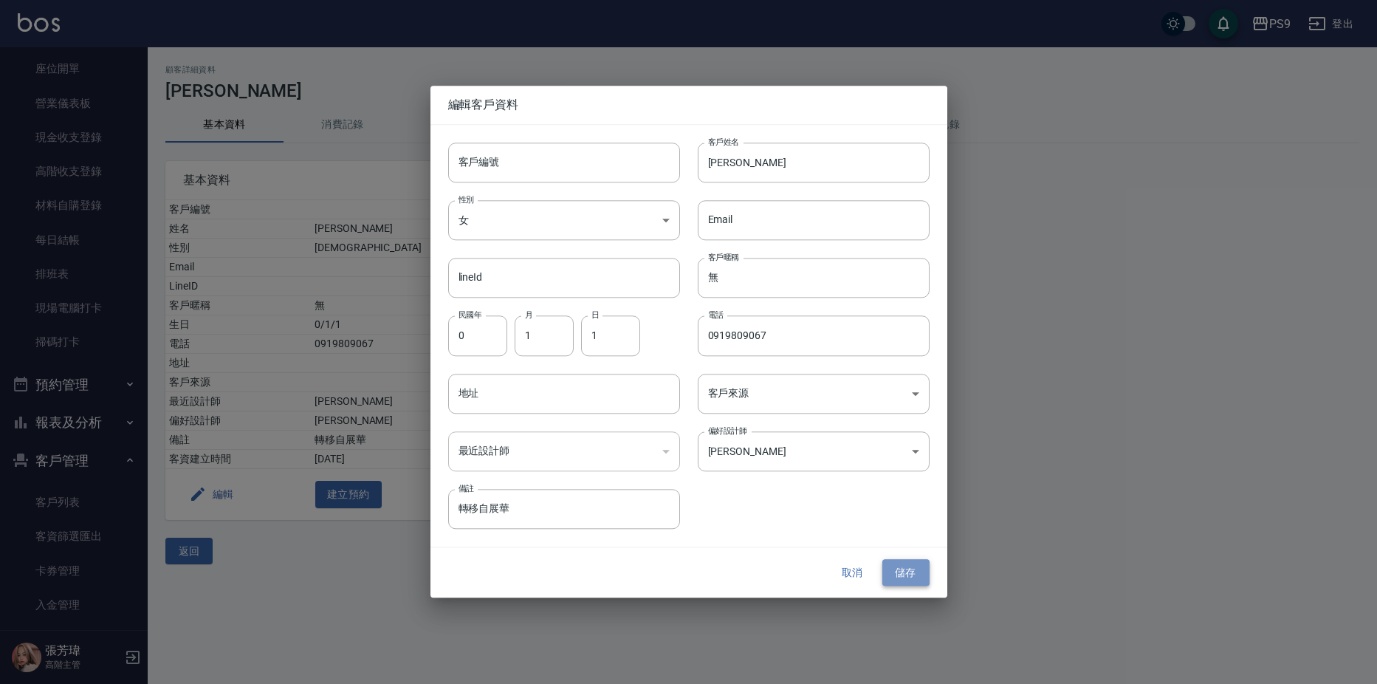
click at [915, 565] on button "儲存" at bounding box center [905, 572] width 47 height 27
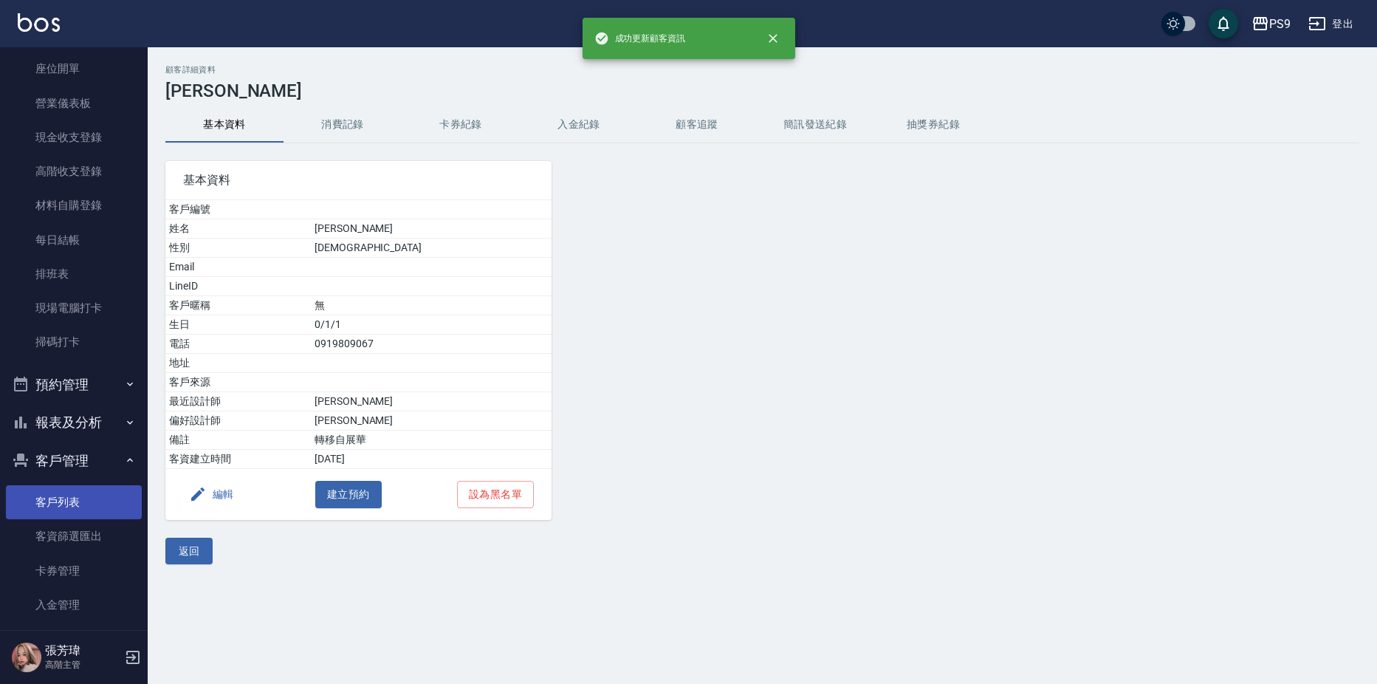
click at [33, 504] on link "客戶列表" at bounding box center [74, 502] width 136 height 34
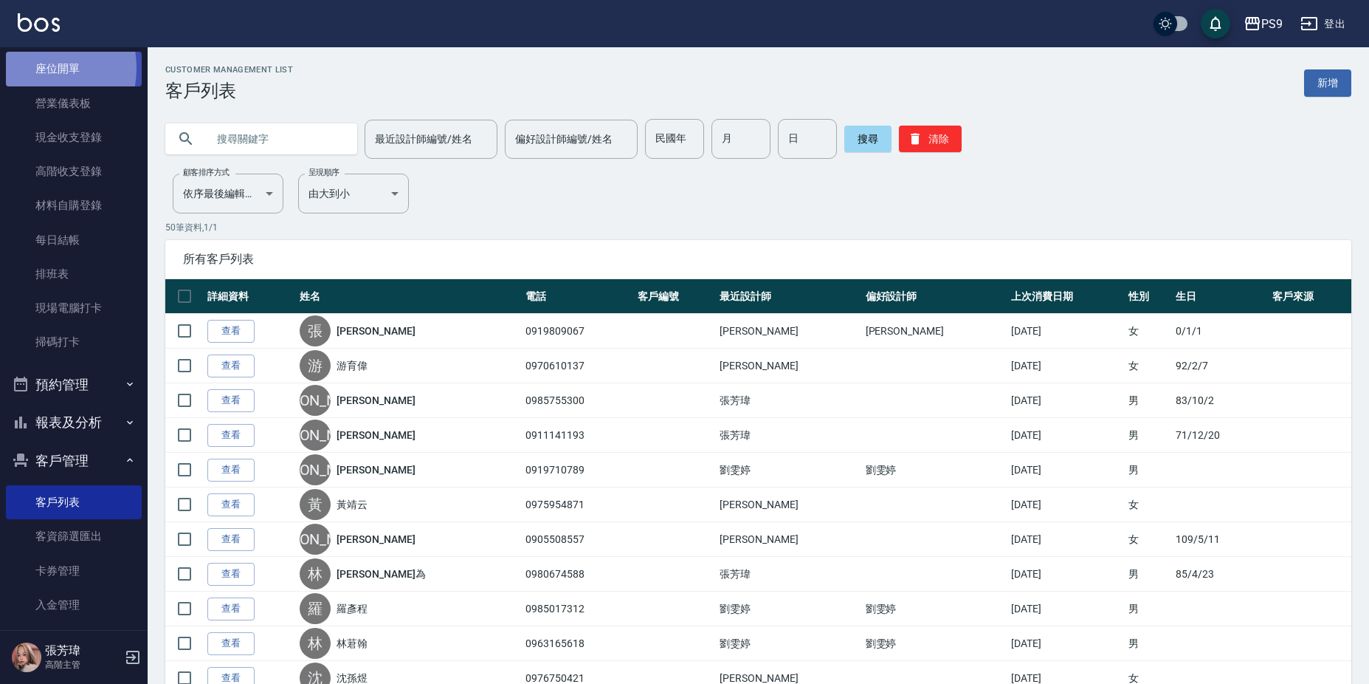
click at [30, 68] on link "座位開單" at bounding box center [74, 69] width 136 height 34
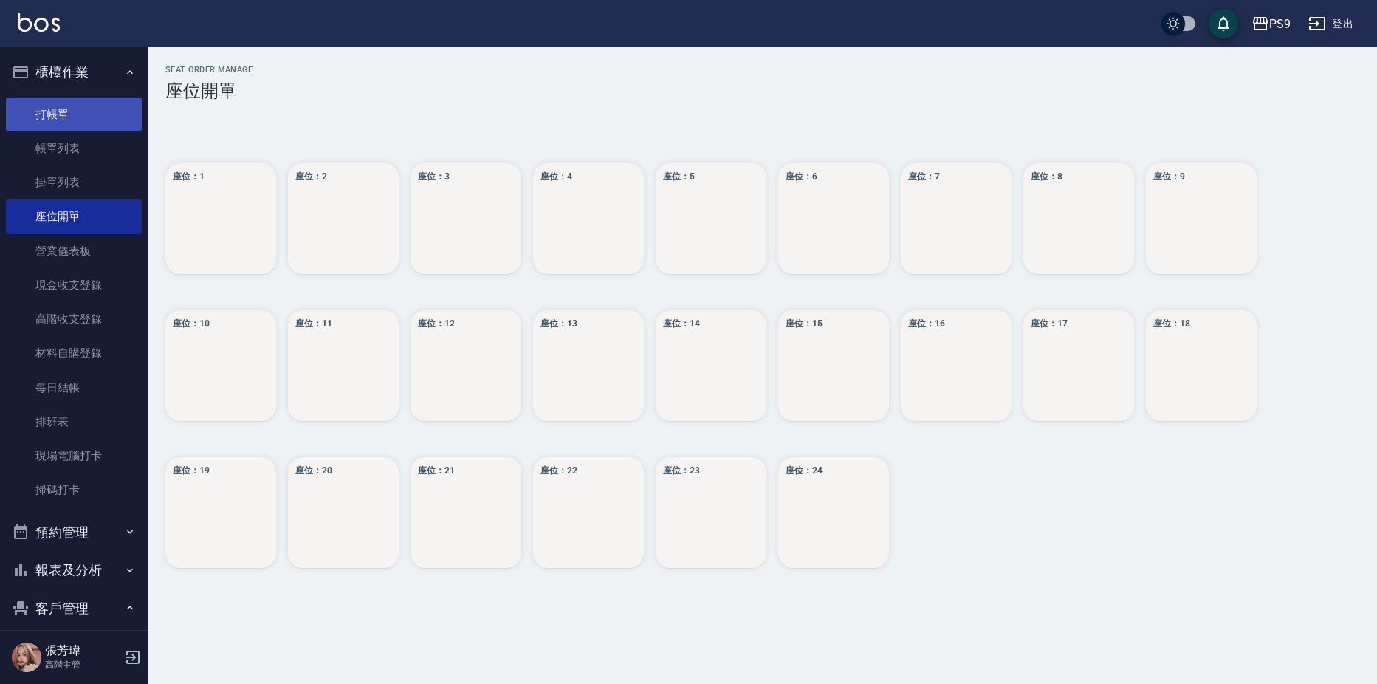
click at [66, 117] on link "打帳單" at bounding box center [74, 114] width 136 height 34
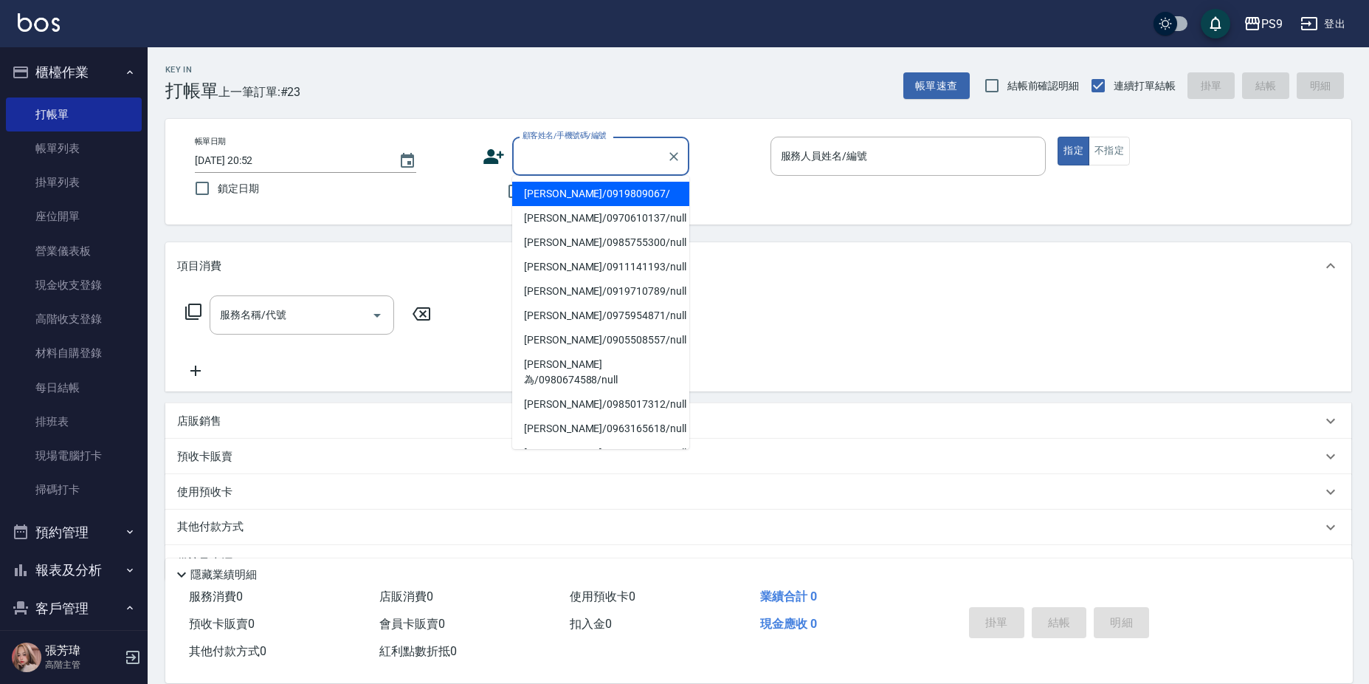
click at [569, 162] on input "顧客姓名/手機號碼/編號" at bounding box center [590, 156] width 142 height 26
click at [568, 190] on li "[PERSON_NAME]/0919809067/" at bounding box center [600, 194] width 177 height 24
type input "[PERSON_NAME]/0919809067/"
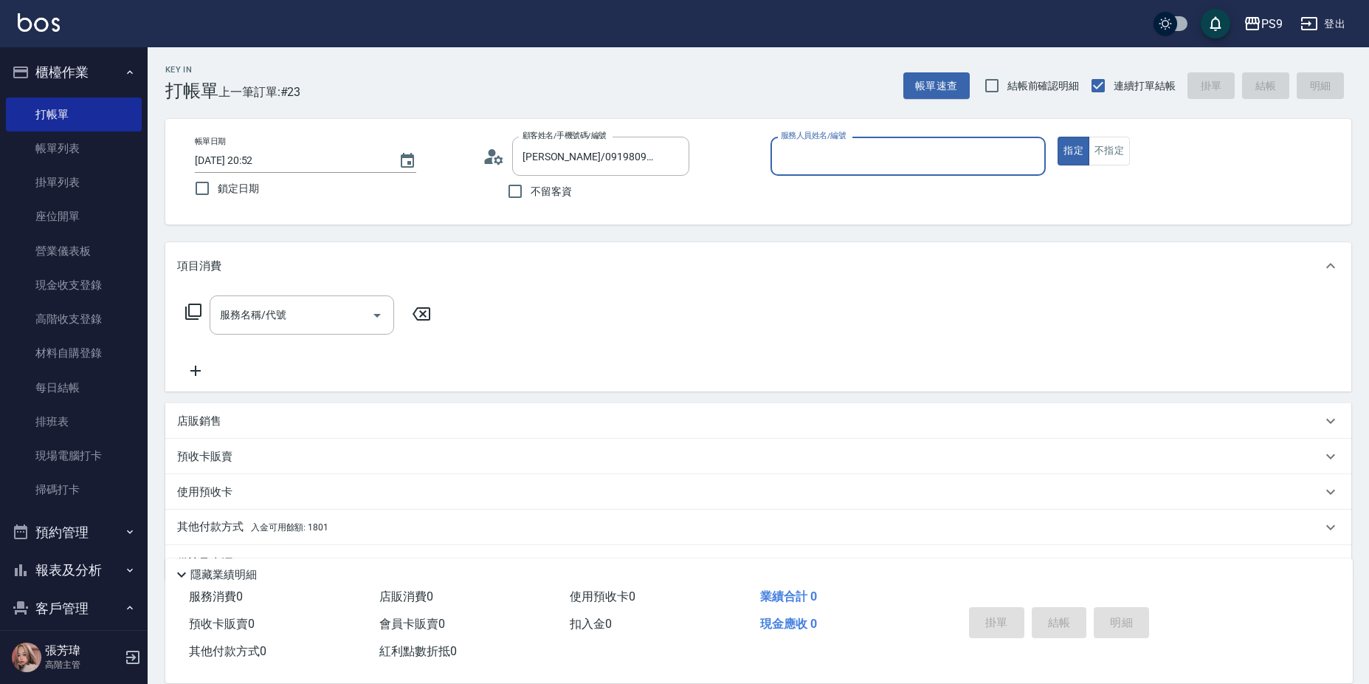
type input "JHIN-0"
click at [676, 159] on icon "Clear" at bounding box center [674, 156] width 15 height 15
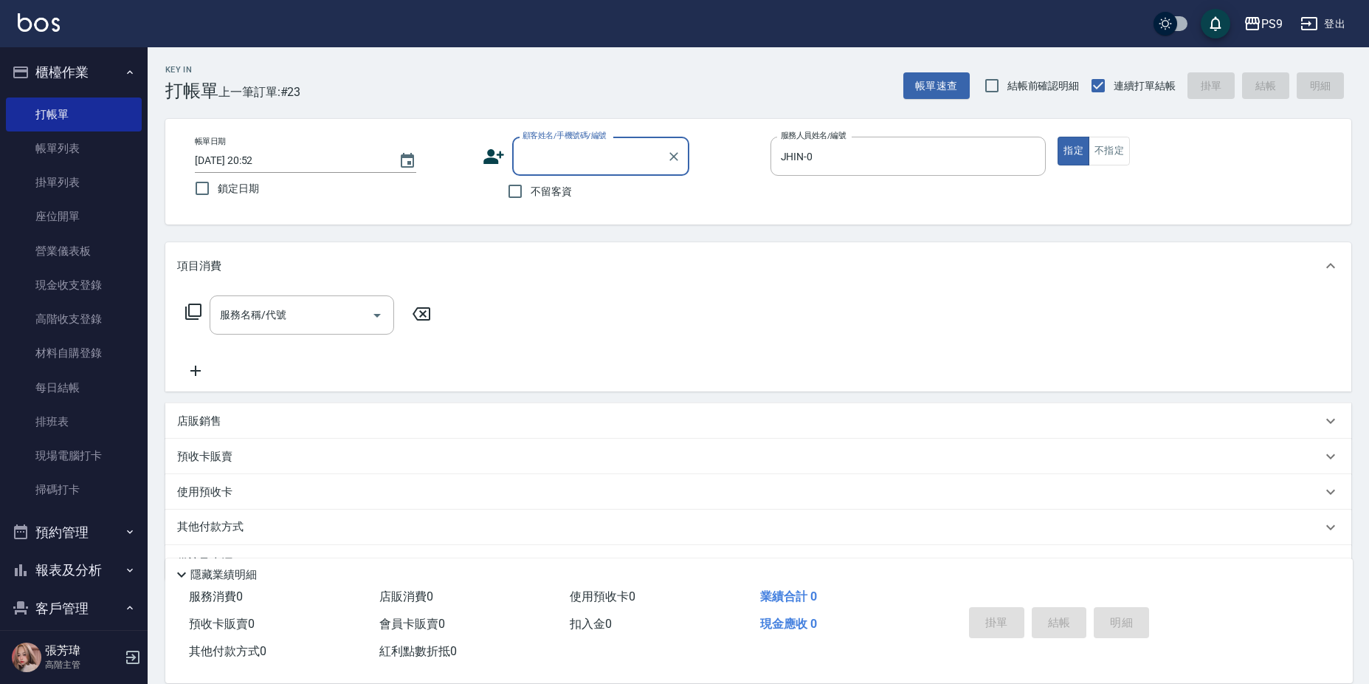
click at [627, 144] on div "顧客姓名/手機號碼/編號" at bounding box center [600, 156] width 177 height 39
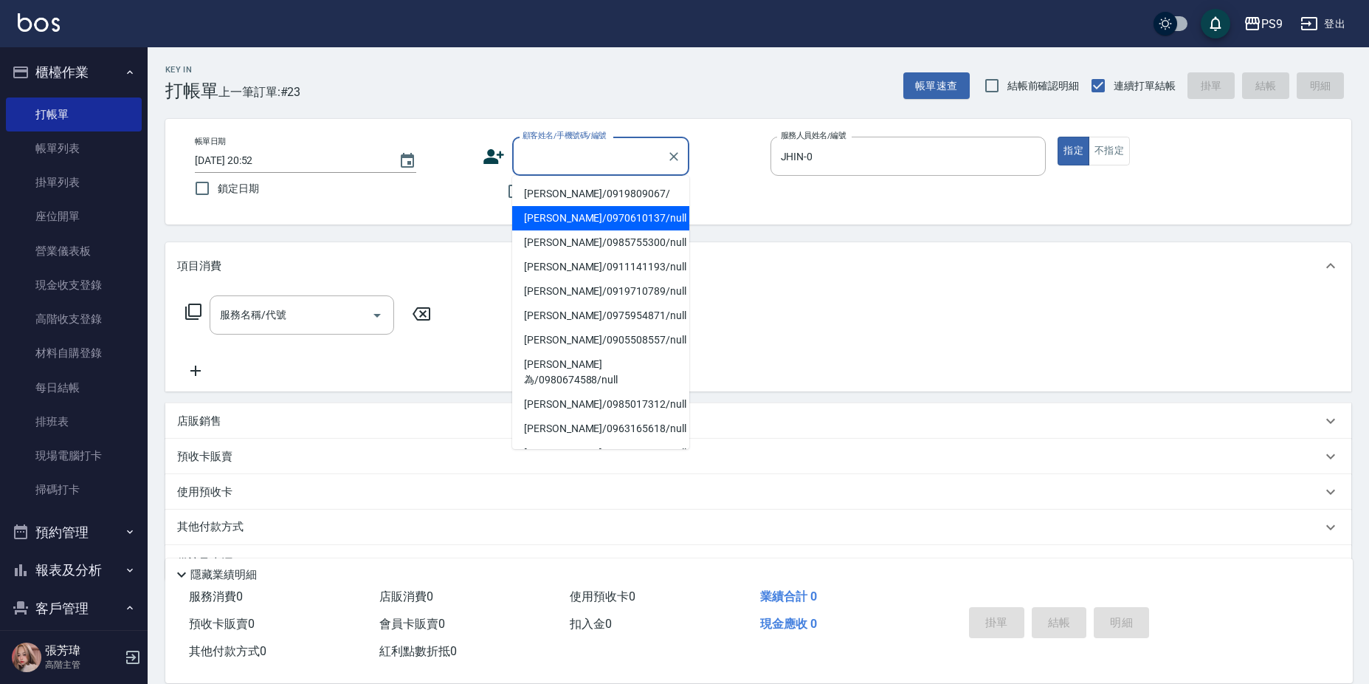
click at [585, 226] on li "[PERSON_NAME]/0970610137/null" at bounding box center [600, 218] width 177 height 24
type input "[PERSON_NAME]/0970610137/null"
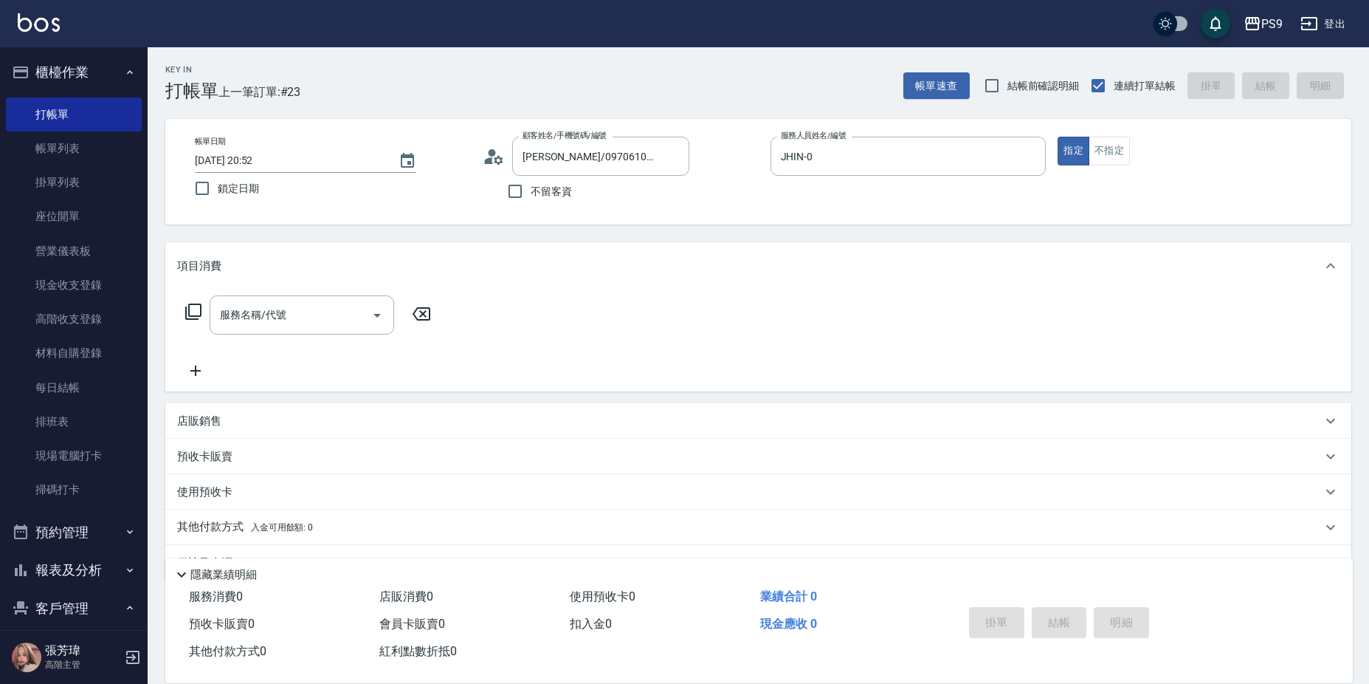
click at [593, 235] on div "Key In 打帳單 上一筆訂單:#23 帳單速查 結帳前確認明細 連續打單結帳 掛單 結帳 明細 帳單日期 [DATE] 20:52 鎖定日期 顧客姓名/手…" at bounding box center [759, 384] width 1222 height 675
click at [672, 154] on icon "Clear" at bounding box center [674, 156] width 15 height 15
click at [537, 187] on span "不留客資" at bounding box center [551, 192] width 41 height 16
click at [531, 187] on input "不留客資" at bounding box center [515, 191] width 31 height 31
checkbox input "true"
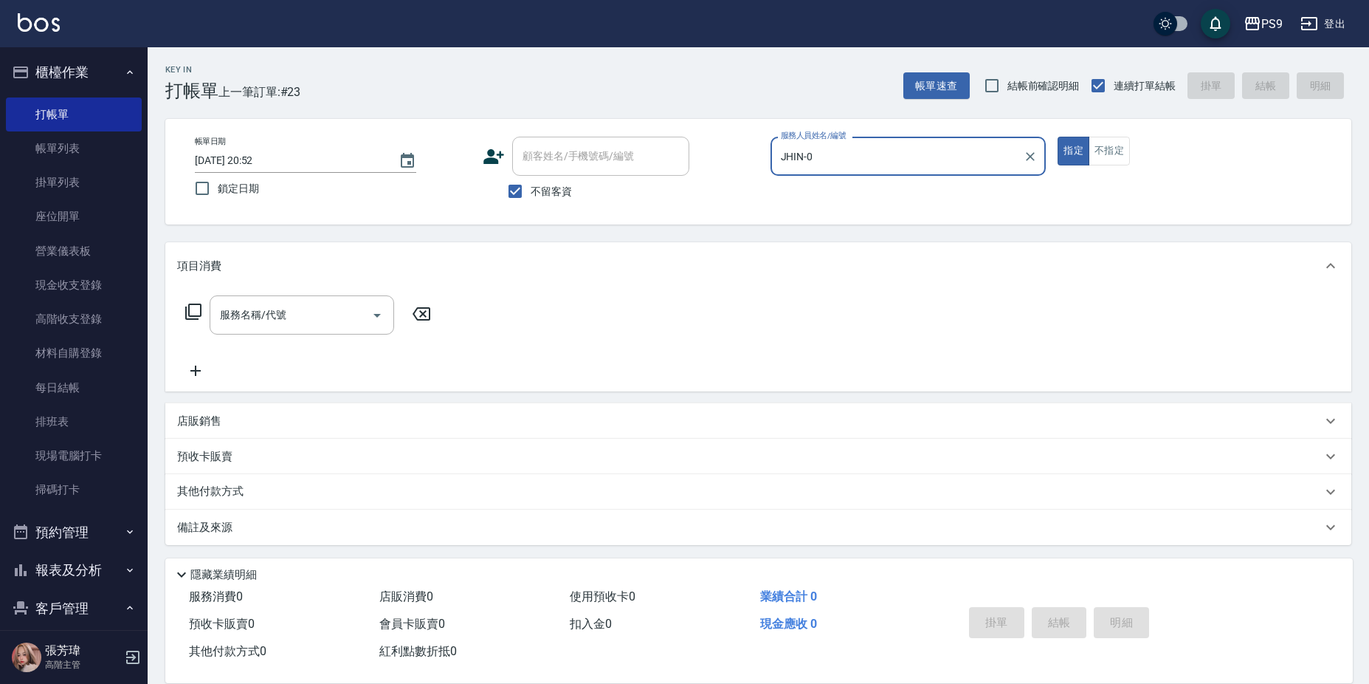
click at [1058, 137] on button "指定" at bounding box center [1074, 151] width 32 height 29
type button "true"
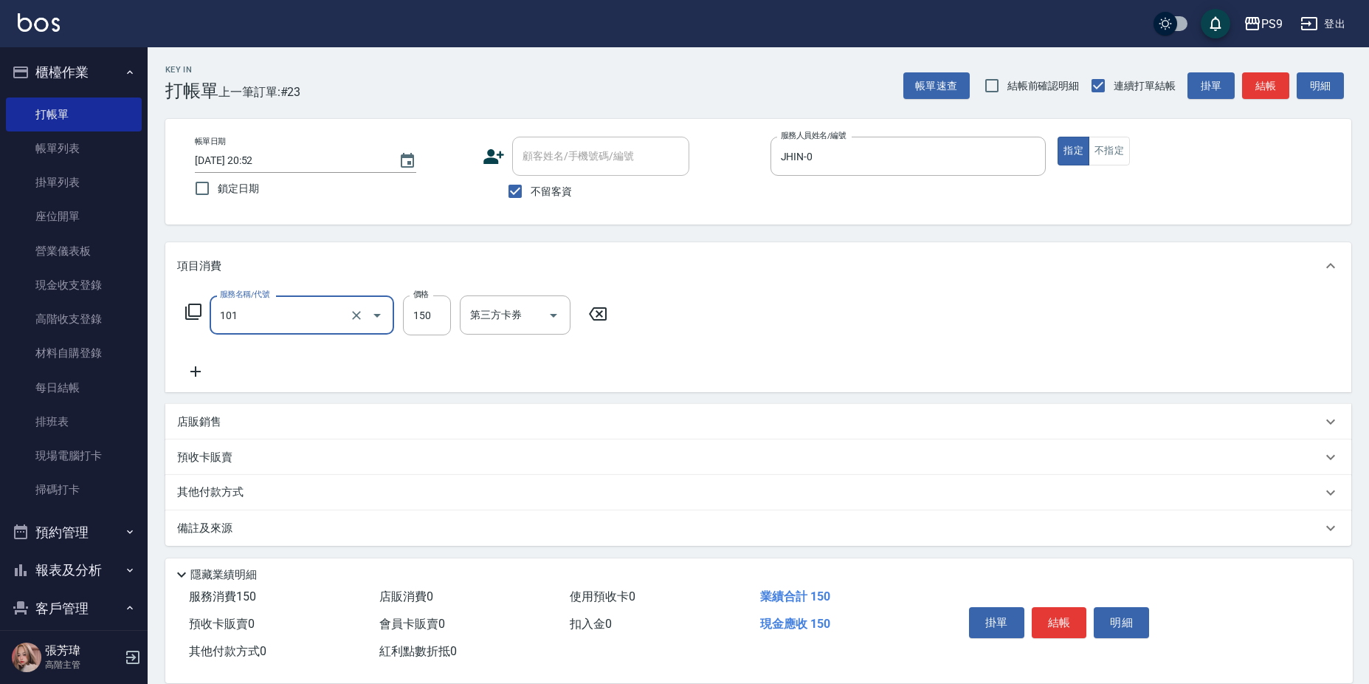
type input "洗髮(101)"
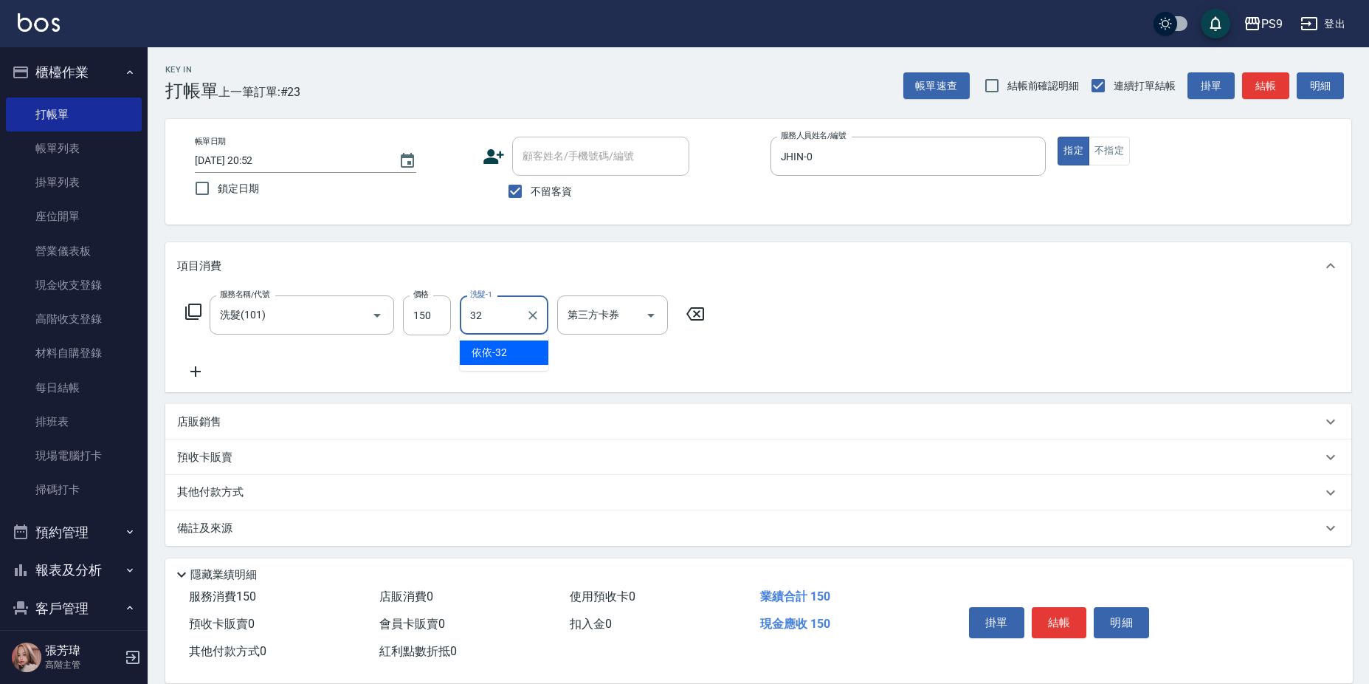
type input "依依-32"
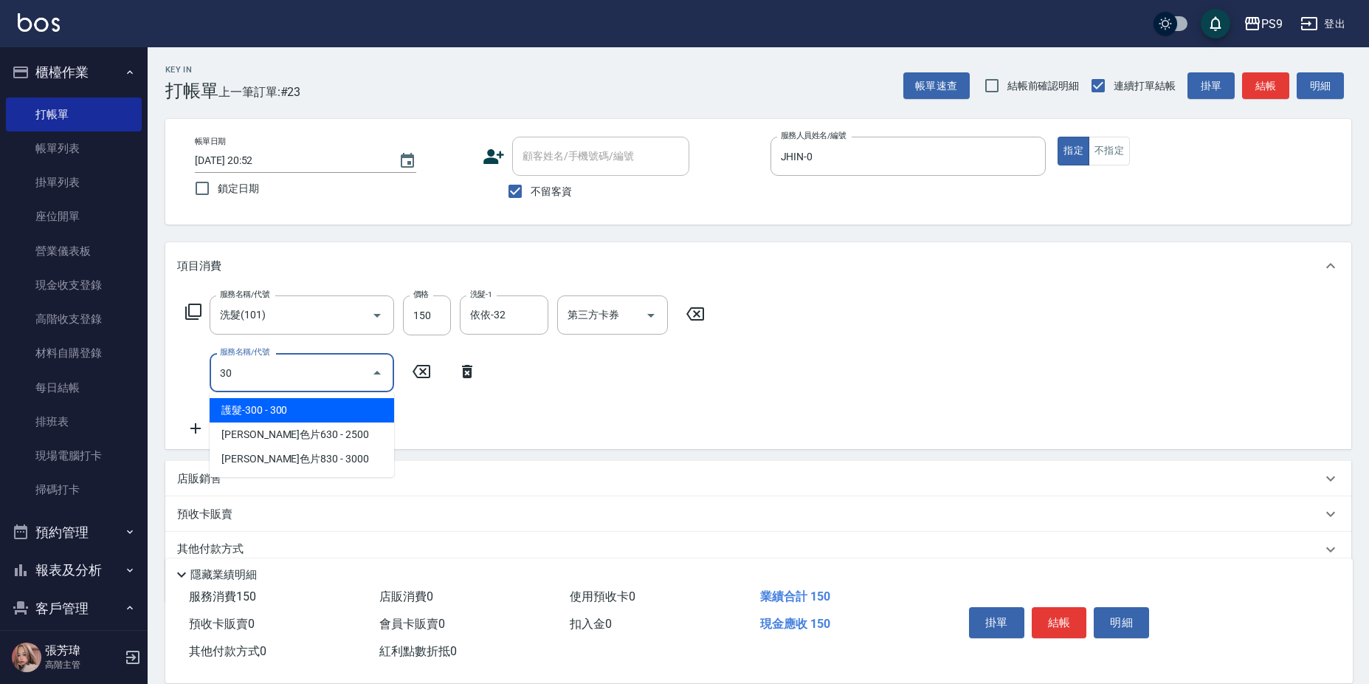
type input "309"
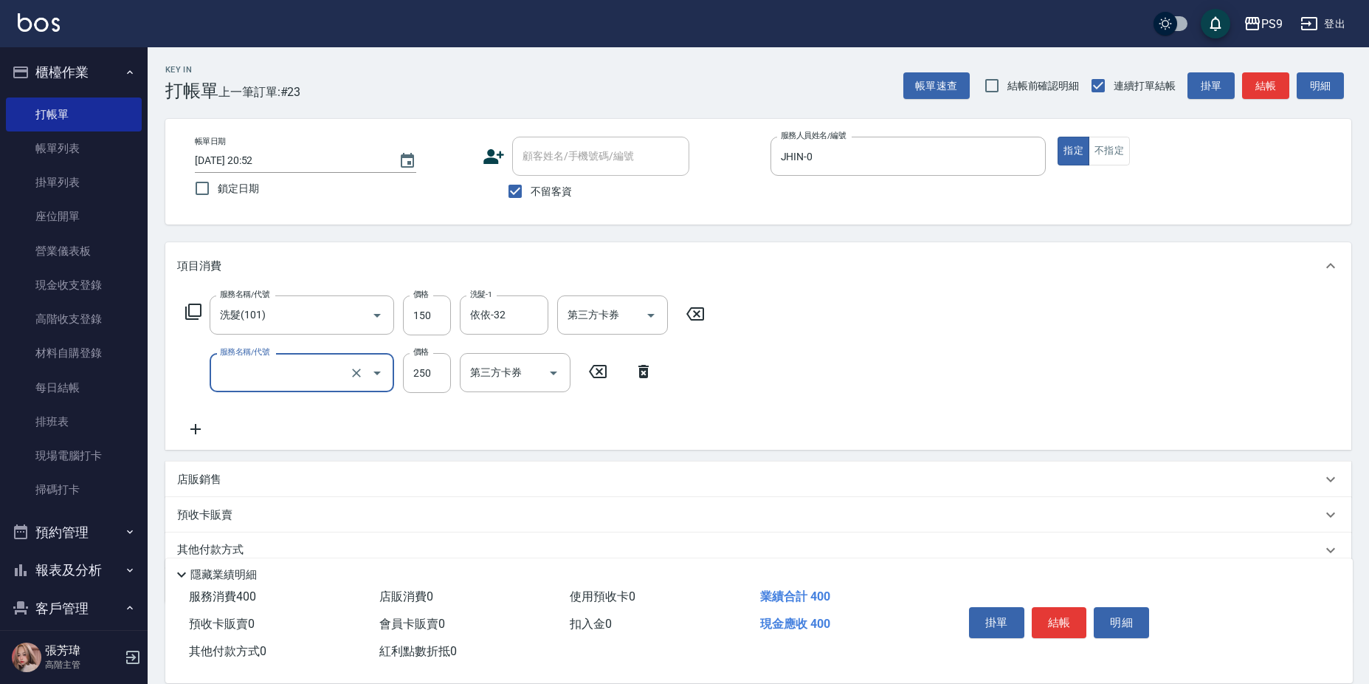
type input "\"
type input "剪-350(308)"
type input "450"
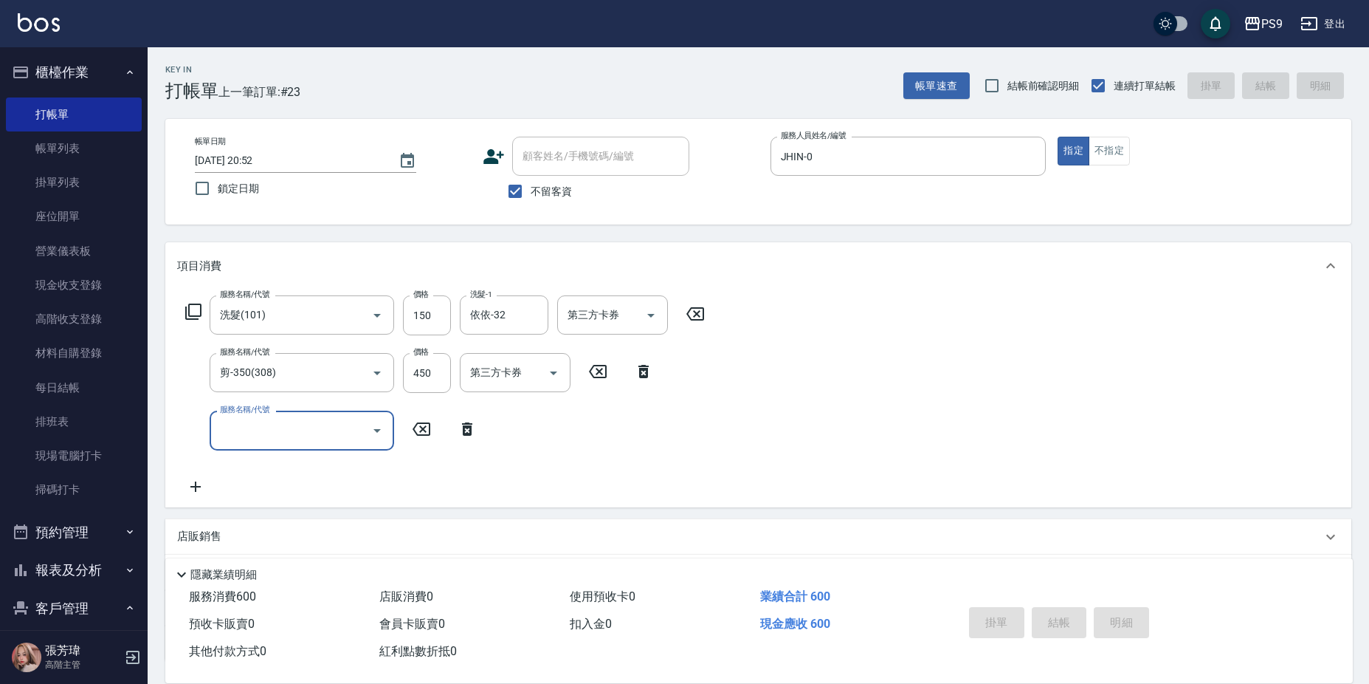
type input "[DATE] 21:10"
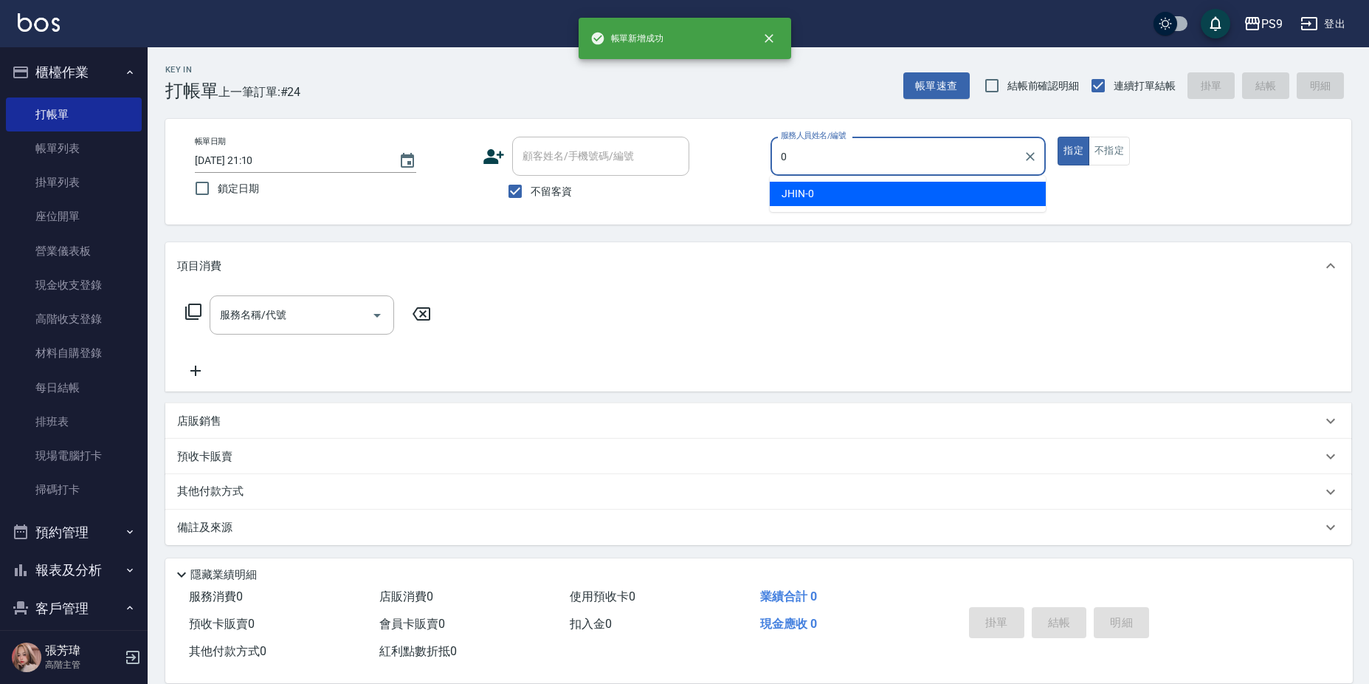
type input "JHIN-0"
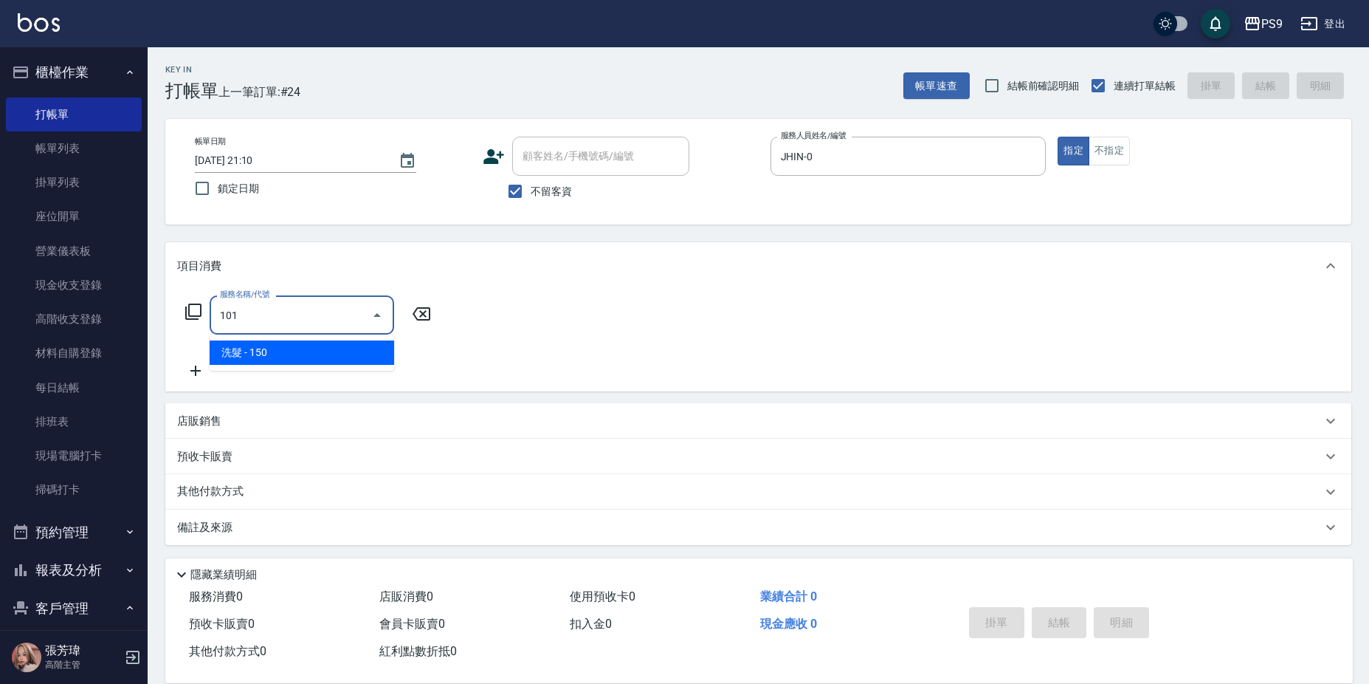
type input "洗髮(101)"
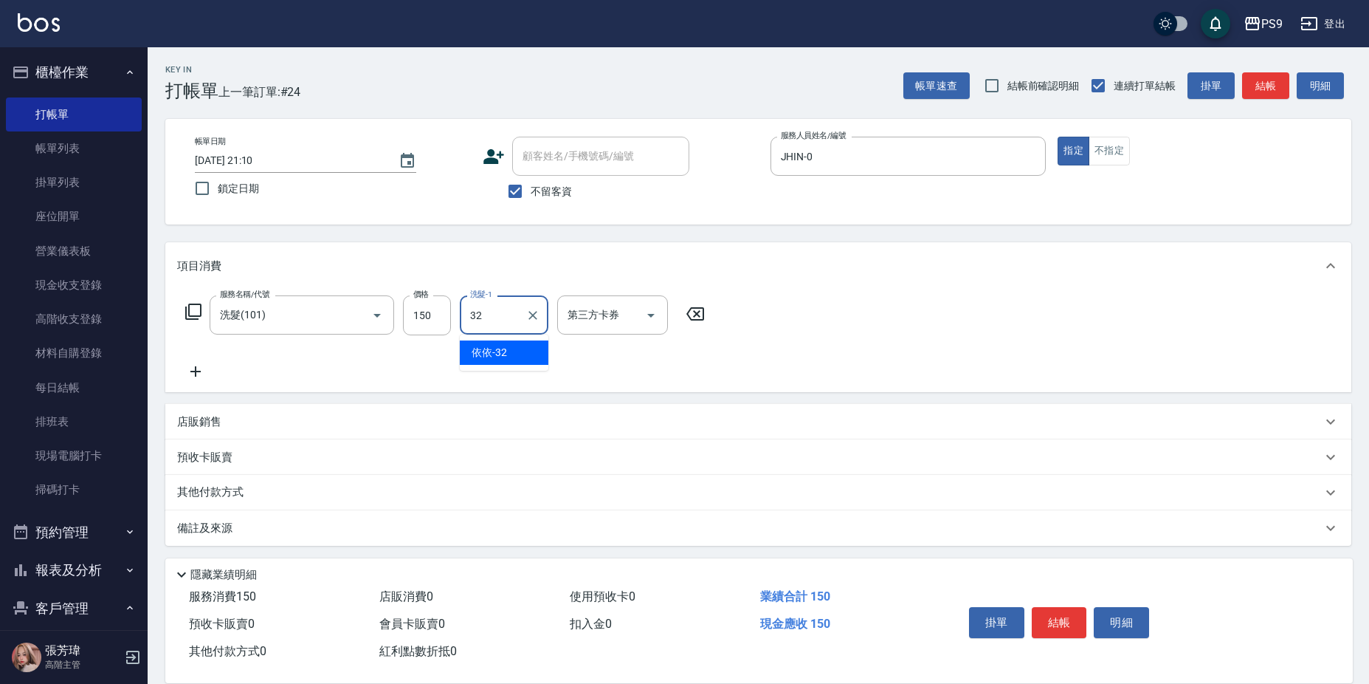
type input "依依-32"
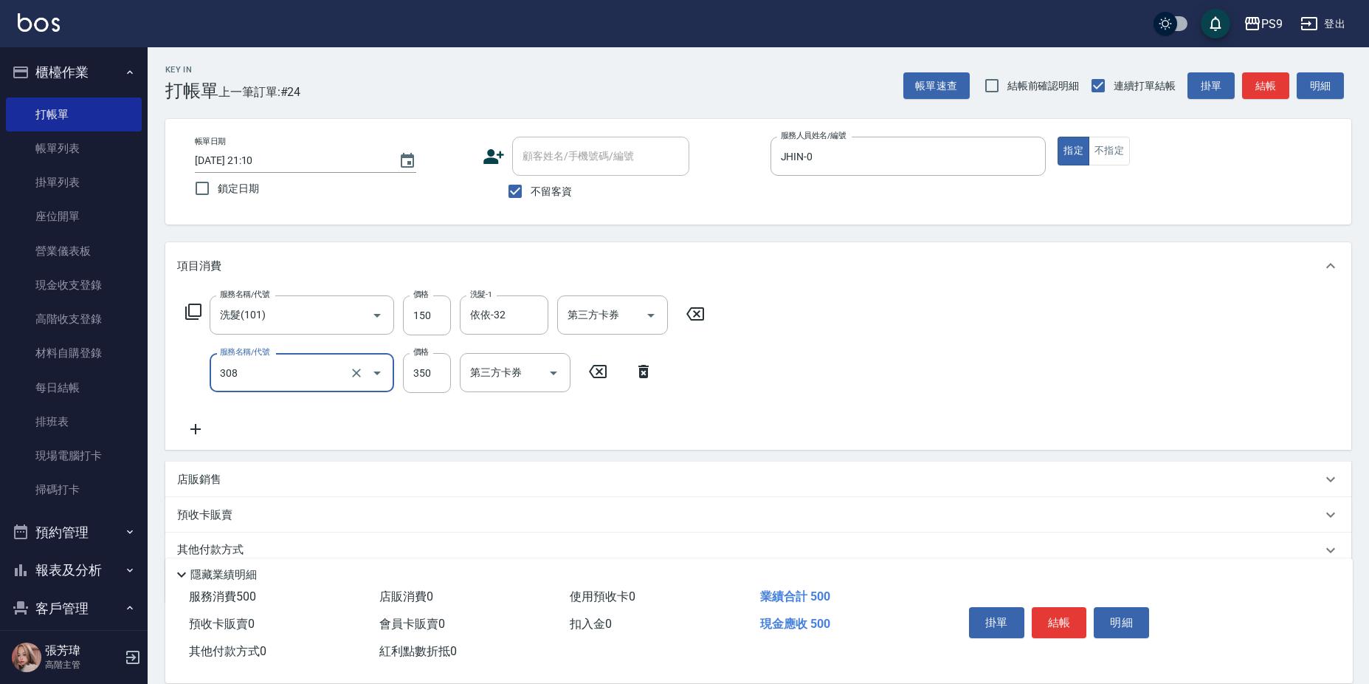
type input "剪-350(308)"
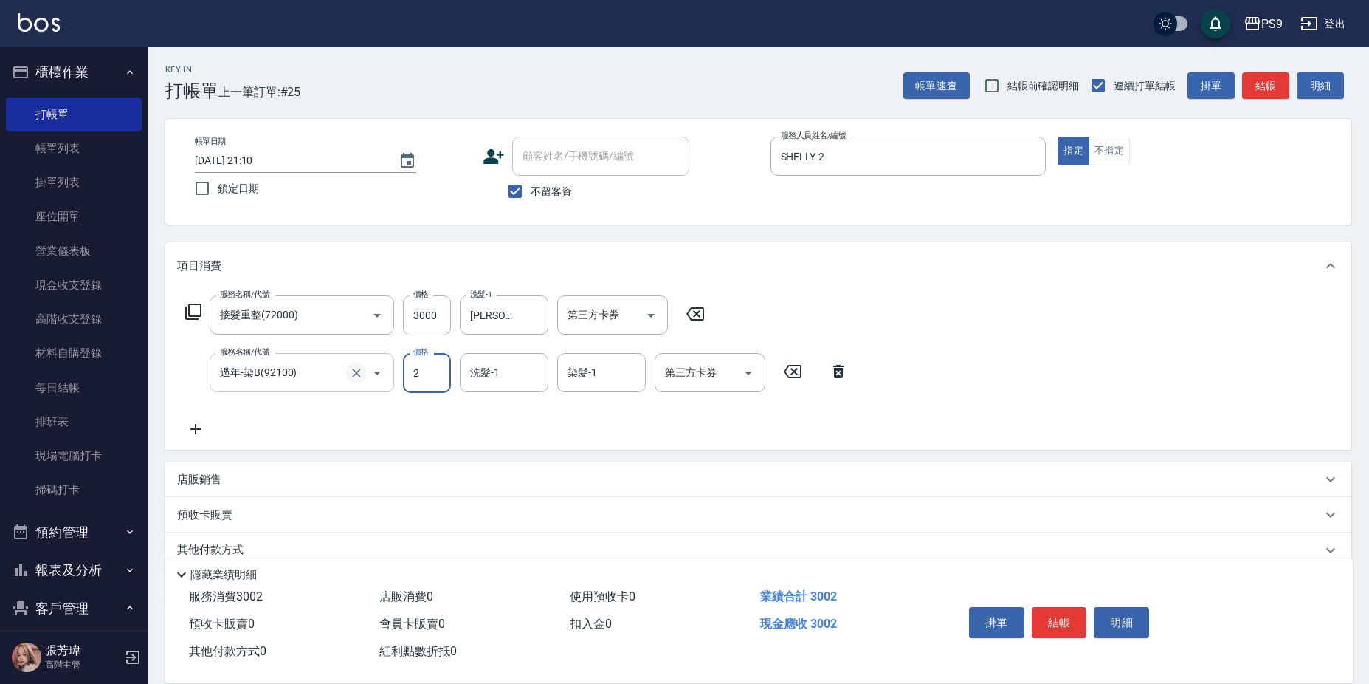
click at [355, 370] on icon "Clear" at bounding box center [356, 372] width 15 height 15
click at [357, 378] on icon "Clear" at bounding box center [356, 372] width 15 height 15
click at [190, 308] on icon at bounding box center [194, 312] width 18 height 18
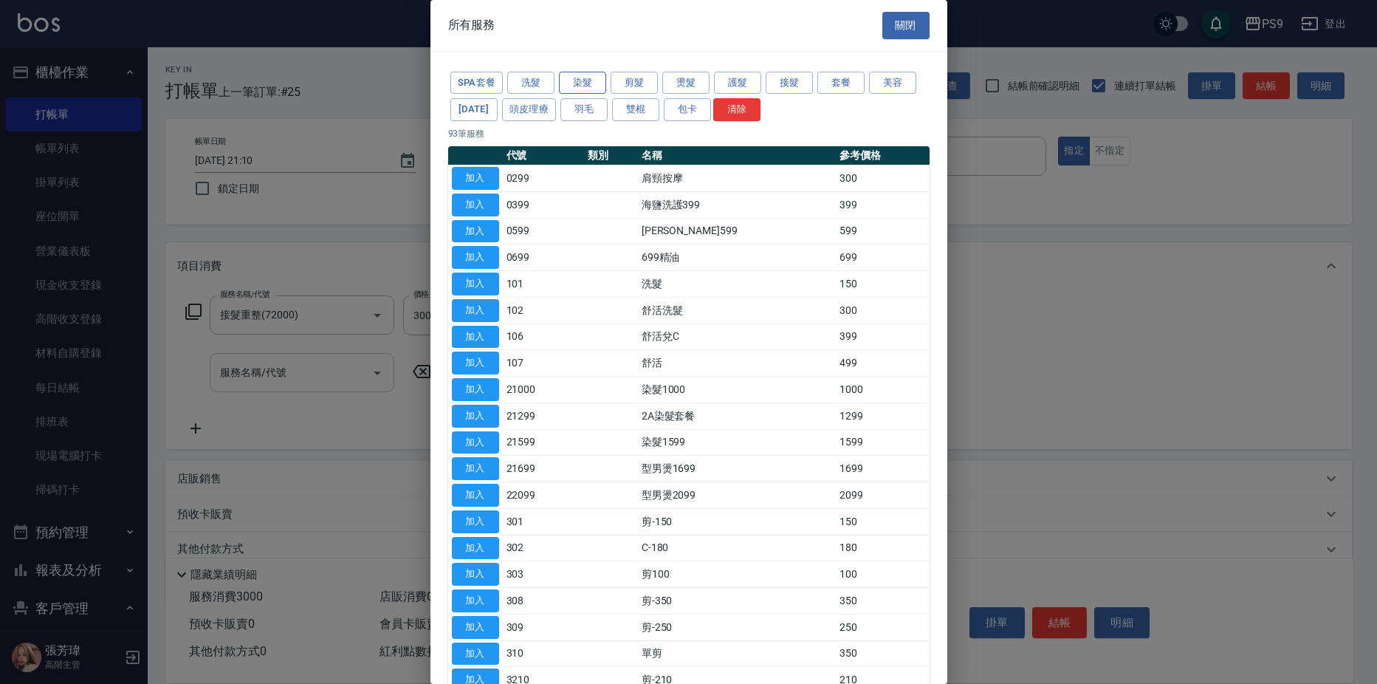
click at [572, 89] on button "染髮" at bounding box center [582, 83] width 47 height 23
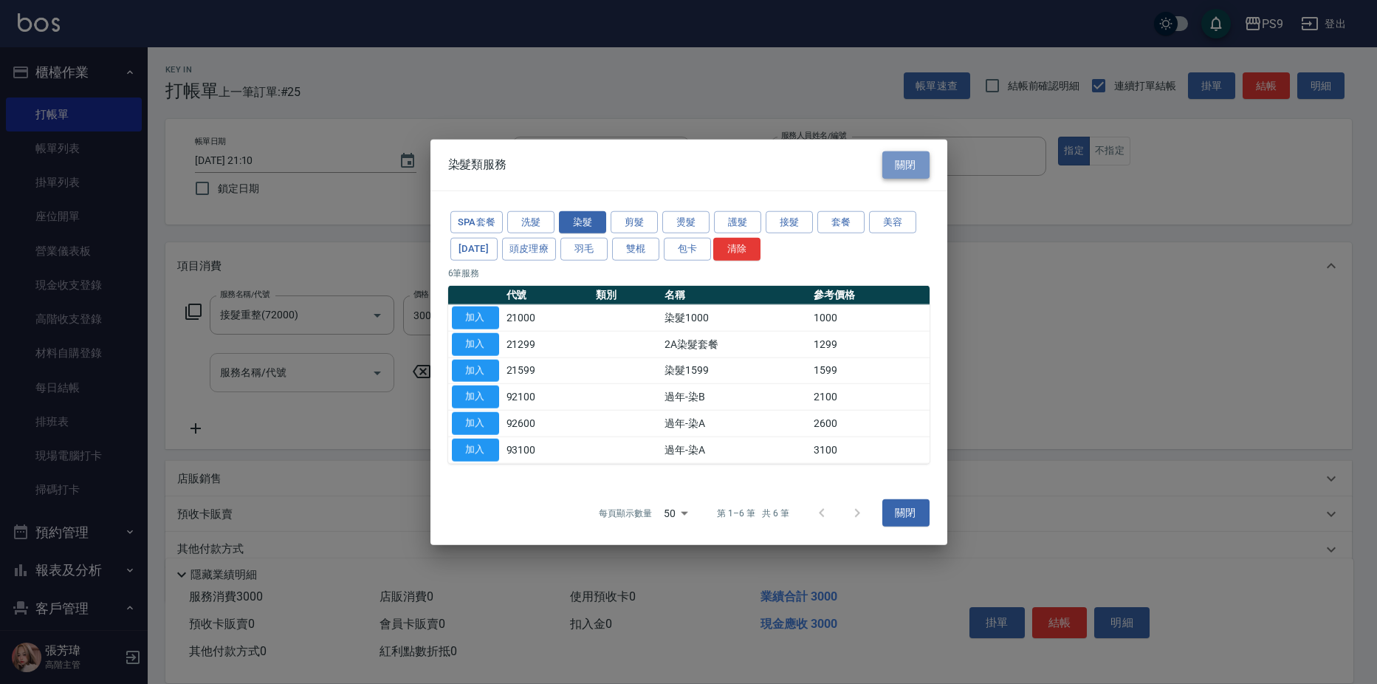
drag, startPoint x: 913, startPoint y: 159, endPoint x: 593, endPoint y: 216, distance: 325.2
click at [913, 157] on button "關閉" at bounding box center [905, 164] width 47 height 27
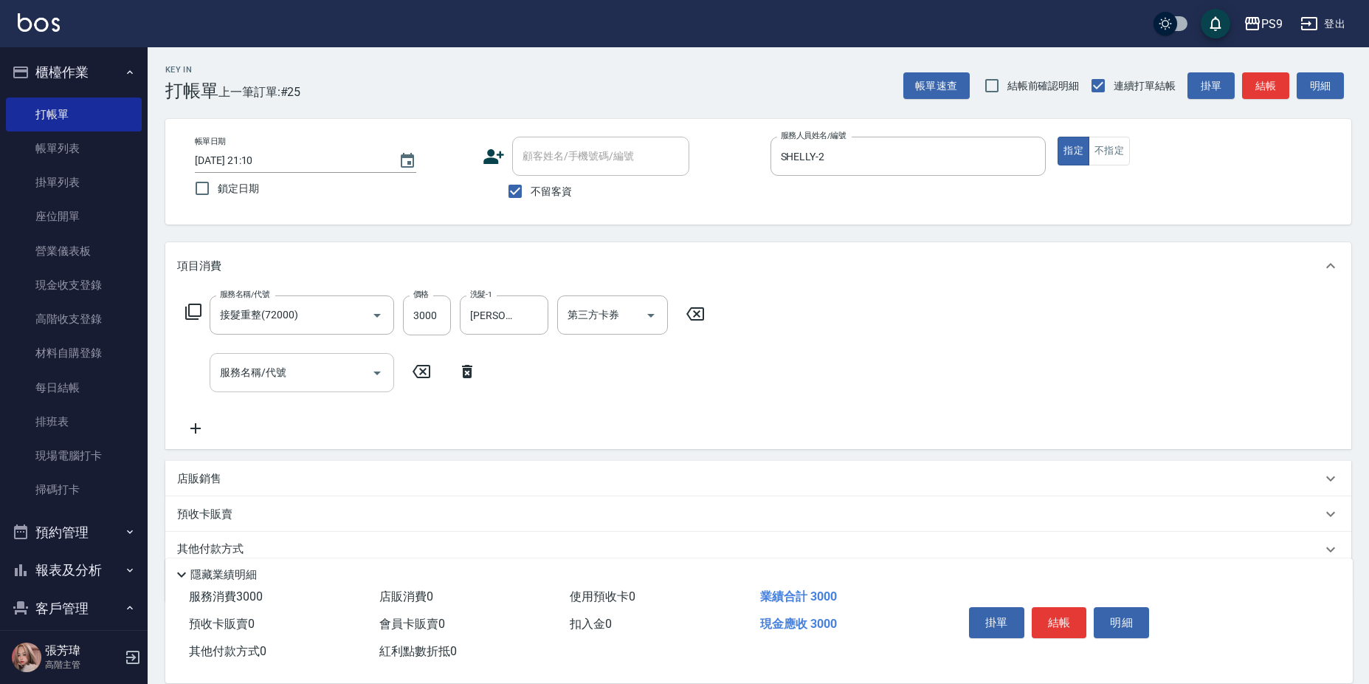
click at [257, 374] on input "服務名稱/代號" at bounding box center [290, 372] width 149 height 26
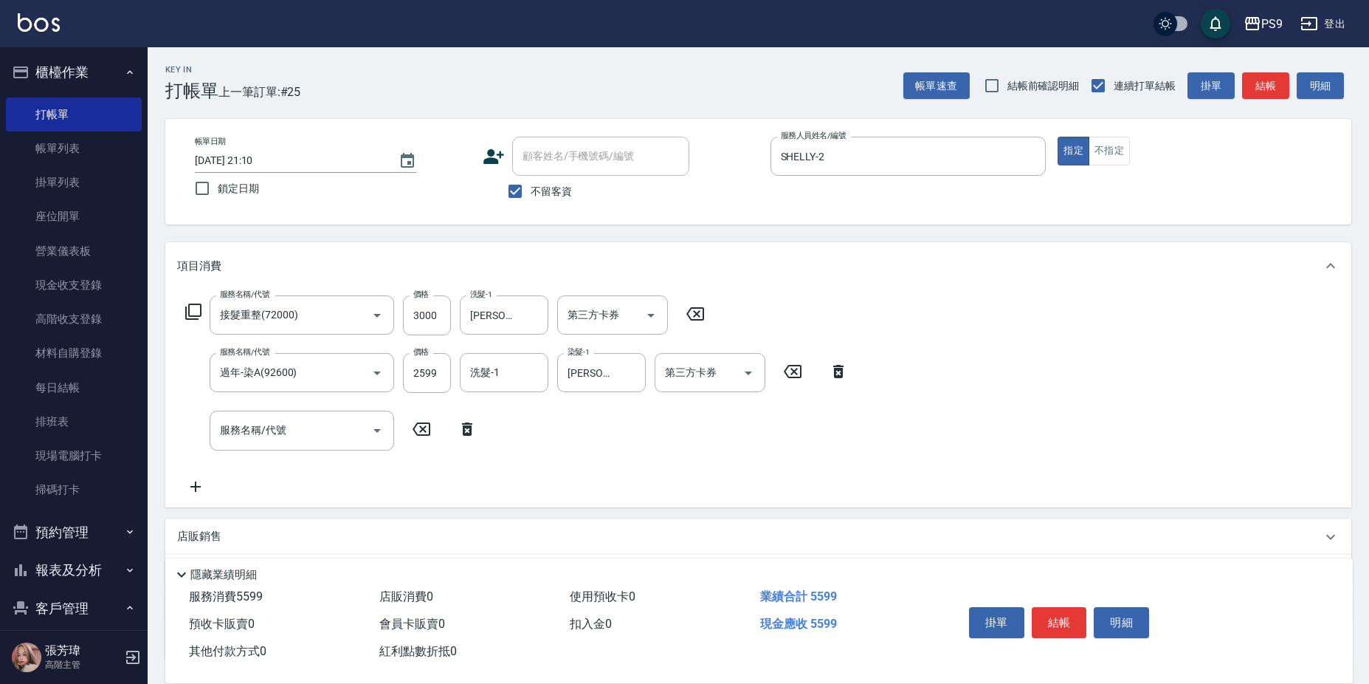
click at [517, 394] on div "服務名稱/代號 接髮重整(72000) 服務名稱/代號 價格 3000 價格 洗髮-1 [PERSON_NAME]嬿-28 洗髮-1 第三方卡券 第三方卡券 …" at bounding box center [517, 394] width 680 height 199
click at [514, 380] on input "洗髮-1" at bounding box center [504, 372] width 75 height 26
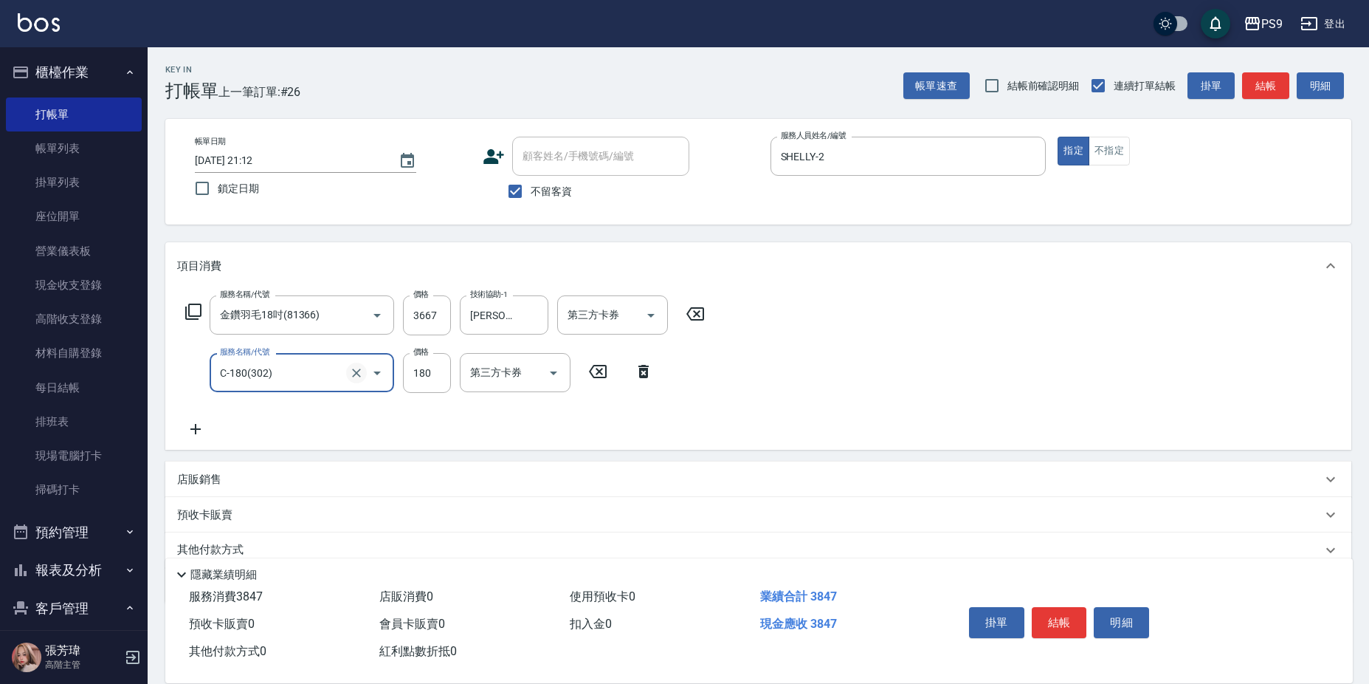
click at [364, 368] on button "Clear" at bounding box center [356, 372] width 21 height 21
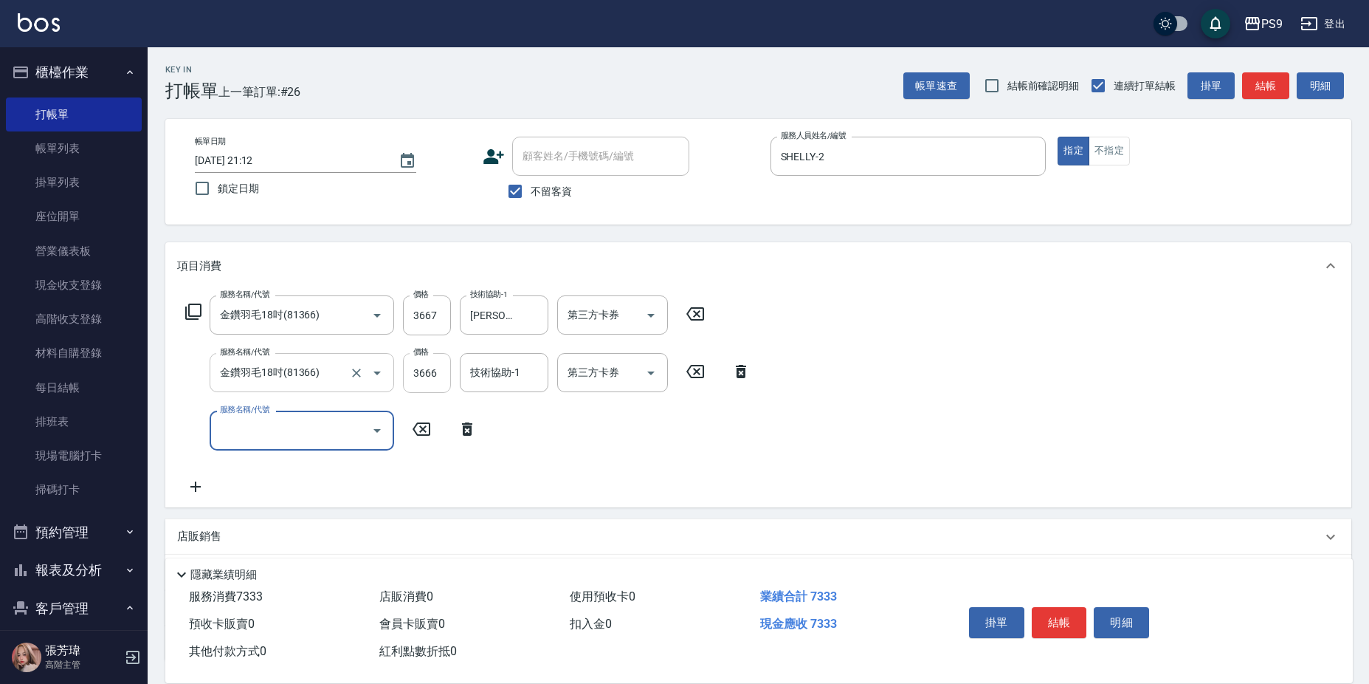
click at [427, 371] on input "3666" at bounding box center [427, 373] width 48 height 40
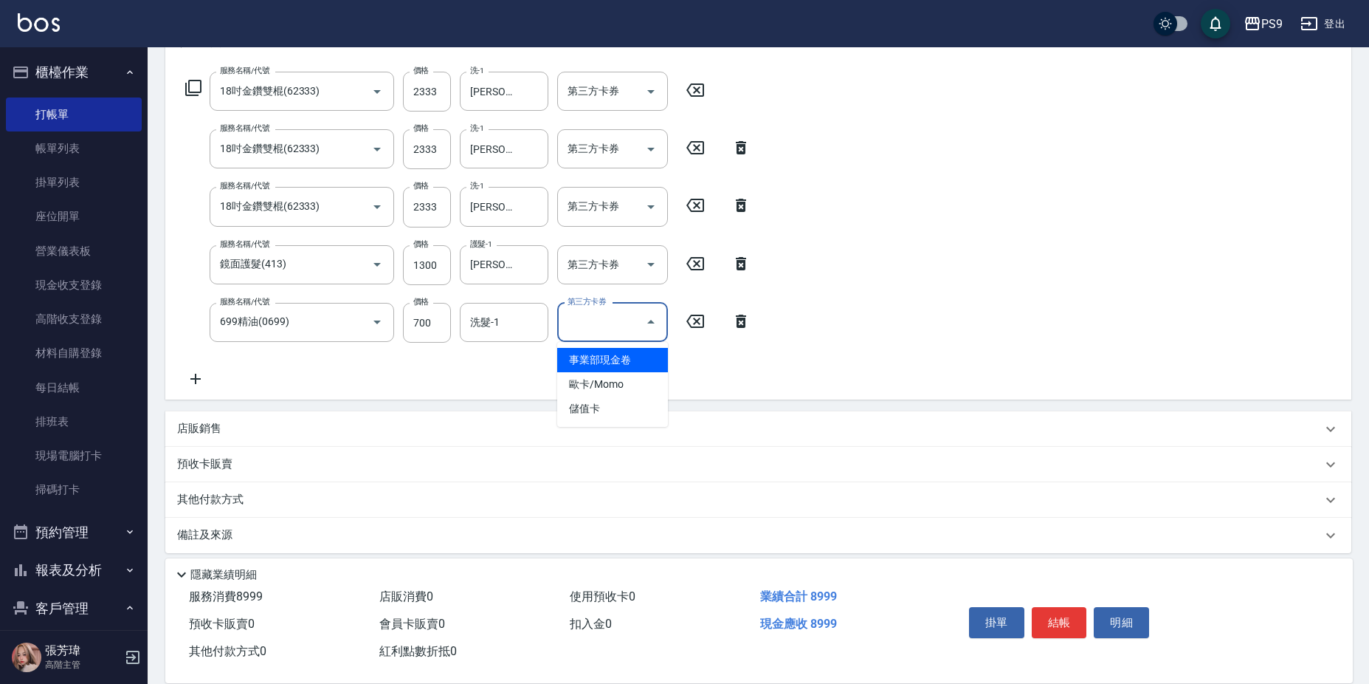
scroll to position [224, 0]
click at [472, 322] on input "洗髮-1" at bounding box center [504, 322] width 75 height 26
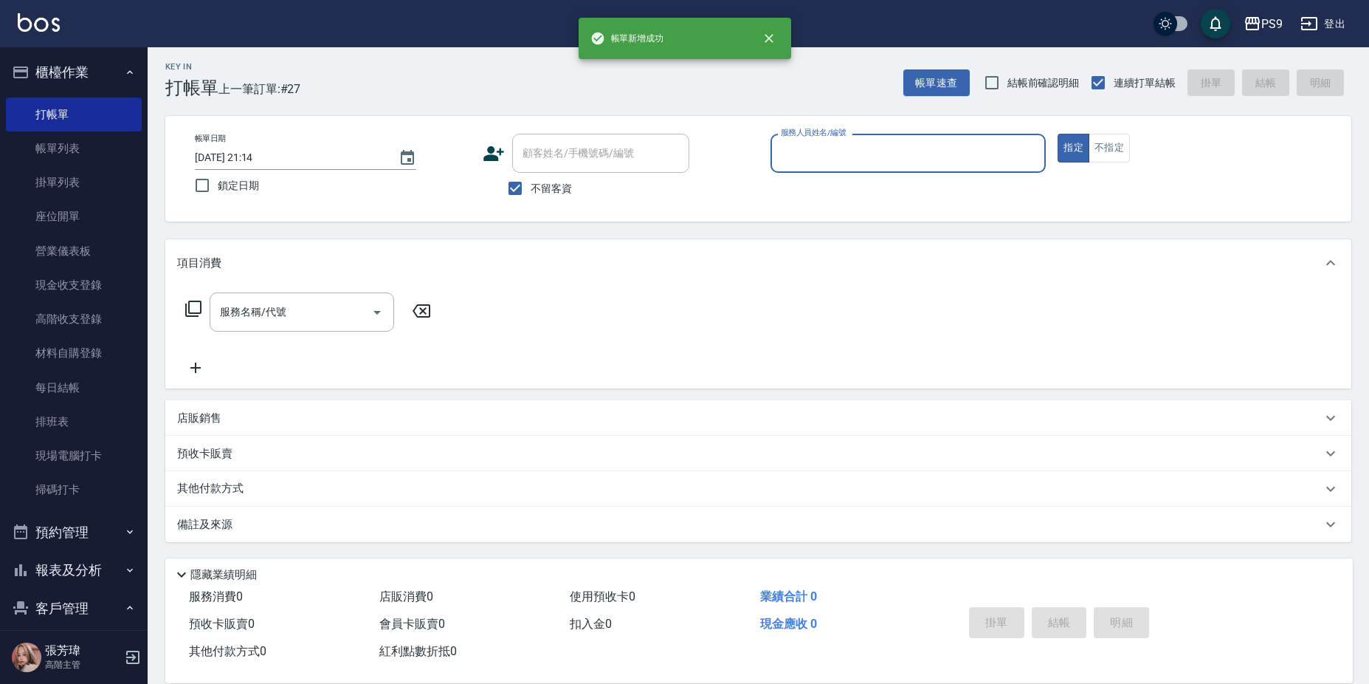
scroll to position [3, 0]
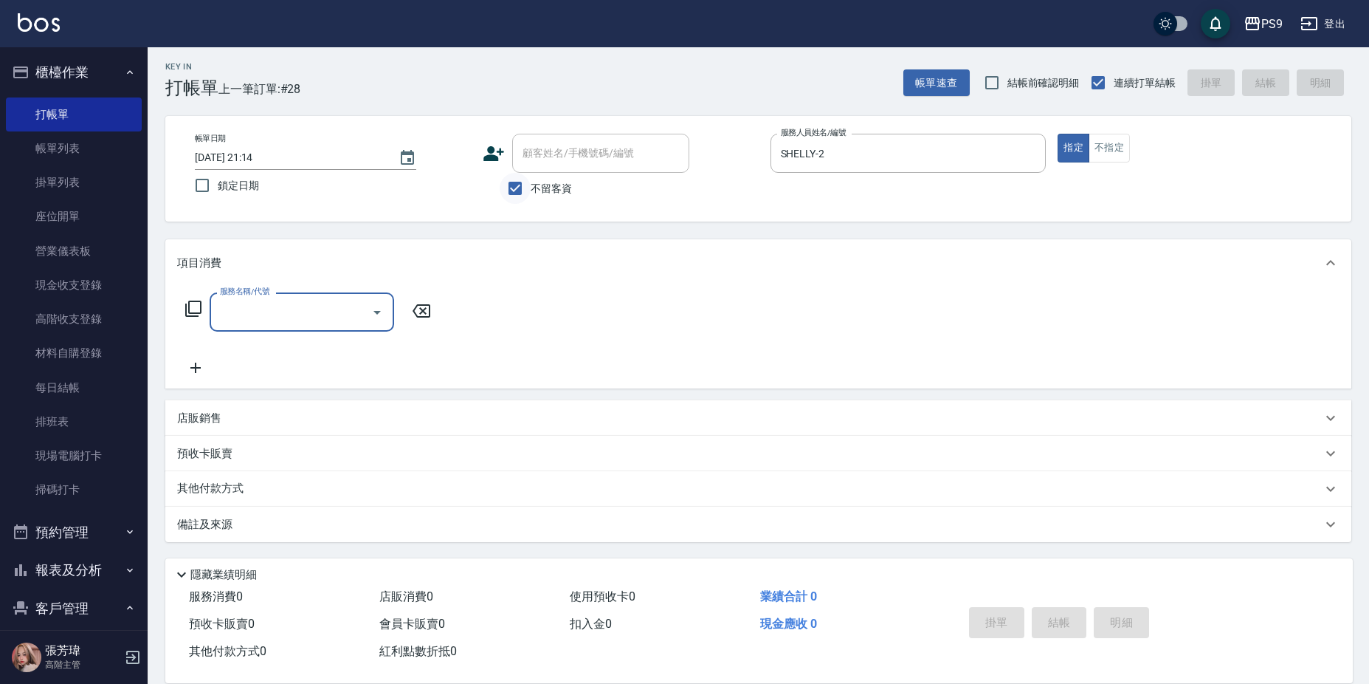
click at [523, 187] on input "不留客資" at bounding box center [515, 188] width 31 height 31
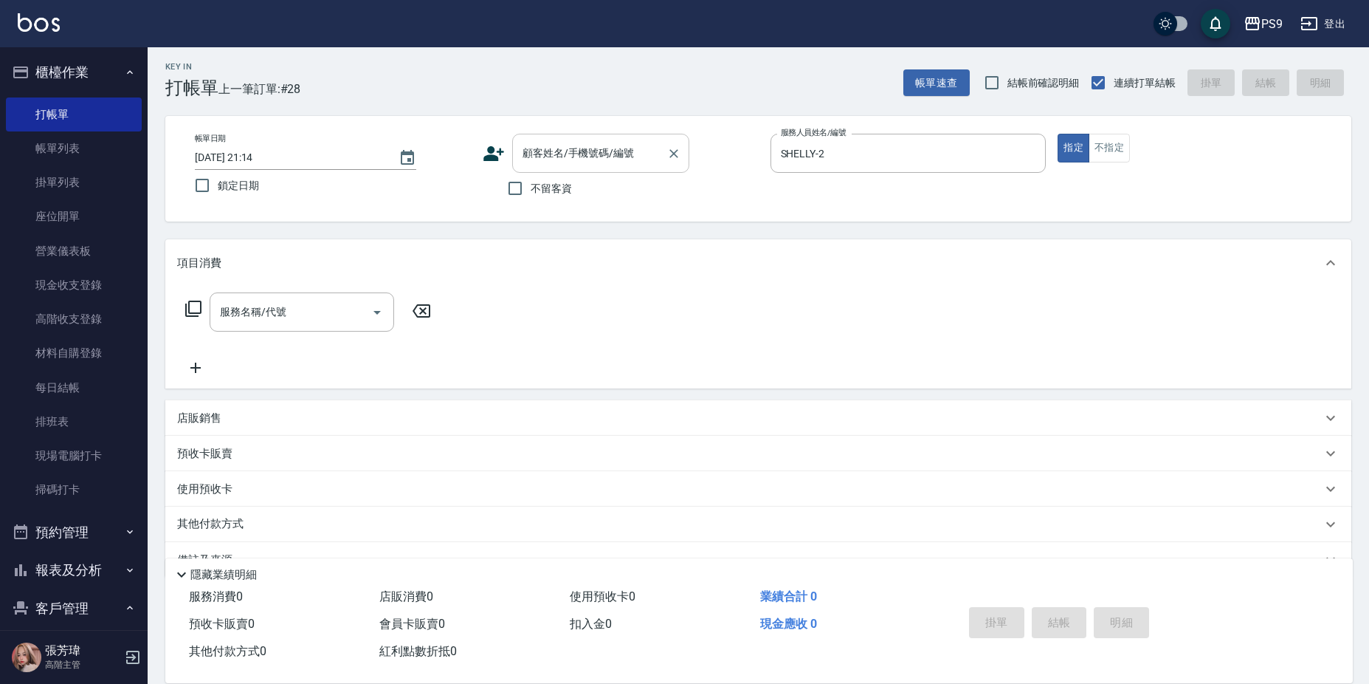
click at [591, 137] on div "顧客姓名/手機號碼/編號" at bounding box center [600, 153] width 177 height 39
click at [591, 150] on input "顧客姓名/手機號碼/編號" at bounding box center [590, 153] width 142 height 26
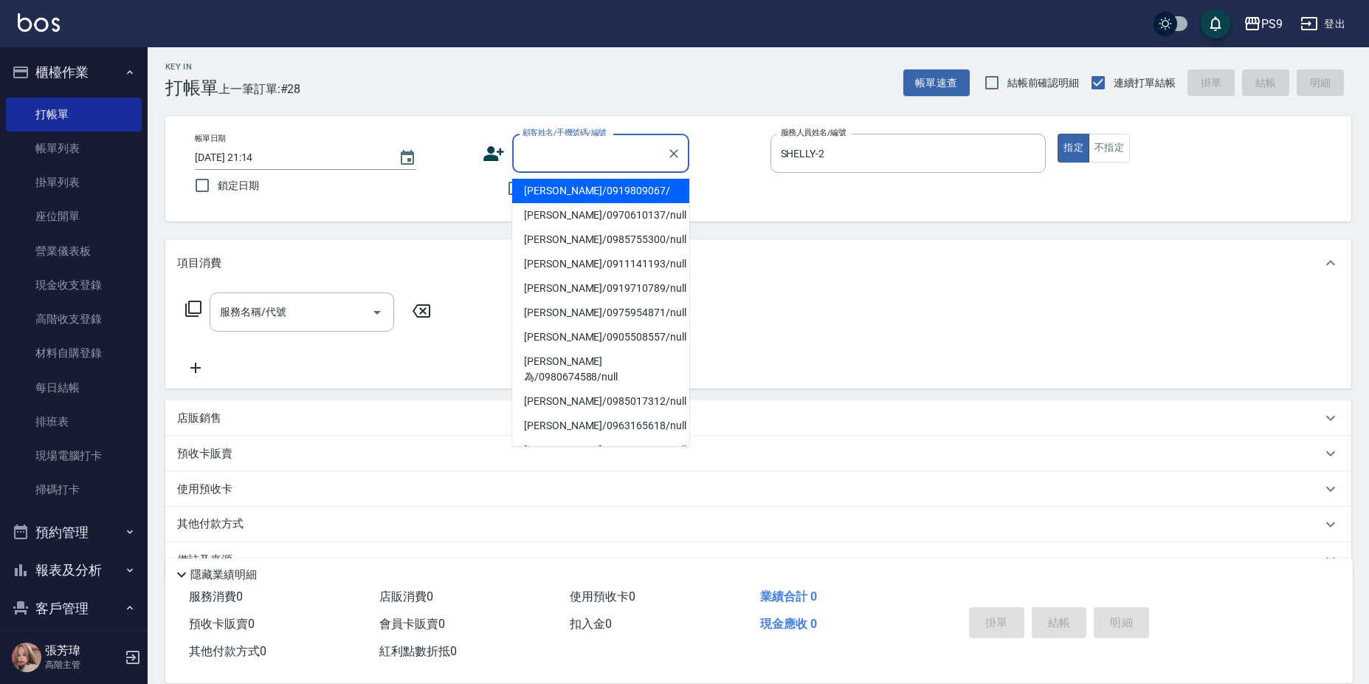
click at [590, 151] on input "顧客姓名/手機號碼/編號" at bounding box center [590, 153] width 142 height 26
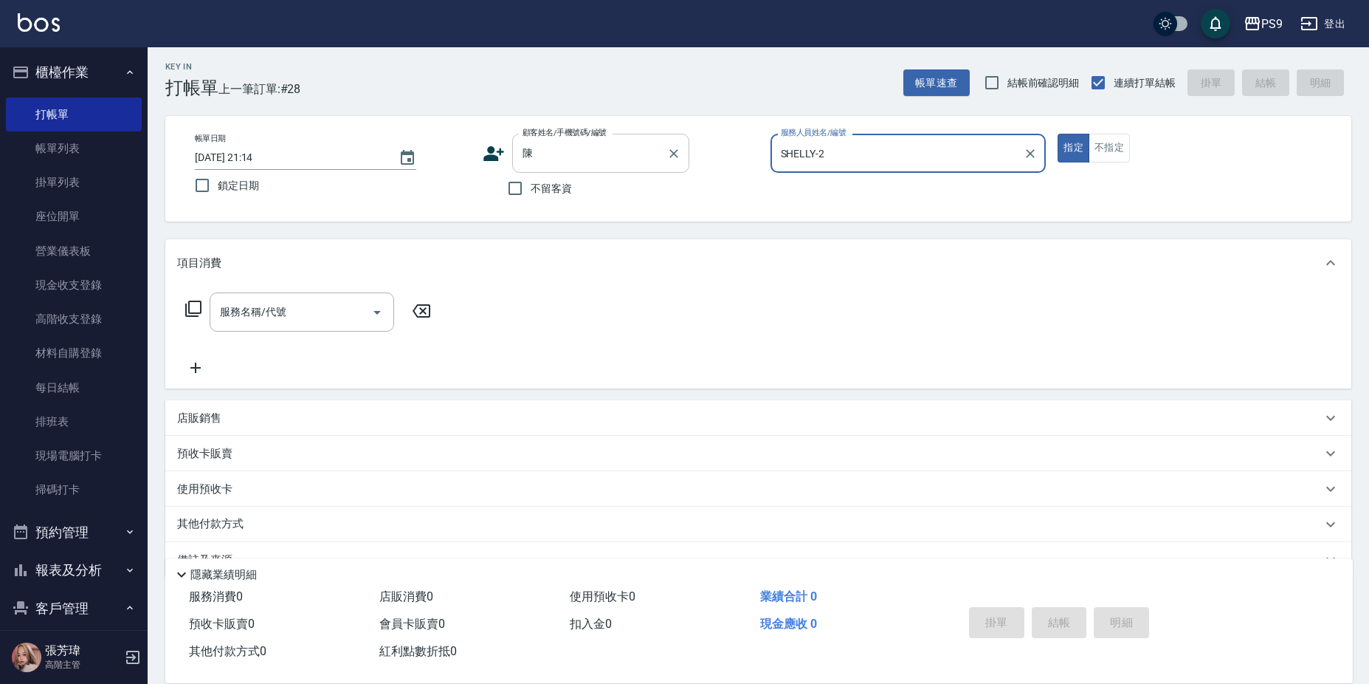
click at [565, 163] on input "陳" at bounding box center [590, 153] width 142 height 26
click at [1031, 157] on icon "Clear" at bounding box center [1030, 153] width 15 height 15
click at [598, 156] on input "陳" at bounding box center [590, 153] width 142 height 26
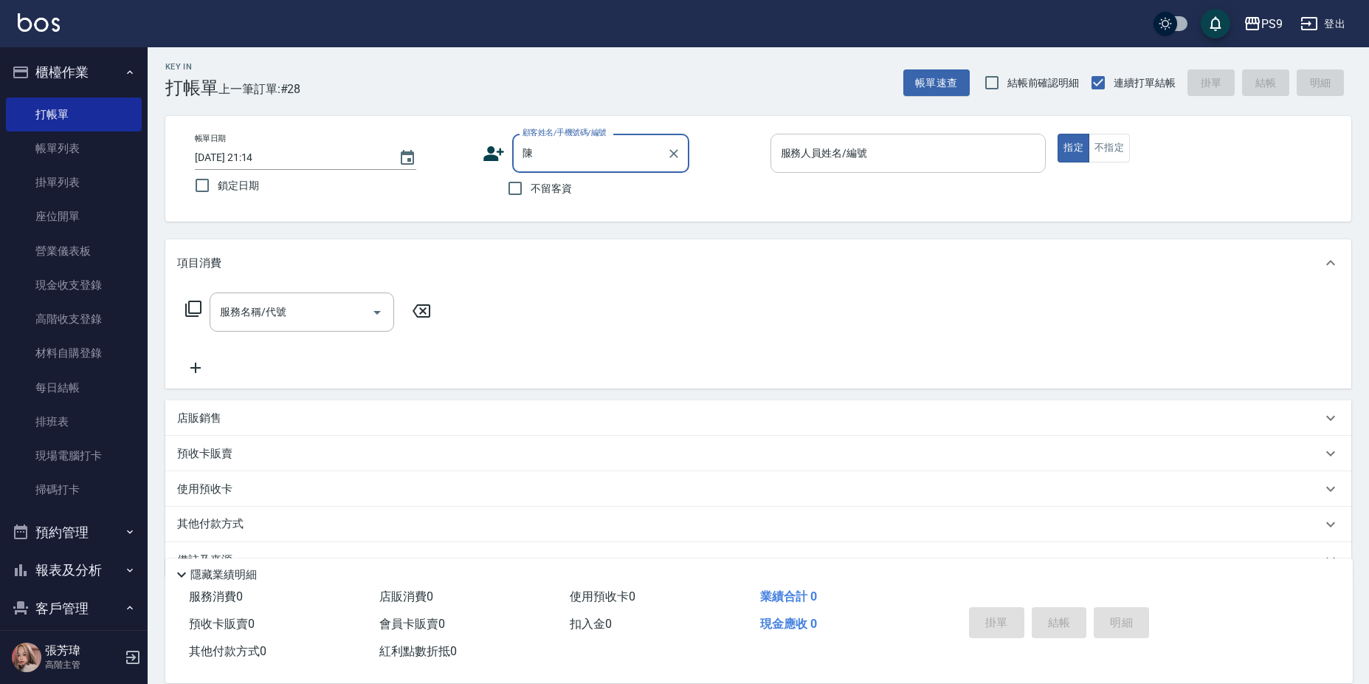
drag, startPoint x: 604, startPoint y: 140, endPoint x: 602, endPoint y: 150, distance: 9.7
click at [604, 141] on input "陳" at bounding box center [590, 153] width 142 height 26
click at [602, 156] on input "陳" at bounding box center [590, 153] width 142 height 26
click at [602, 155] on input "陳" at bounding box center [590, 153] width 142 height 26
click at [602, 153] on input "陳" at bounding box center [590, 153] width 142 height 26
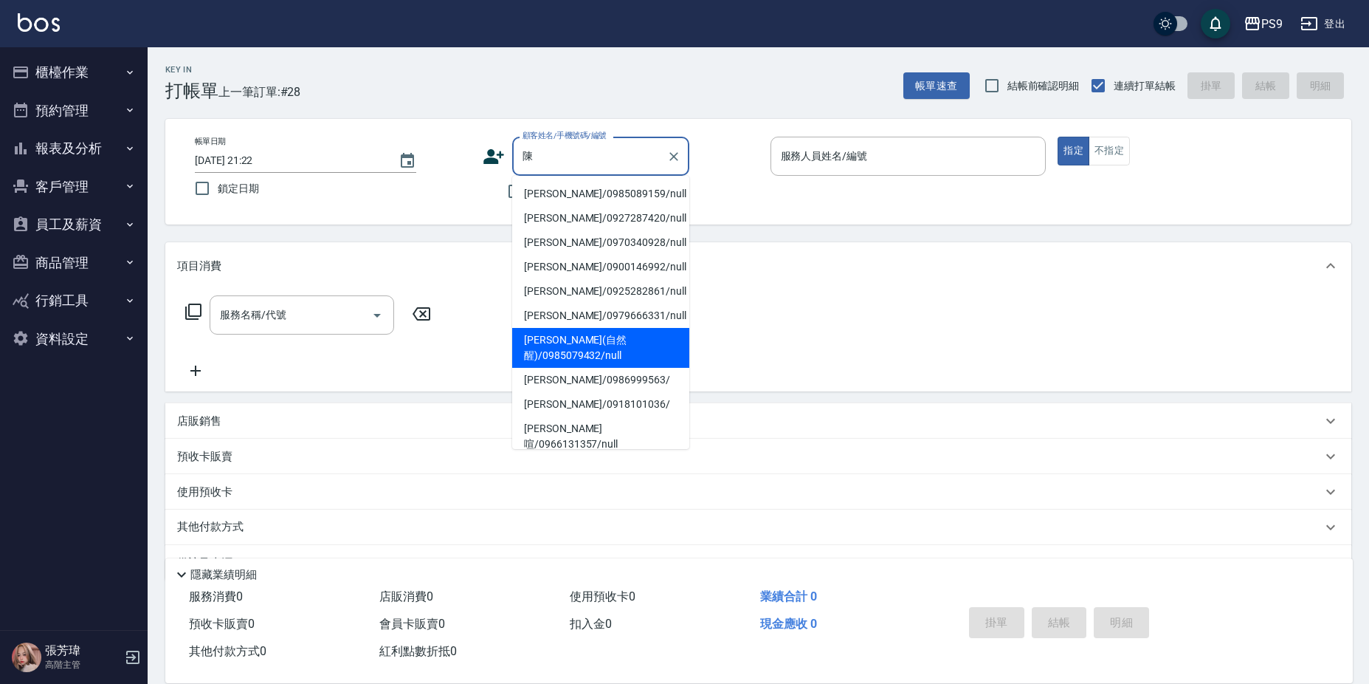
click at [581, 355] on li "陳盈錡(自然醒)/0985079432/null" at bounding box center [600, 348] width 177 height 40
type input "陳盈錡(自然醒)/0985079432/null"
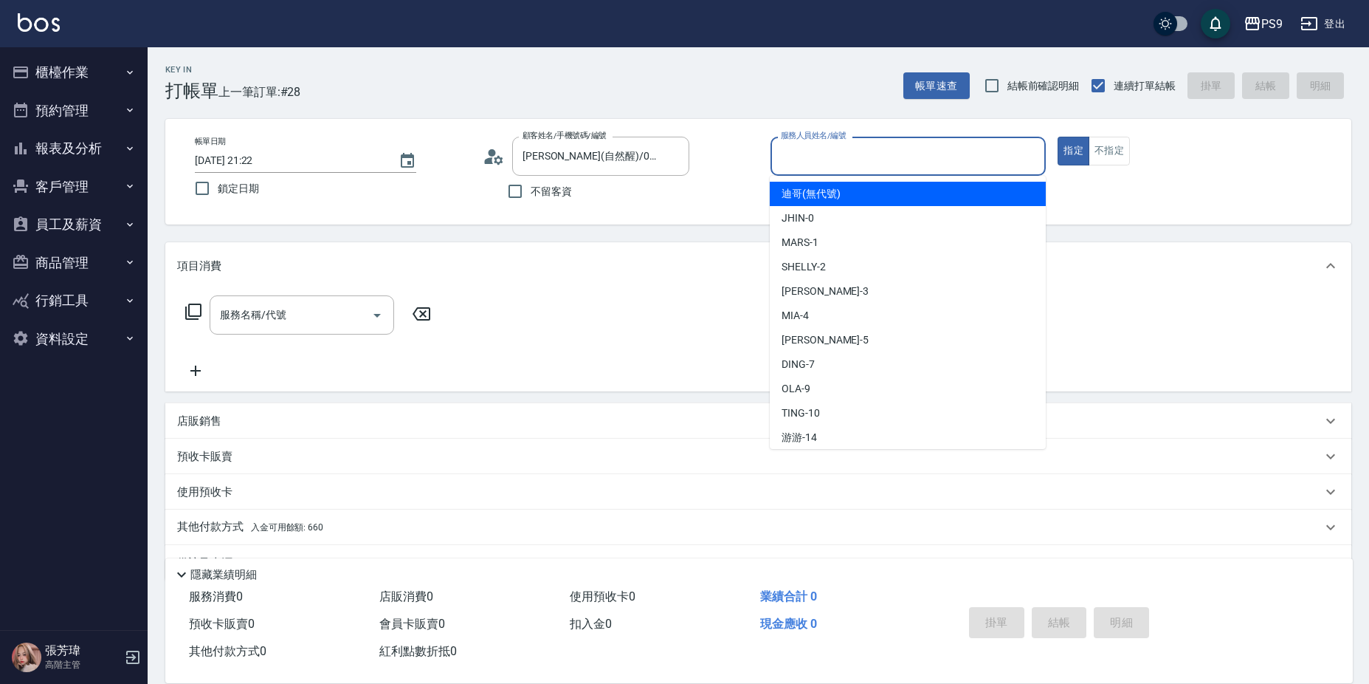
type input "迪哥(無代號)"
type button "true"
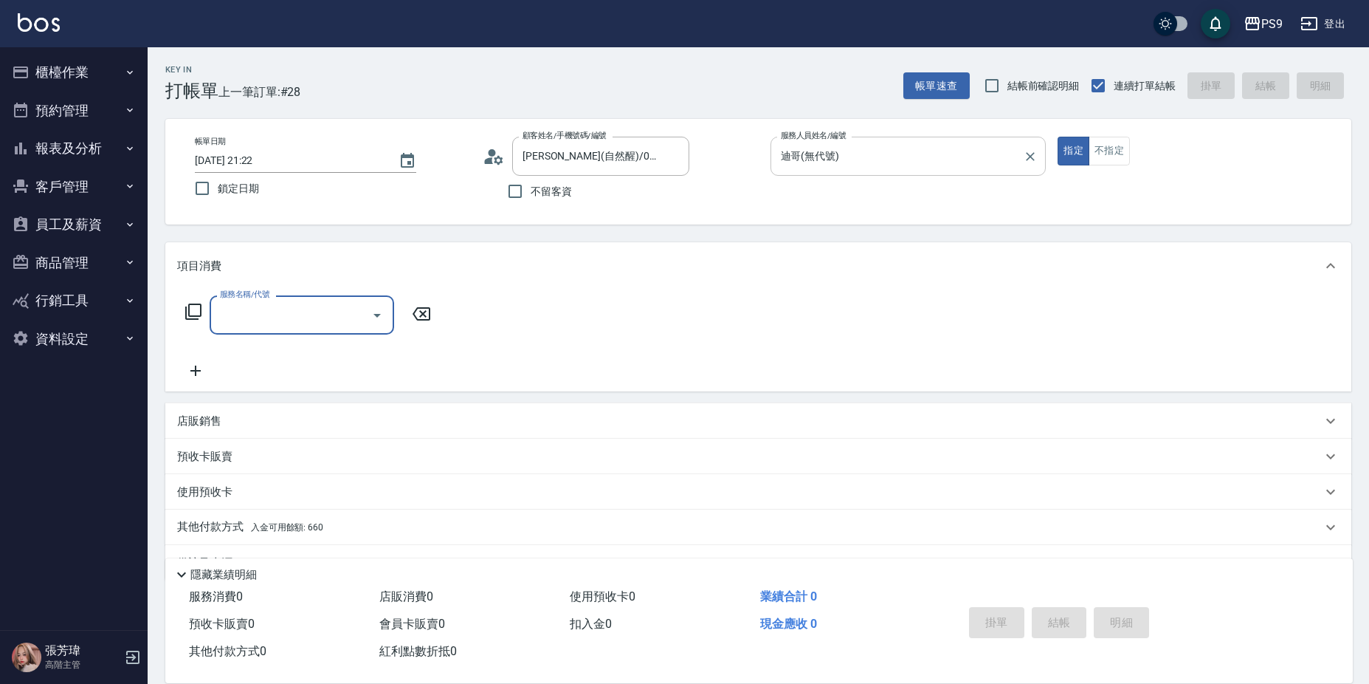
click at [1029, 160] on icon "Clear" at bounding box center [1030, 156] width 15 height 15
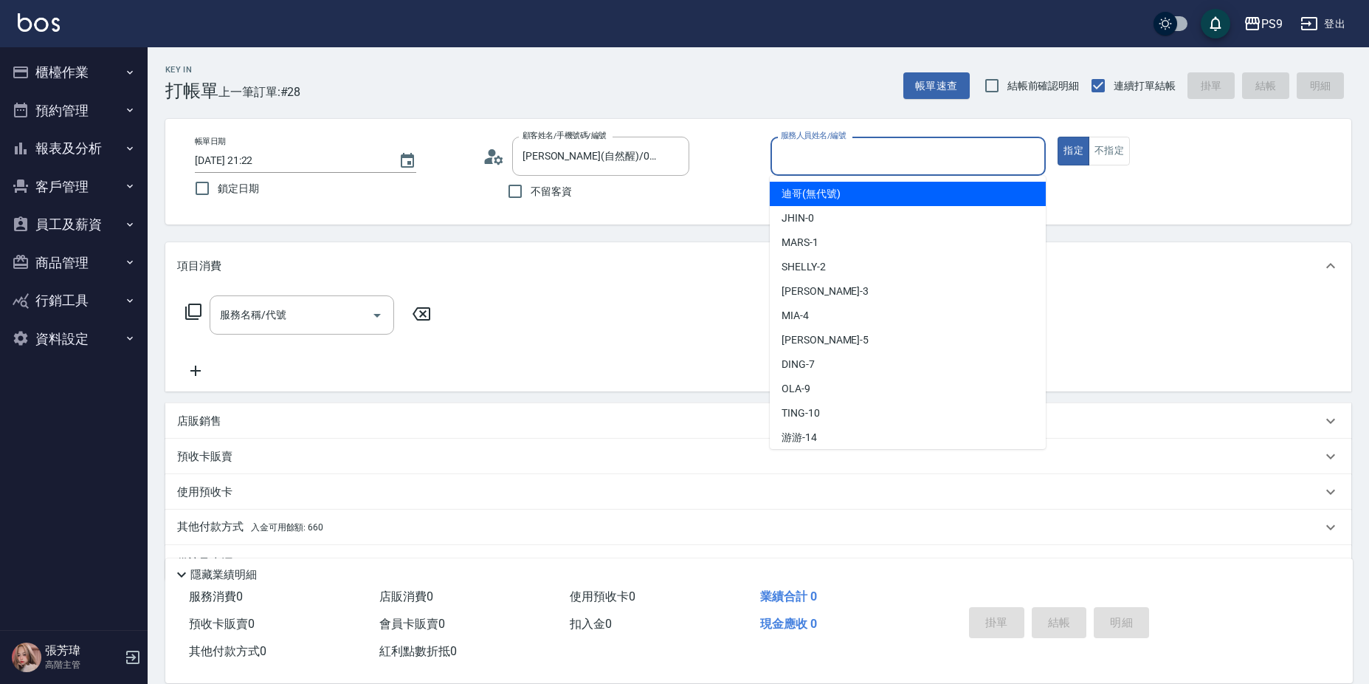
type input "迪哥(無代號)"
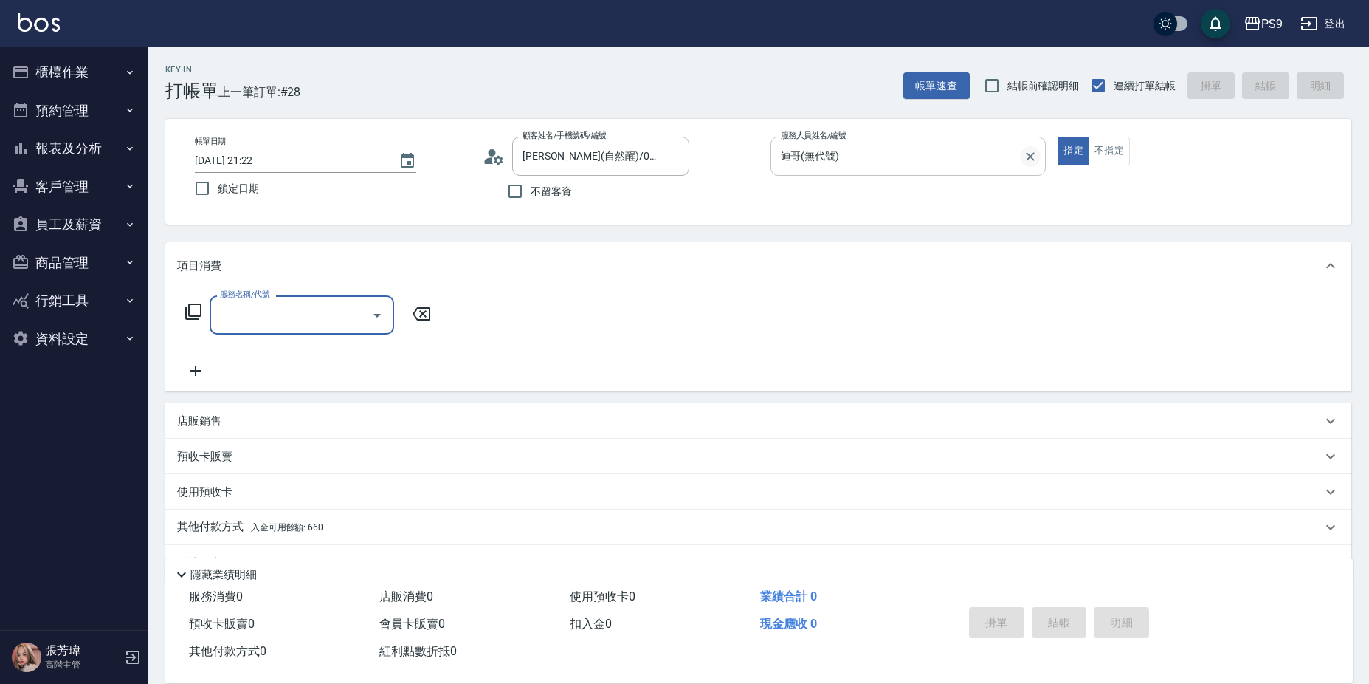
click at [1026, 153] on icon "Clear" at bounding box center [1030, 156] width 15 height 15
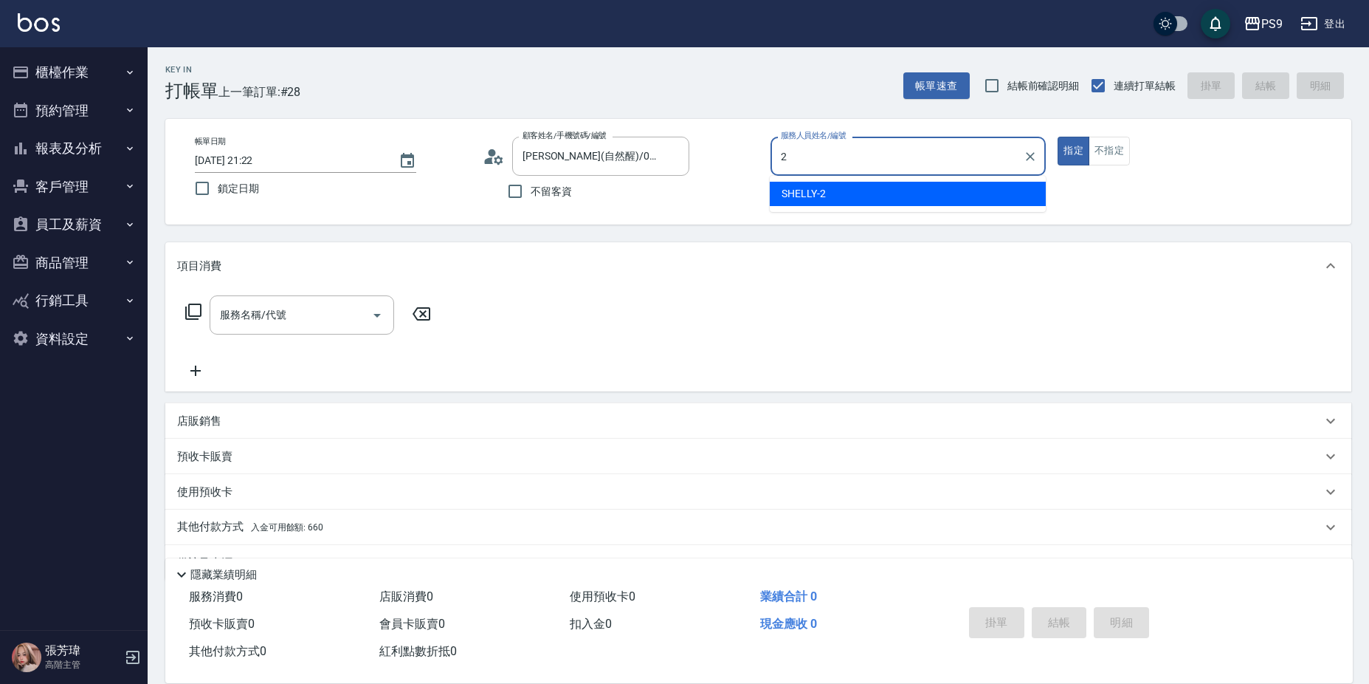
type input "SHELLY-2"
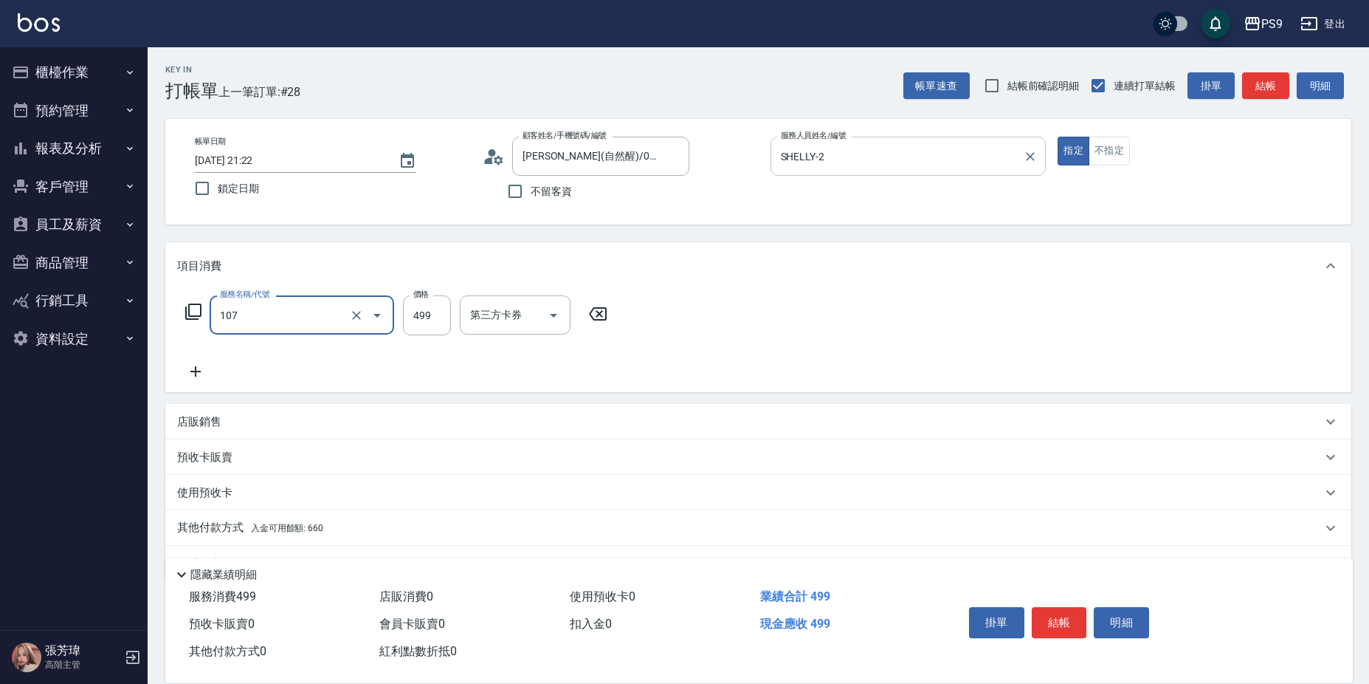
type input "[PERSON_NAME](107)"
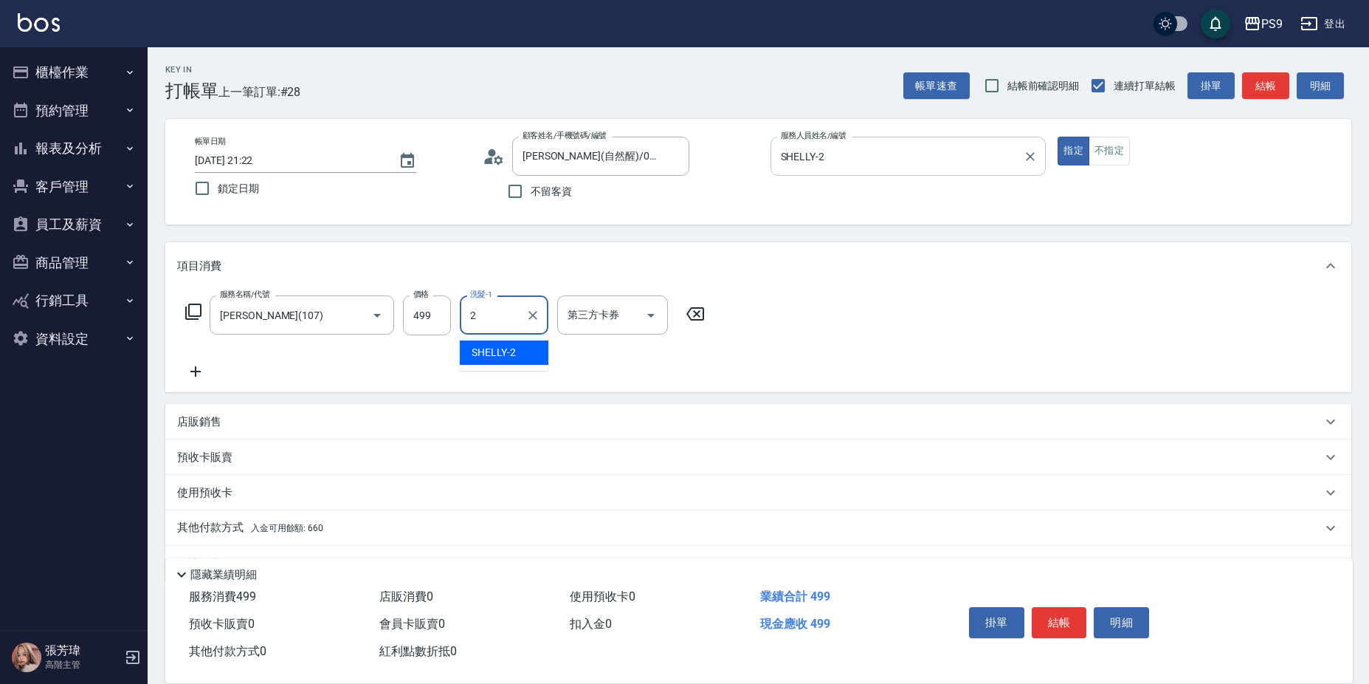
type input "28"
click at [531, 316] on icon "Clear" at bounding box center [533, 315] width 9 height 9
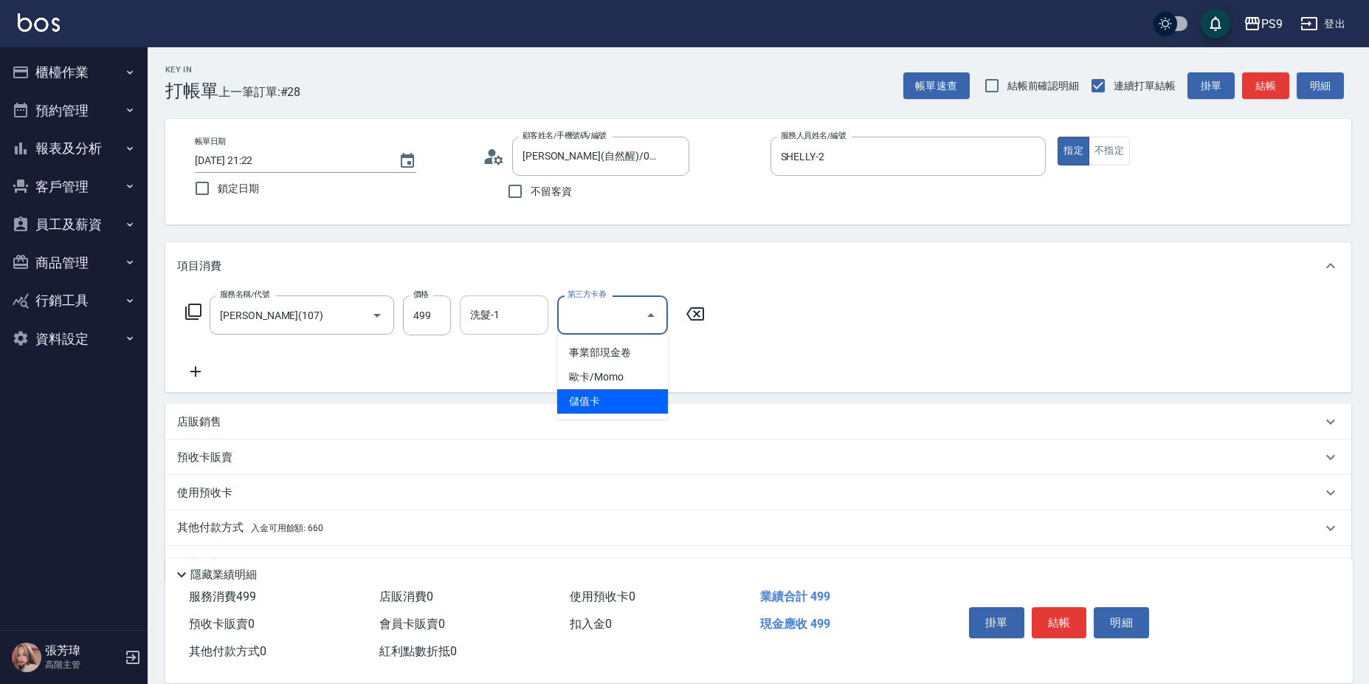
type input "儲值卡"
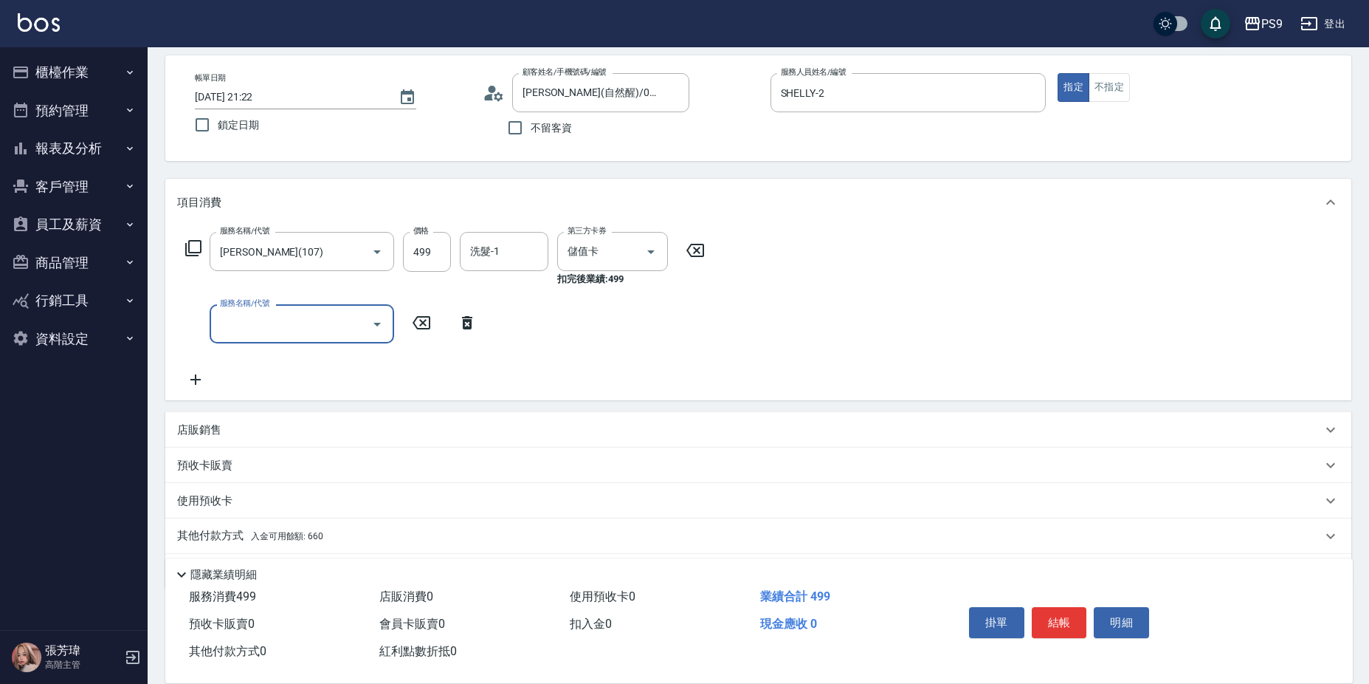
scroll to position [111, 0]
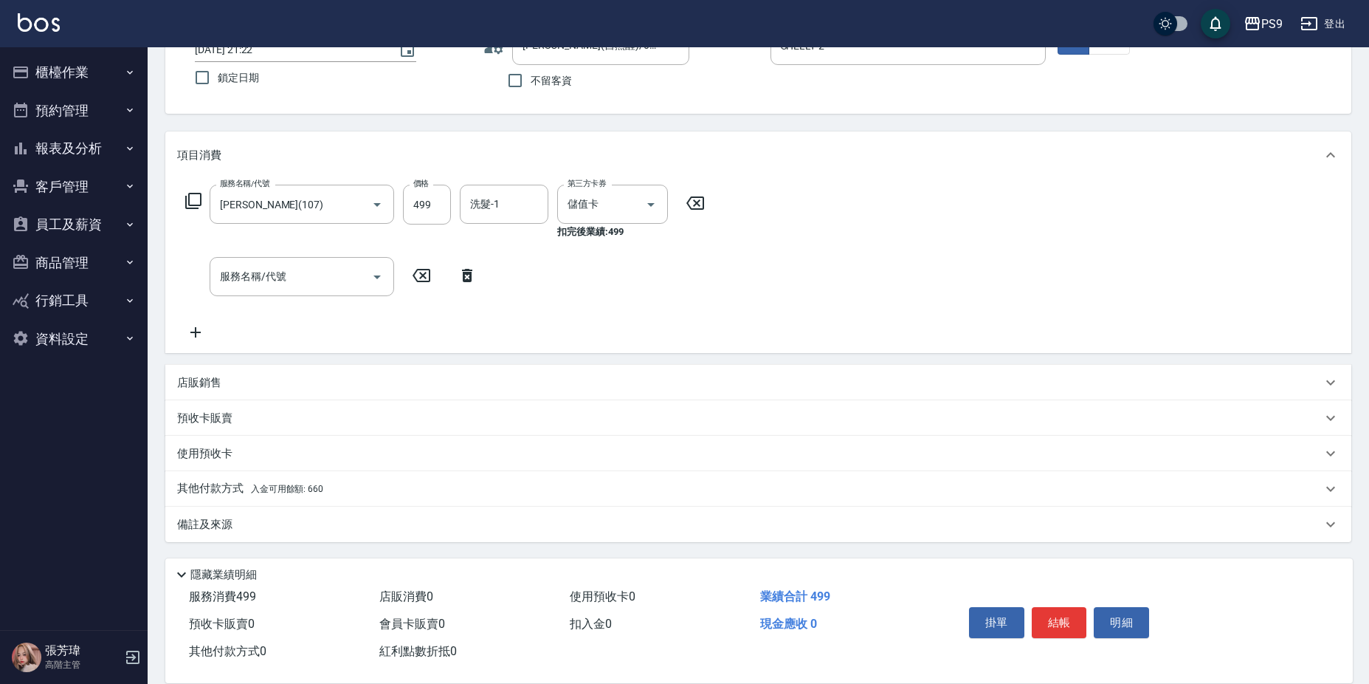
click at [346, 491] on div "其他付款方式 入金可用餘額: 660" at bounding box center [749, 489] width 1145 height 16
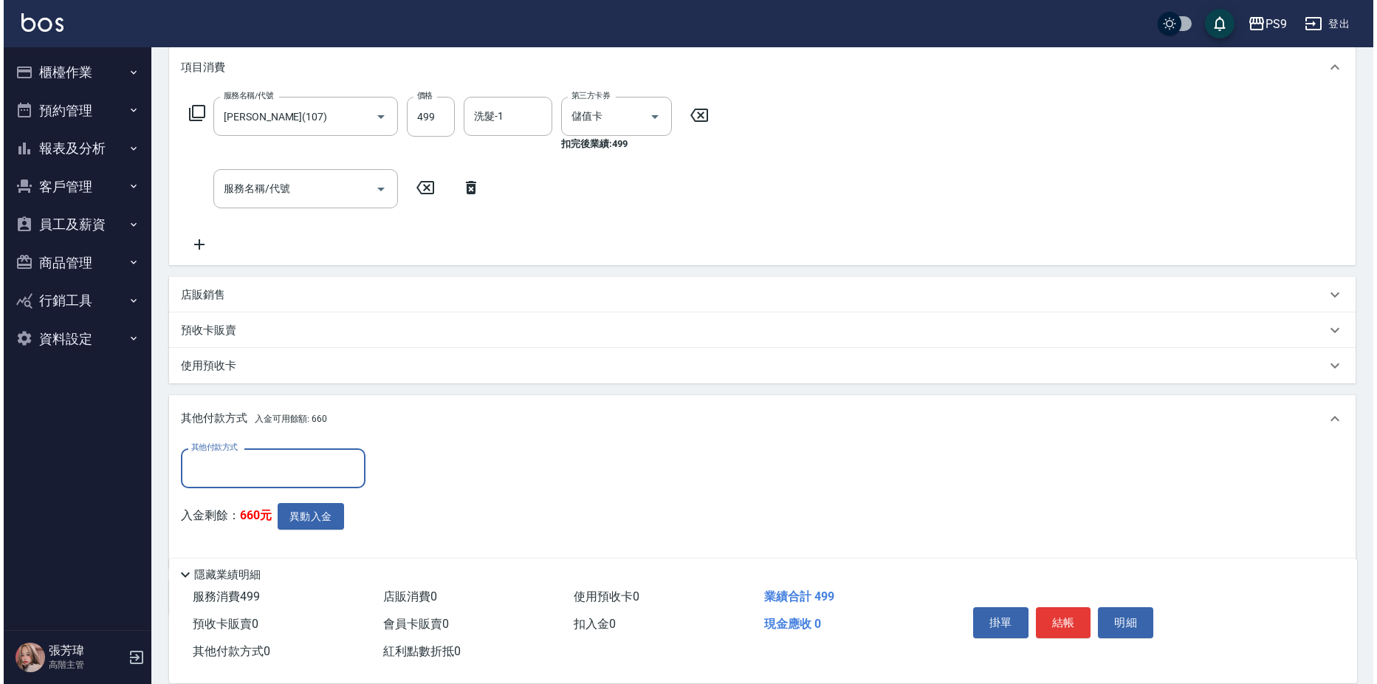
scroll to position [269, 0]
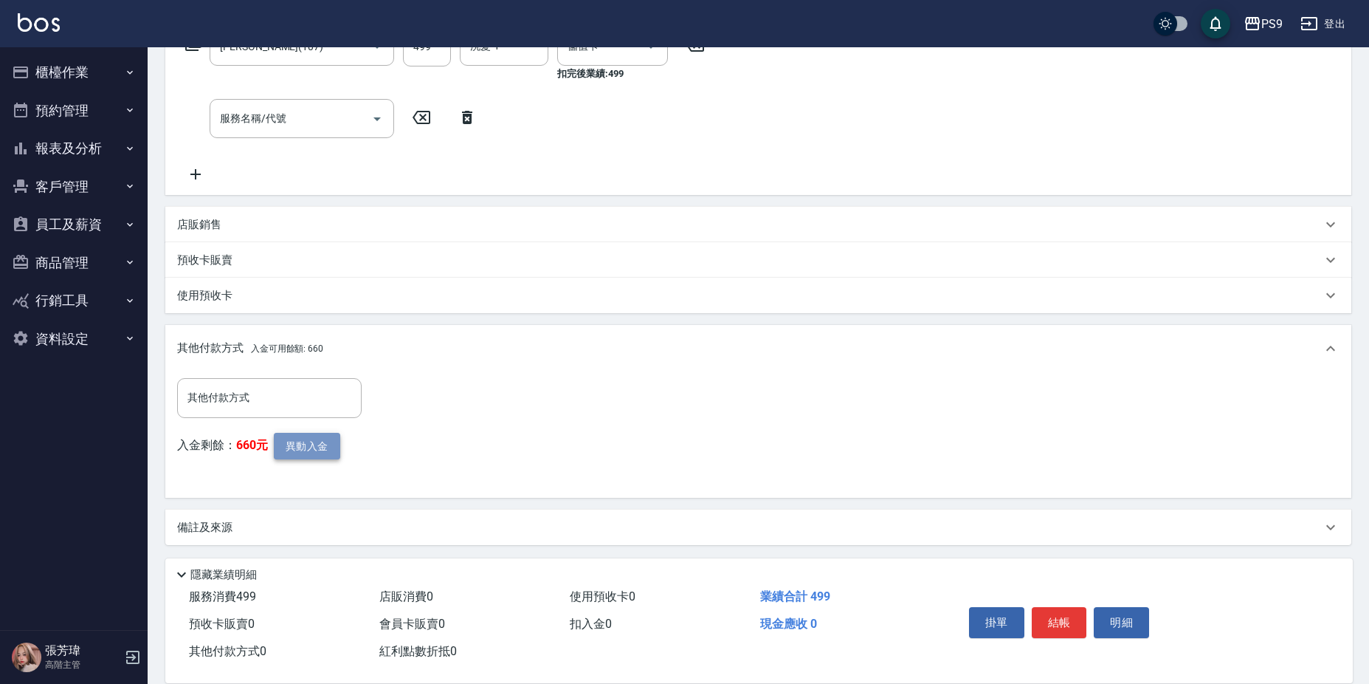
click at [314, 439] on button "異動入金" at bounding box center [307, 446] width 66 height 27
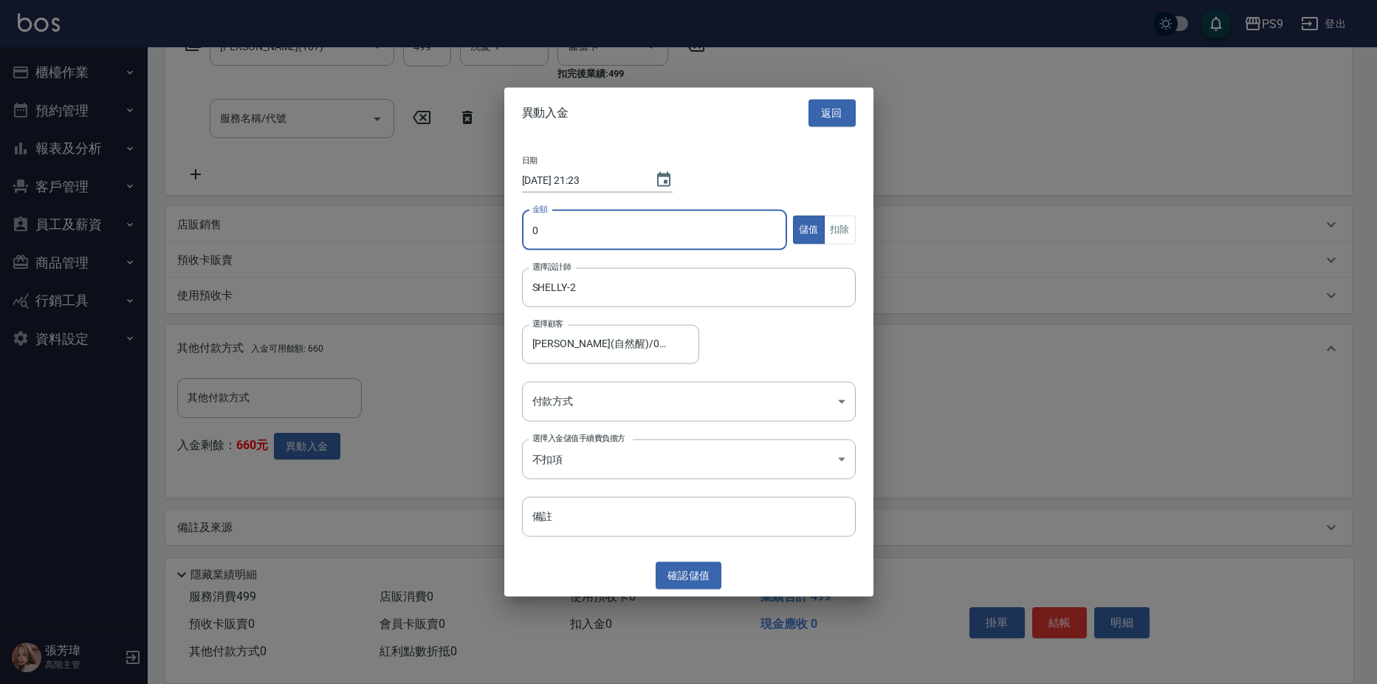
click at [723, 226] on input "0" at bounding box center [655, 230] width 266 height 40
type input "499"
click at [853, 230] on button "扣除" at bounding box center [840, 230] width 32 height 29
click at [732, 390] on body "PS9 登出 櫃檯作業 打帳單 帳單列表 掛單列表 座位開單 營業儀表板 現金收支登錄 高階收支登錄 材料自購登錄 每日結帳 排班表 現場電腦打卡 掃碼打卡 …" at bounding box center [688, 208] width 1377 height 955
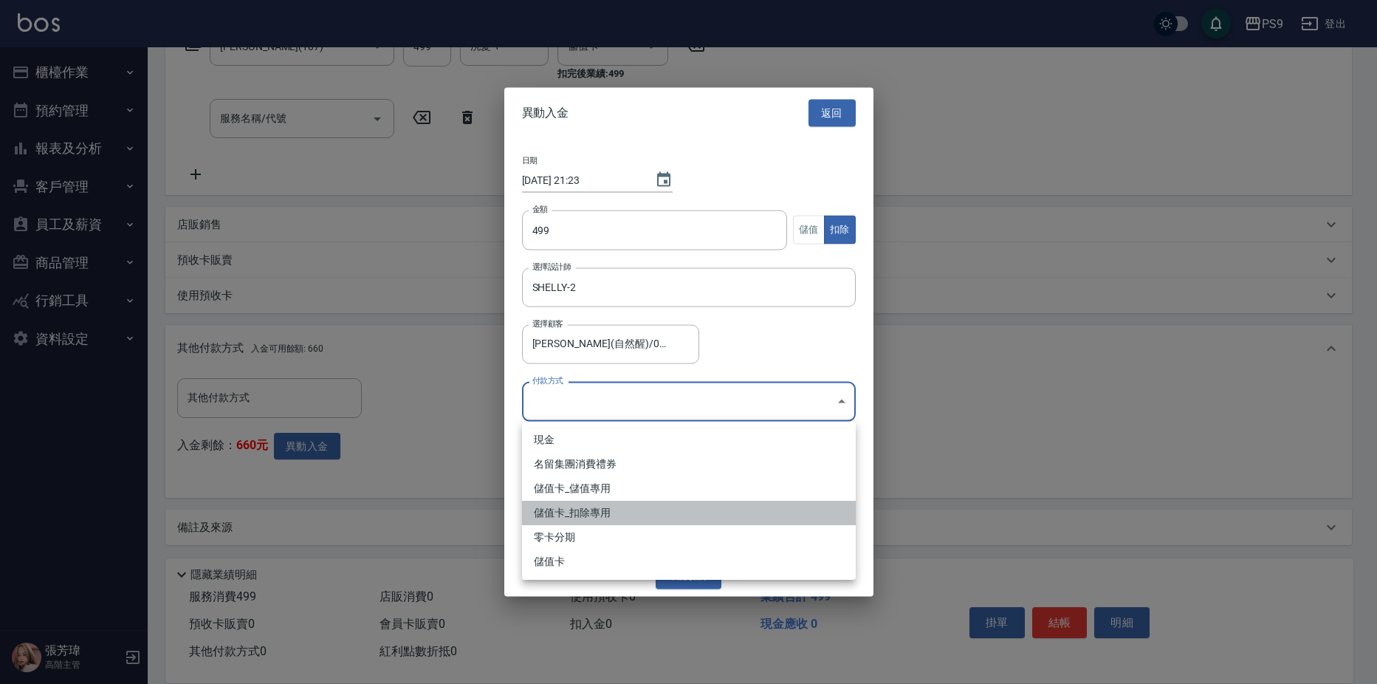
click at [674, 517] on li "儲值卡_扣除專用" at bounding box center [689, 512] width 334 height 24
type input "儲值卡_扣除專用"
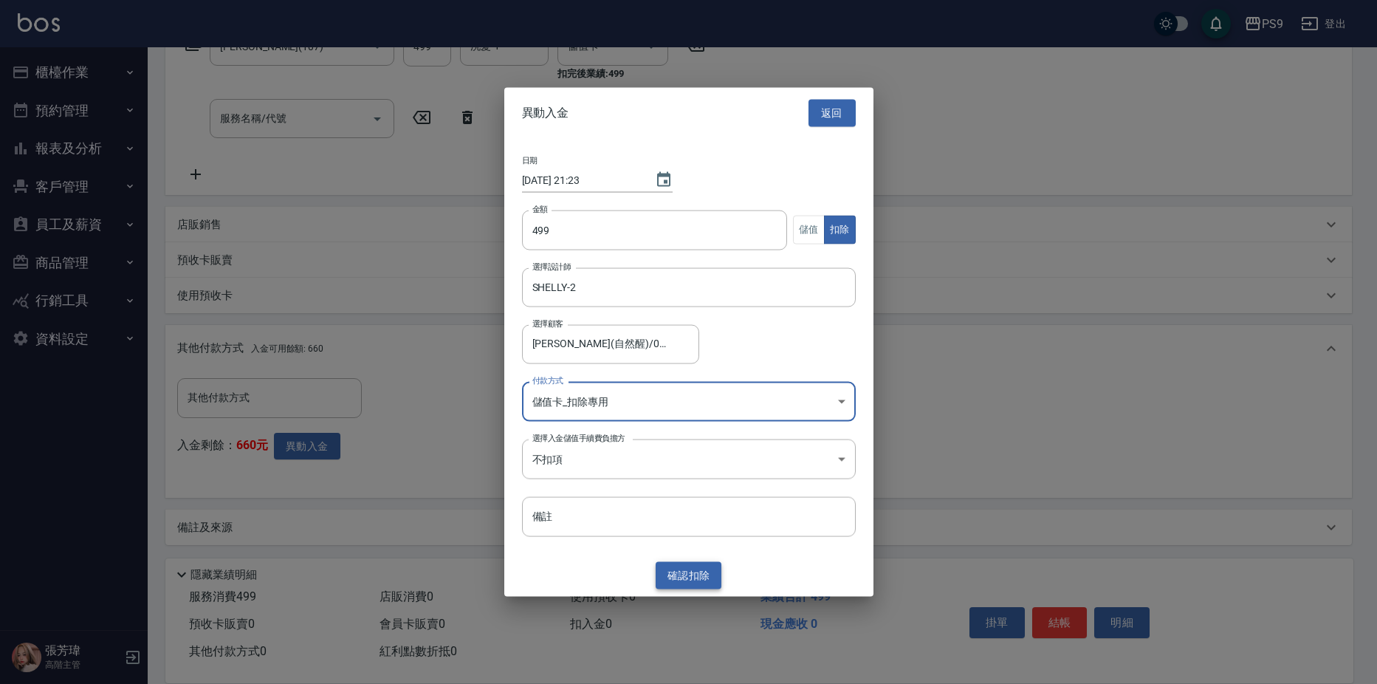
click at [677, 571] on button "確認 扣除" at bounding box center [688, 575] width 66 height 27
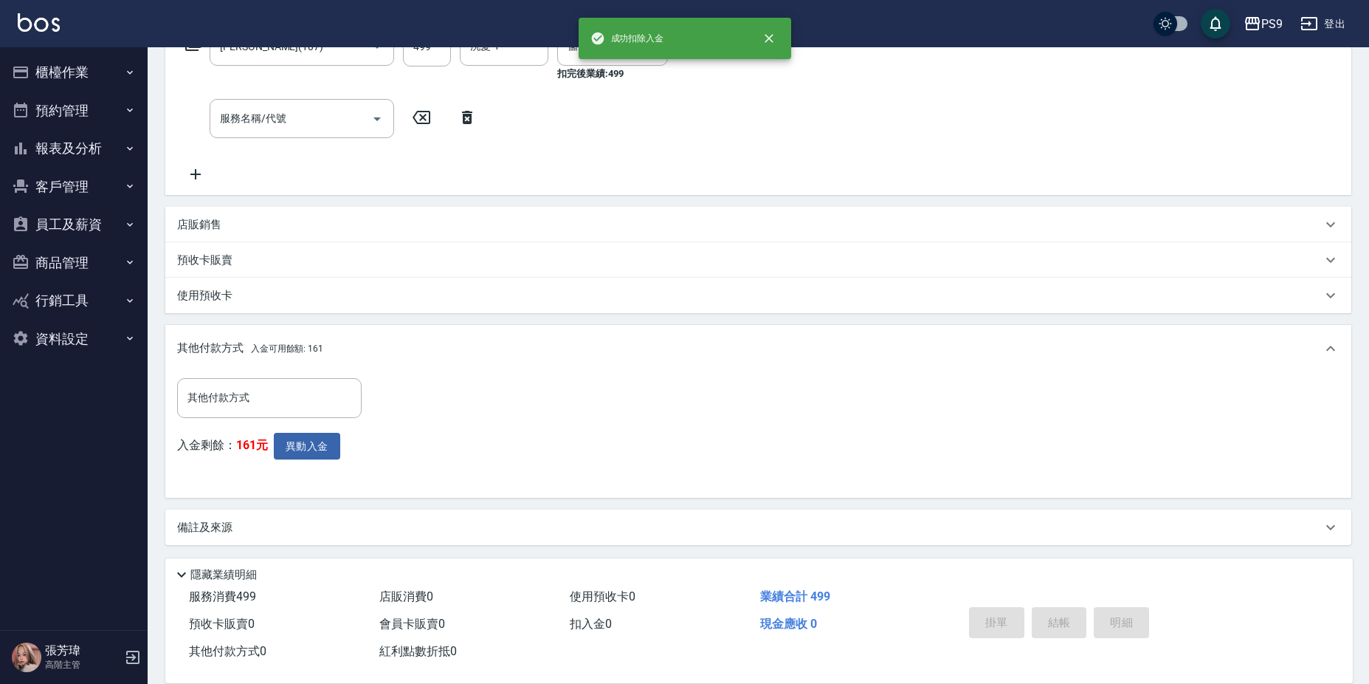
type input "2025/09/07 21:23"
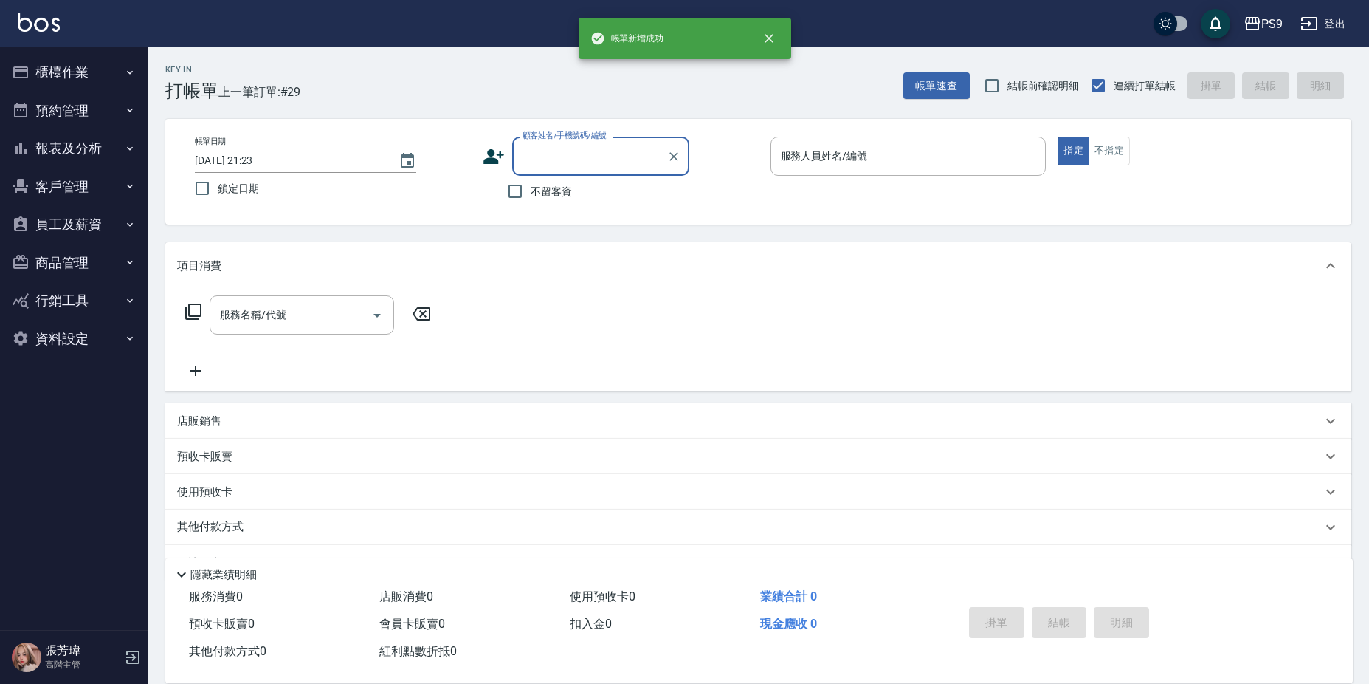
scroll to position [0, 0]
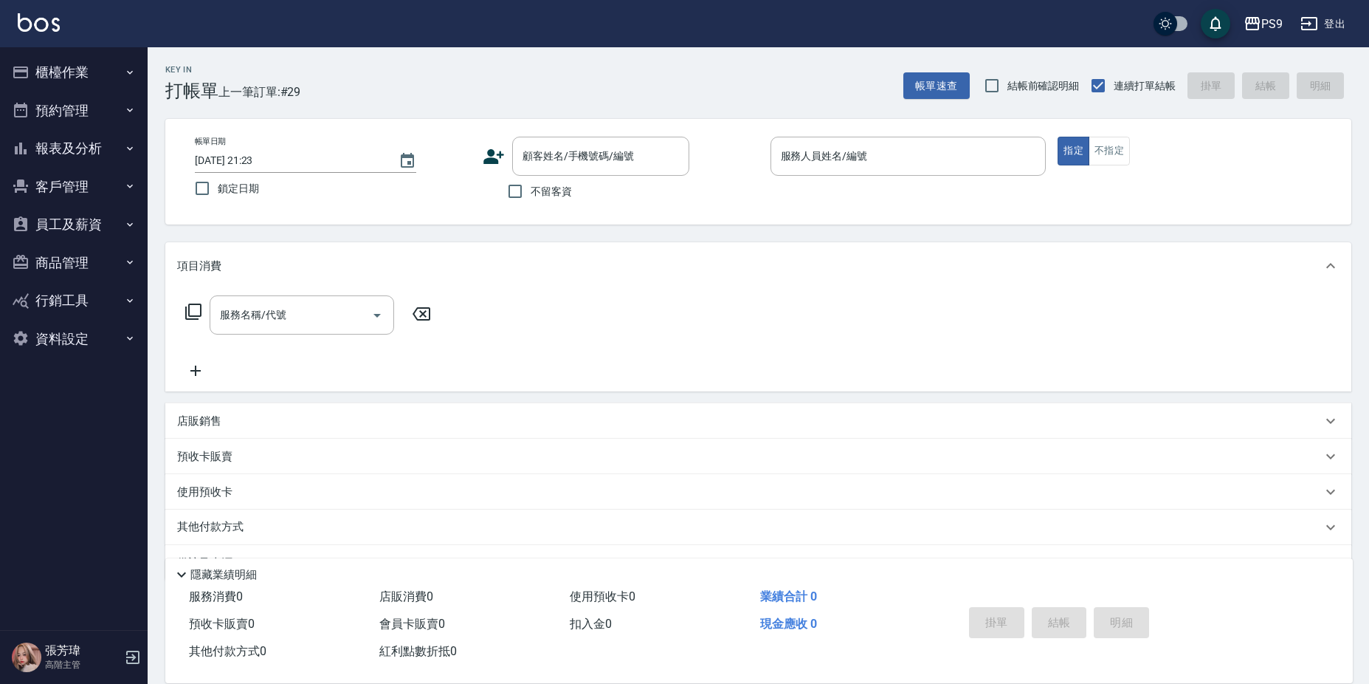
click at [544, 198] on span "不留客資" at bounding box center [551, 192] width 41 height 16
click at [531, 198] on input "不留客資" at bounding box center [515, 191] width 31 height 31
checkbox input "true"
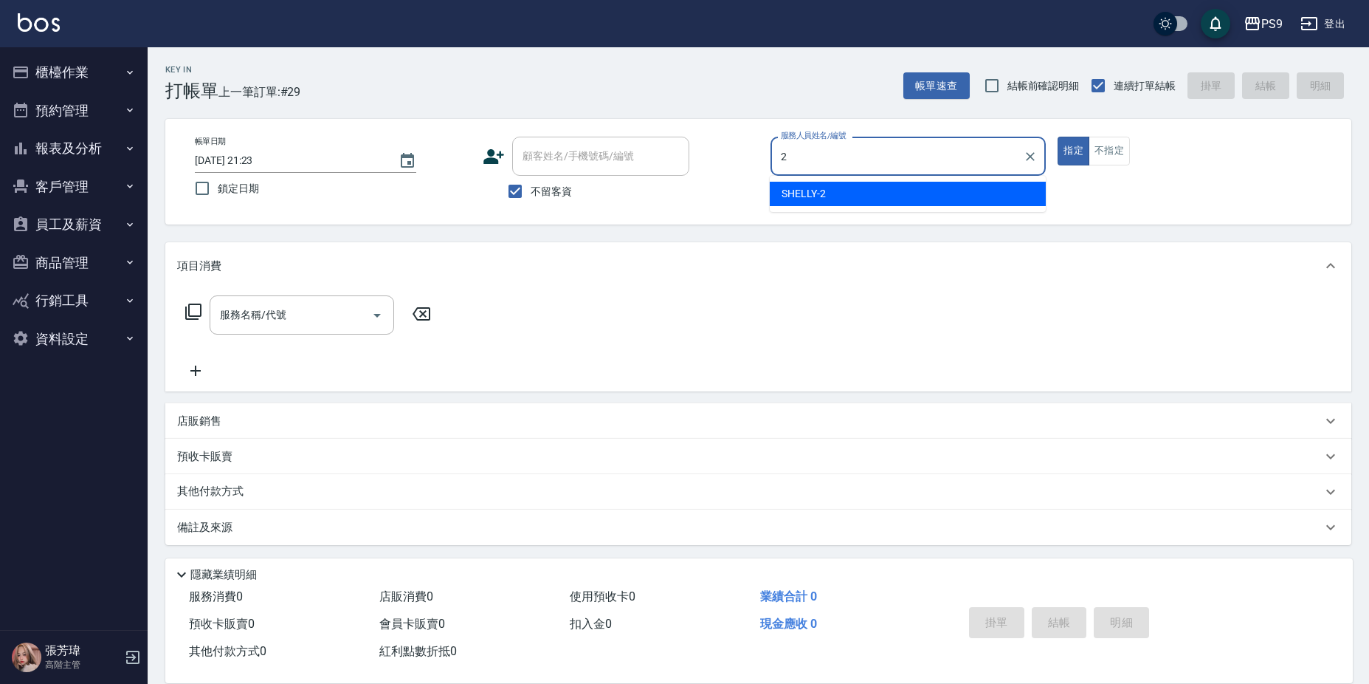
type input "SHELLY-2"
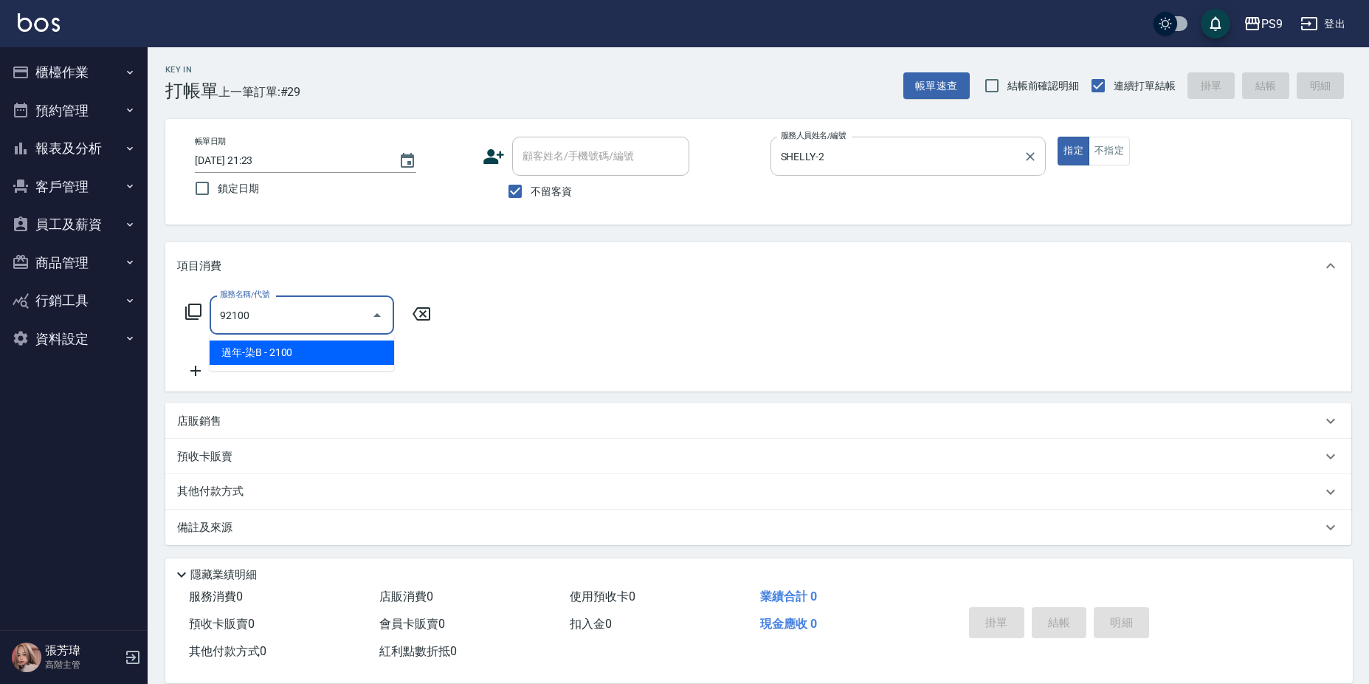
type input "過年-染B(92100)"
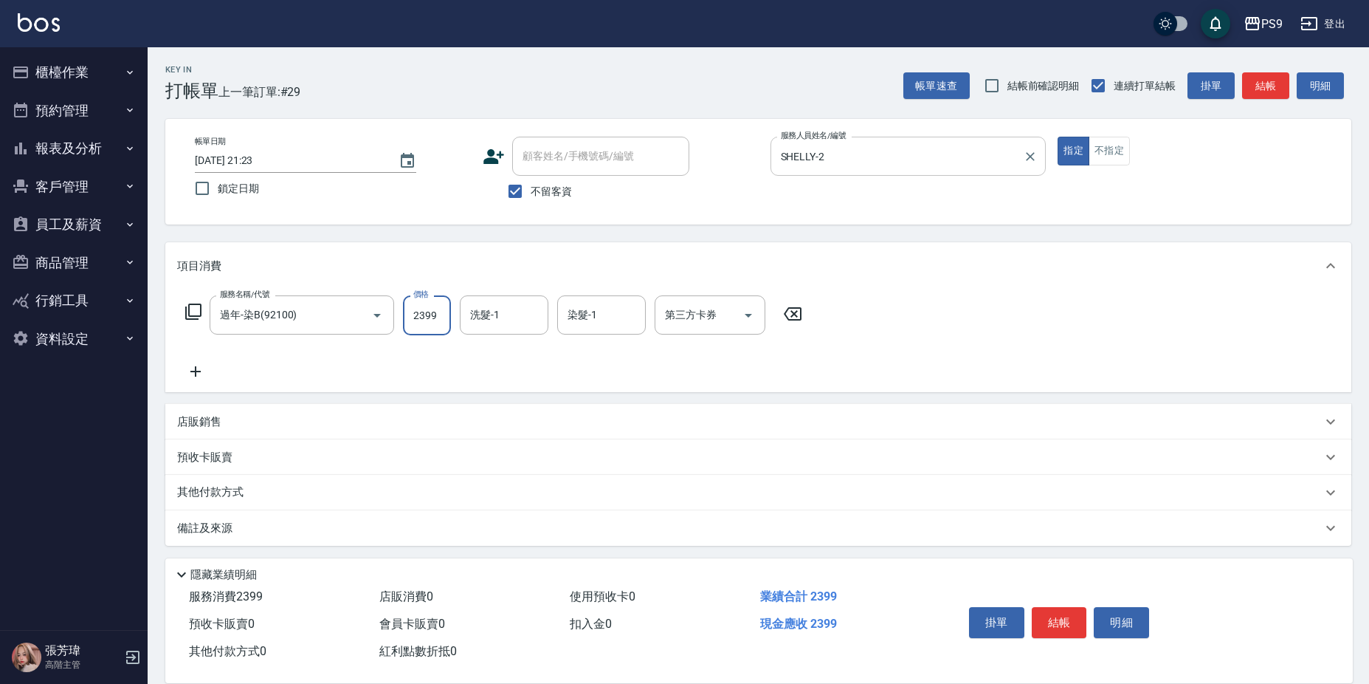
type input "2399"
type input "[PERSON_NAME]-28"
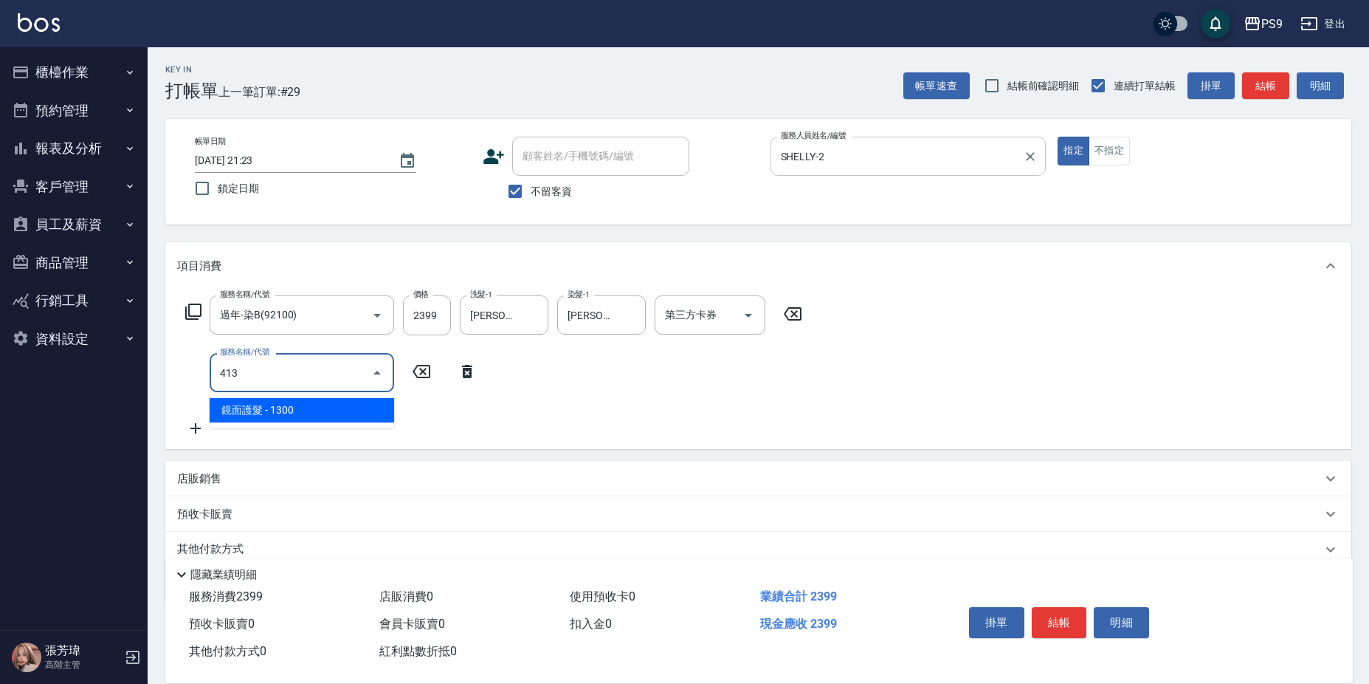
type input "鏡面護髮(413)"
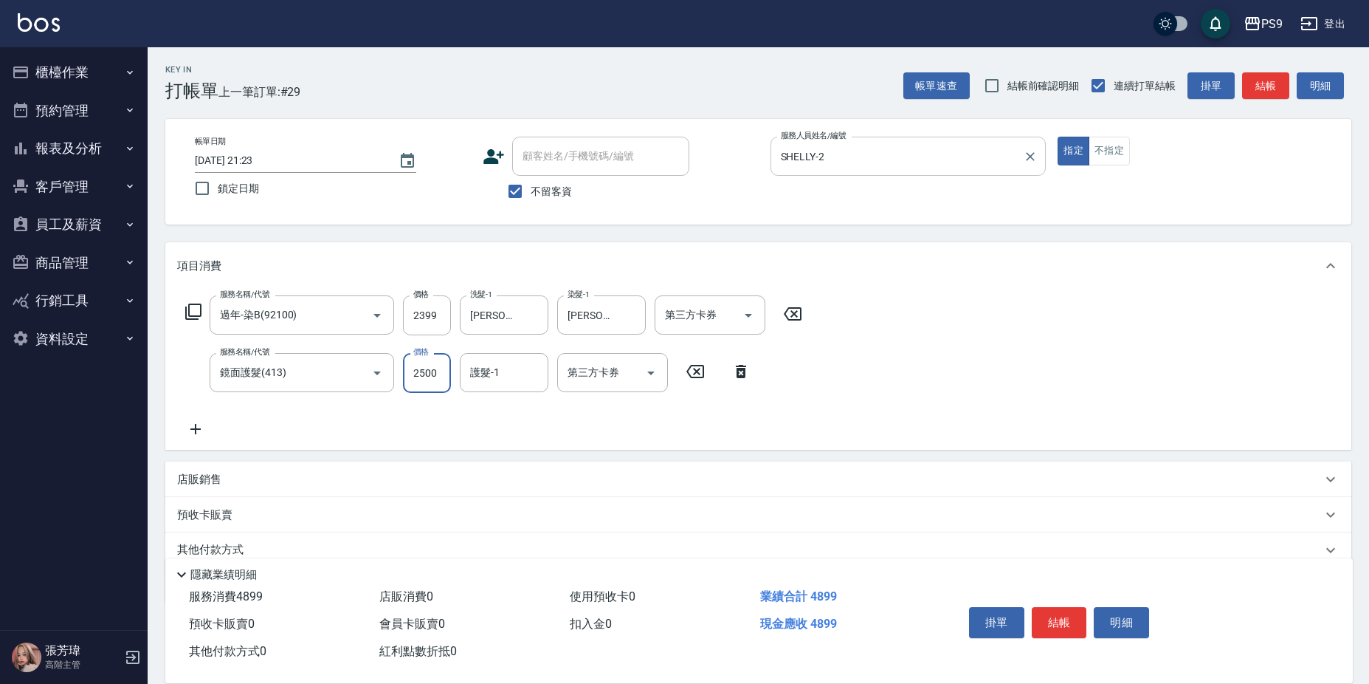
type input "2500"
type input "[PERSON_NAME]-28"
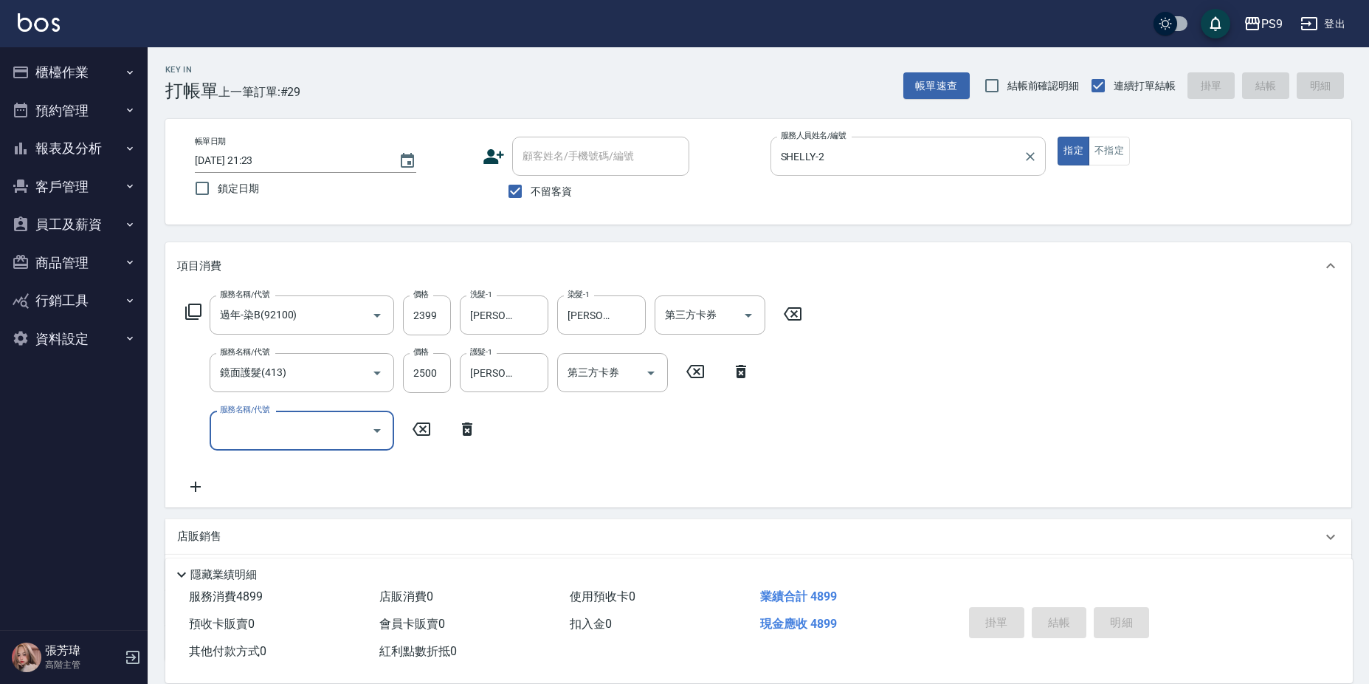
type input "2025/09/07 21:24"
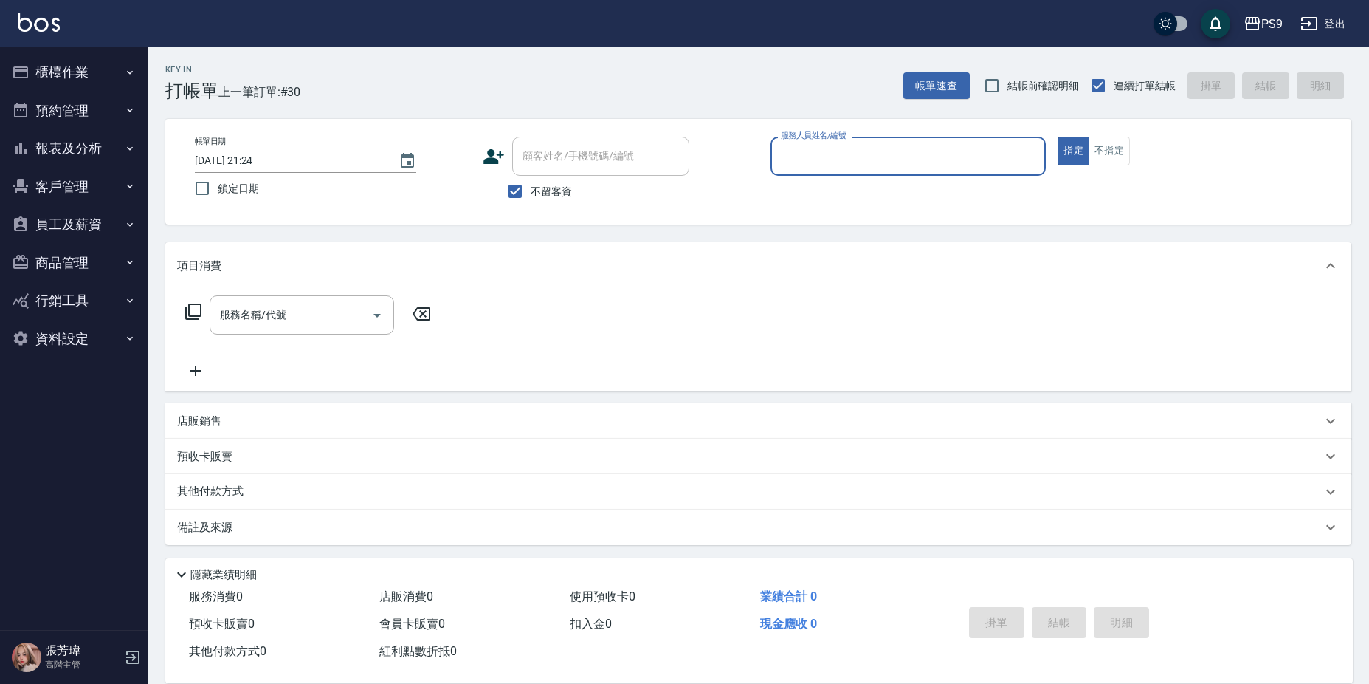
click at [534, 199] on label "不留客資" at bounding box center [536, 191] width 72 height 31
click at [531, 199] on input "不留客資" at bounding box center [515, 191] width 31 height 31
checkbox input "false"
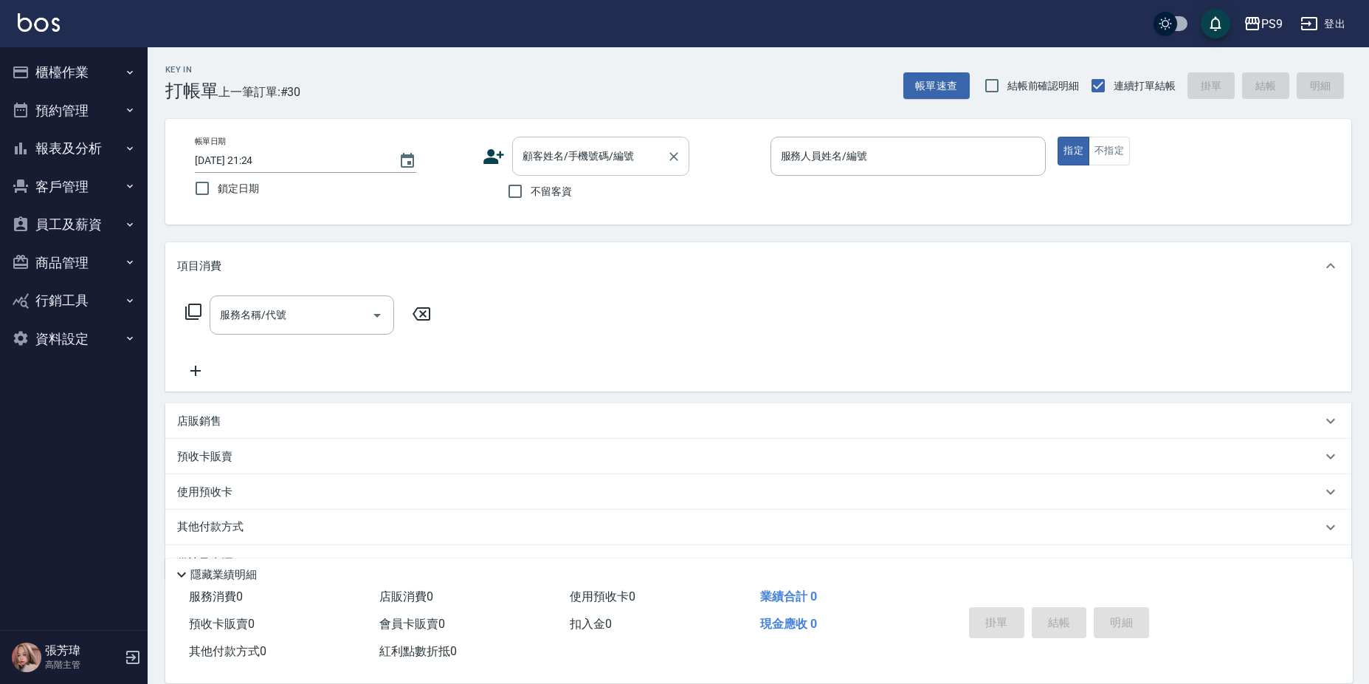
click at [555, 154] on input "顧客姓名/手機號碼/編號" at bounding box center [590, 156] width 142 height 26
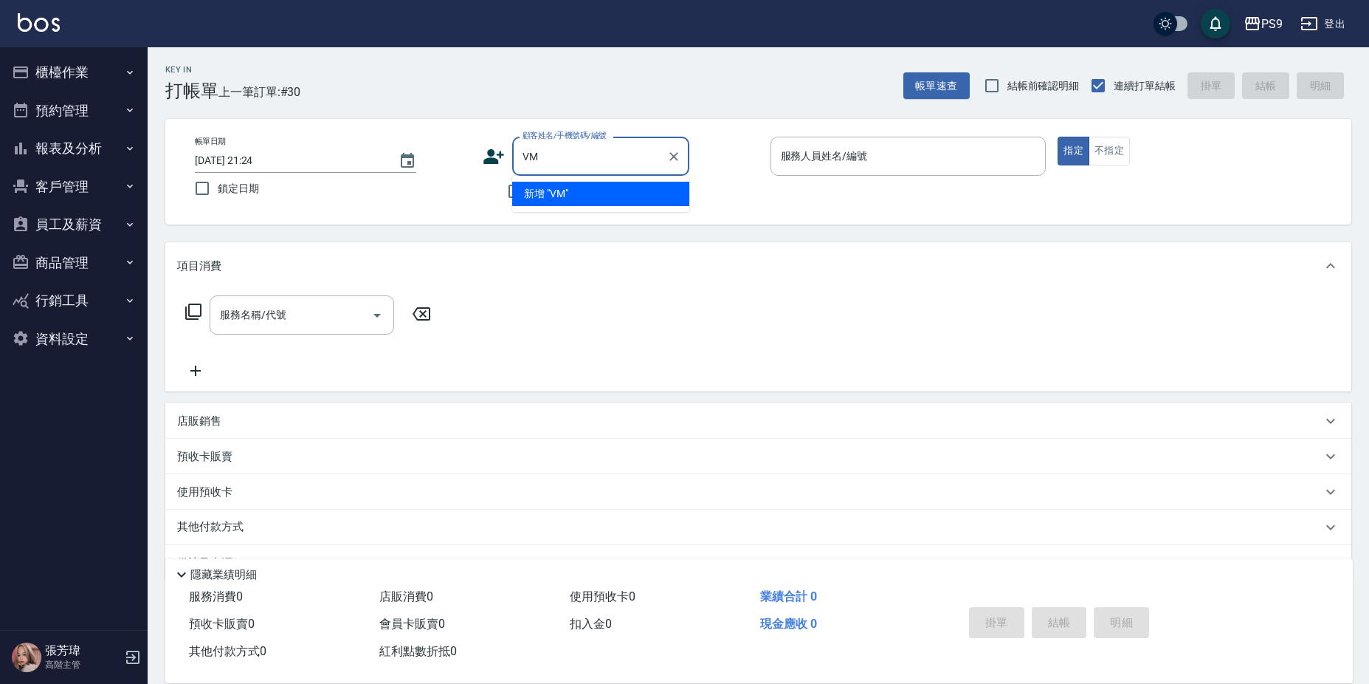
type input "V"
type input "續"
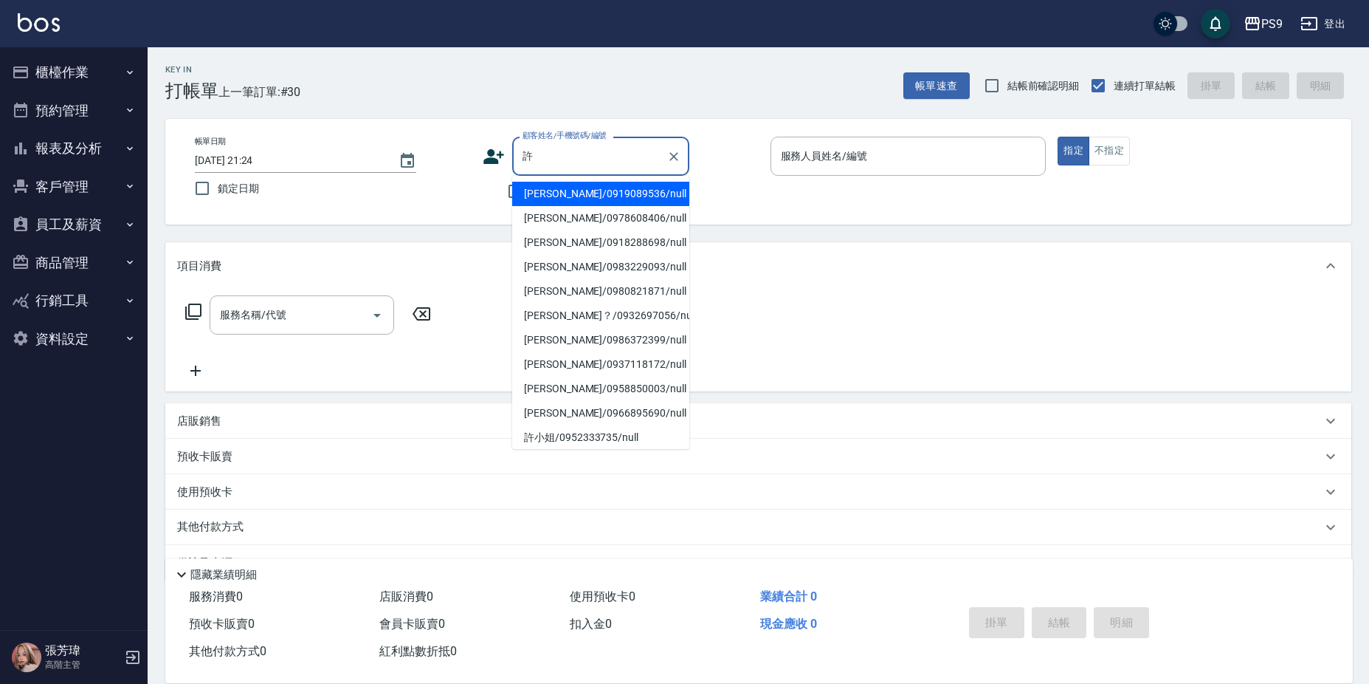
click at [571, 238] on li "許乃文/0918288698/null" at bounding box center [600, 242] width 177 height 24
type input "許乃文/0918288698/null"
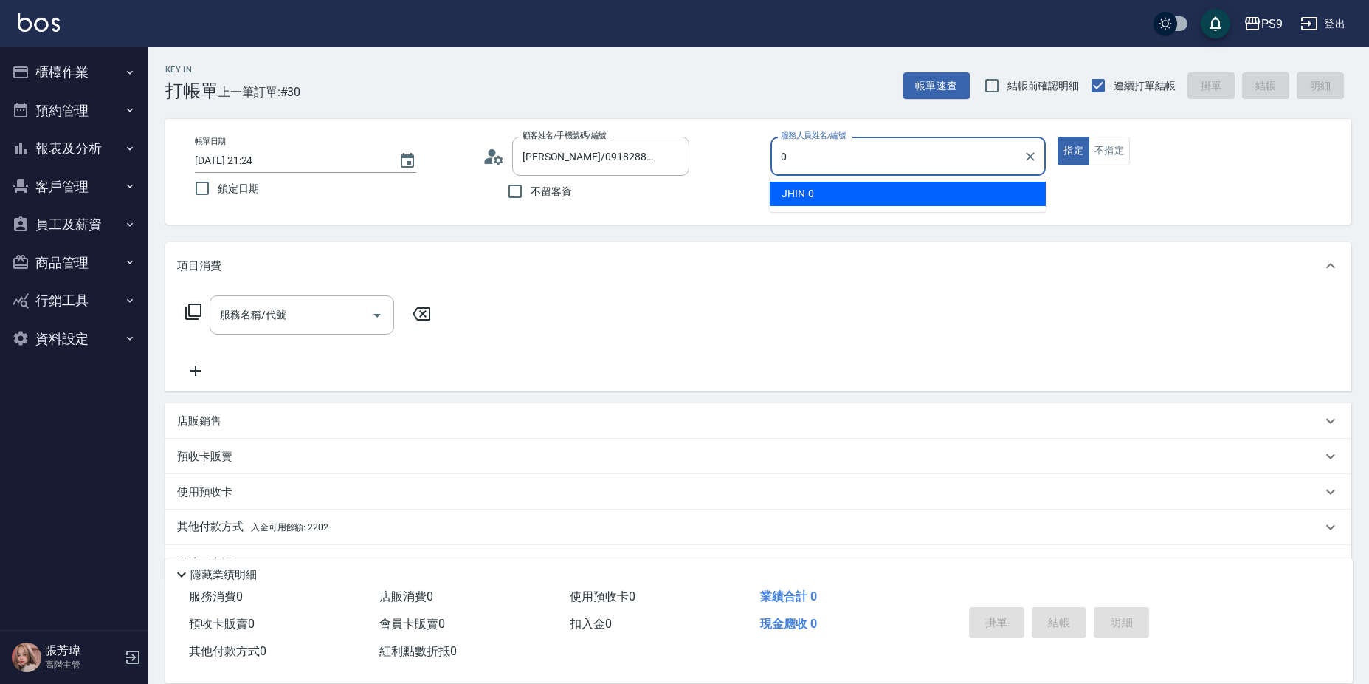
type input "JHIN-0"
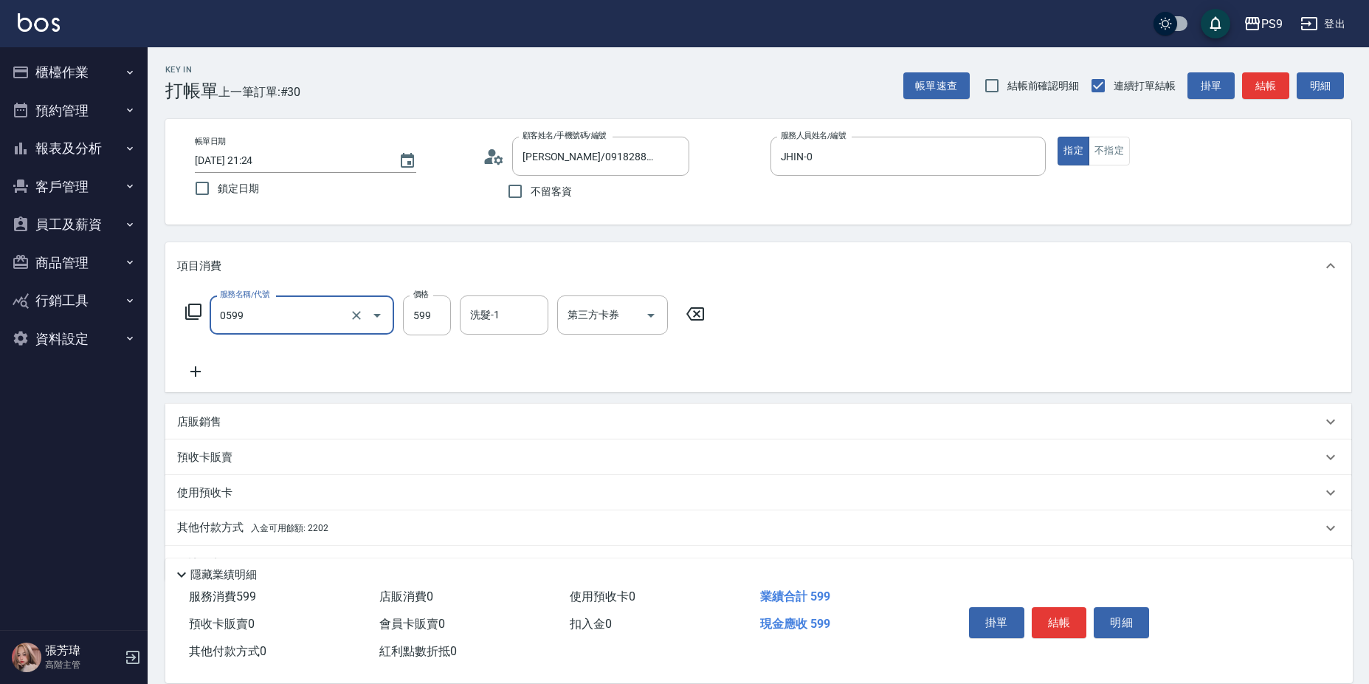
type input "伊黛莉599(0599)"
type input "600"
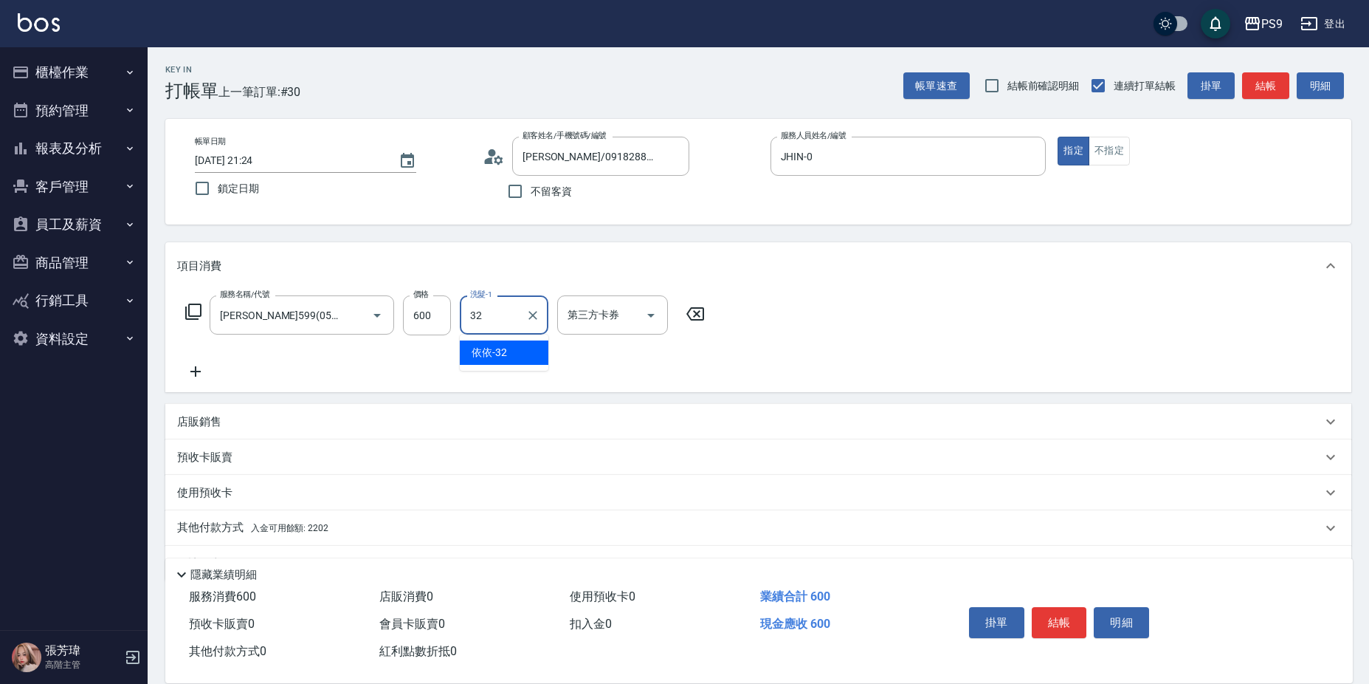
type input "依依-32"
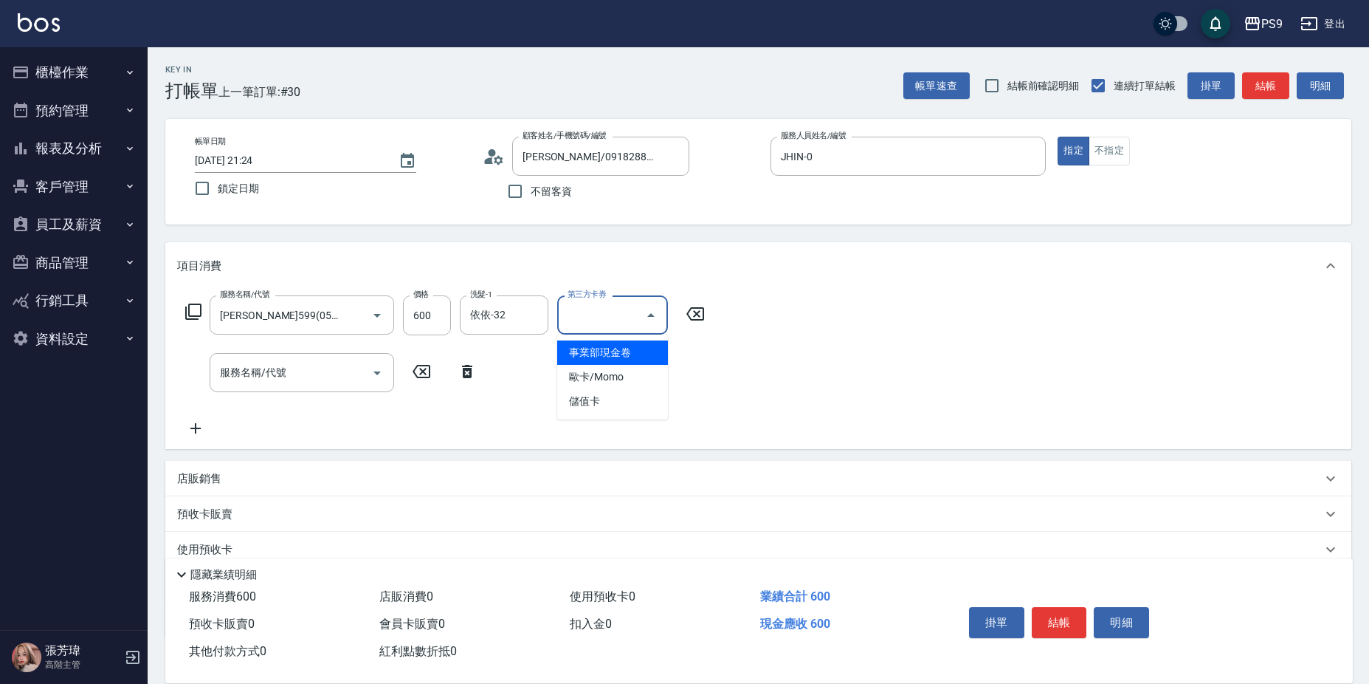
click at [633, 314] on input "第三方卡券" at bounding box center [601, 315] width 75 height 26
click at [612, 401] on span "儲值卡" at bounding box center [612, 401] width 111 height 24
type input "儲值卡"
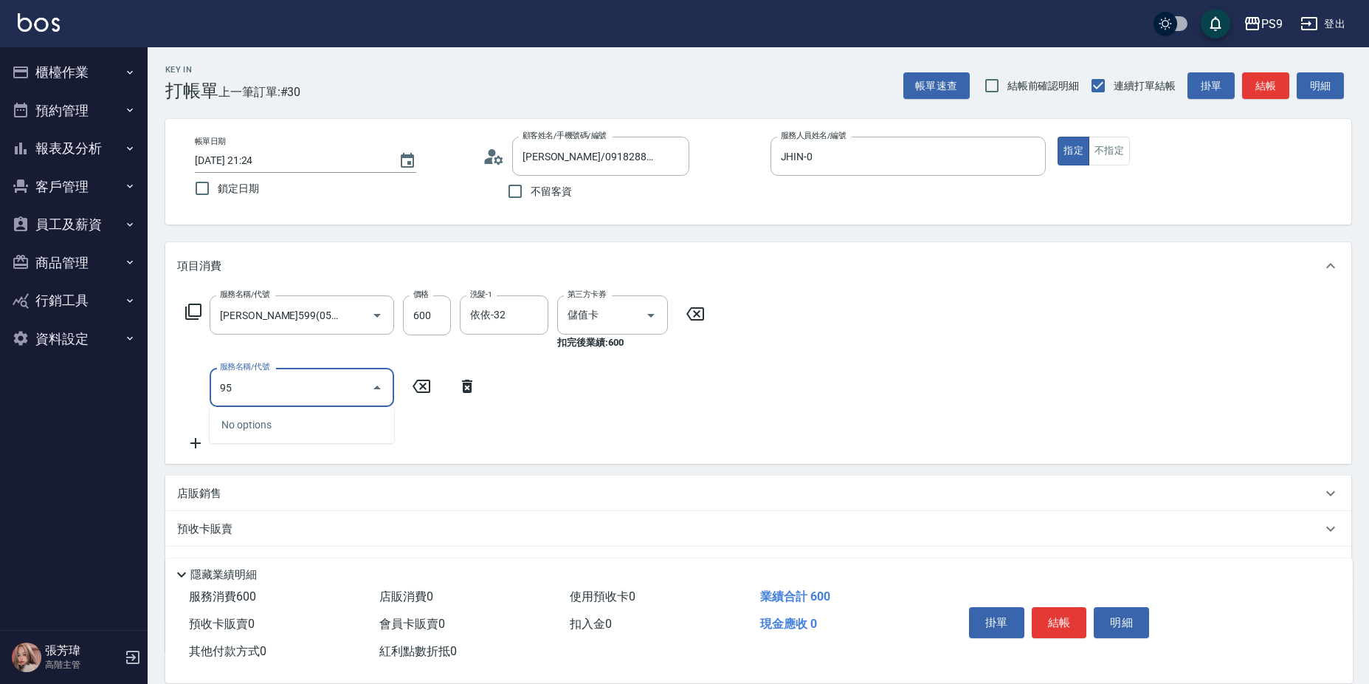
type input "9"
type input "燙髮(52199)"
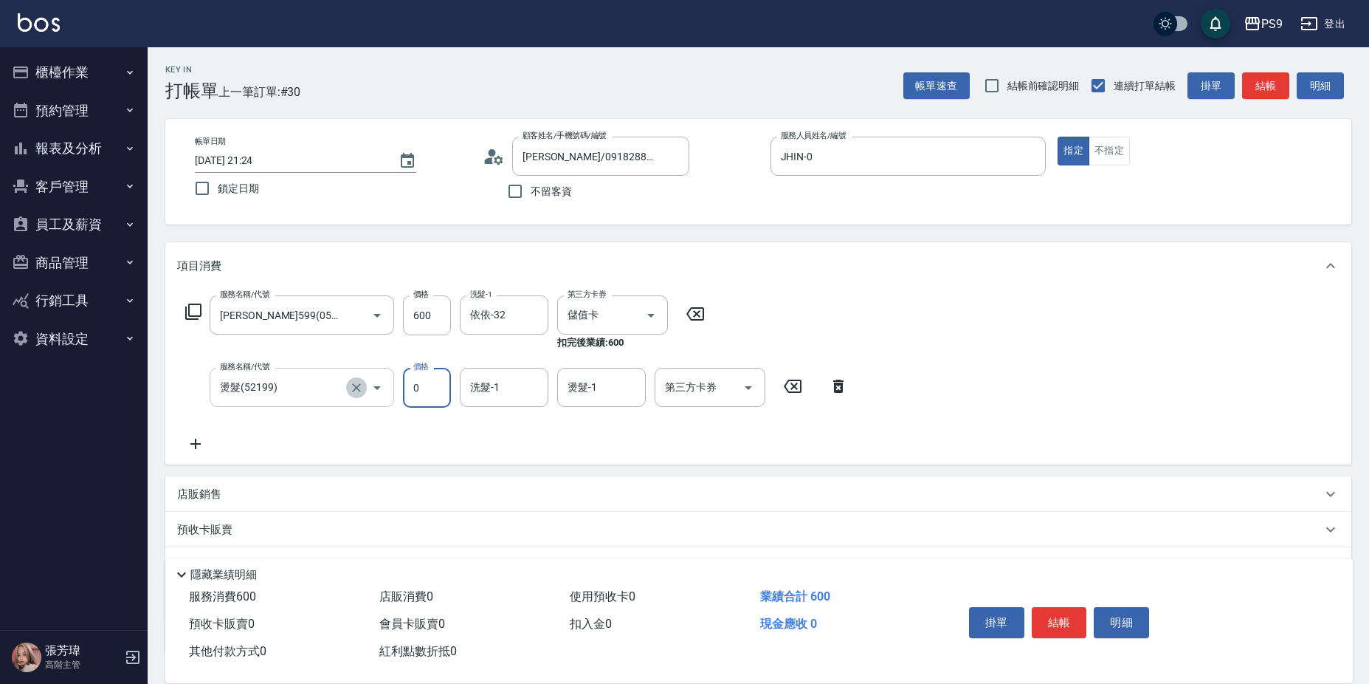
click at [354, 385] on icon "Clear" at bounding box center [356, 387] width 15 height 15
type input "0"
type input "燙髮(52199)"
drag, startPoint x: 357, startPoint y: 386, endPoint x: 367, endPoint y: 386, distance: 10.3
click at [363, 386] on icon "Clear" at bounding box center [356, 387] width 15 height 15
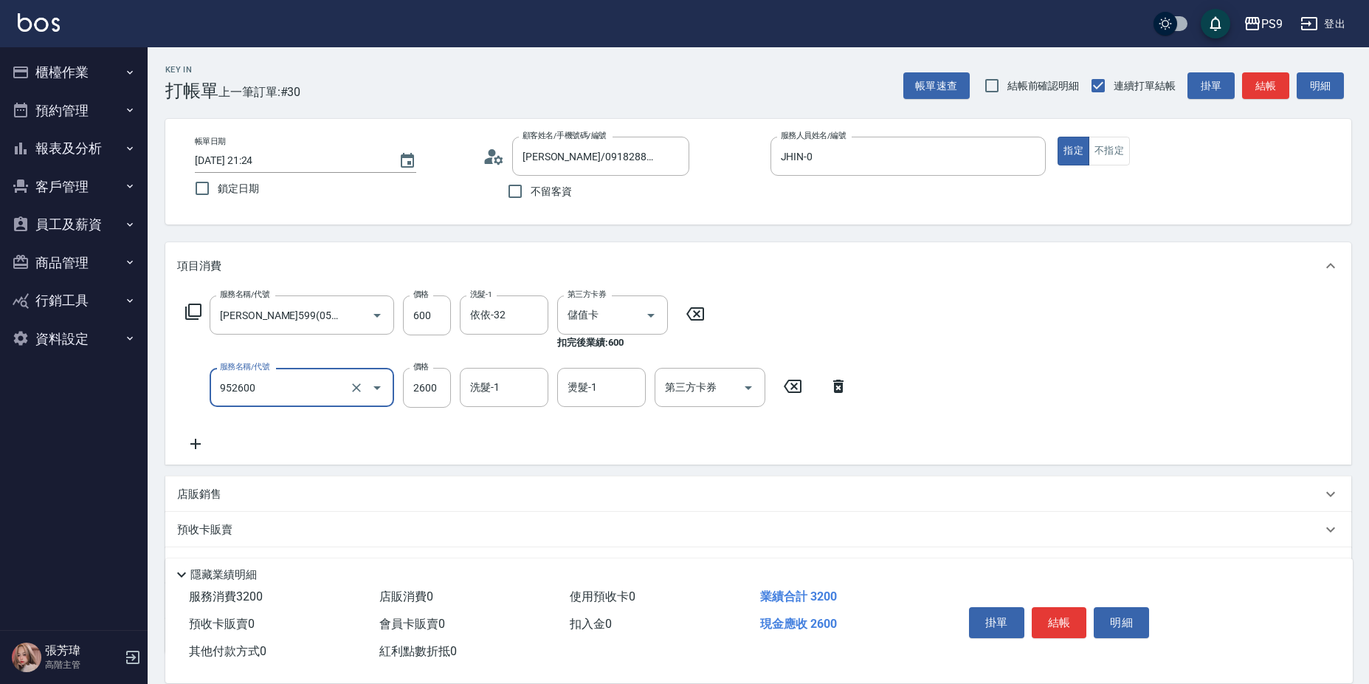
type input "過年-燙B(952600)"
type input "2900"
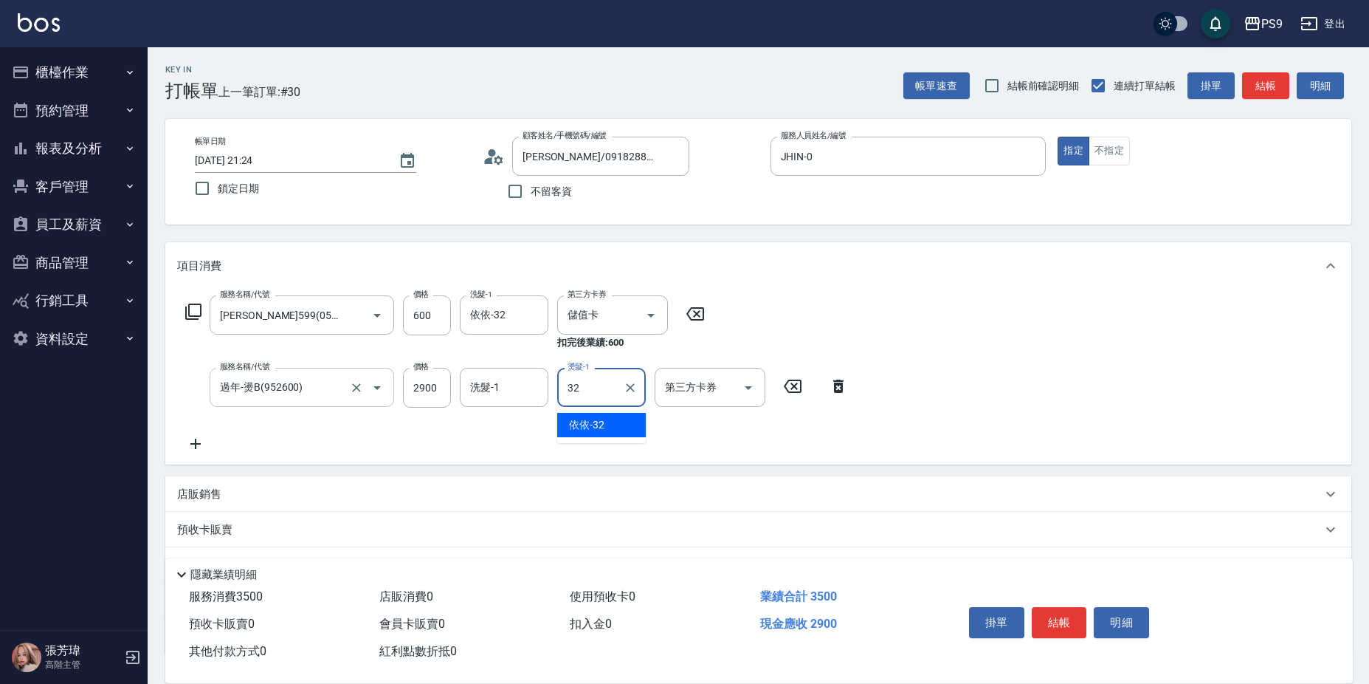
type input "依依-32"
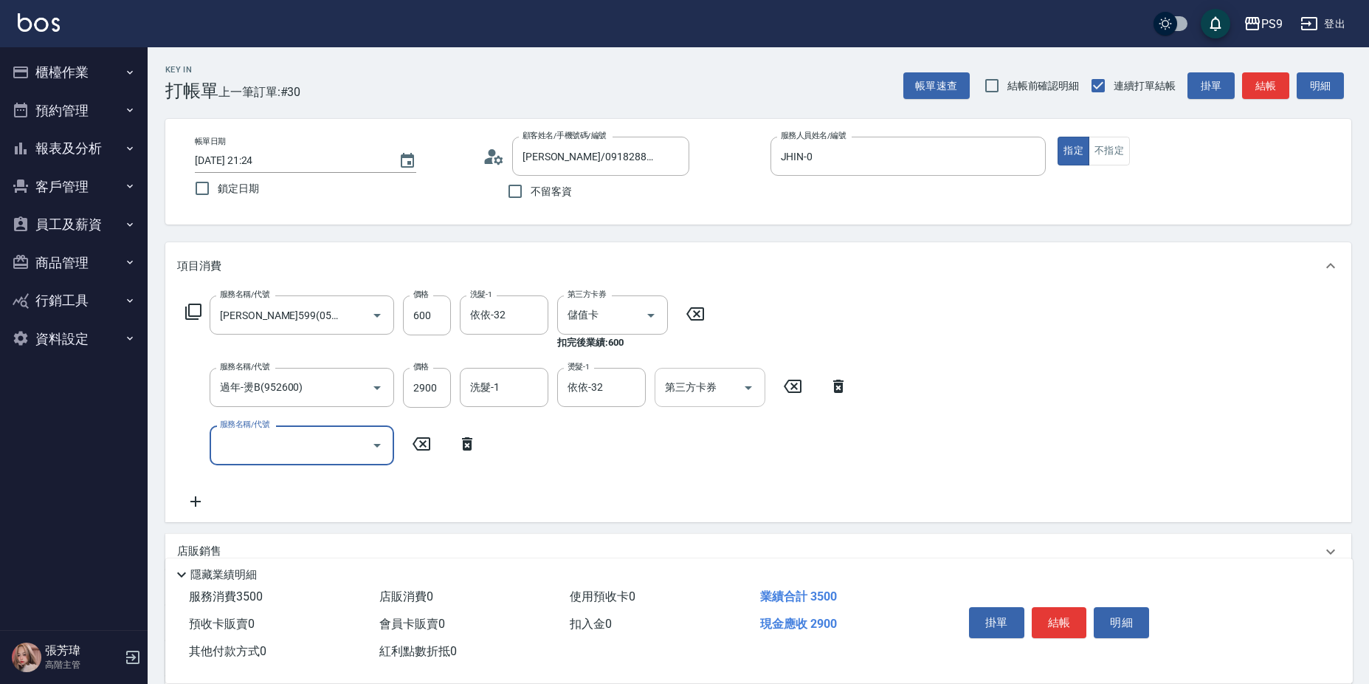
click at [740, 399] on div at bounding box center [748, 387] width 22 height 39
click at [719, 385] on input "第三方卡券" at bounding box center [698, 387] width 75 height 26
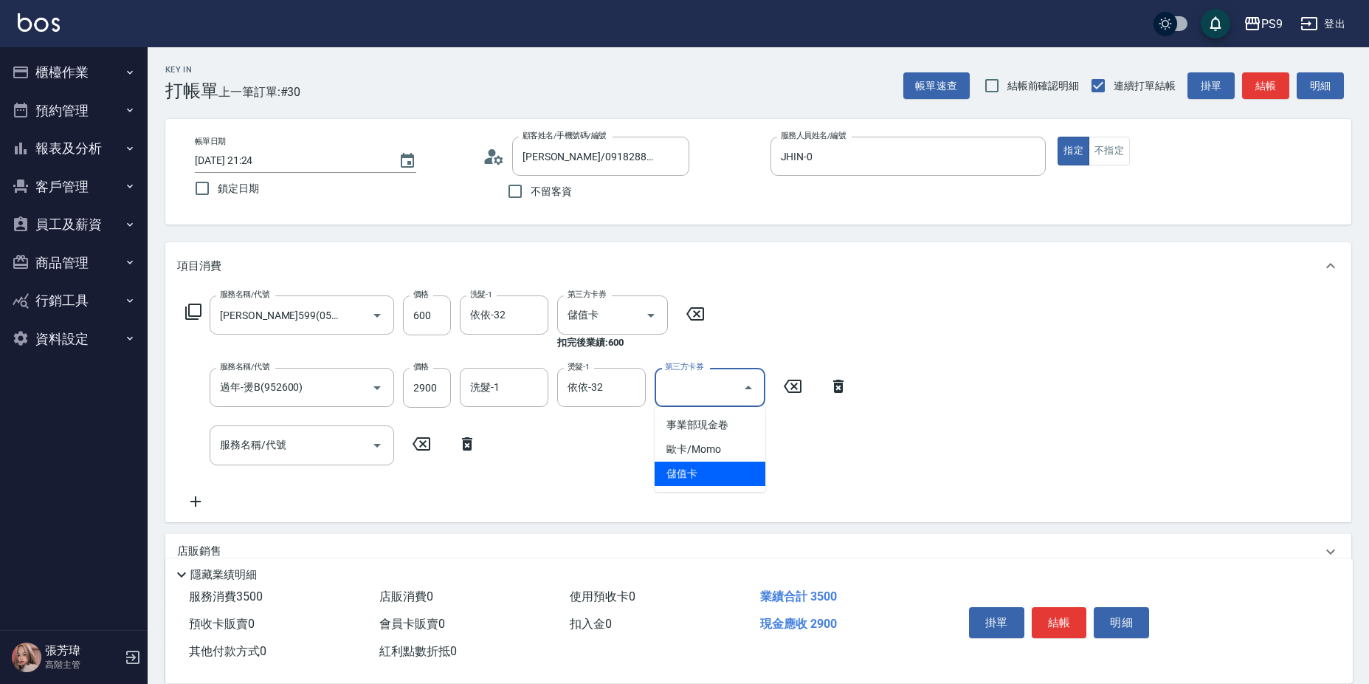
click at [701, 474] on span "儲值卡" at bounding box center [710, 473] width 111 height 24
type input "儲值卡"
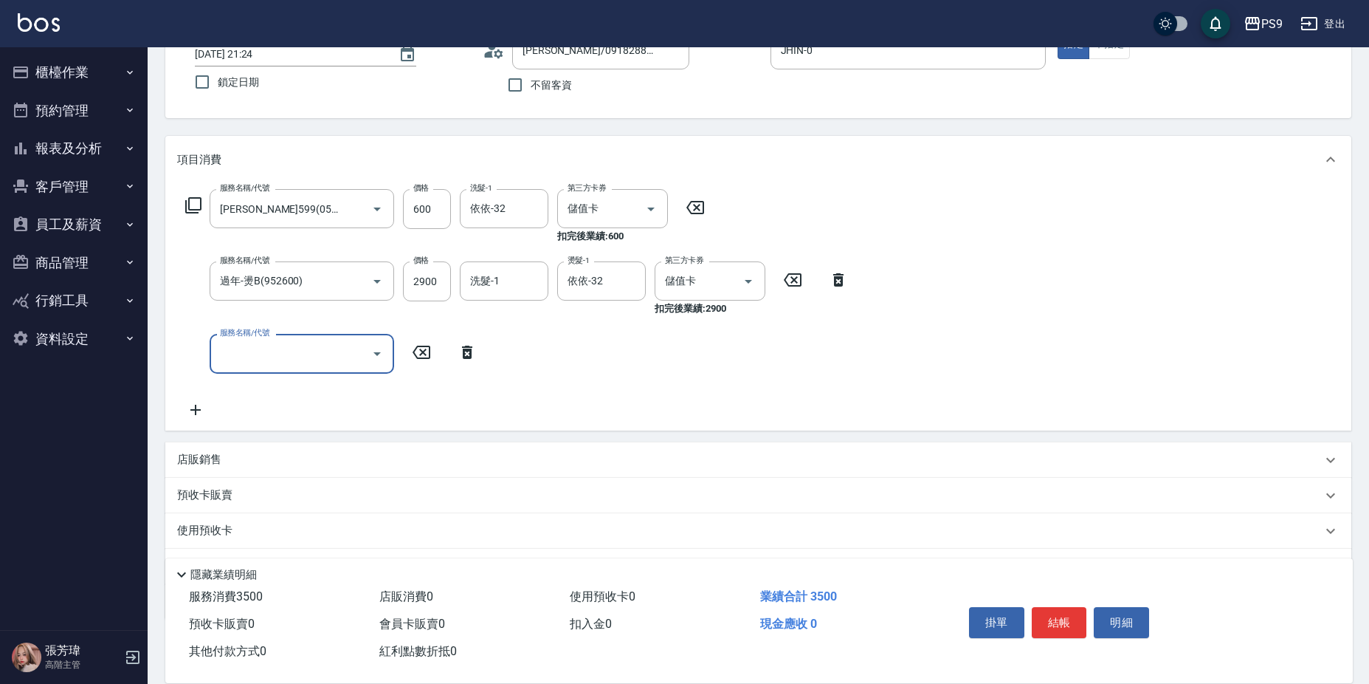
scroll to position [184, 0]
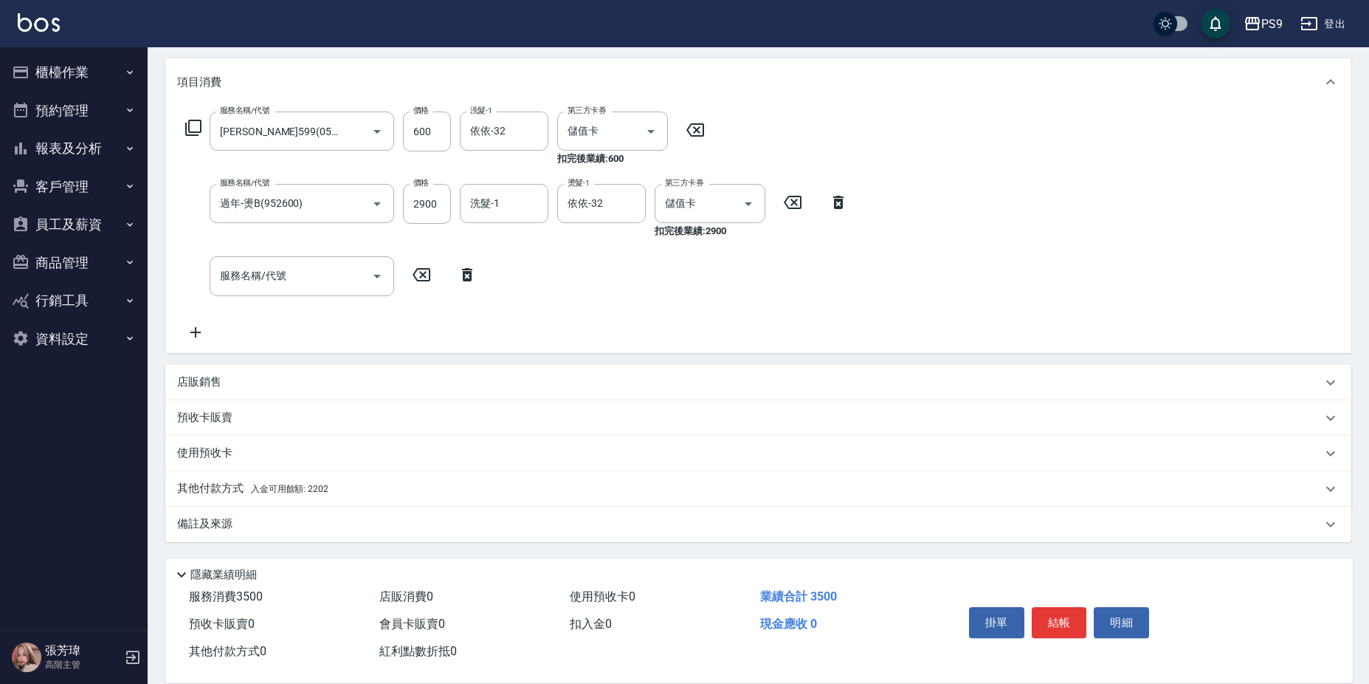
click at [372, 477] on div "其他付款方式 入金可用餘額: 2202" at bounding box center [758, 488] width 1186 height 35
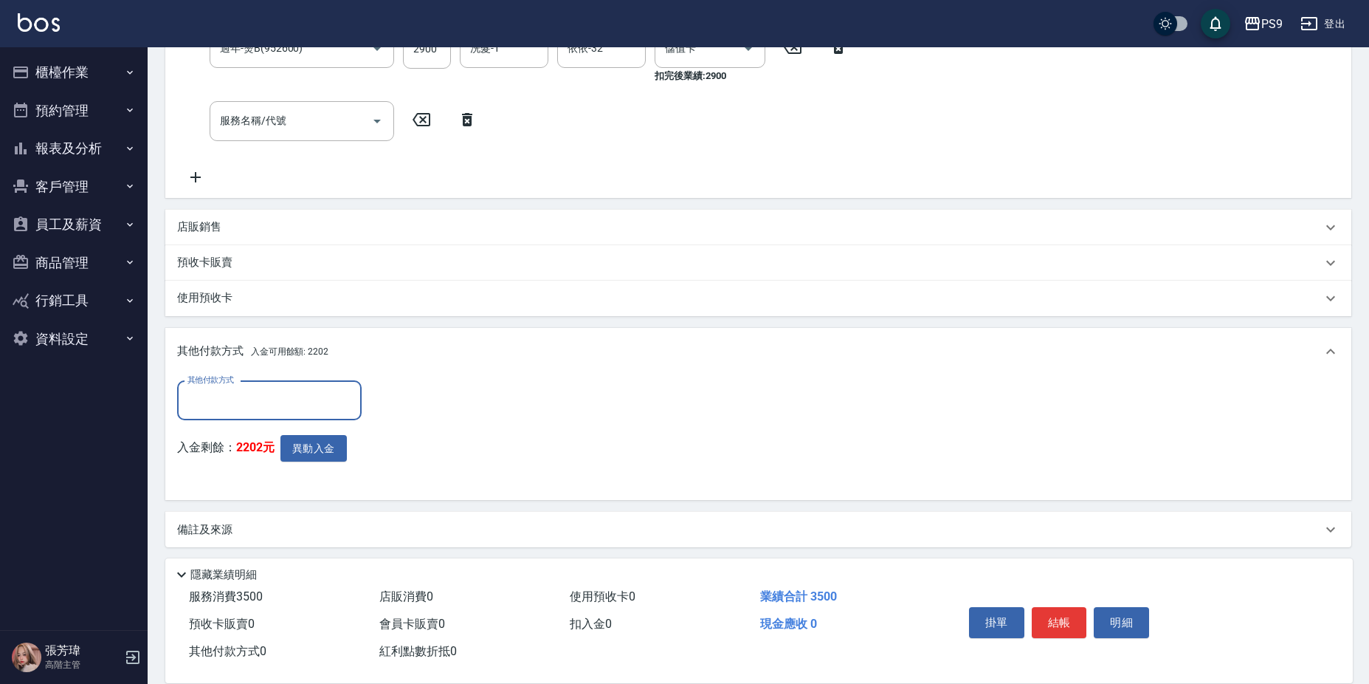
scroll to position [344, 0]
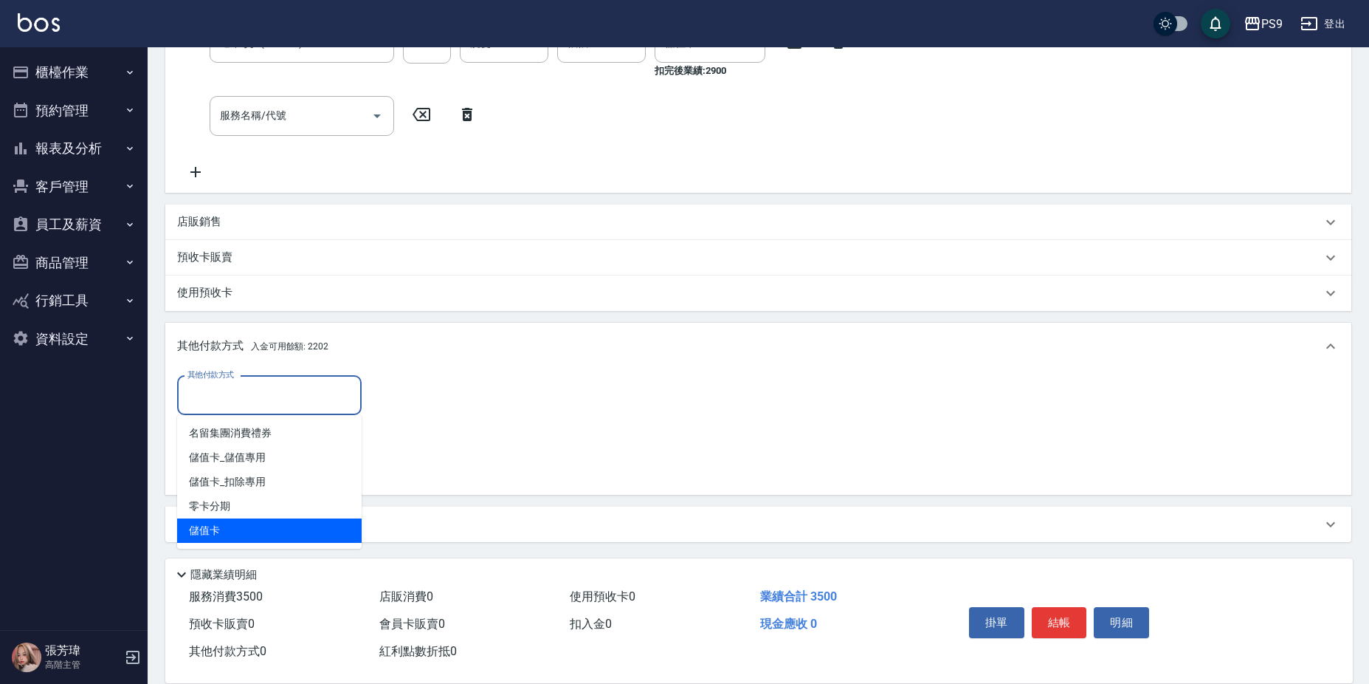
type input "儲值卡"
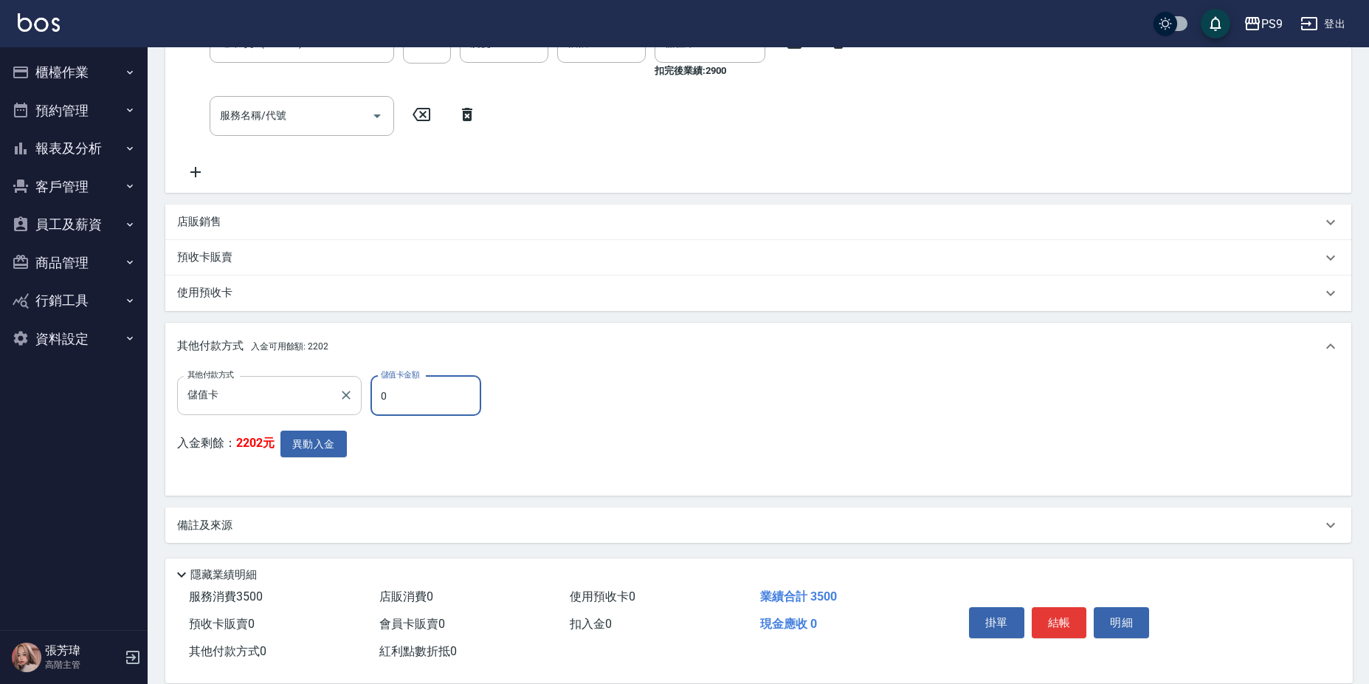
type input "0"
click at [427, 388] on input "0" at bounding box center [426, 396] width 111 height 40
click at [427, 389] on input "0" at bounding box center [426, 396] width 111 height 40
click at [339, 396] on icon "Clear" at bounding box center [346, 395] width 15 height 15
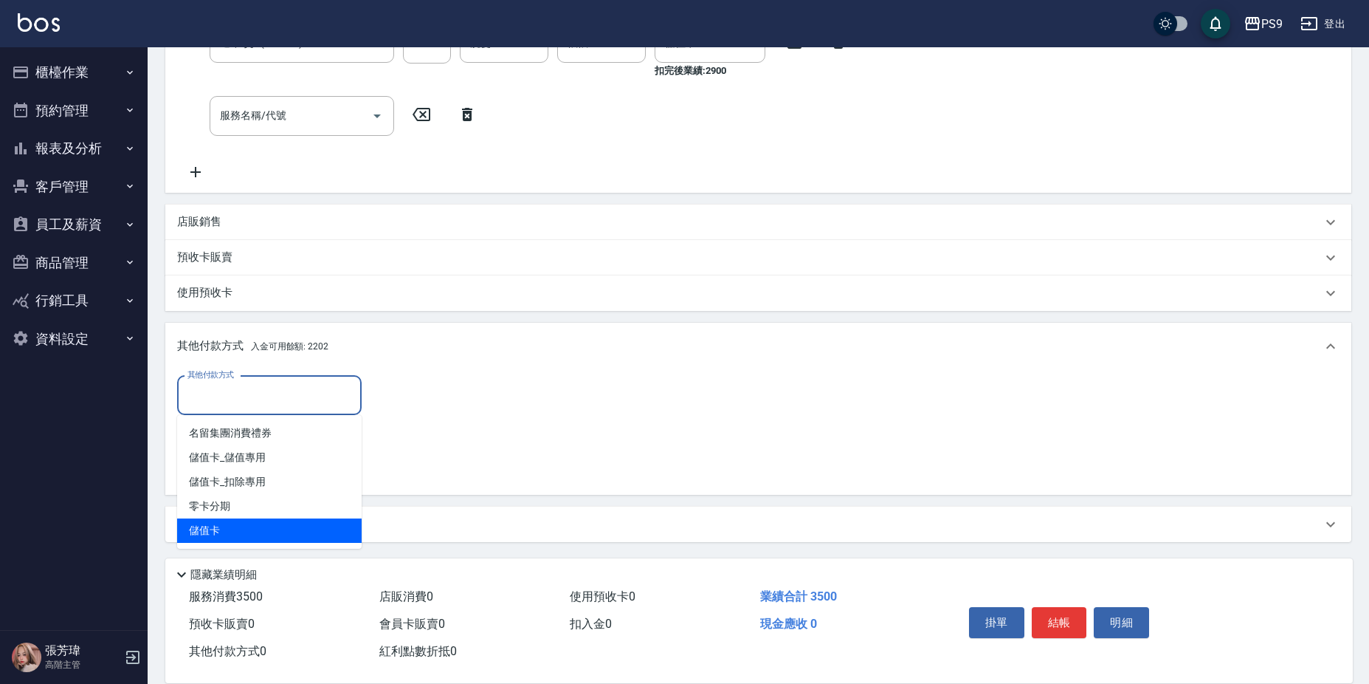
type input "儲值卡"
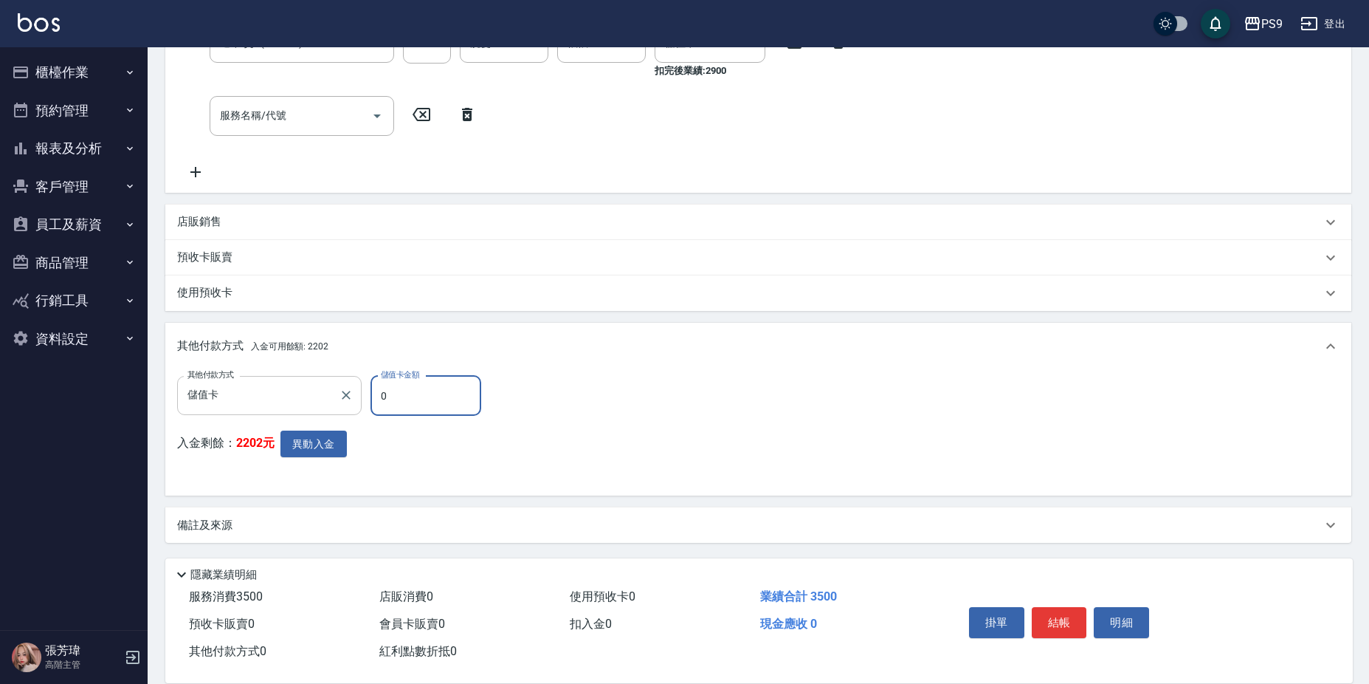
drag, startPoint x: 405, startPoint y: 387, endPoint x: 359, endPoint y: 403, distance: 48.6
click at [388, 396] on input "0" at bounding box center [426, 396] width 111 height 40
click at [350, 410] on div "儲值卡 其他付款方式" at bounding box center [269, 395] width 185 height 39
click at [393, 393] on input "0" at bounding box center [426, 396] width 111 height 40
drag, startPoint x: 393, startPoint y: 393, endPoint x: 367, endPoint y: 402, distance: 27.6
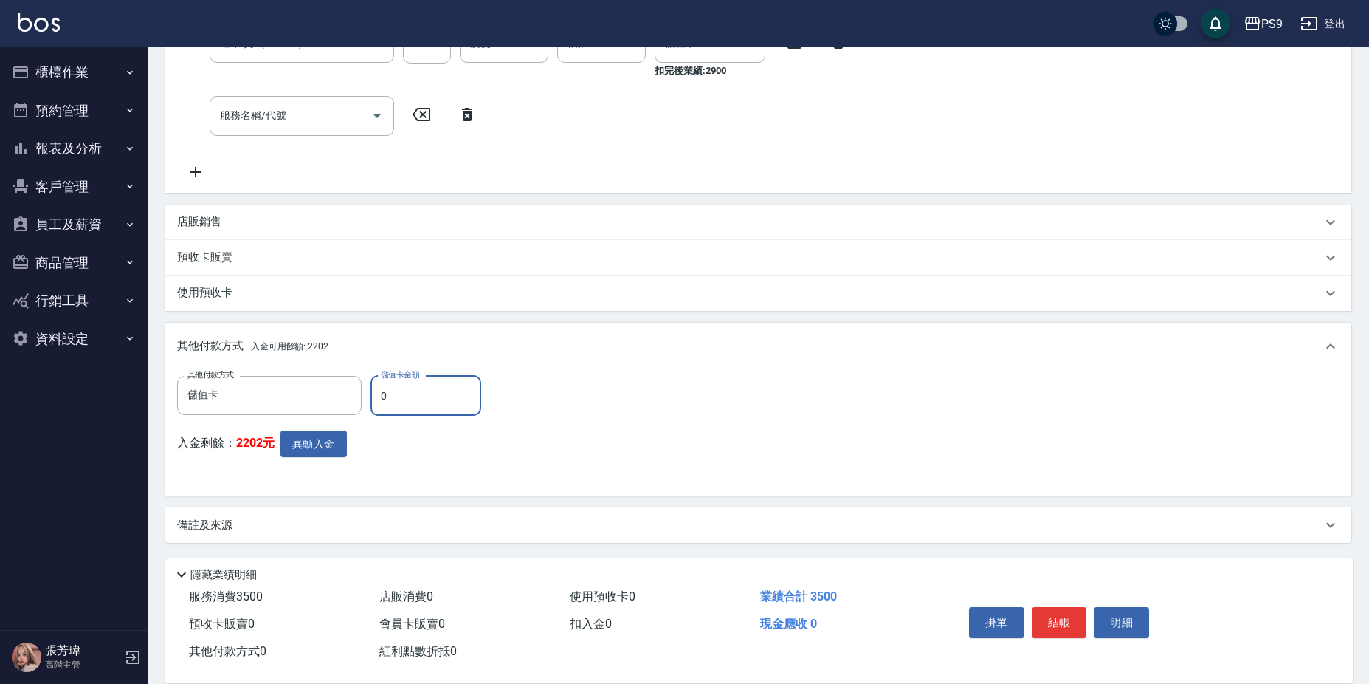
click at [367, 401] on div "其他付款方式 儲值卡 其他付款方式 儲值卡金額 0 儲值卡金額" at bounding box center [333, 396] width 313 height 40
type input "0"
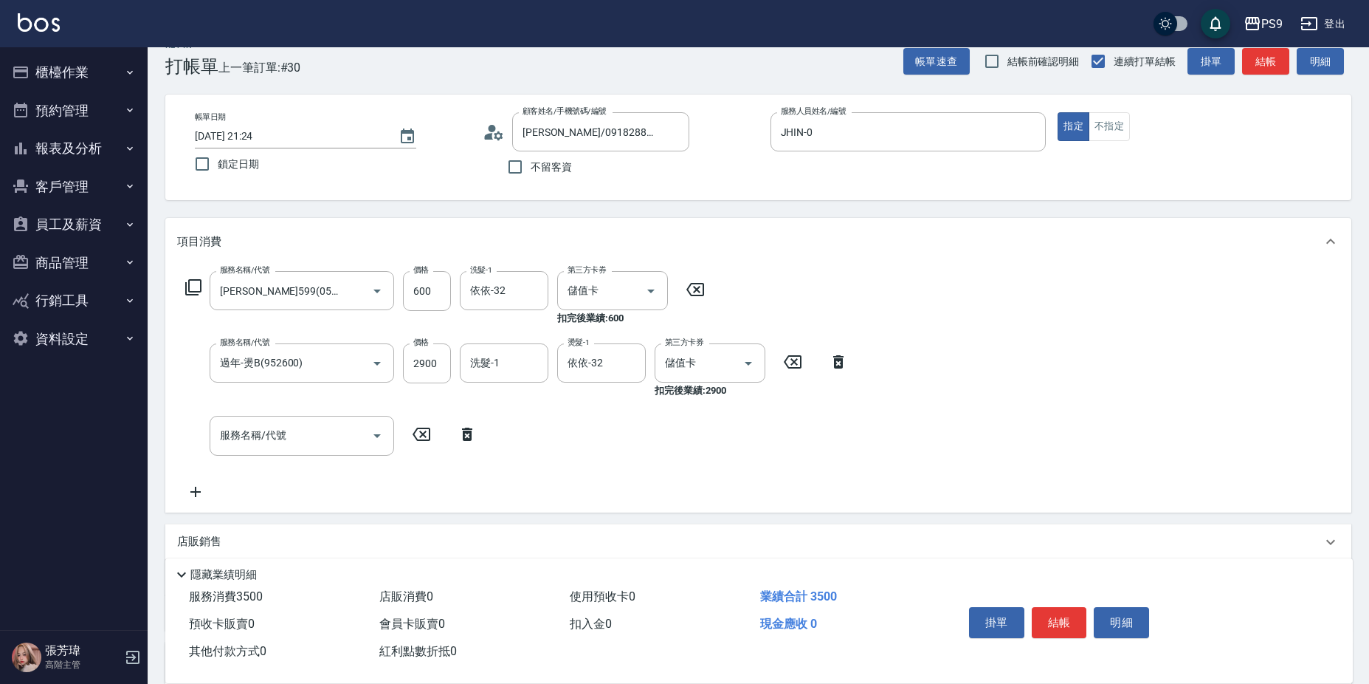
scroll to position [0, 0]
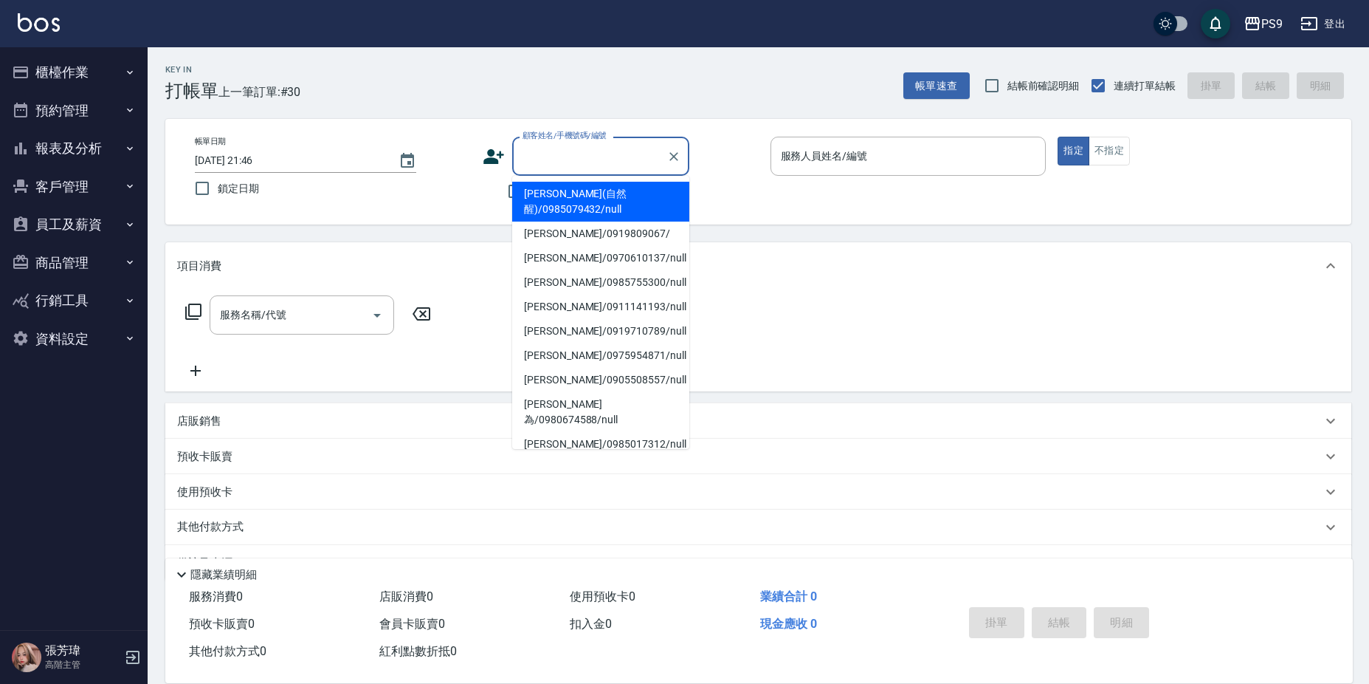
click at [548, 152] on input "顧客姓名/手機號碼/編號" at bounding box center [590, 156] width 142 height 26
click at [50, 83] on button "櫃檯作業" at bounding box center [74, 72] width 136 height 38
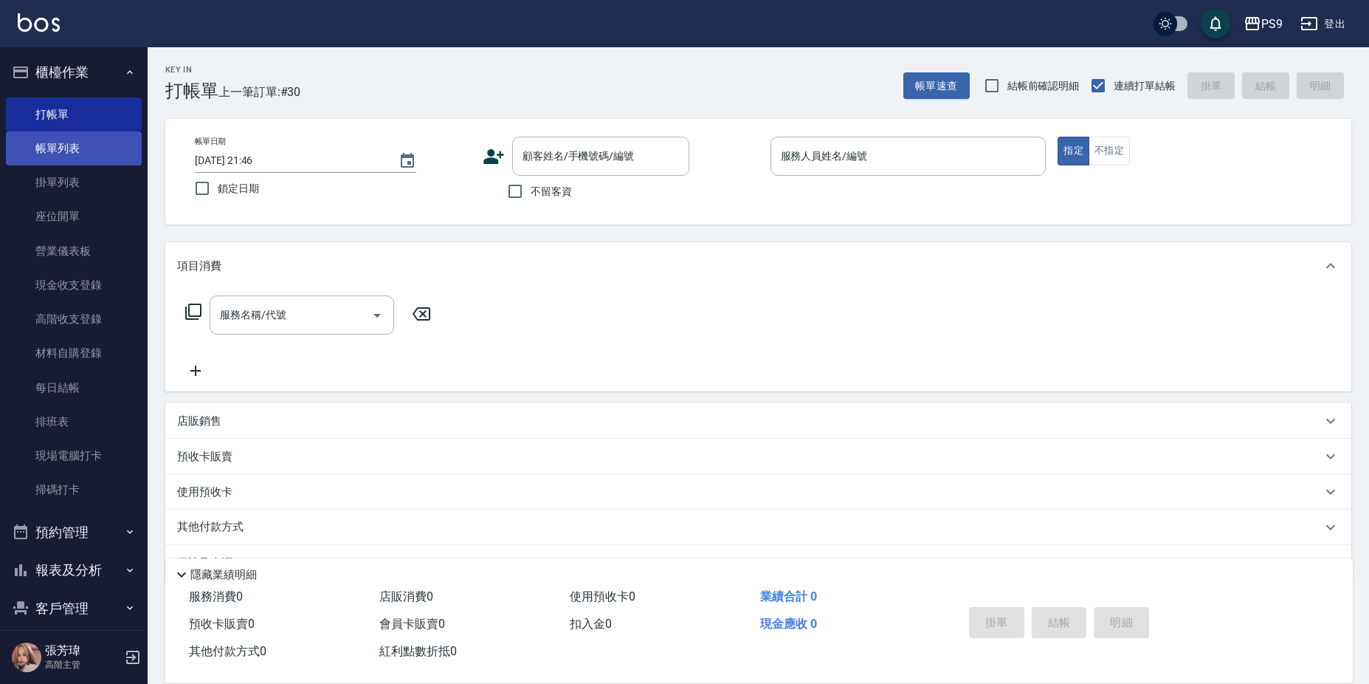
click at [79, 142] on link "帳單列表" at bounding box center [74, 148] width 136 height 34
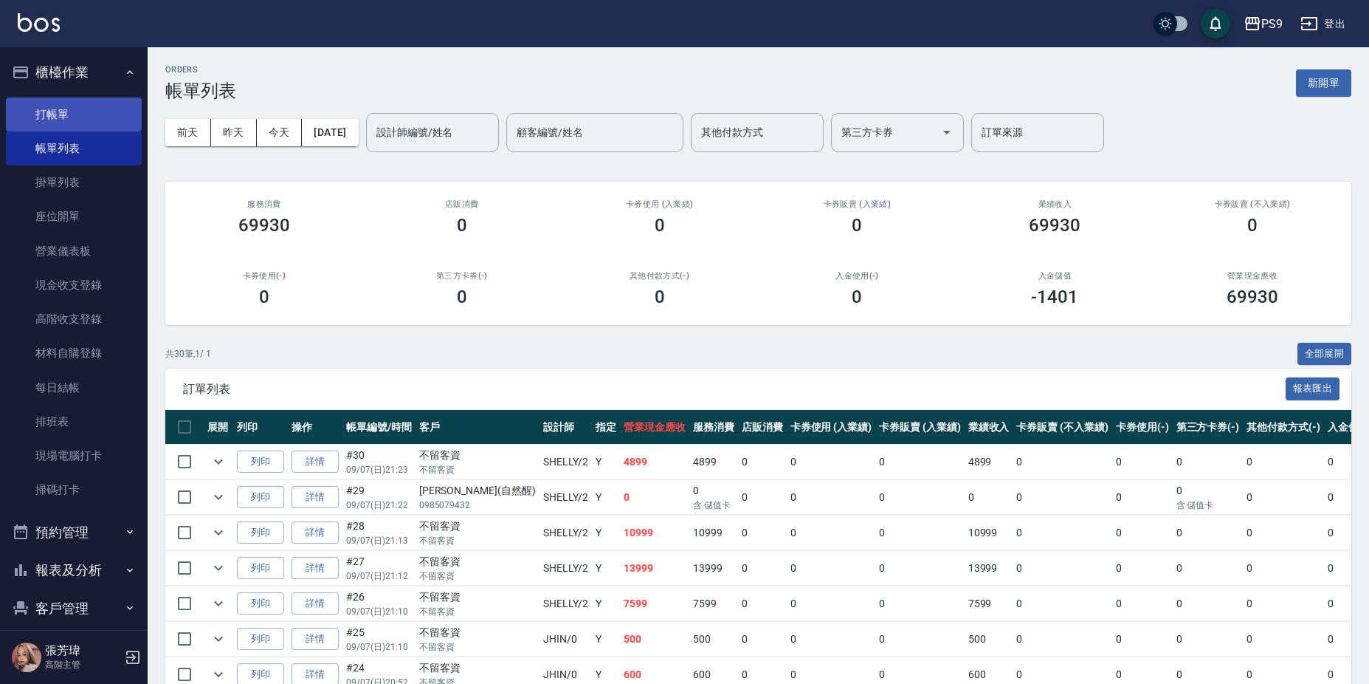
click at [62, 120] on link "打帳單" at bounding box center [74, 114] width 136 height 34
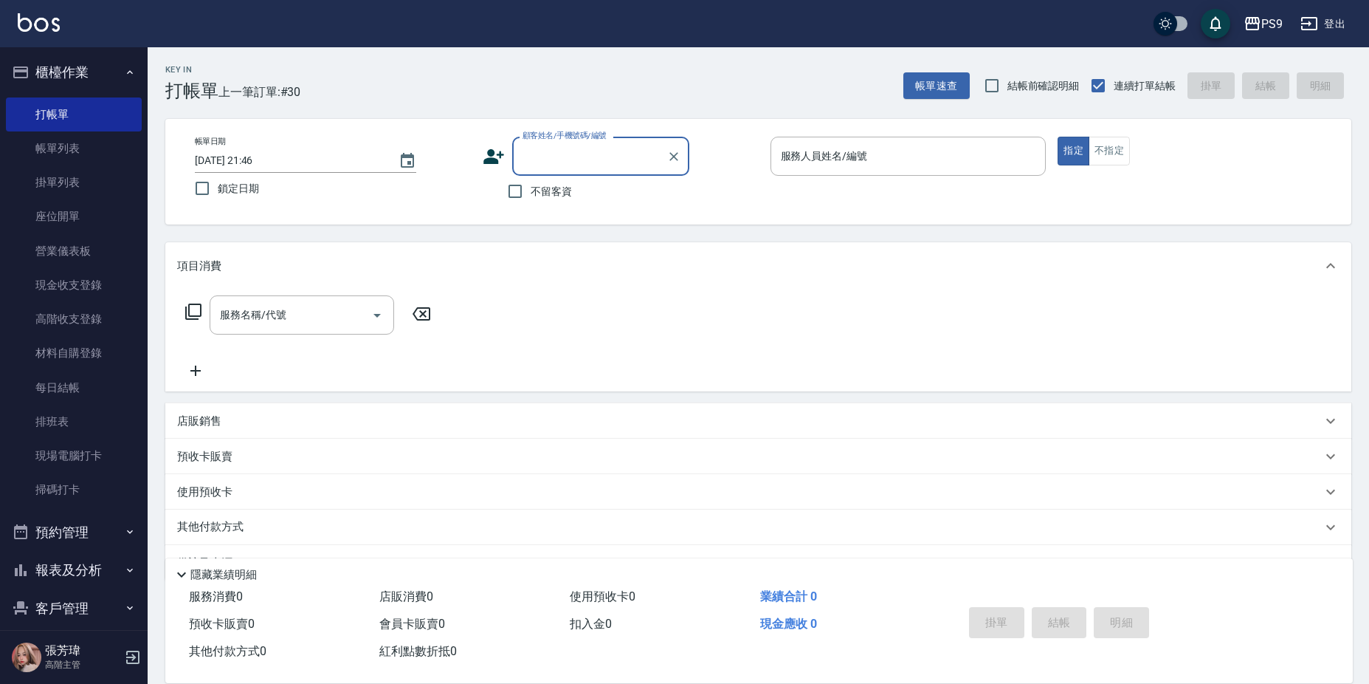
click at [574, 145] on input "顧客姓名/手機號碼/編號" at bounding box center [590, 156] width 142 height 26
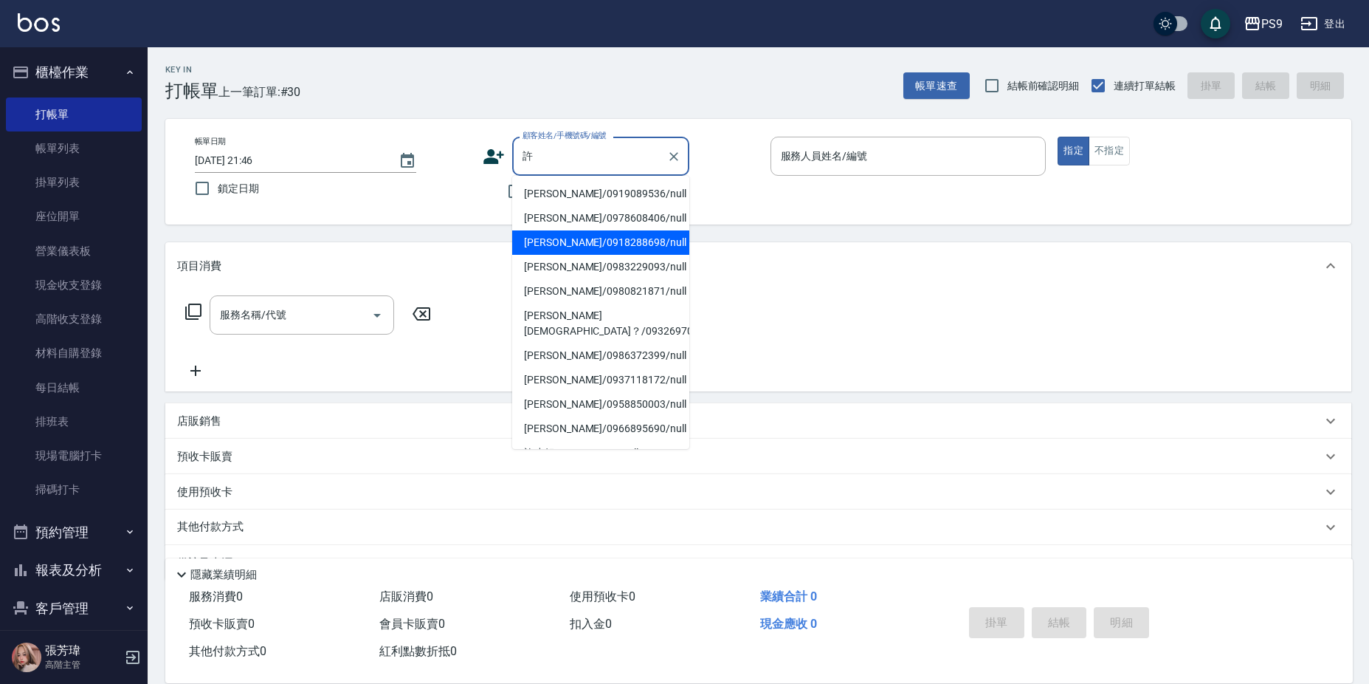
click at [563, 237] on li "許乃文/0918288698/null" at bounding box center [600, 242] width 177 height 24
type input "許乃文/0918288698/null"
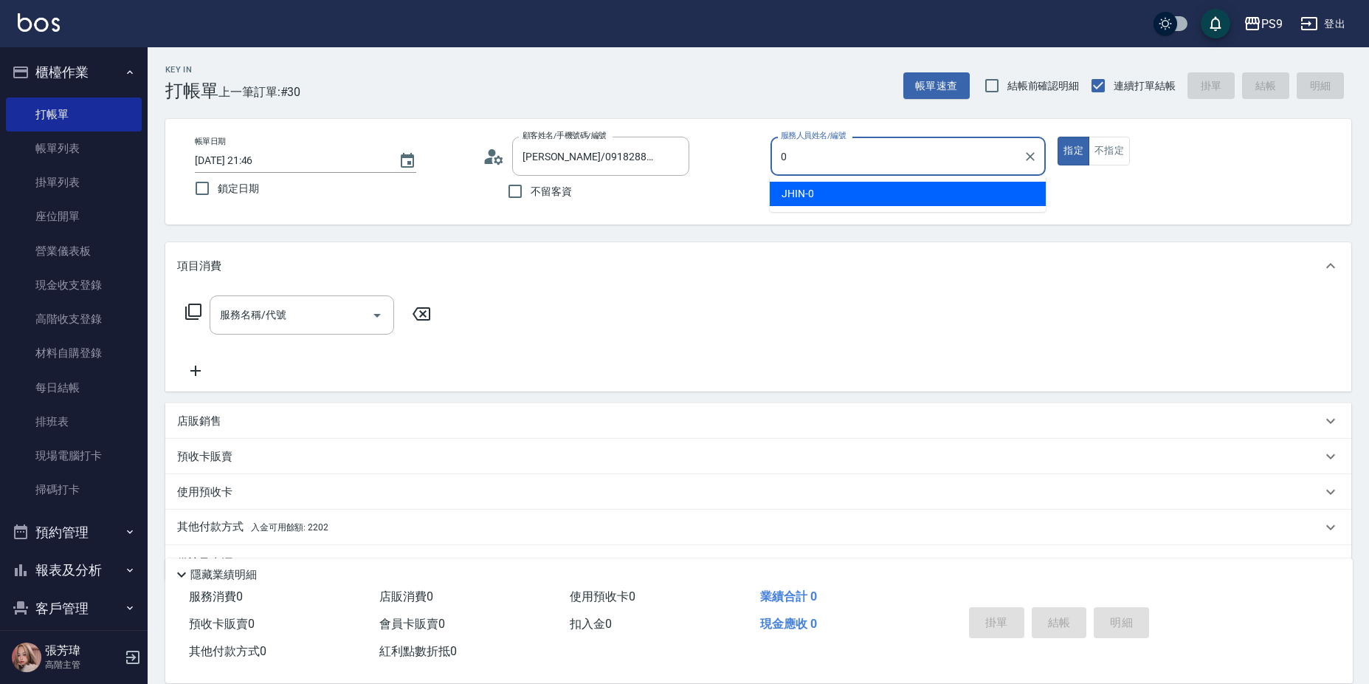
type input "JHIN-0"
type button "true"
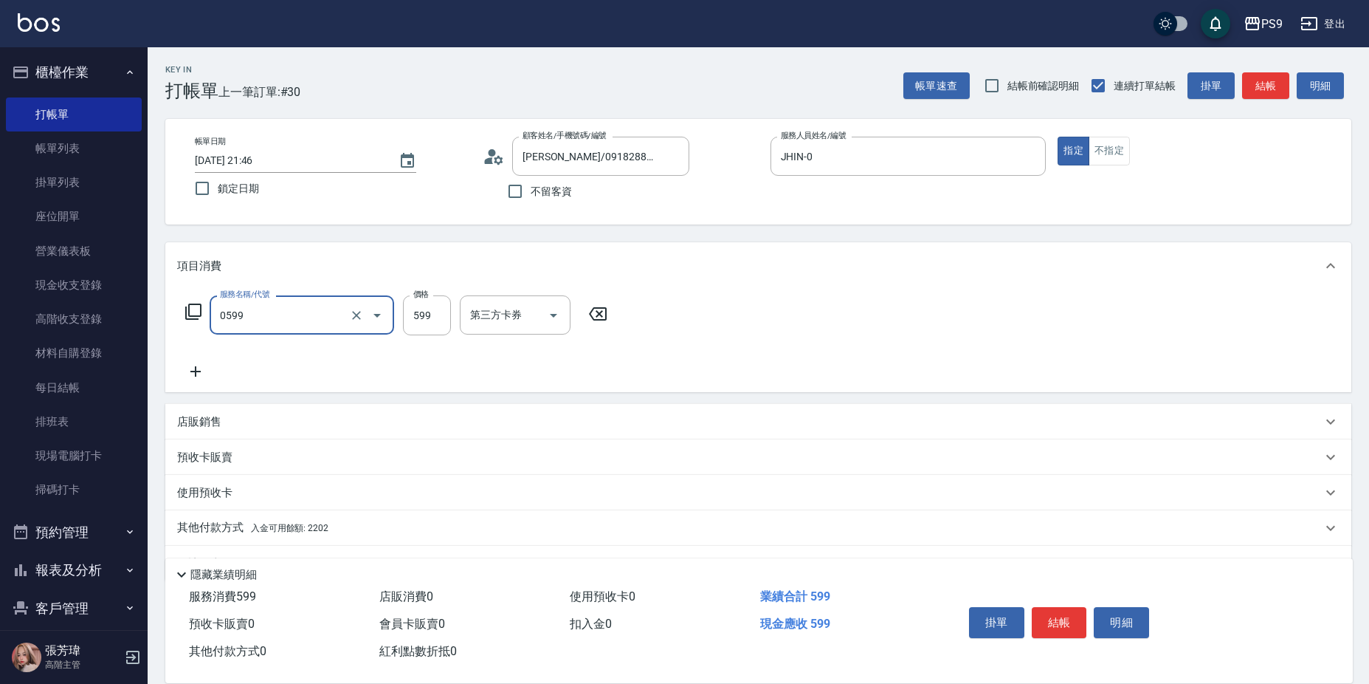
type input "伊黛莉599(0599)"
type input "600"
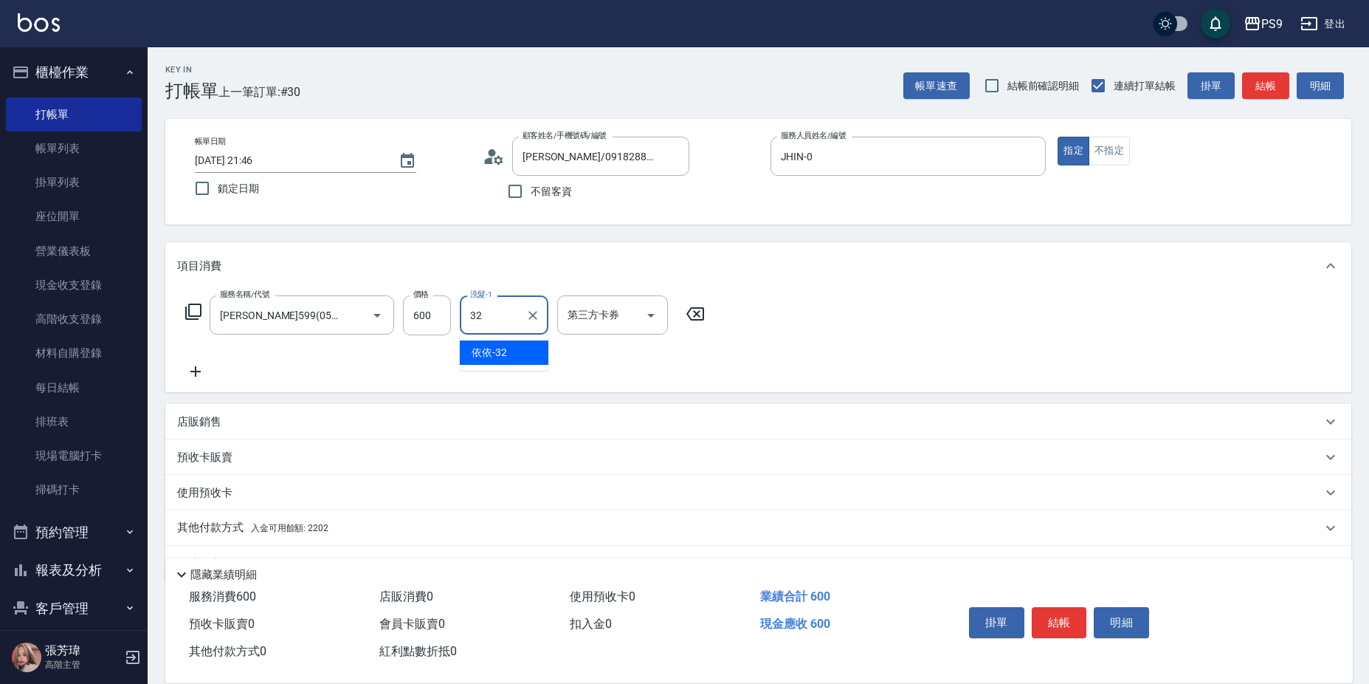
type input "依依-32"
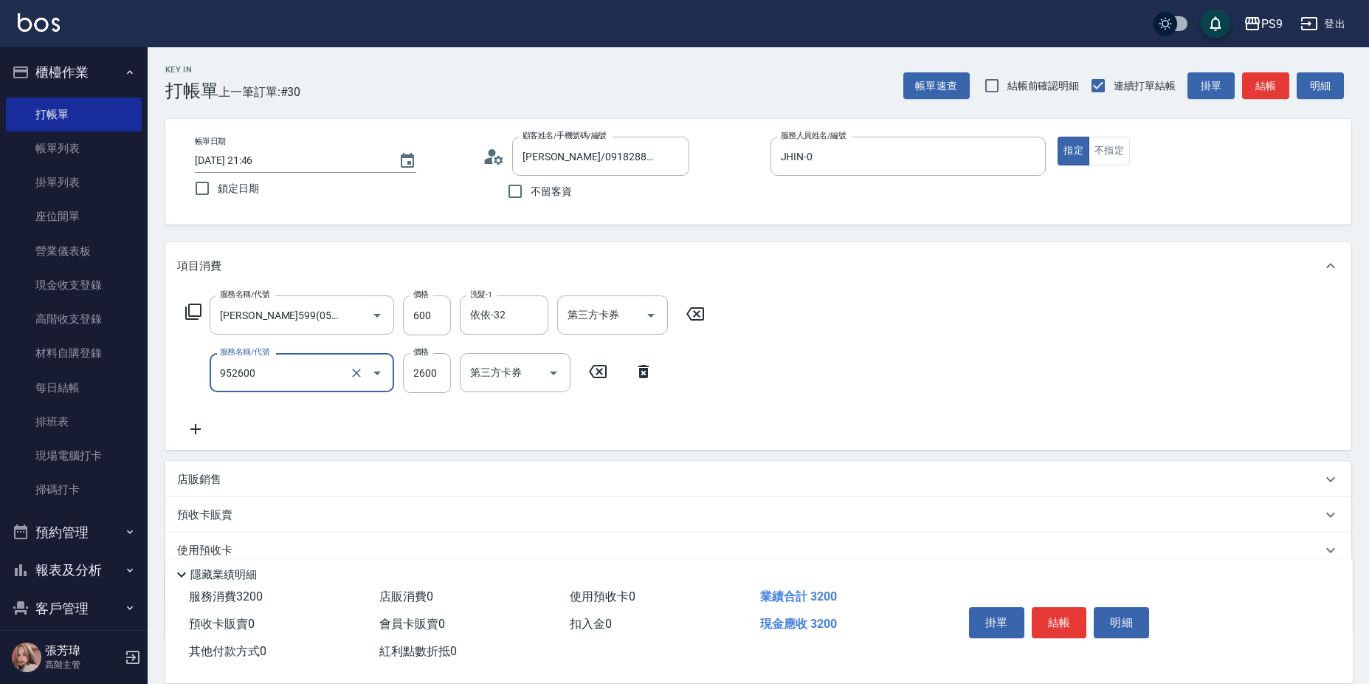
type input "過年-燙B(952600)"
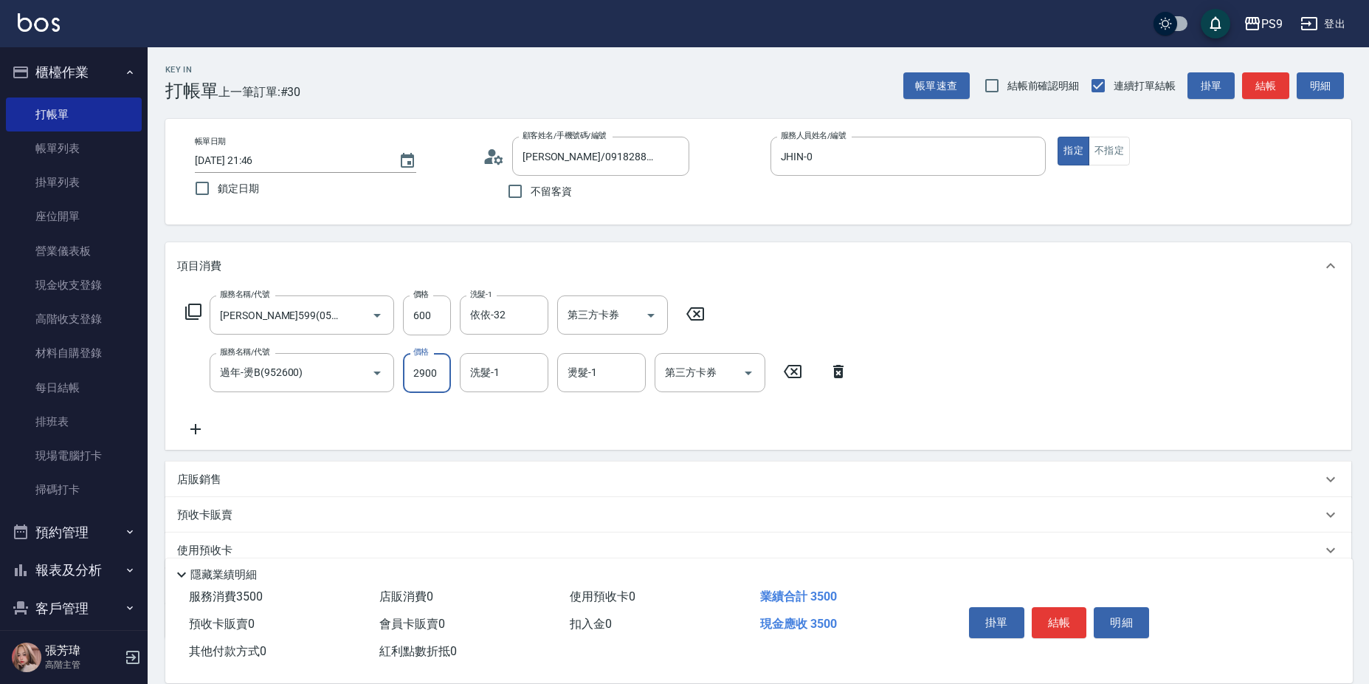
type input "2900"
type input "依依-32"
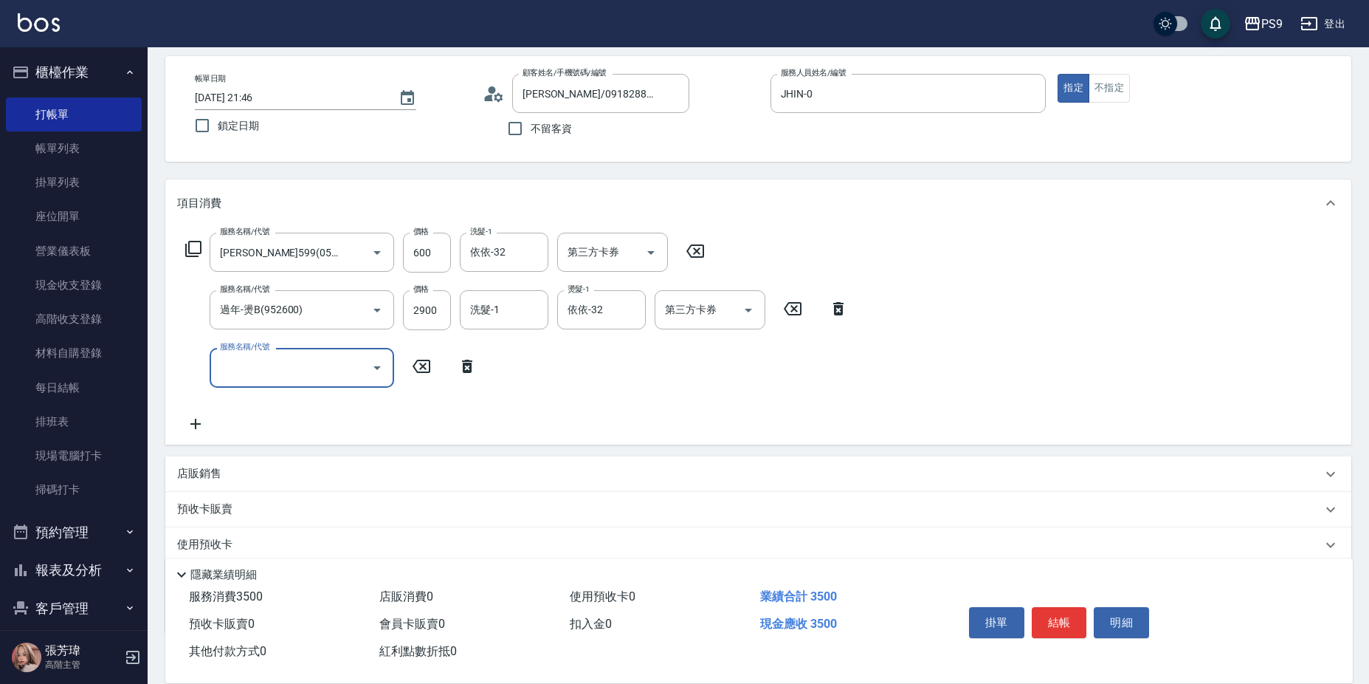
scroll to position [148, 0]
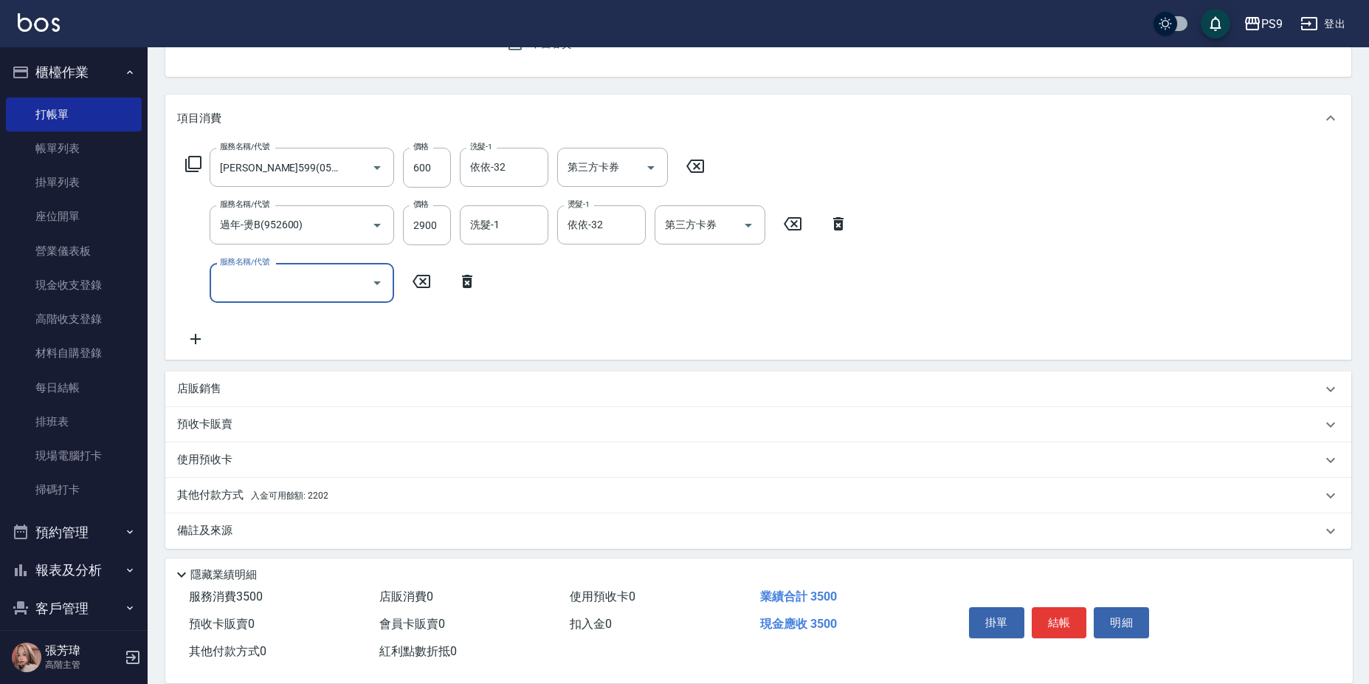
click at [340, 502] on div "其他付款方式 入金可用餘額: 2202" at bounding box center [749, 495] width 1145 height 16
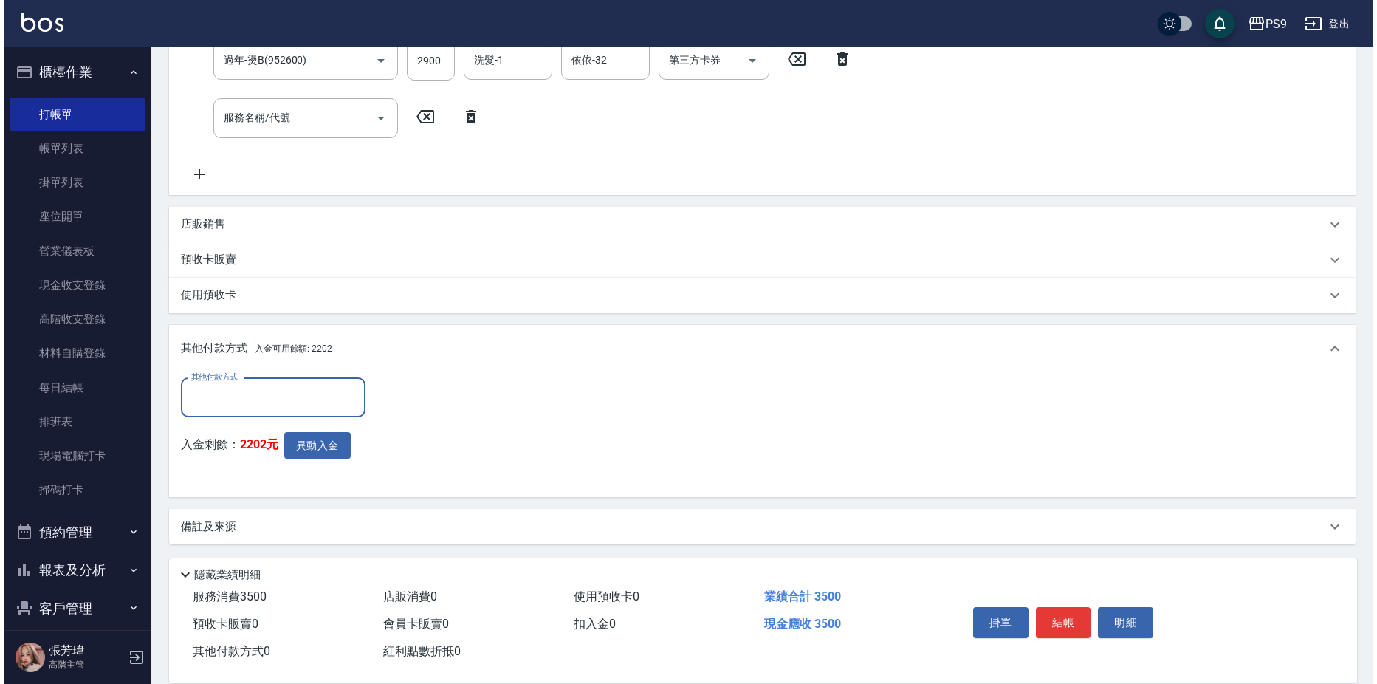
scroll to position [314, 0]
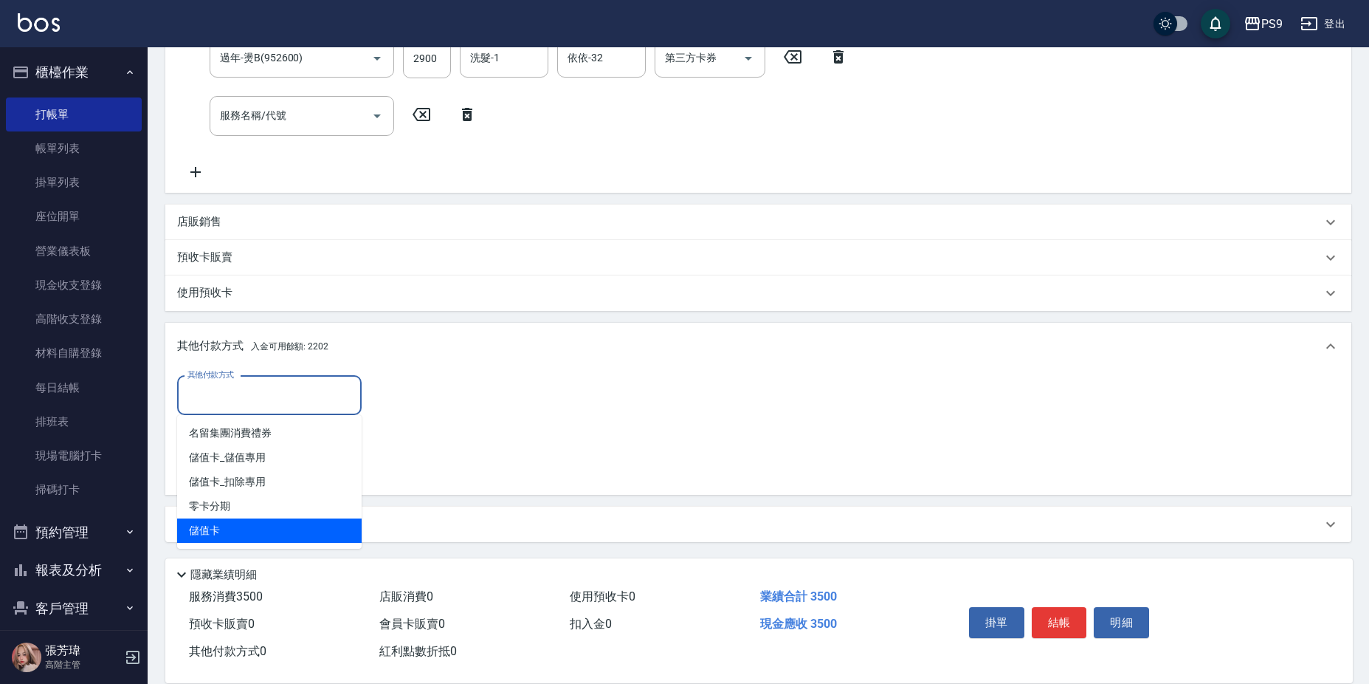
type input "儲值卡"
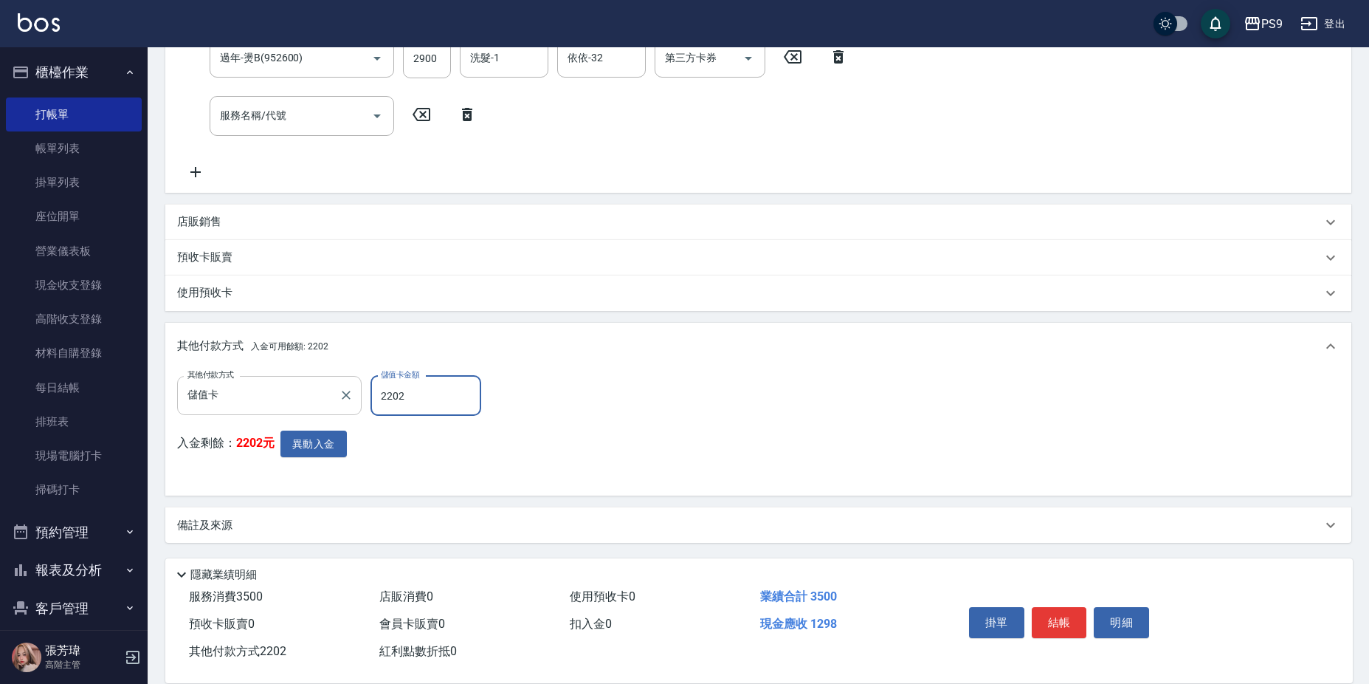
type input "2202"
click at [328, 443] on button "異動入金" at bounding box center [314, 443] width 66 height 27
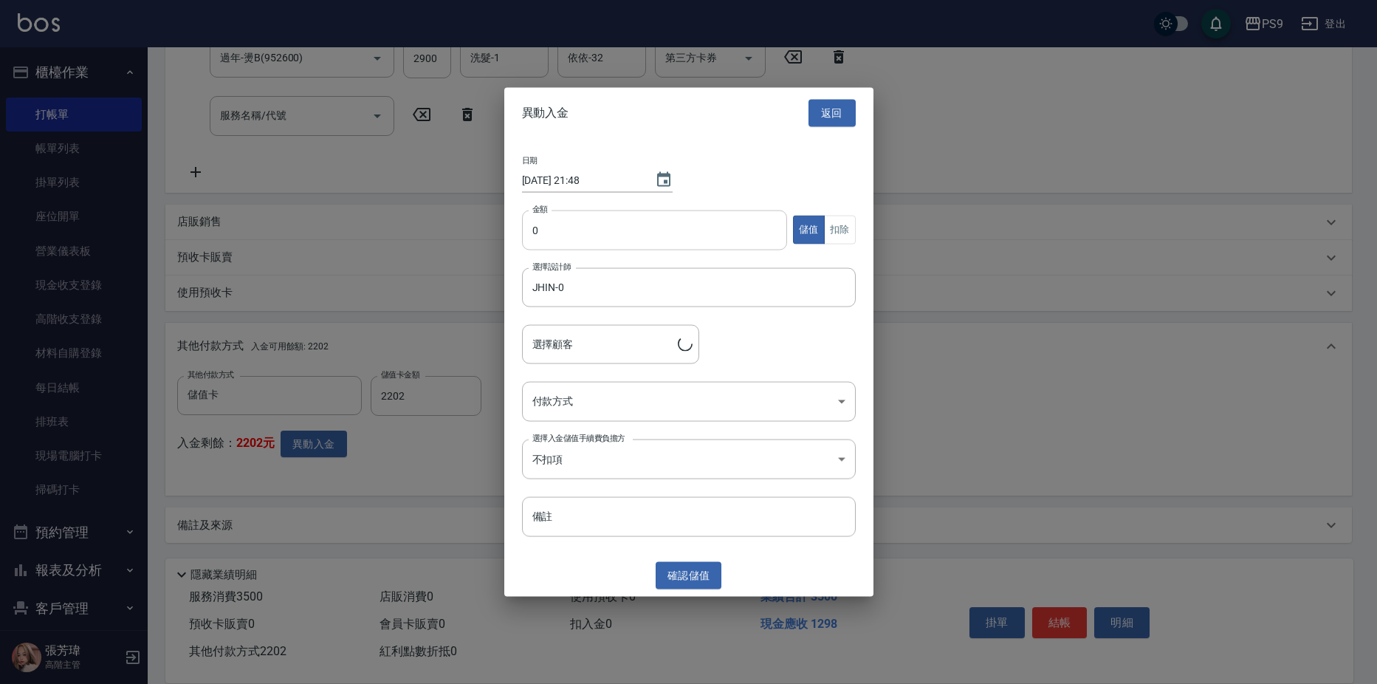
type input "許乃文/0918288698"
click at [593, 221] on input "0" at bounding box center [655, 230] width 266 height 40
type input "2202"
click at [850, 233] on button "扣除" at bounding box center [840, 230] width 32 height 29
click at [649, 403] on body "PS9 登出 櫃檯作業 打帳單 帳單列表 掛單列表 座位開單 營業儀表板 現金收支登錄 高階收支登錄 材料自購登錄 每日結帳 排班表 現場電腦打卡 掃碼打卡 …" at bounding box center [688, 185] width 1377 height 999
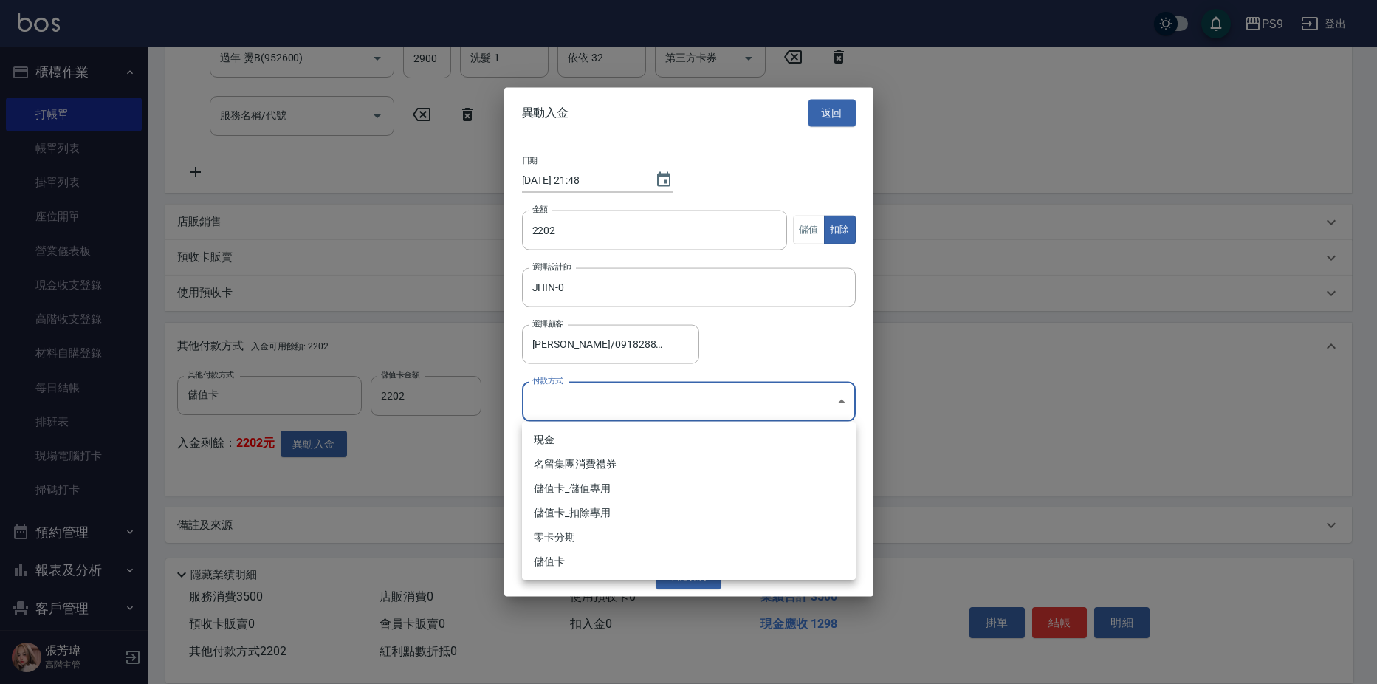
click at [605, 514] on li "儲值卡_扣除專用" at bounding box center [689, 512] width 334 height 24
type input "儲值卡_扣除專用"
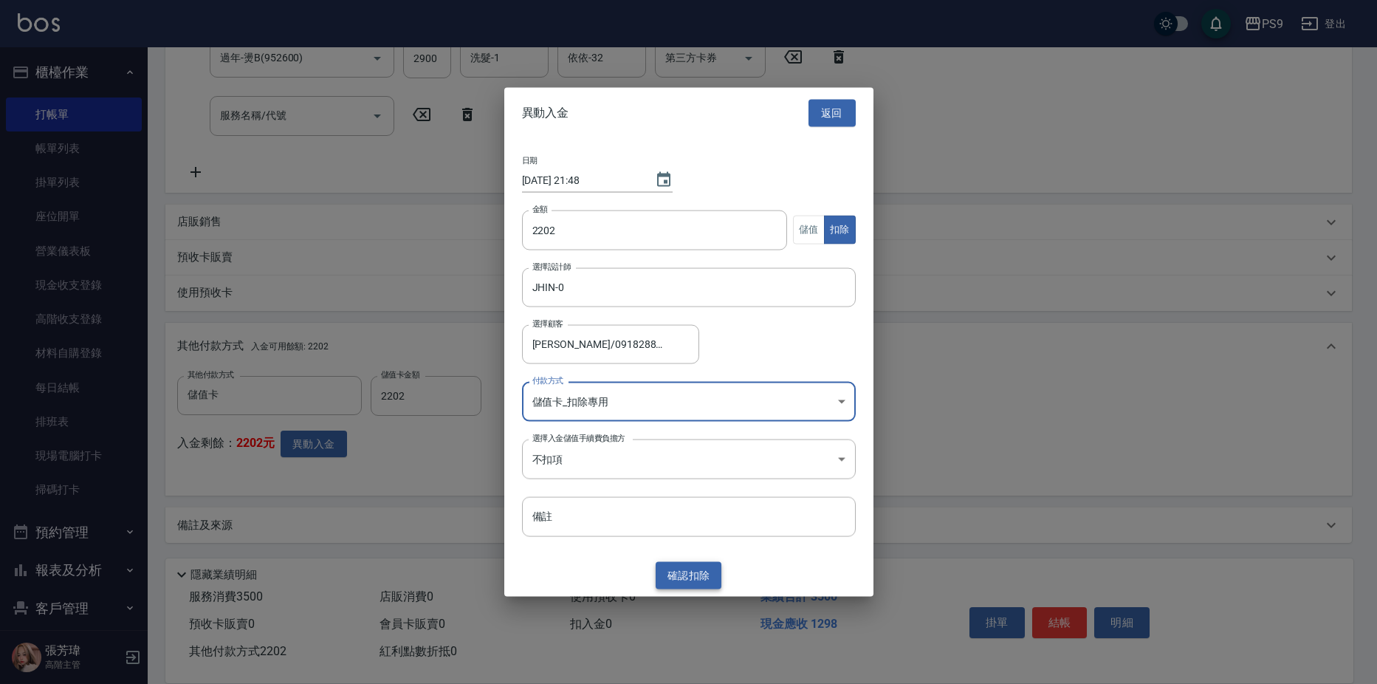
click at [684, 576] on button "確認 扣除" at bounding box center [688, 575] width 66 height 27
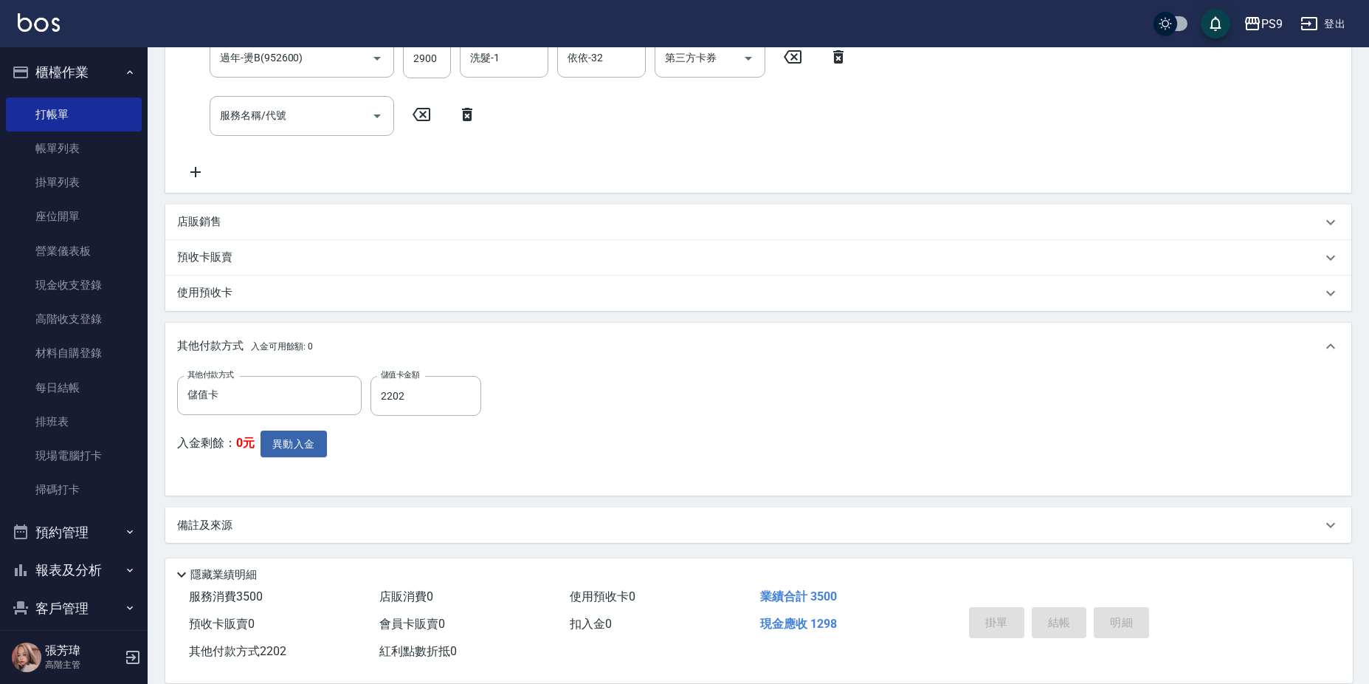
type input "2025/09/07 21:48"
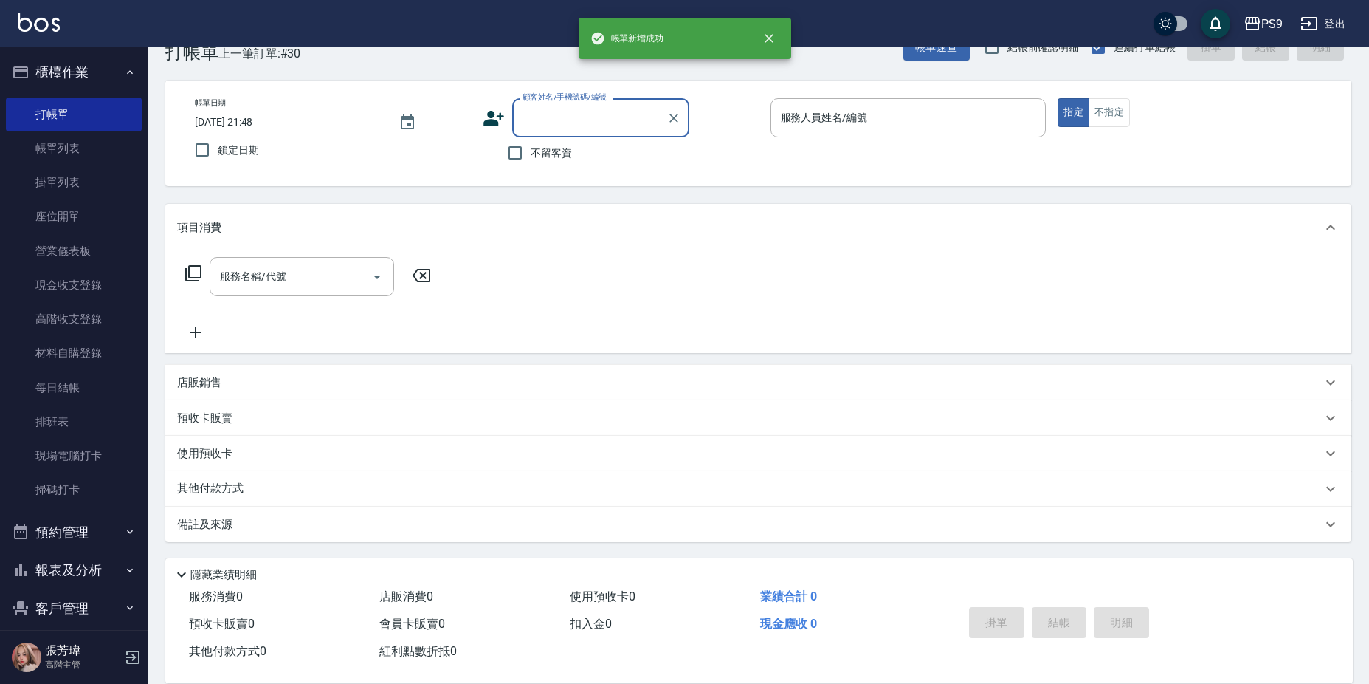
scroll to position [0, 0]
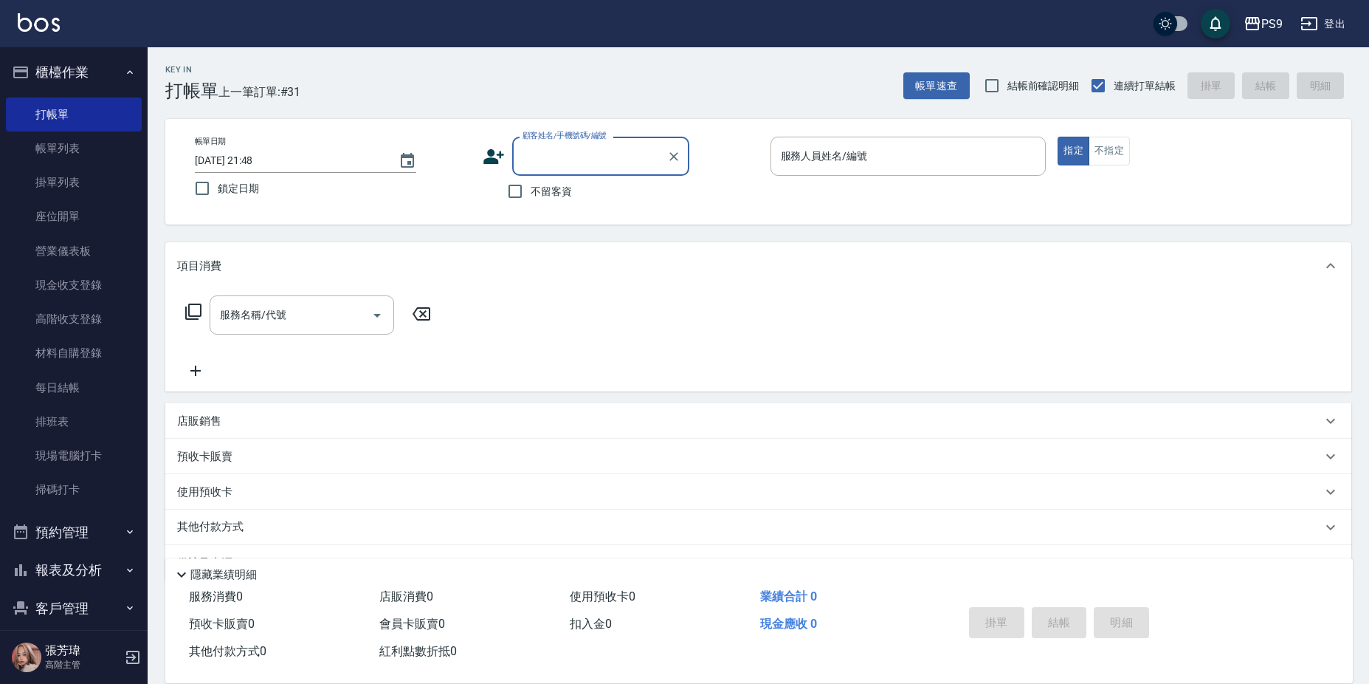
type input "9"
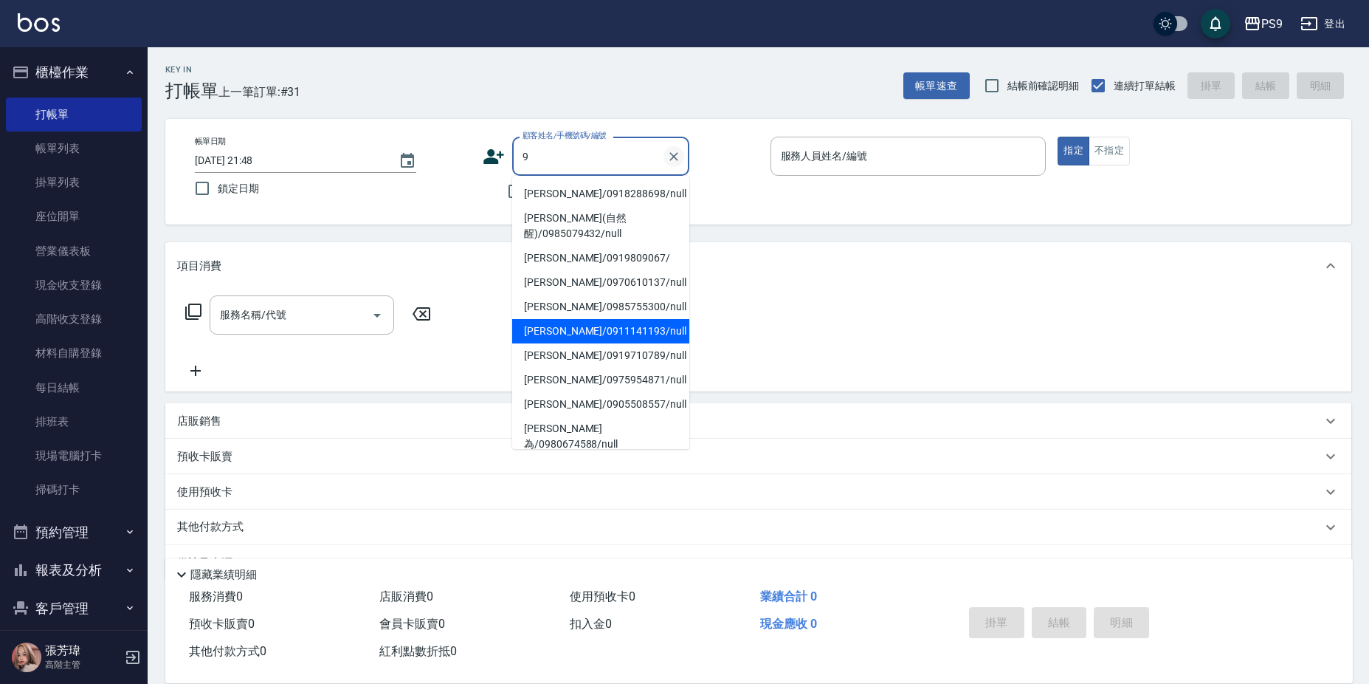
click at [671, 151] on icon "Clear" at bounding box center [674, 156] width 15 height 15
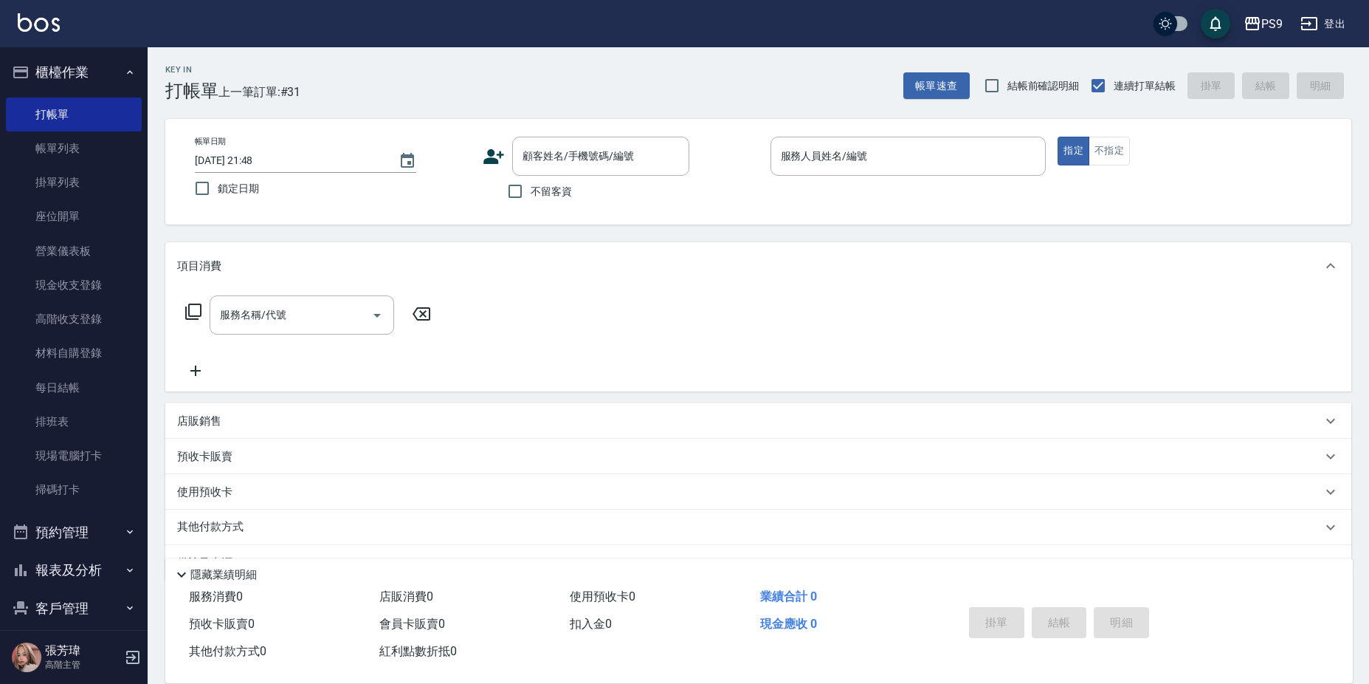
click at [854, 365] on div "服務名稱/代號 服務名稱/代號" at bounding box center [758, 340] width 1186 height 102
click at [542, 187] on span "不留客資" at bounding box center [551, 192] width 41 height 16
click at [531, 187] on input "不留客資" at bounding box center [515, 191] width 31 height 31
checkbox input "true"
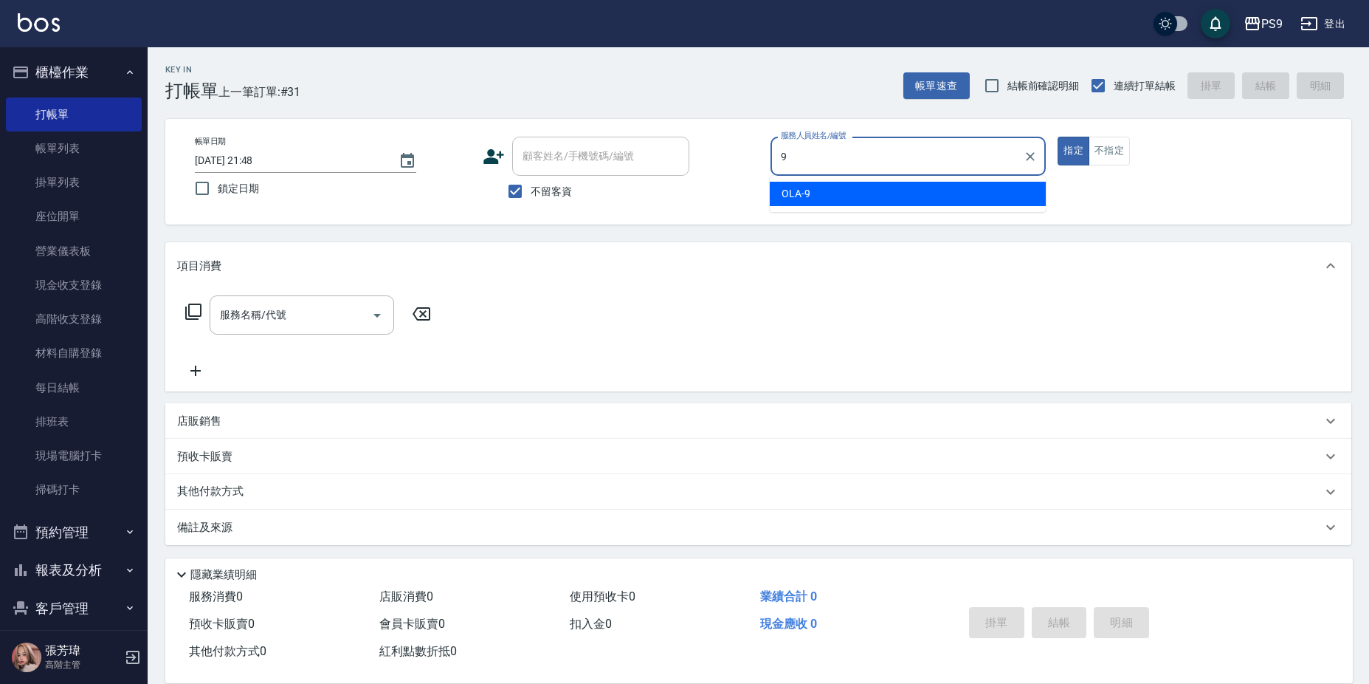
type input "OLA-9"
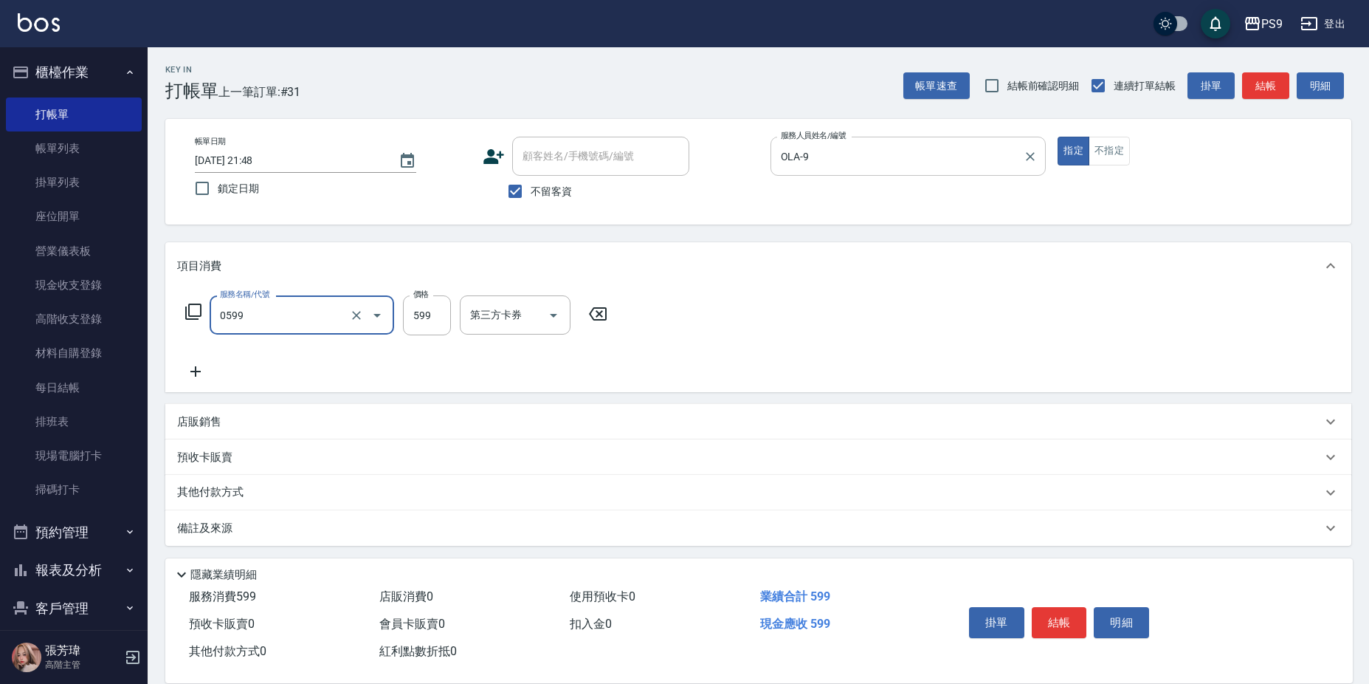
type input "伊黛莉599(0599)"
type input "600"
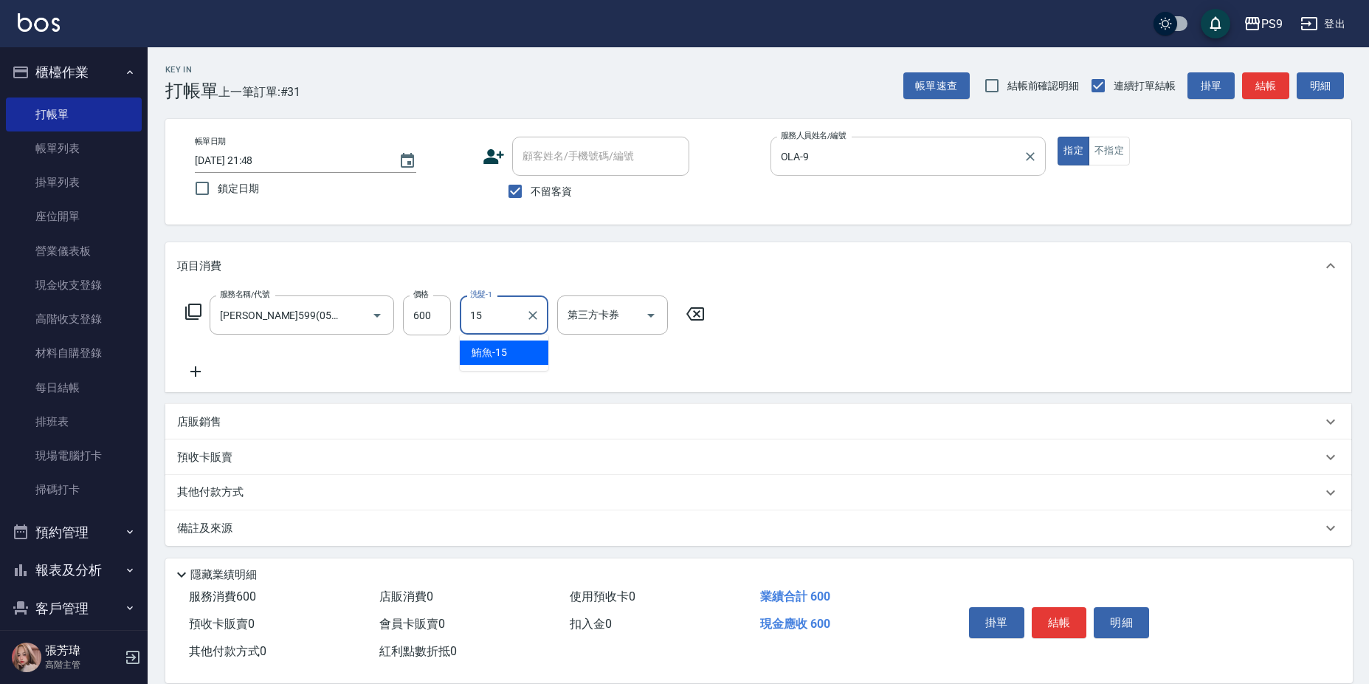
type input "鮪魚-15"
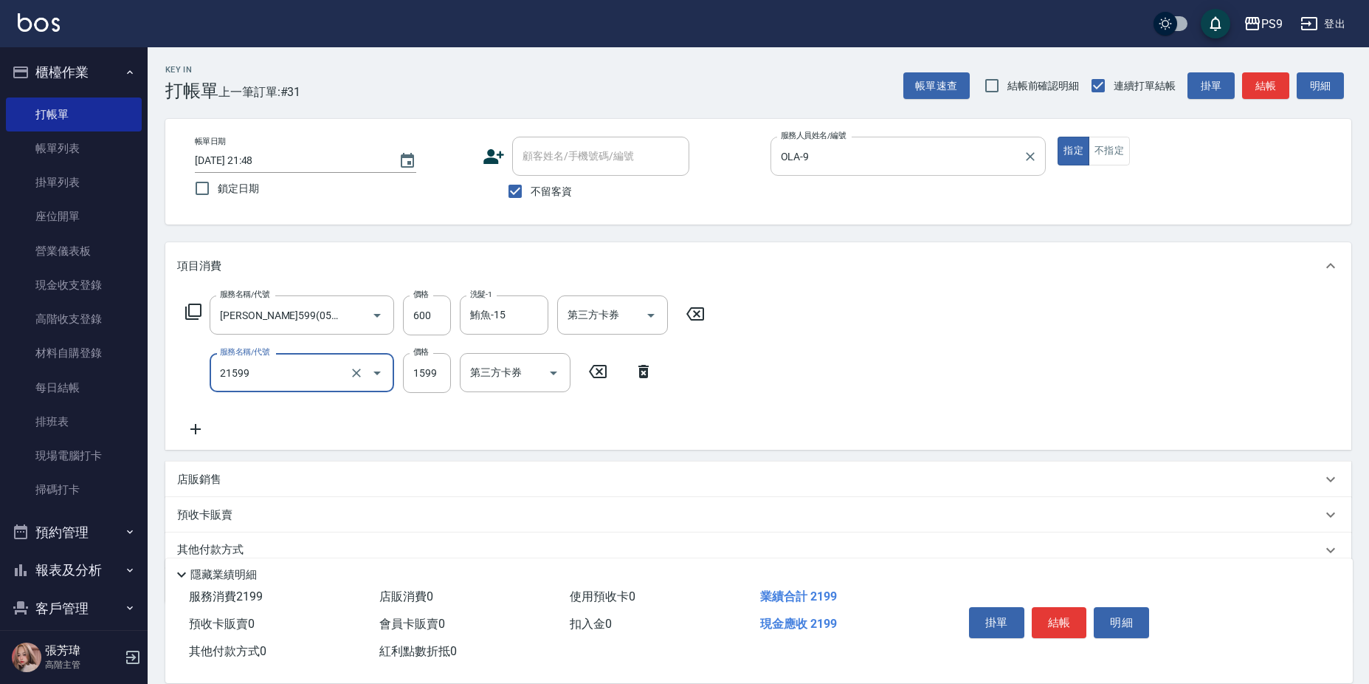
type input "染髮1599(21599)"
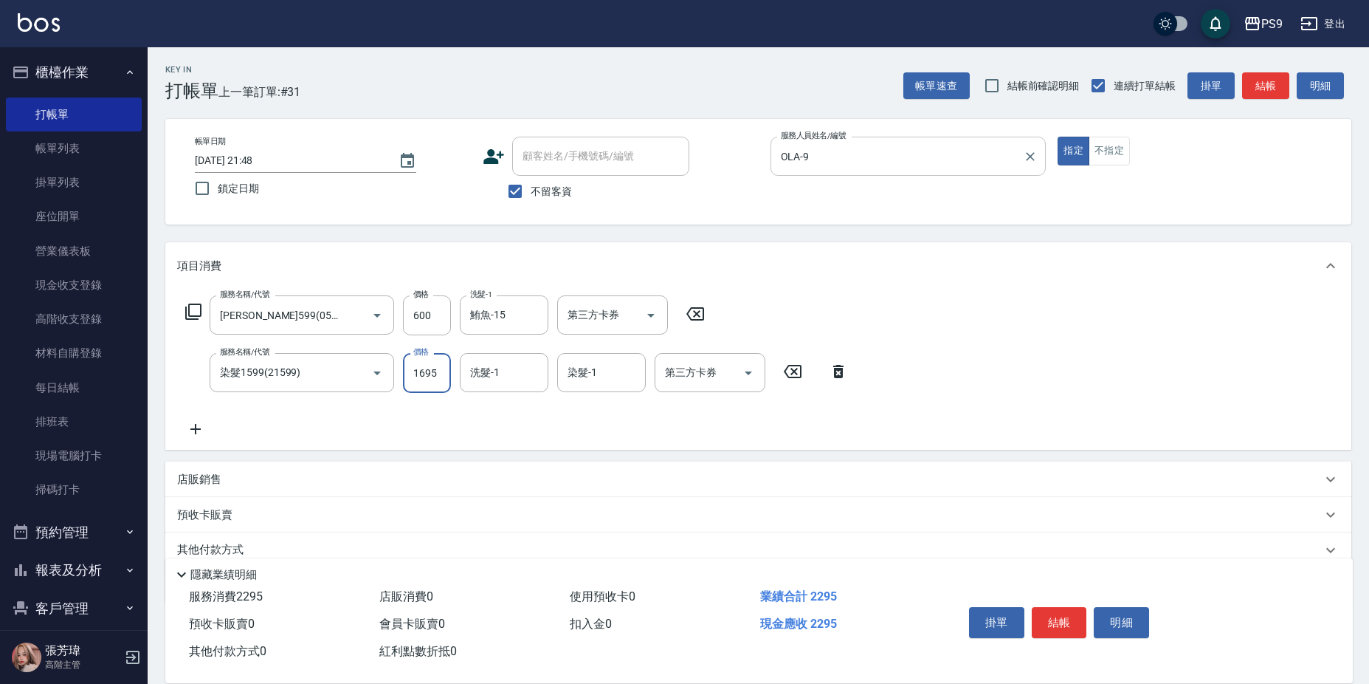
type input "1695"
type input "鮪魚-15"
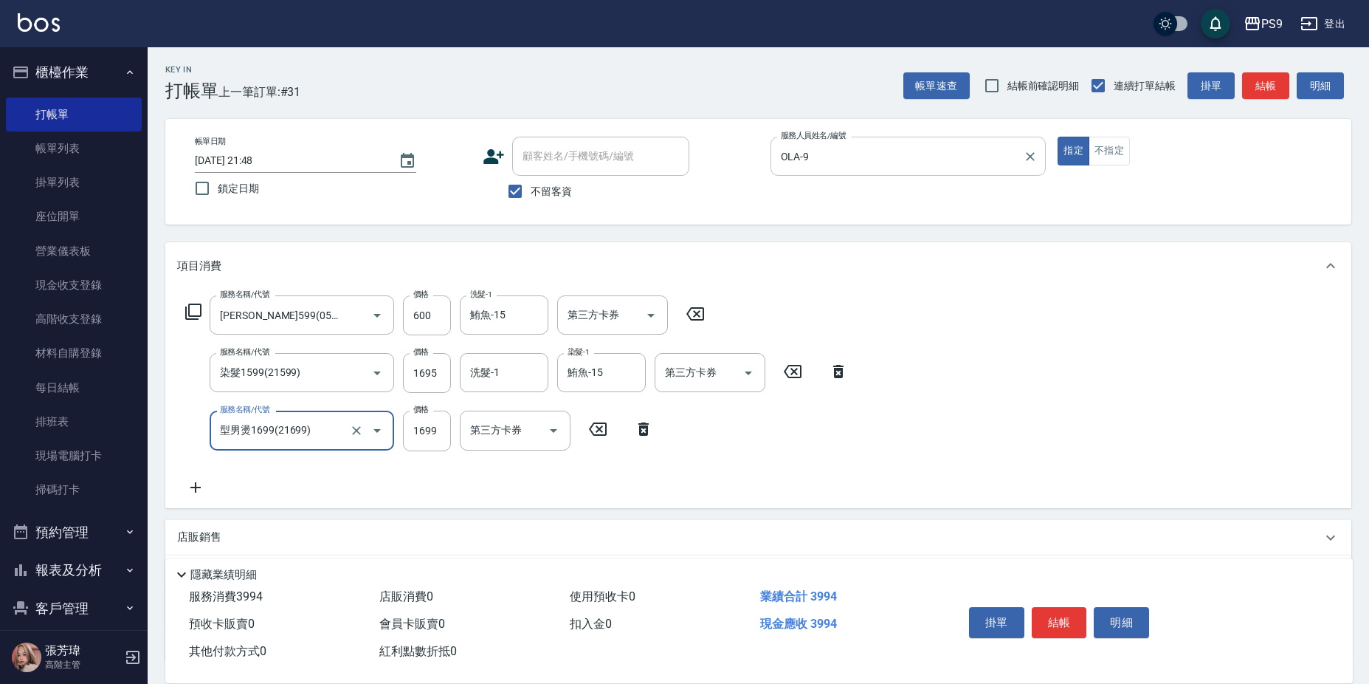
type input "型男燙1699(21699)"
type input "1695"
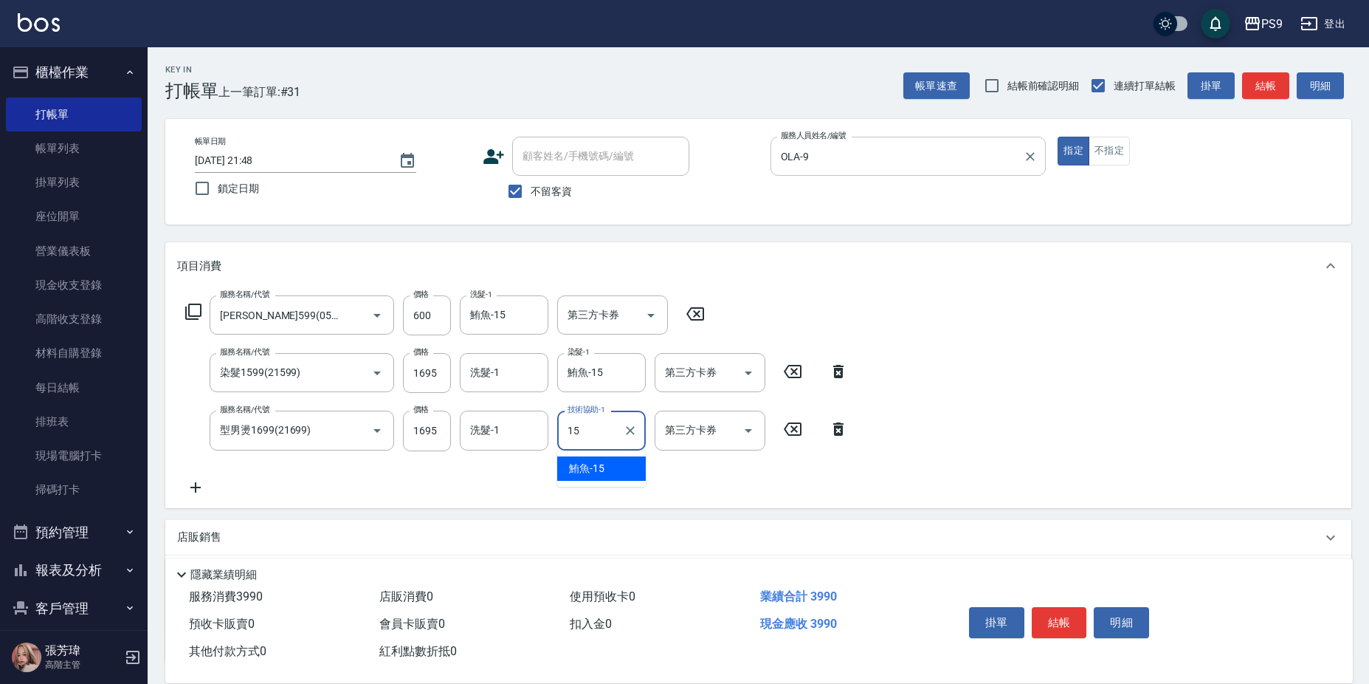
type input "鮪魚-15"
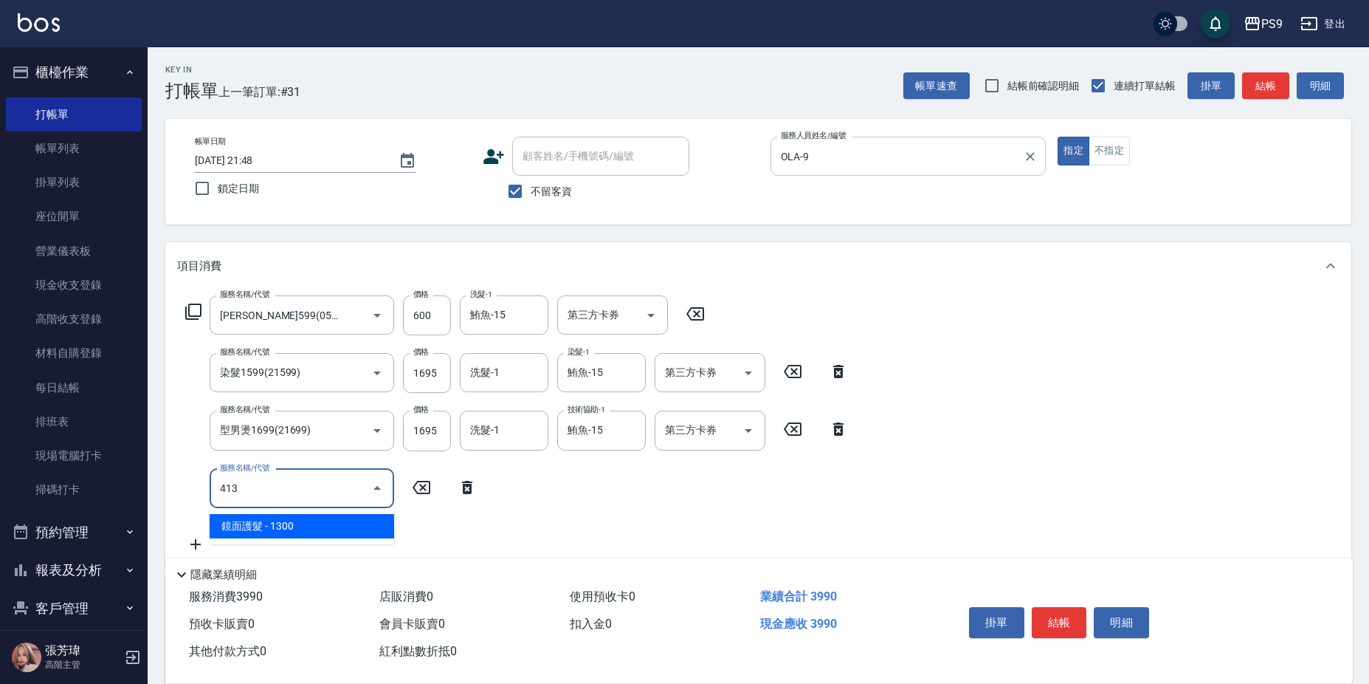
type input "鏡面護髮(413)"
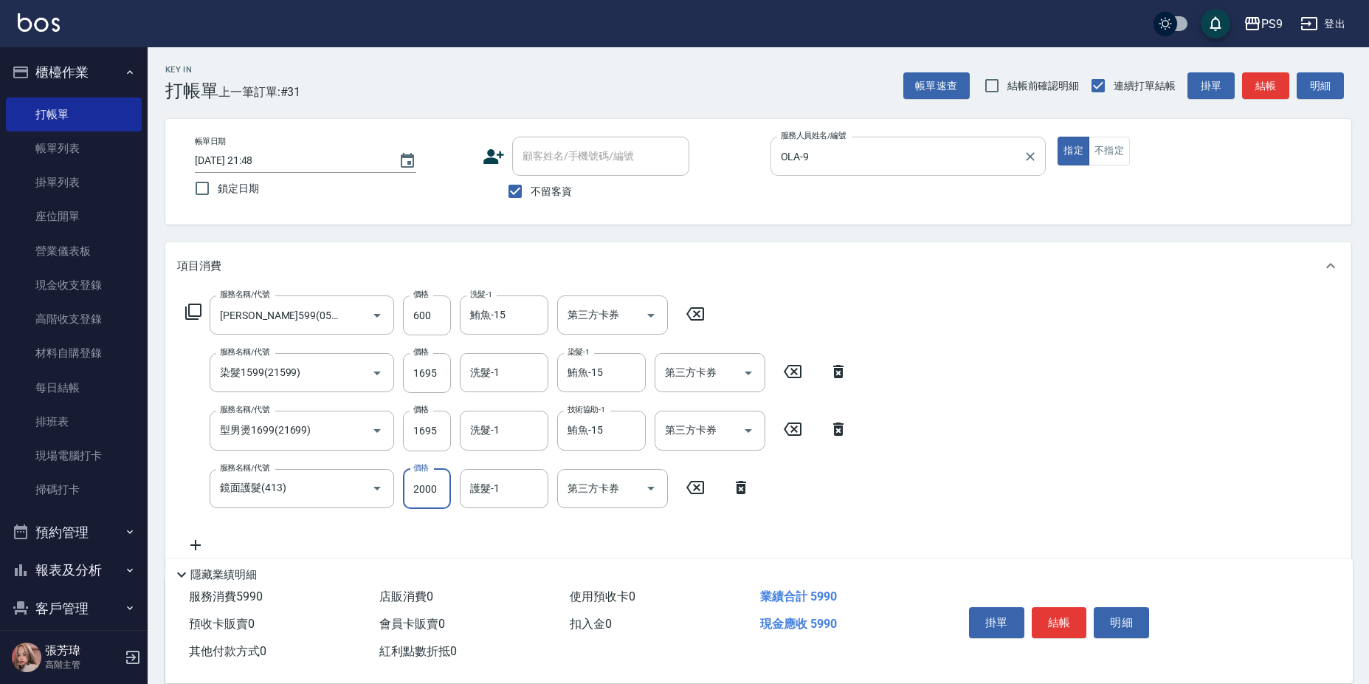
type input "2000"
type input "鮪魚-15"
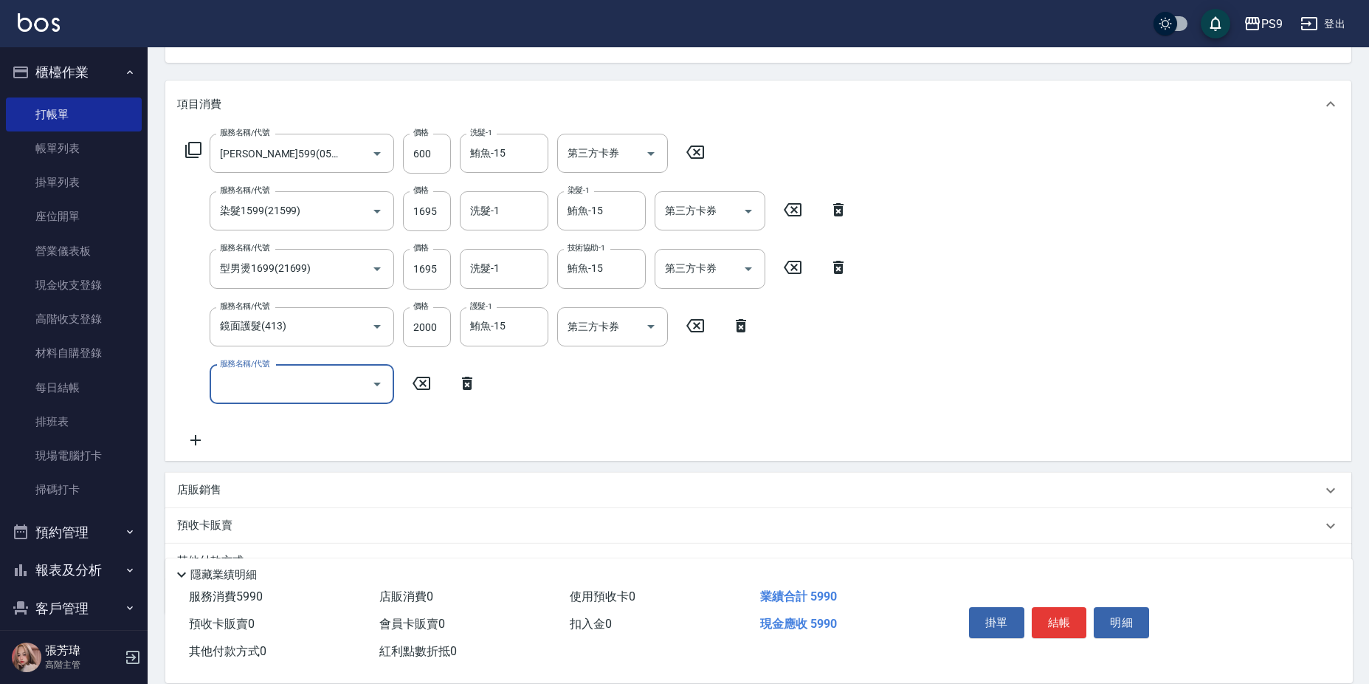
scroll to position [221, 0]
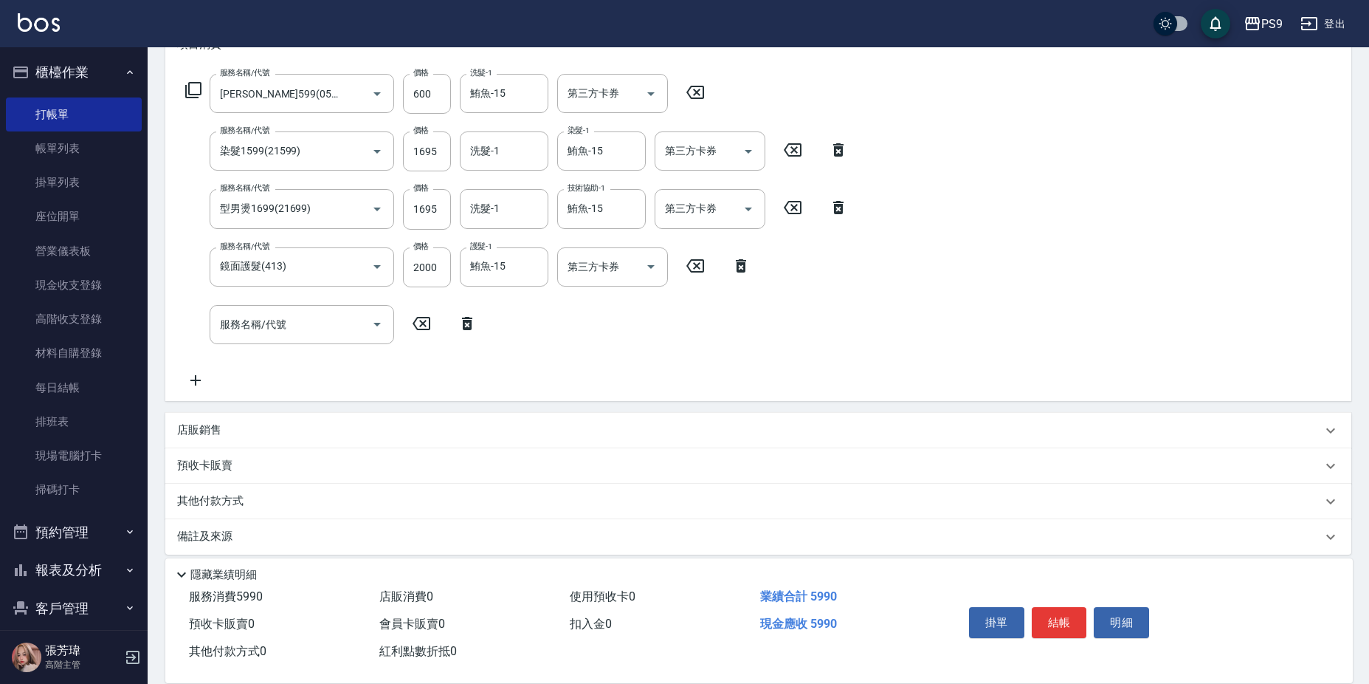
click at [303, 428] on div "店販銷售" at bounding box center [749, 430] width 1145 height 16
type input "OLA-9"
type input "3"
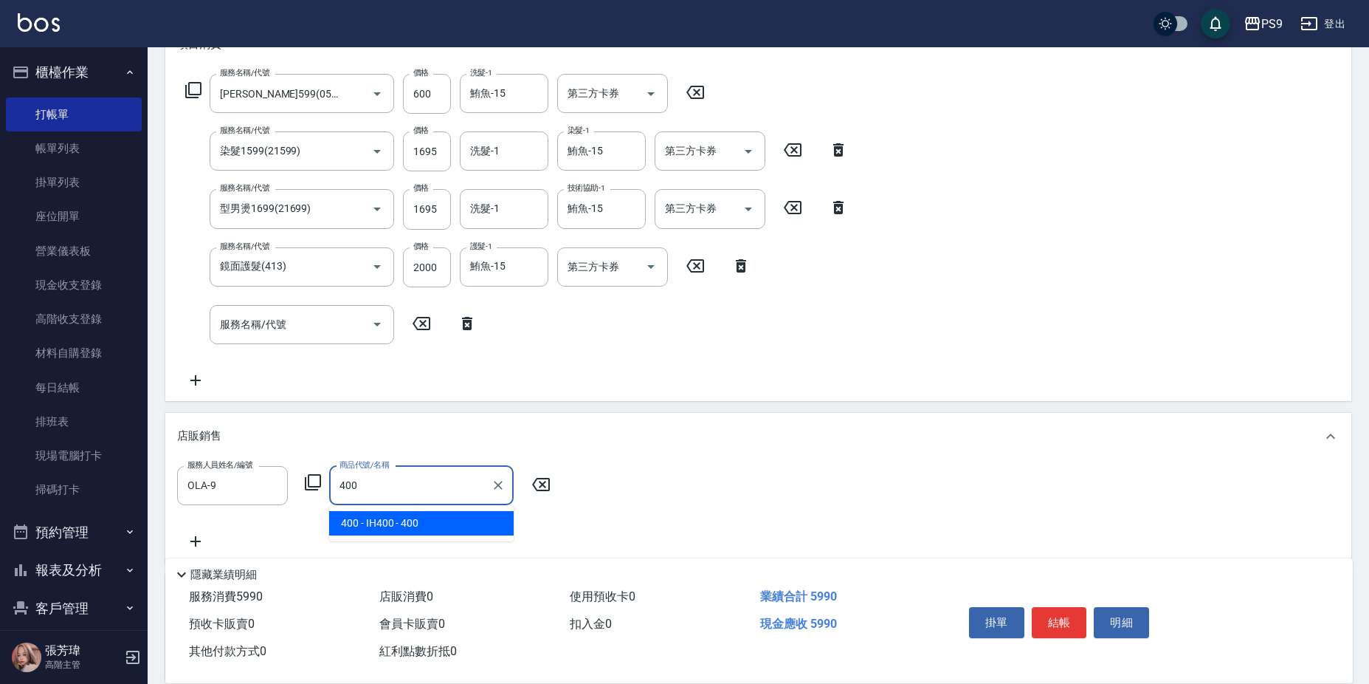
type input "IH400"
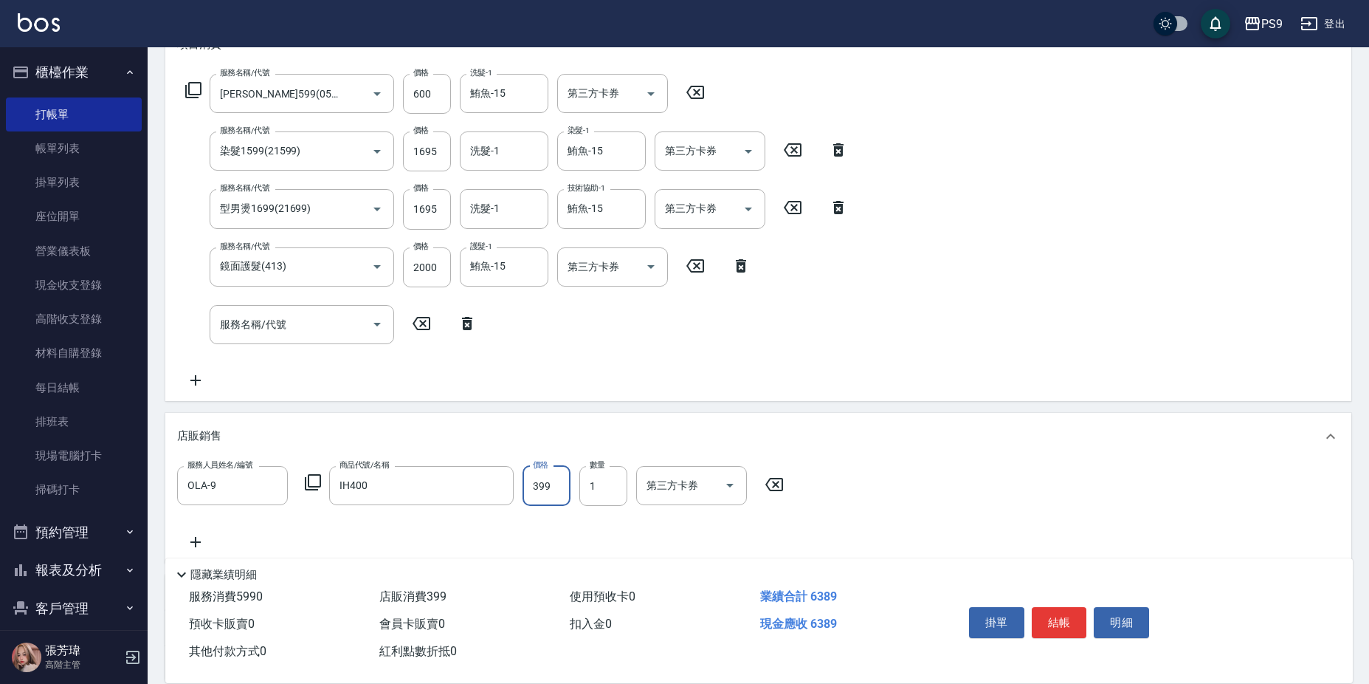
type input "399"
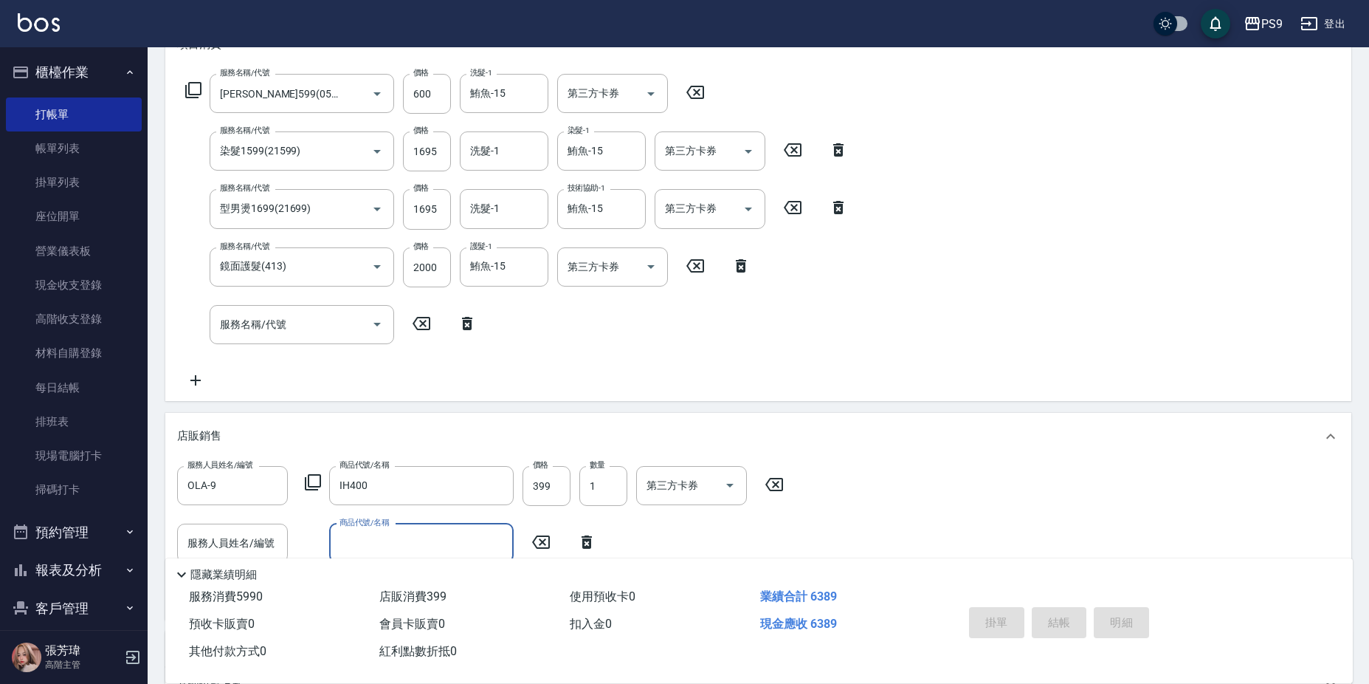
type input "2025/09/07 21:49"
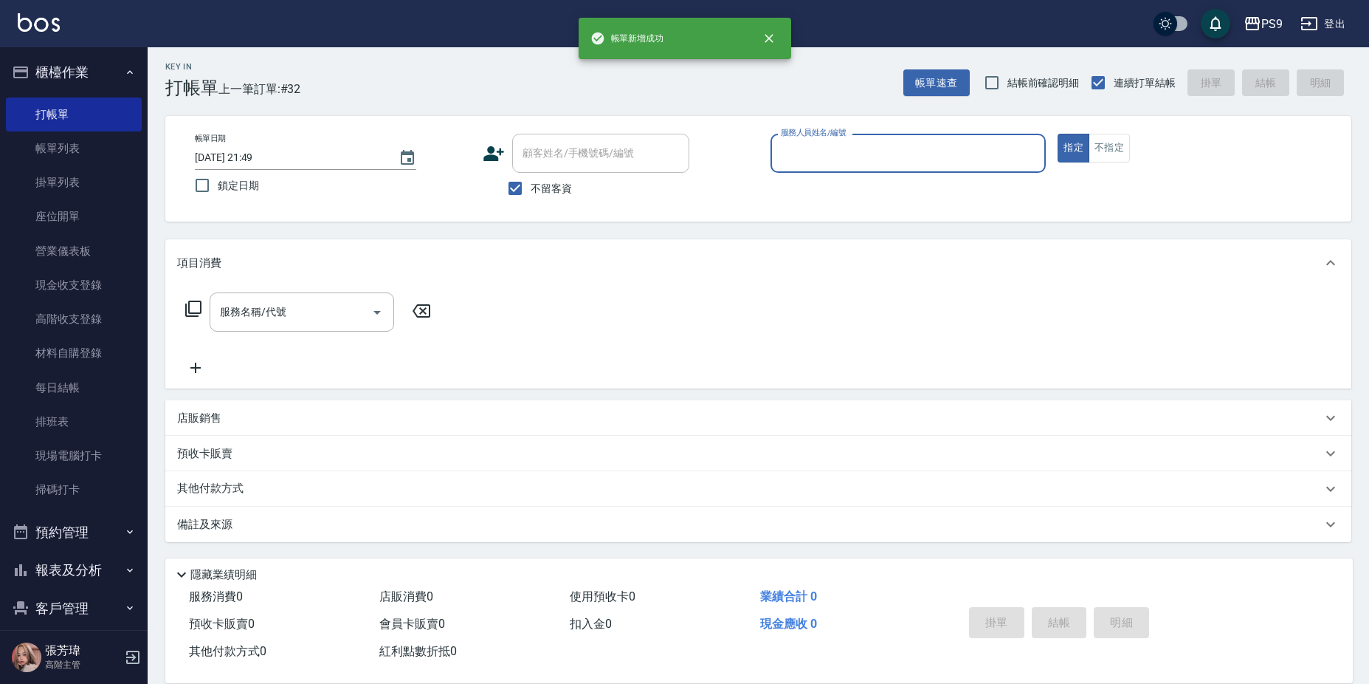
scroll to position [3, 0]
type input "OLA-9"
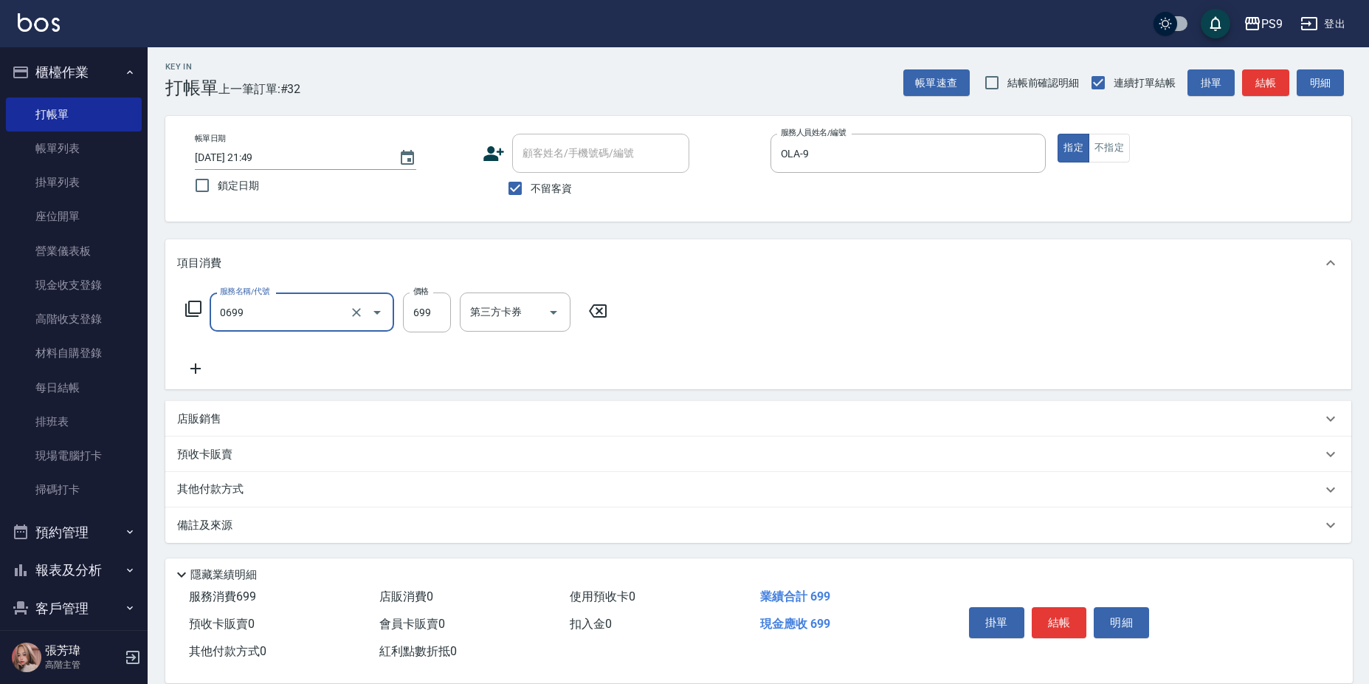
type input "699精油(0699)"
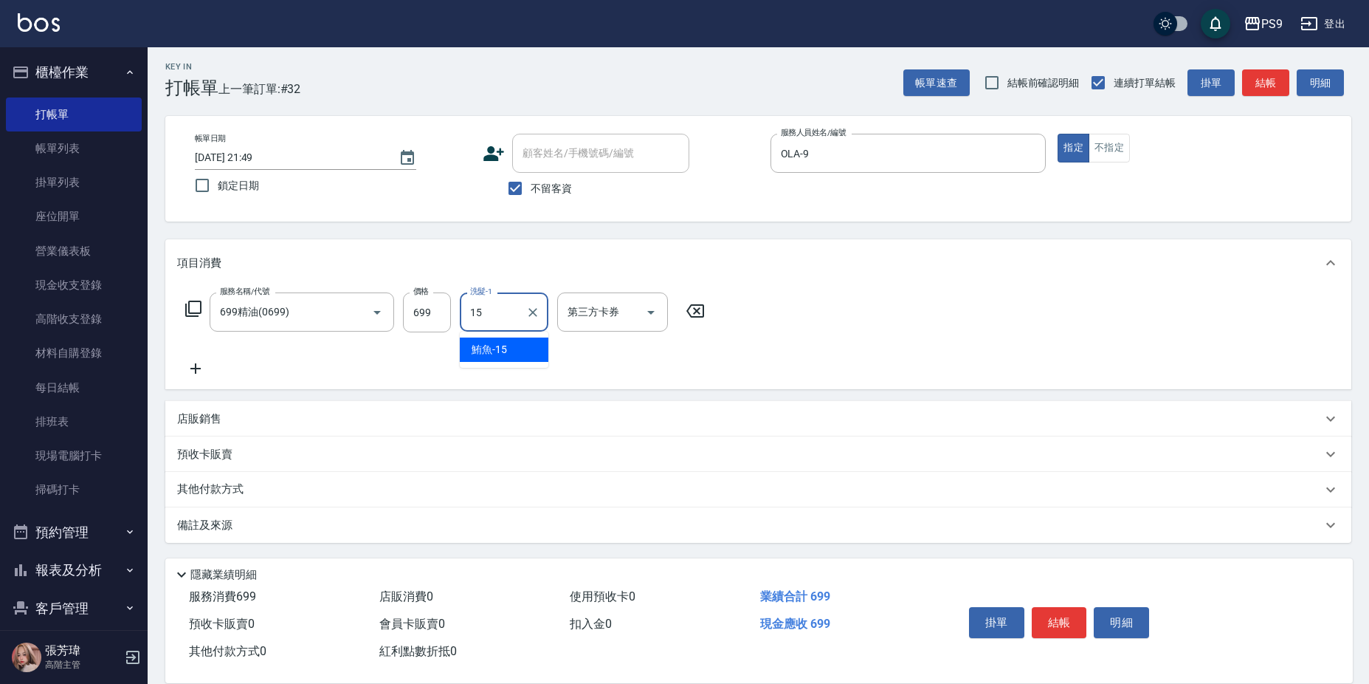
type input "鮪魚-15"
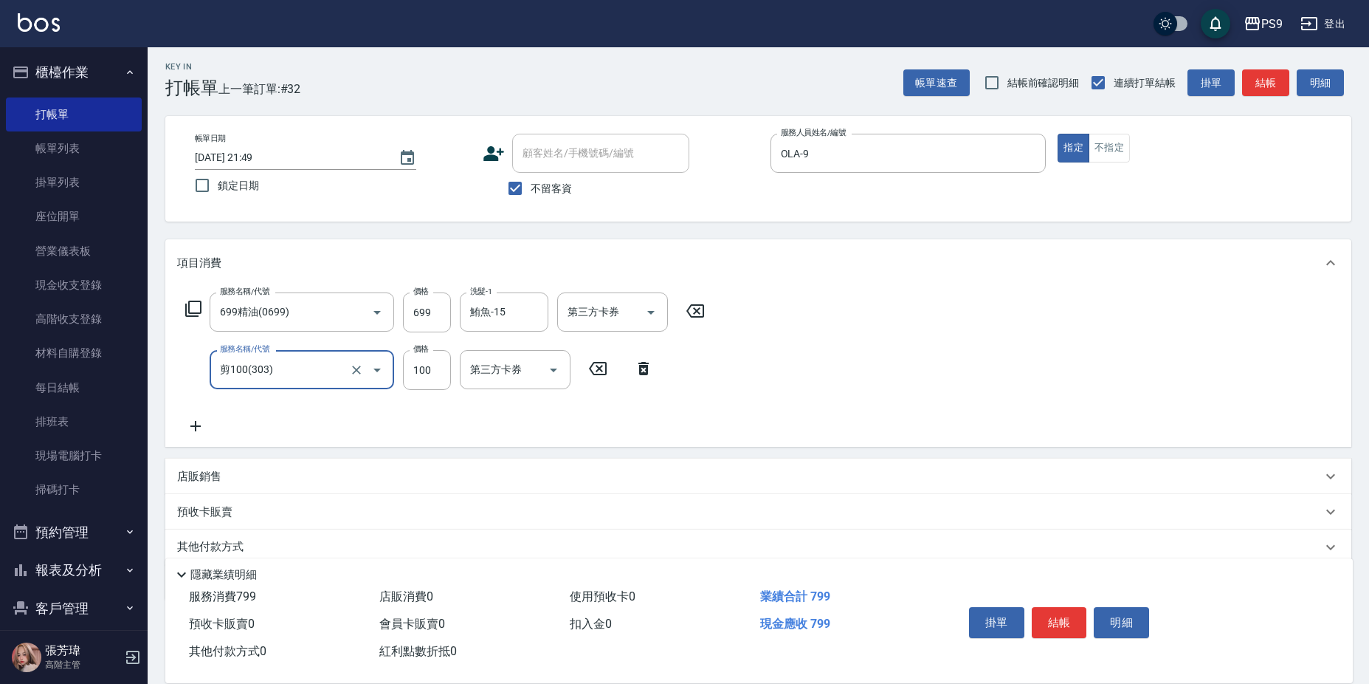
type input "剪100(303)"
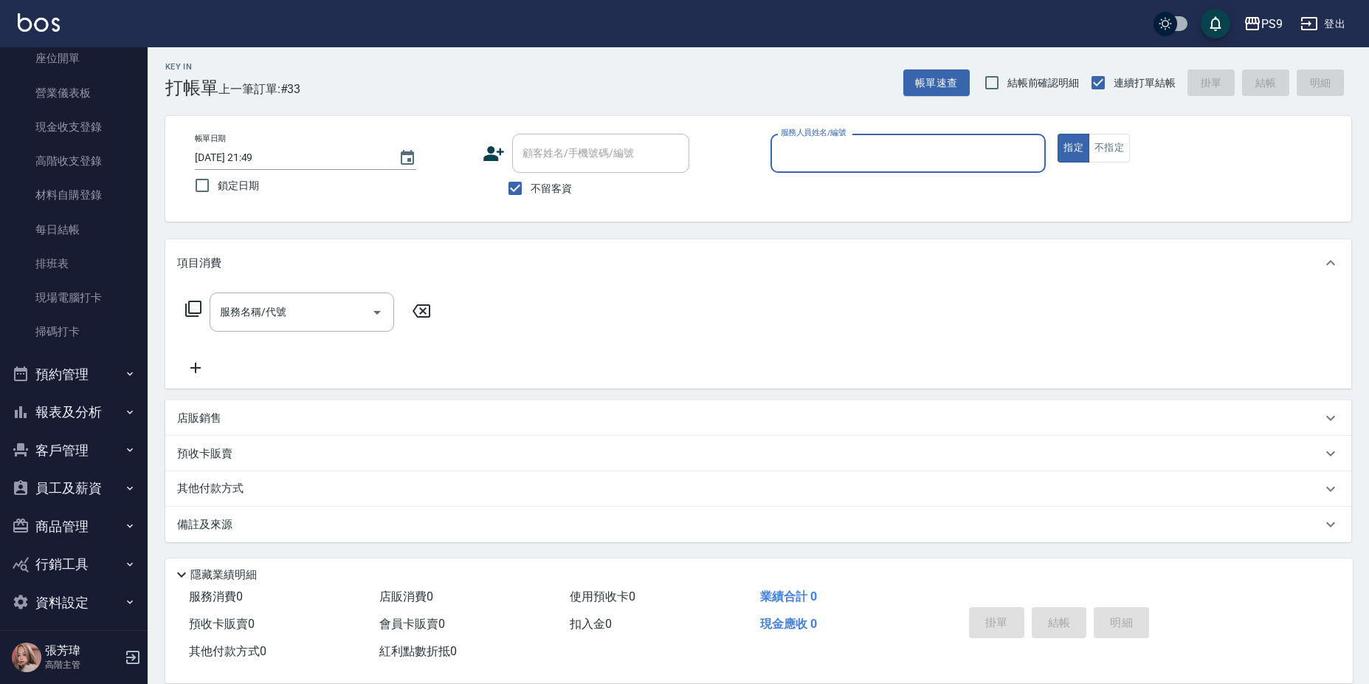
scroll to position [167, 0]
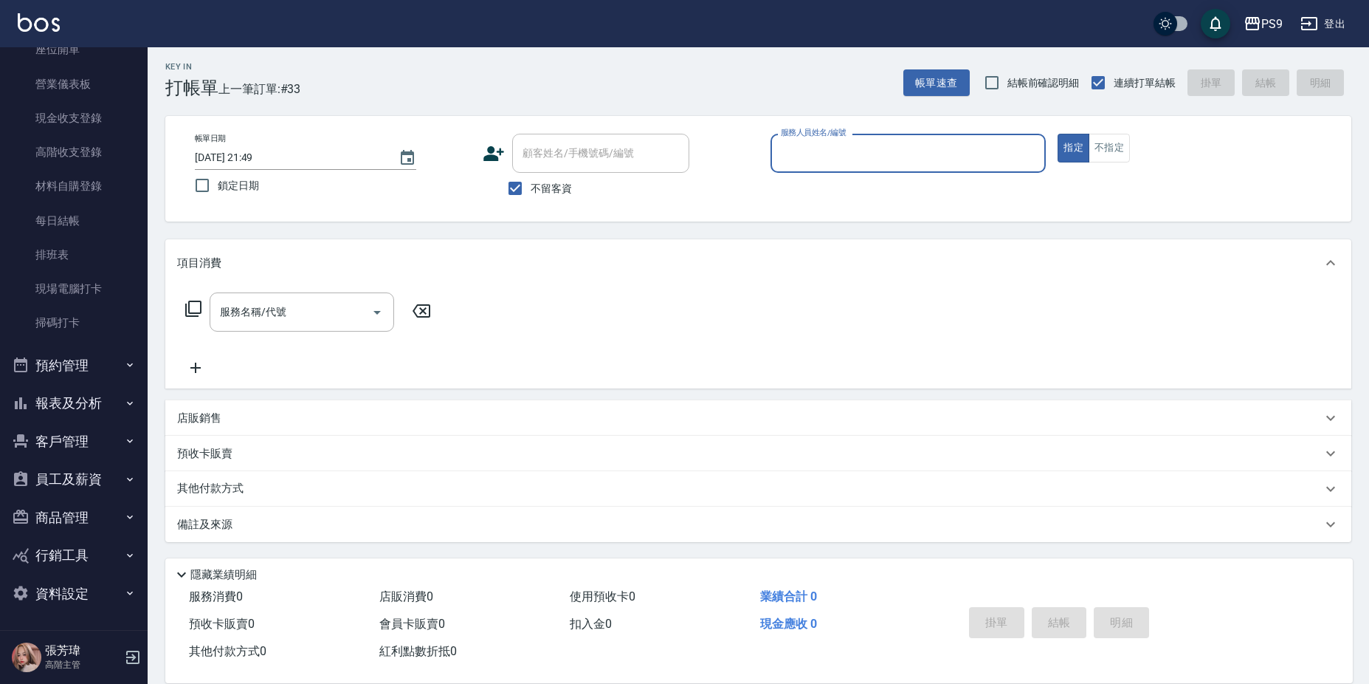
click at [92, 398] on button "報表及分析" at bounding box center [74, 403] width 136 height 38
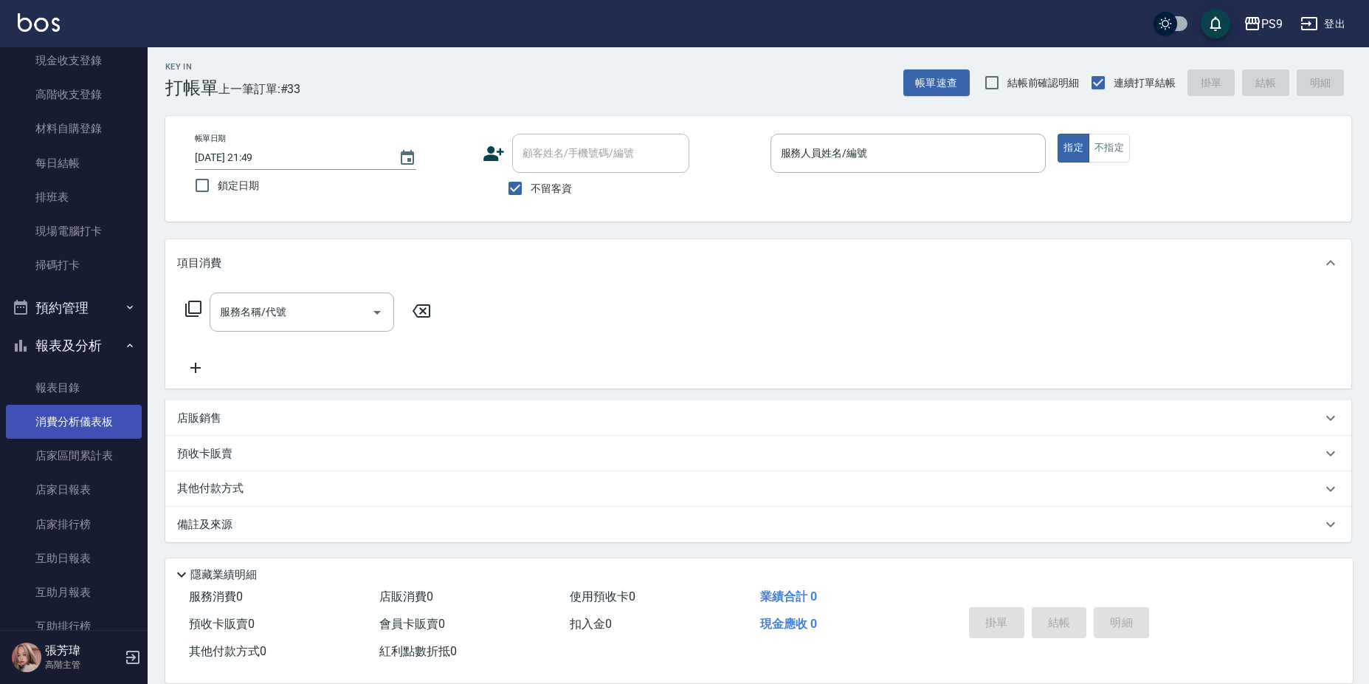
scroll to position [241, 0]
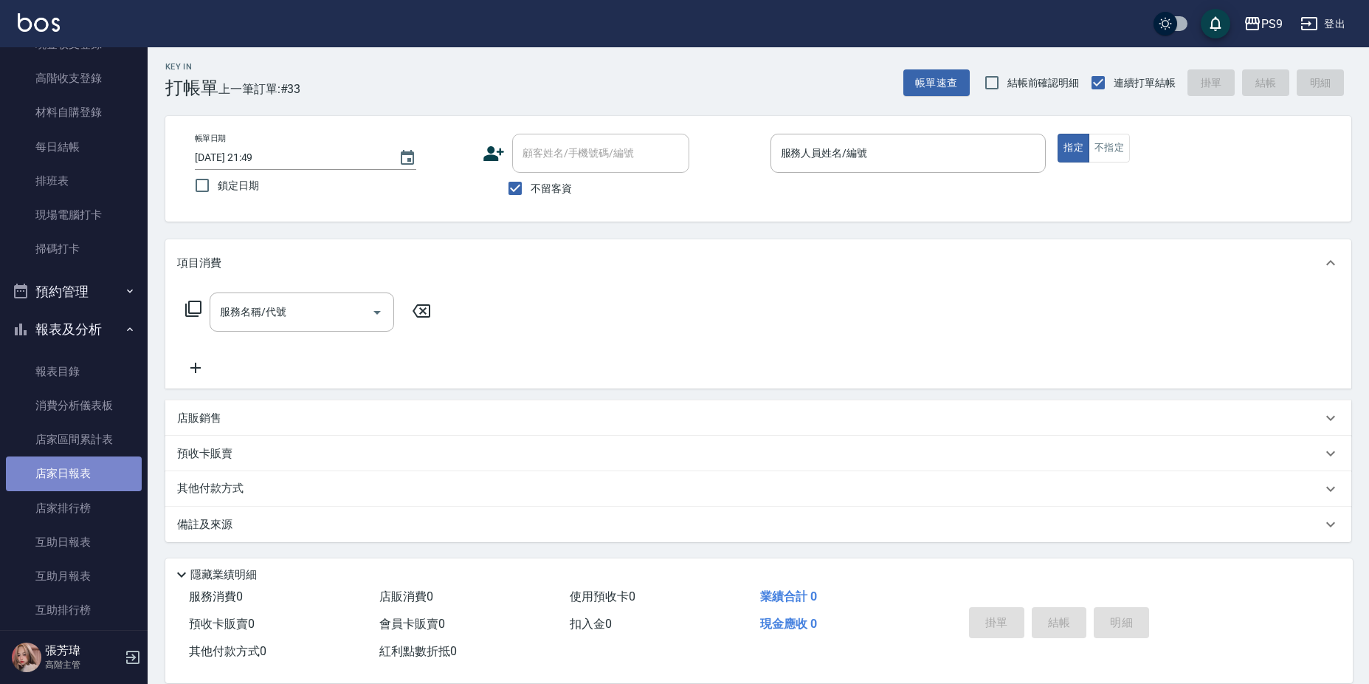
click at [90, 483] on link "店家日報表" at bounding box center [74, 473] width 136 height 34
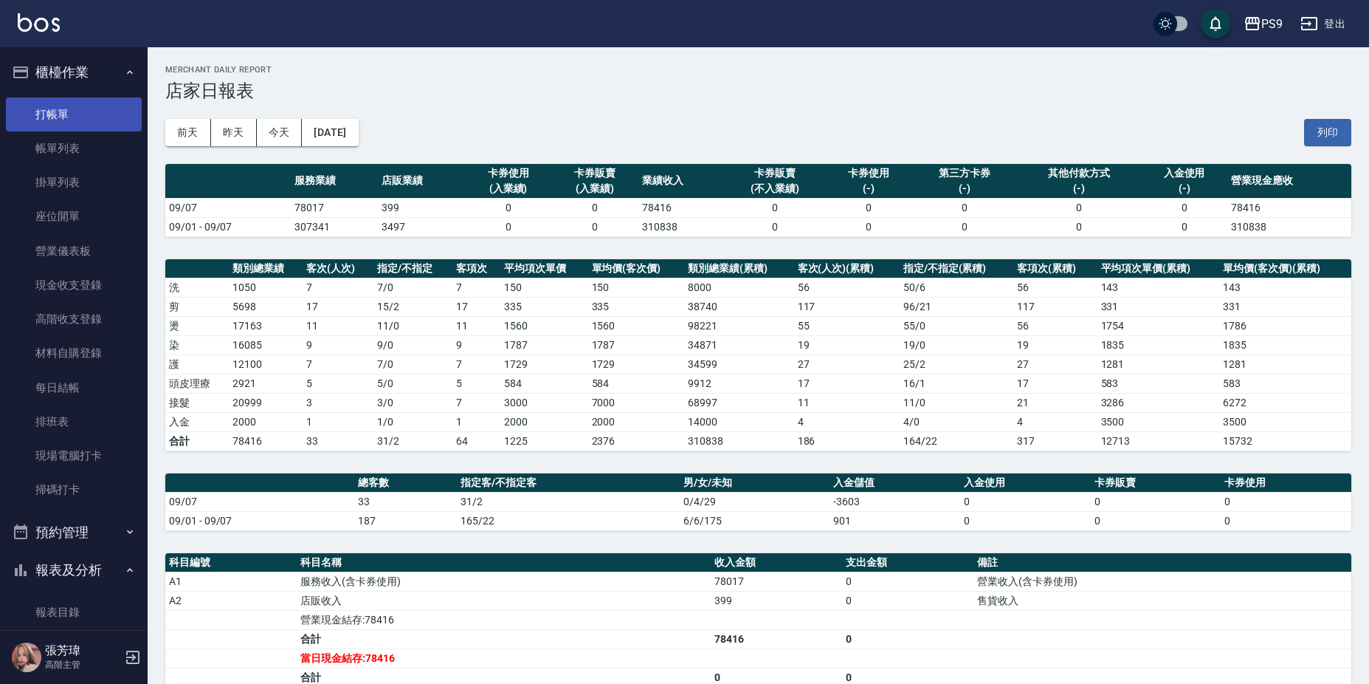
click at [82, 121] on link "打帳單" at bounding box center [74, 114] width 136 height 34
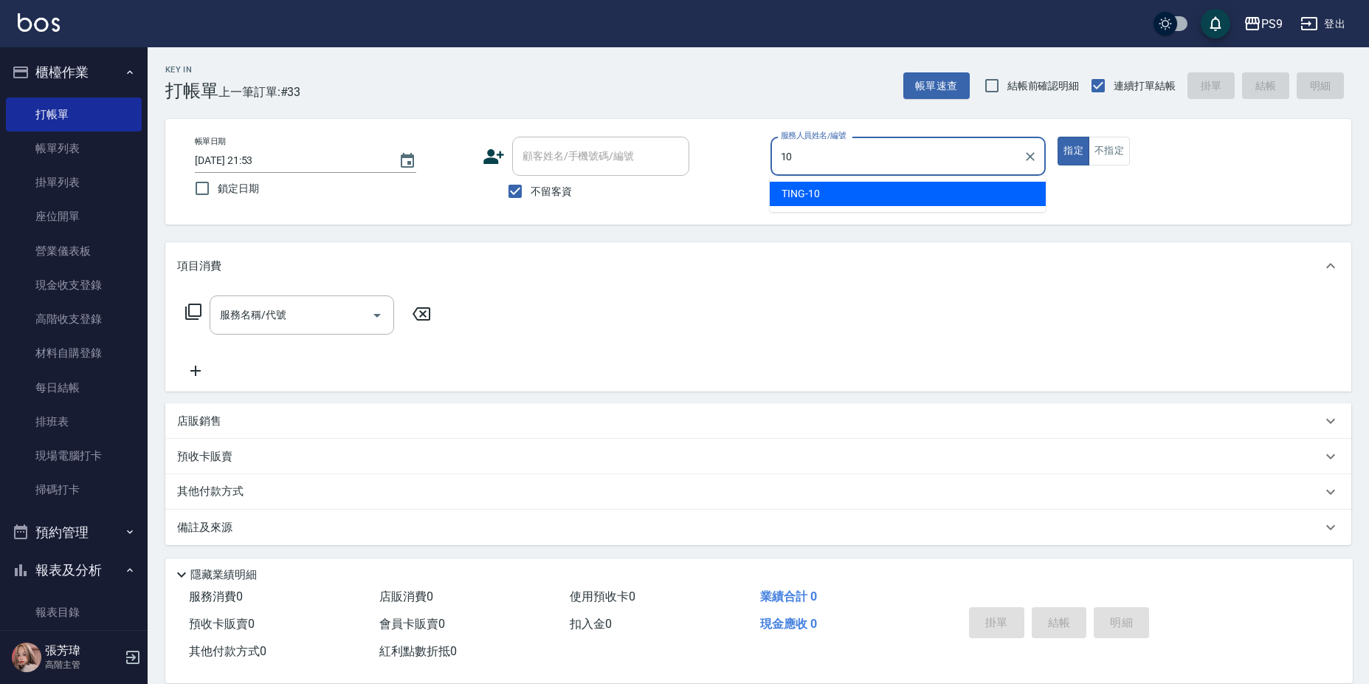
type input "TING-10"
type button "true"
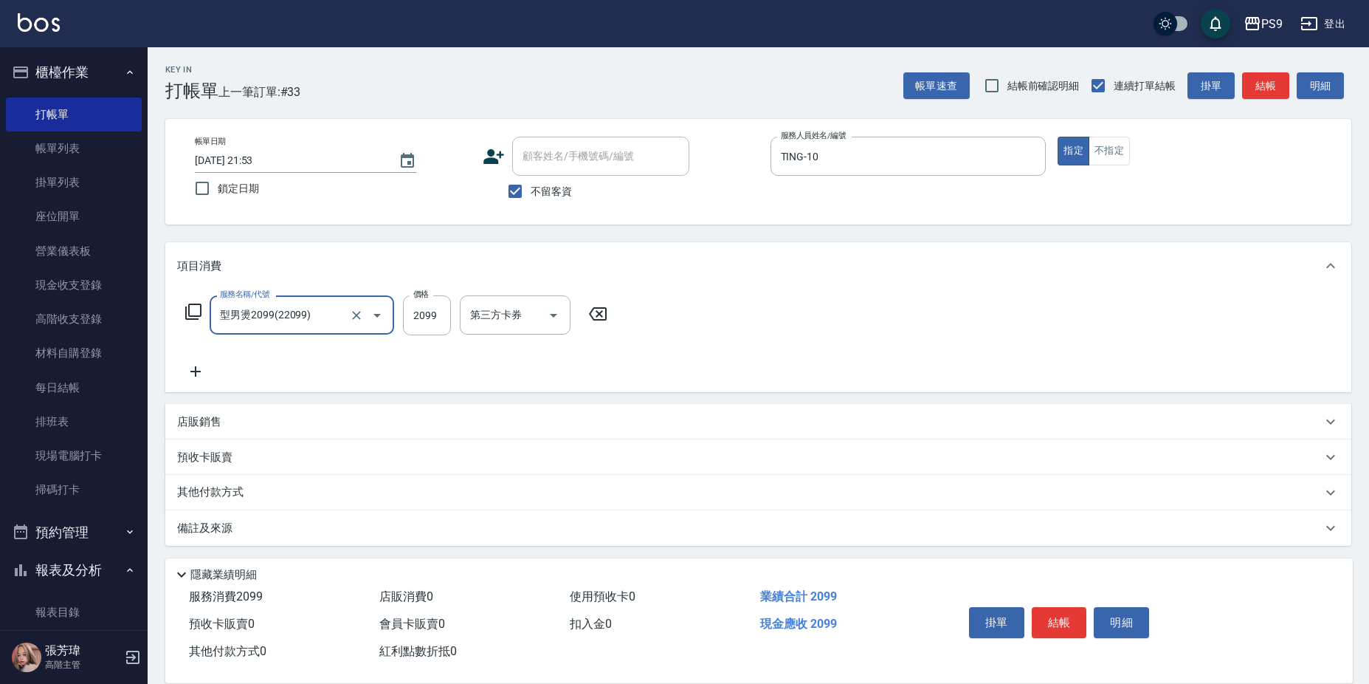
type input "型男燙2099(22099)"
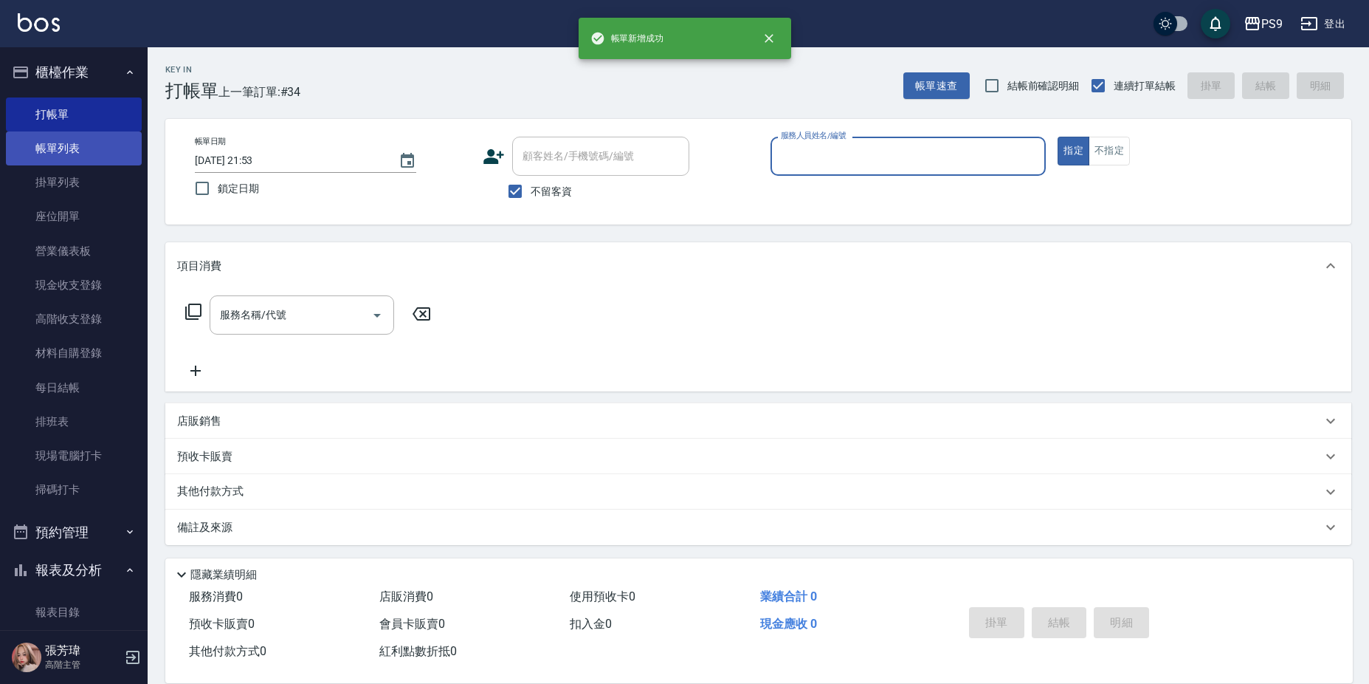
drag, startPoint x: 62, startPoint y: 151, endPoint x: 106, endPoint y: 122, distance: 53.2
click at [62, 150] on link "帳單列表" at bounding box center [74, 148] width 136 height 34
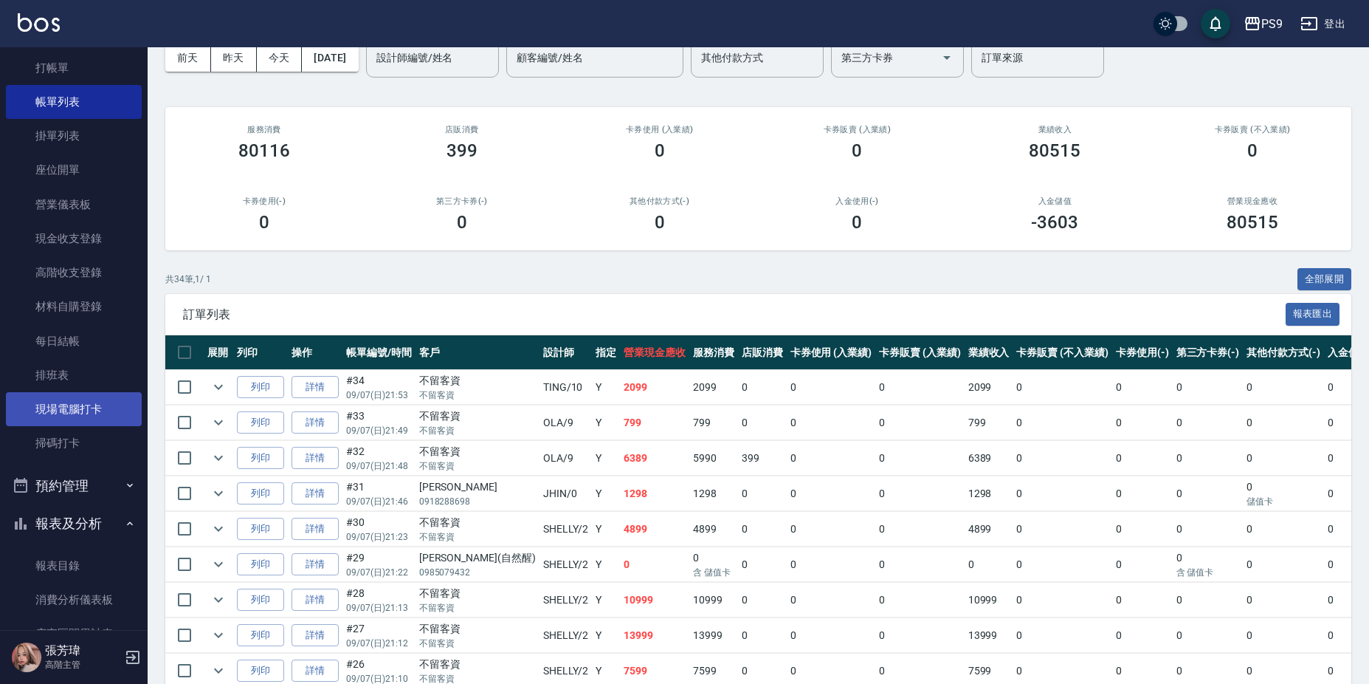
scroll to position [221, 0]
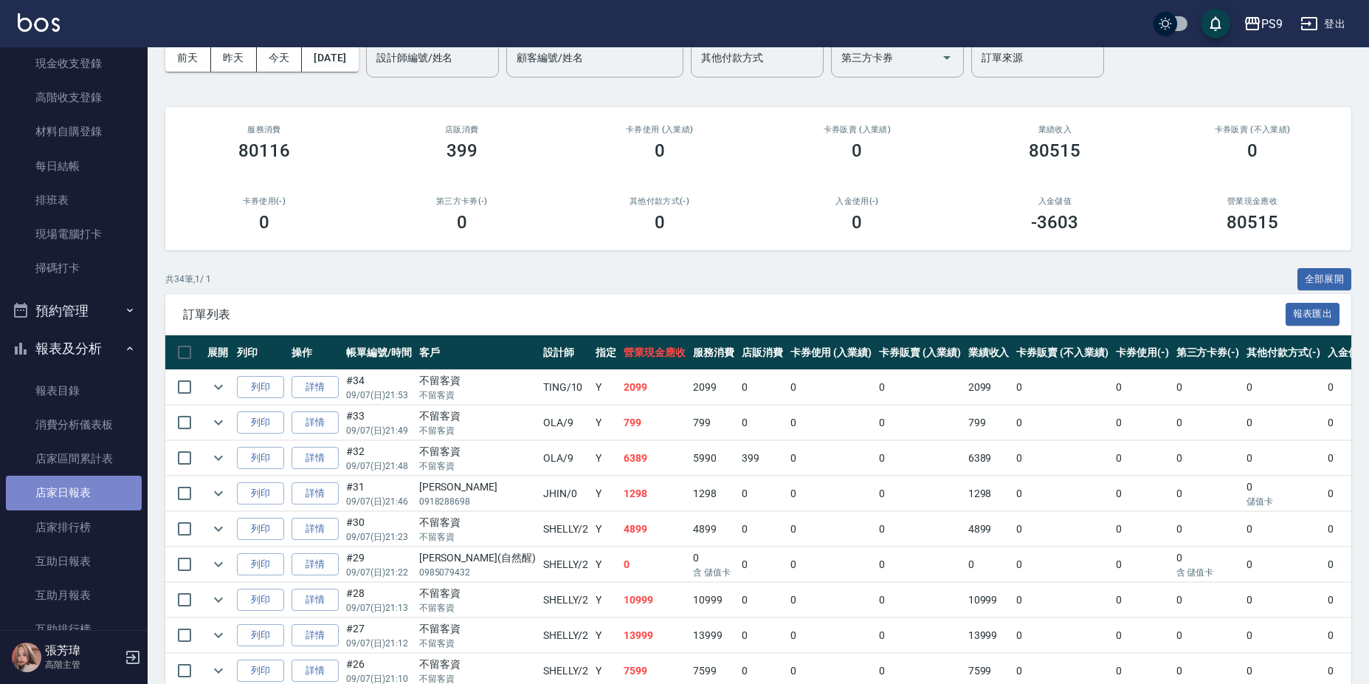
click at [104, 488] on link "店家日報表" at bounding box center [74, 492] width 136 height 34
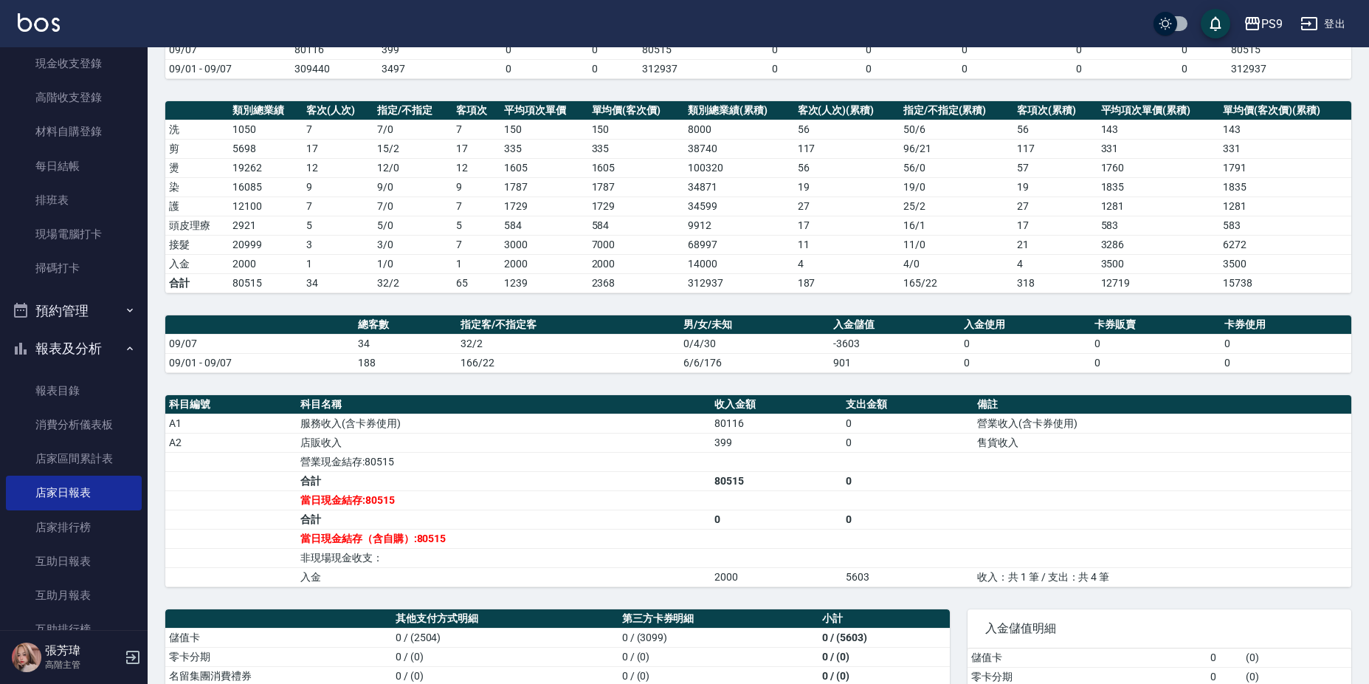
scroll to position [274, 0]
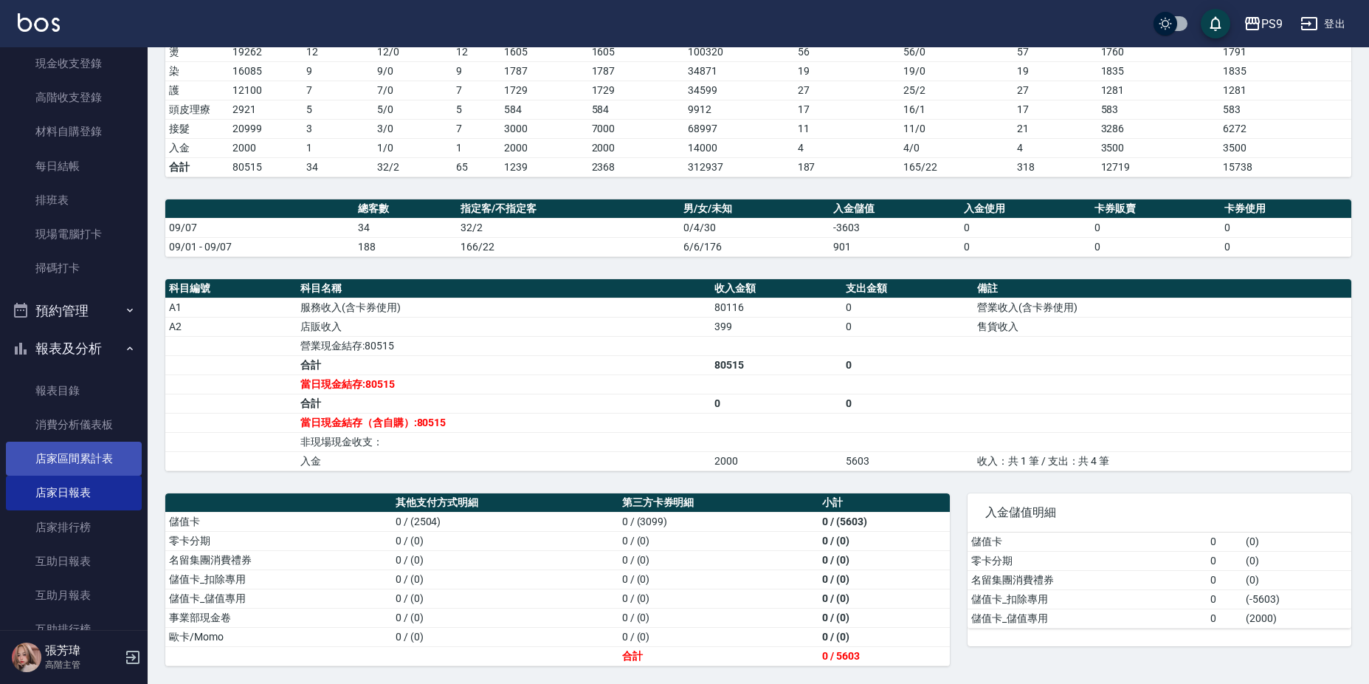
click at [84, 448] on link "店家區間累計表" at bounding box center [74, 458] width 136 height 34
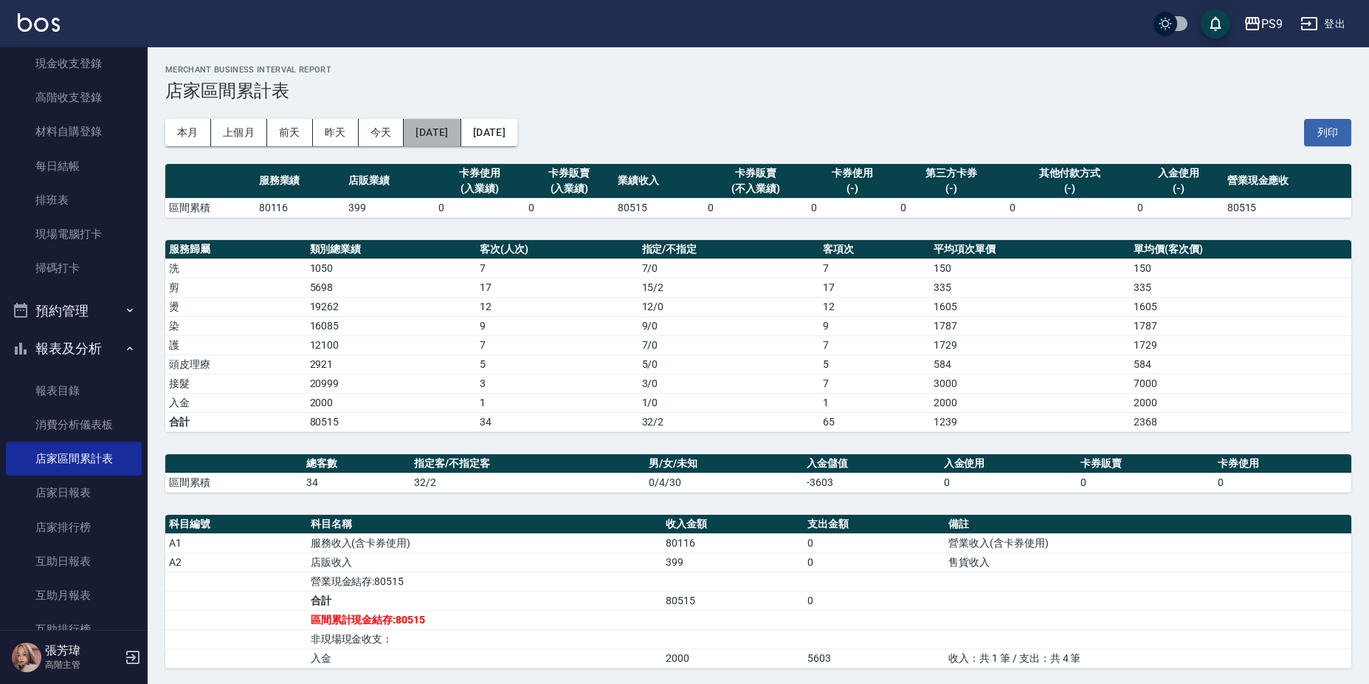
click at [432, 144] on button "[DATE]" at bounding box center [432, 132] width 57 height 27
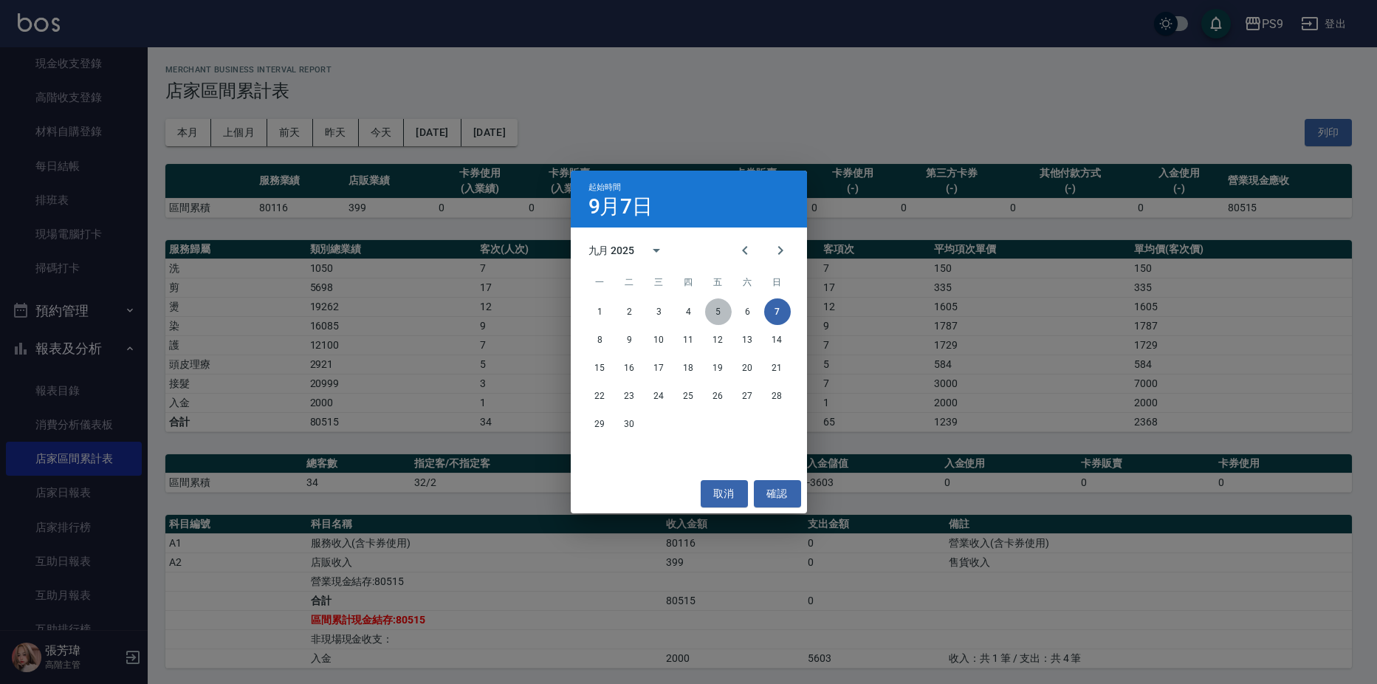
click at [720, 317] on button "5" at bounding box center [718, 311] width 27 height 27
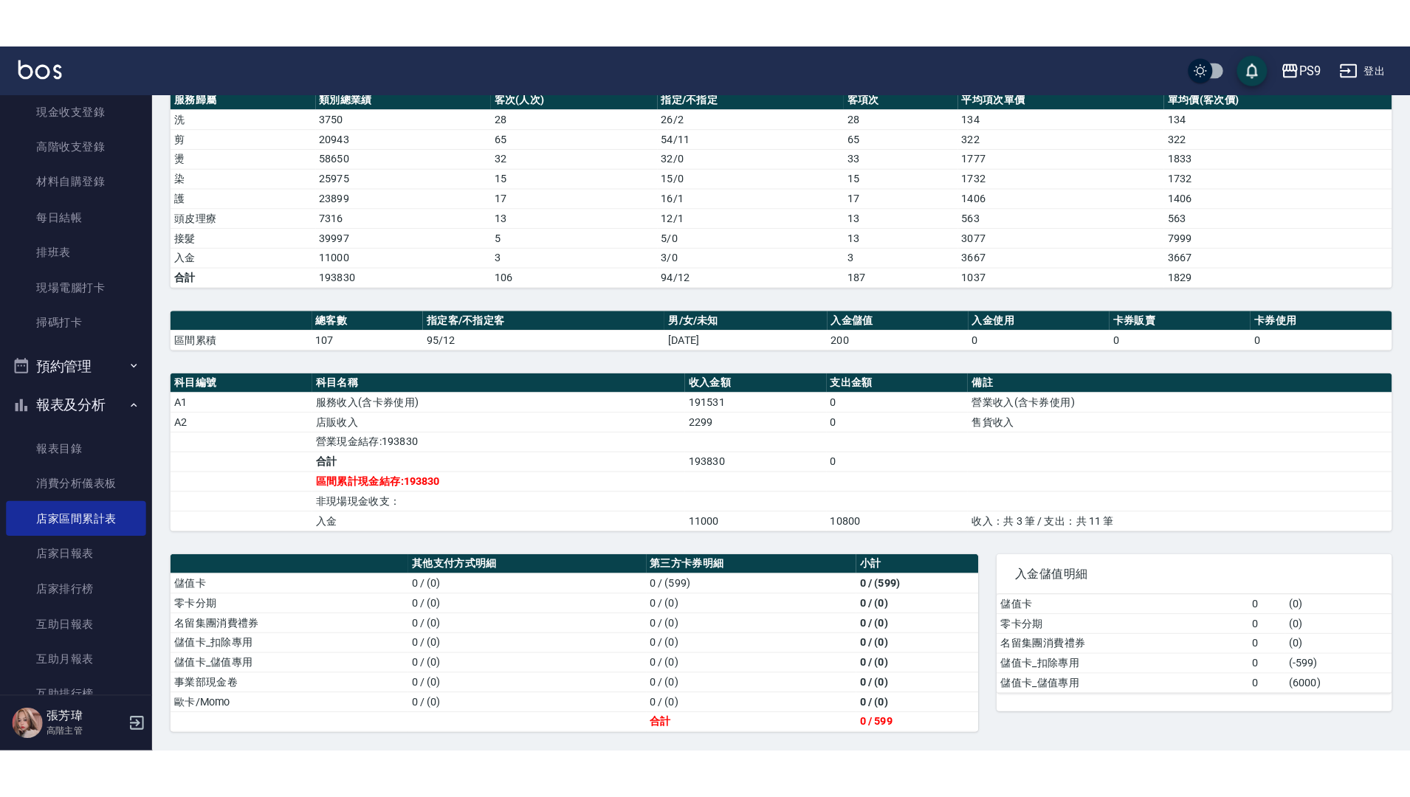
scroll to position [83, 0]
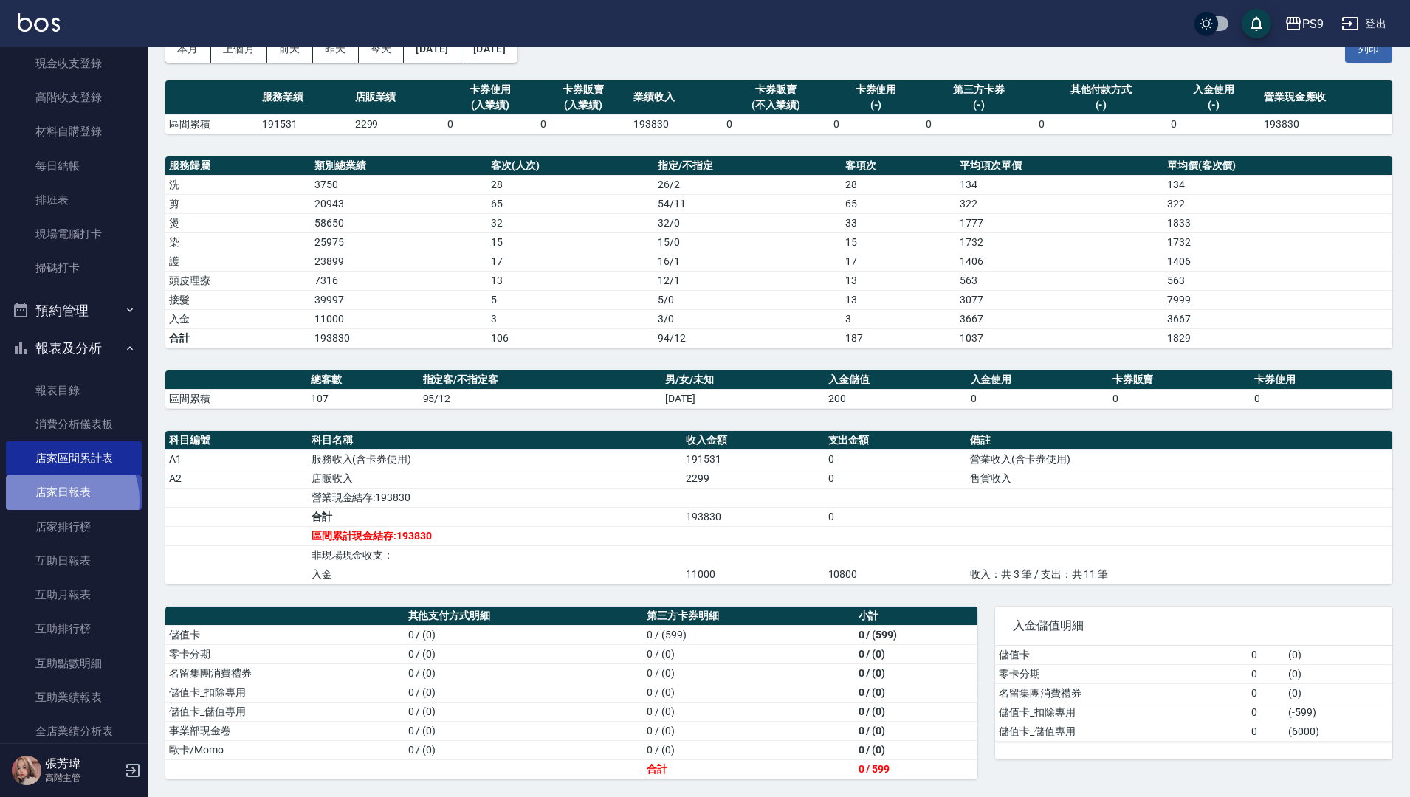
click at [61, 500] on link "店家日報表" at bounding box center [74, 492] width 136 height 34
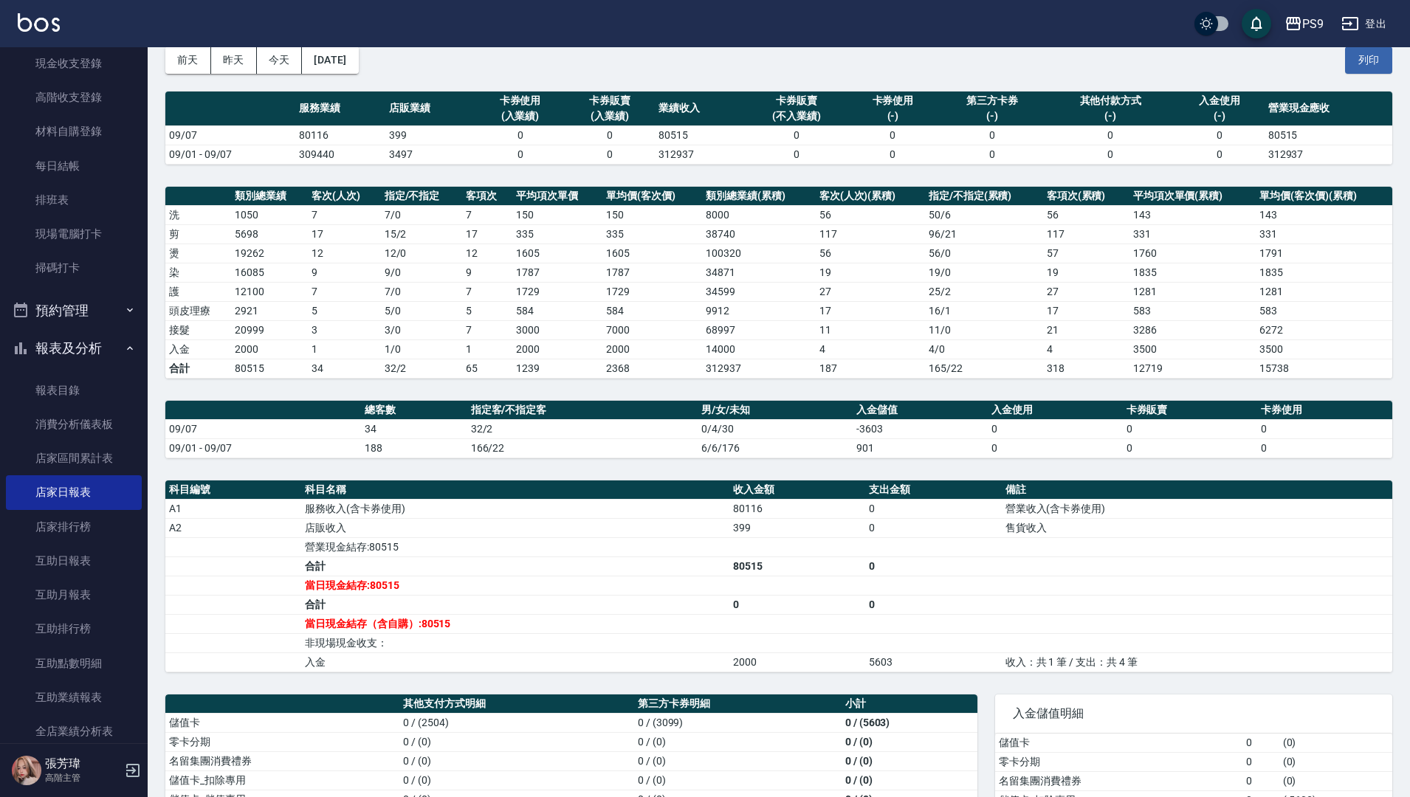
scroll to position [160, 0]
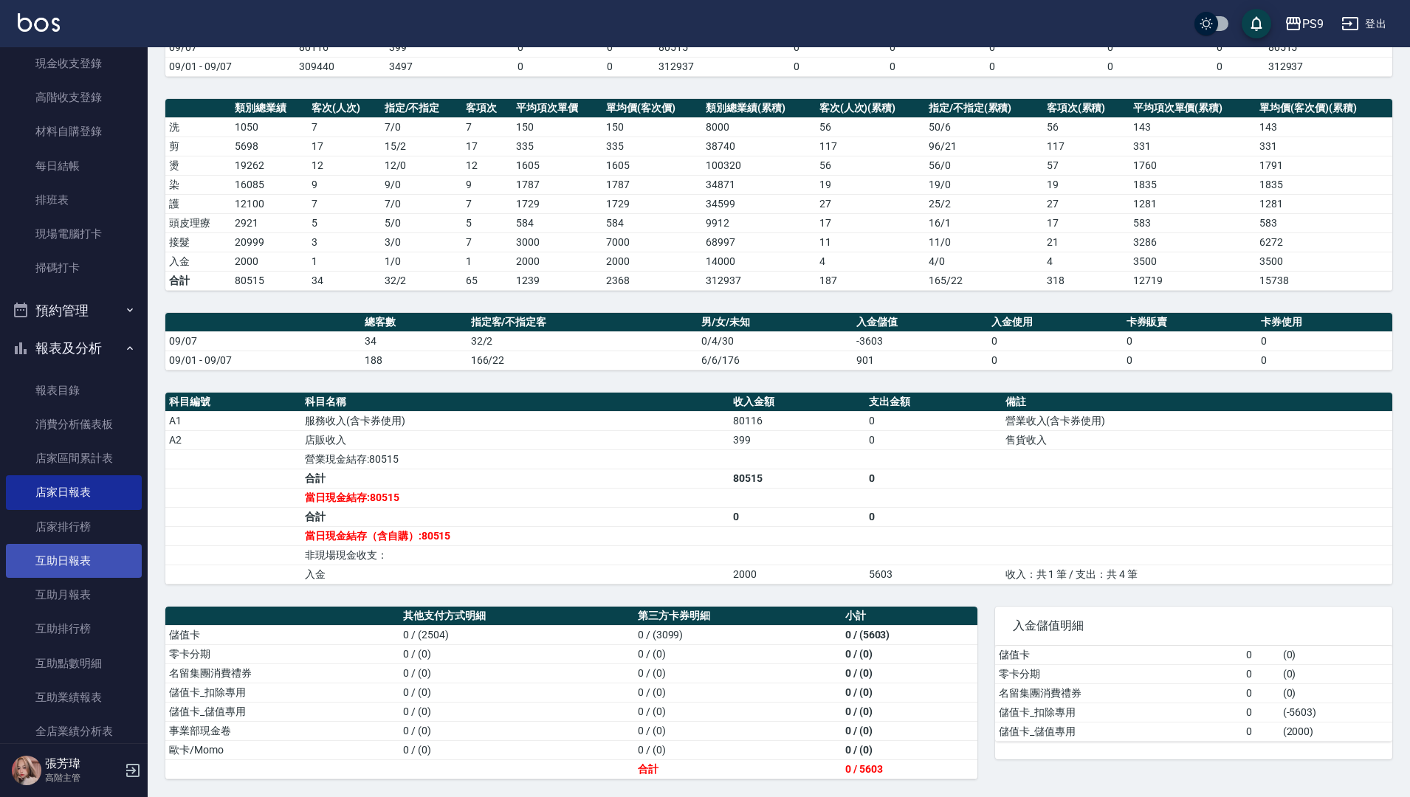
click at [100, 545] on link "互助日報表" at bounding box center [74, 561] width 136 height 34
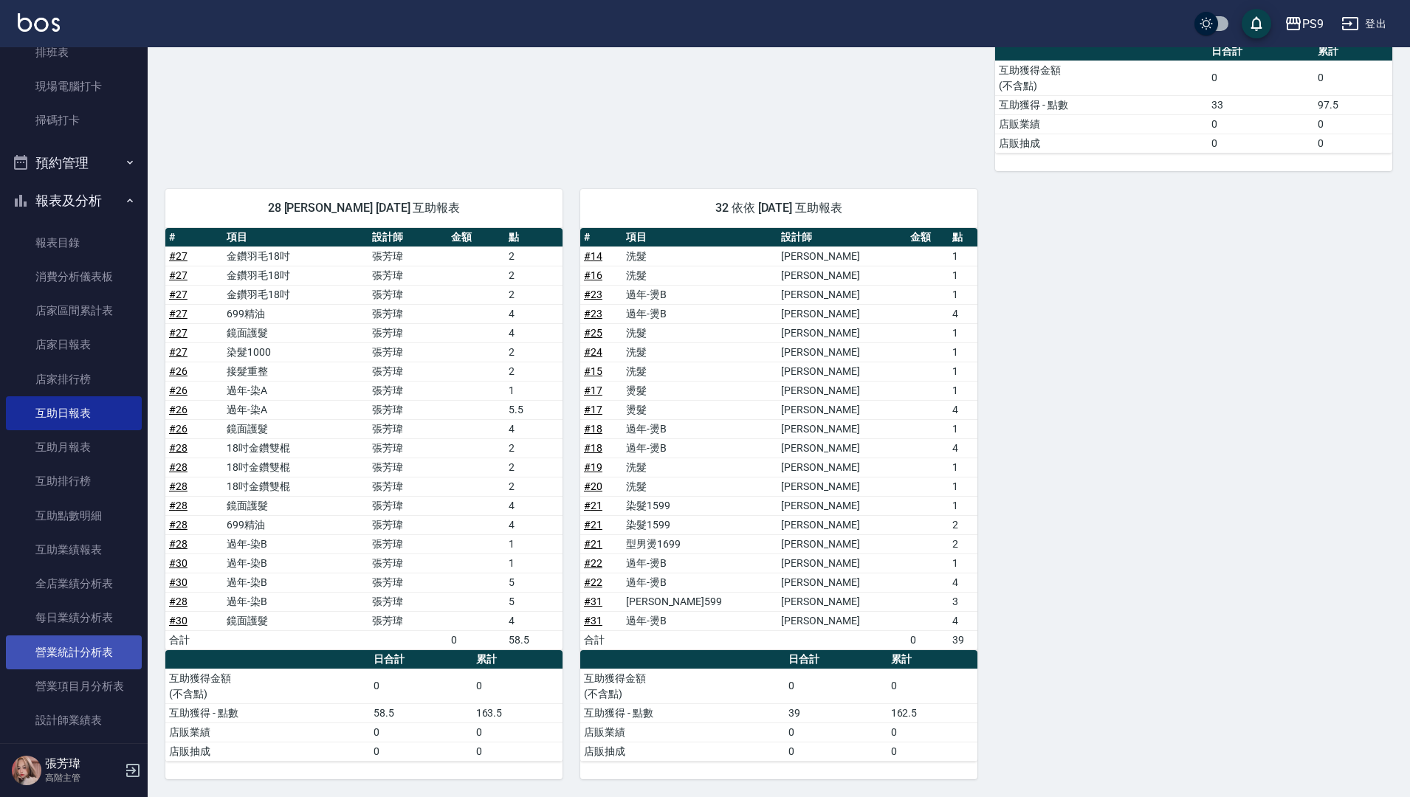
scroll to position [443, 0]
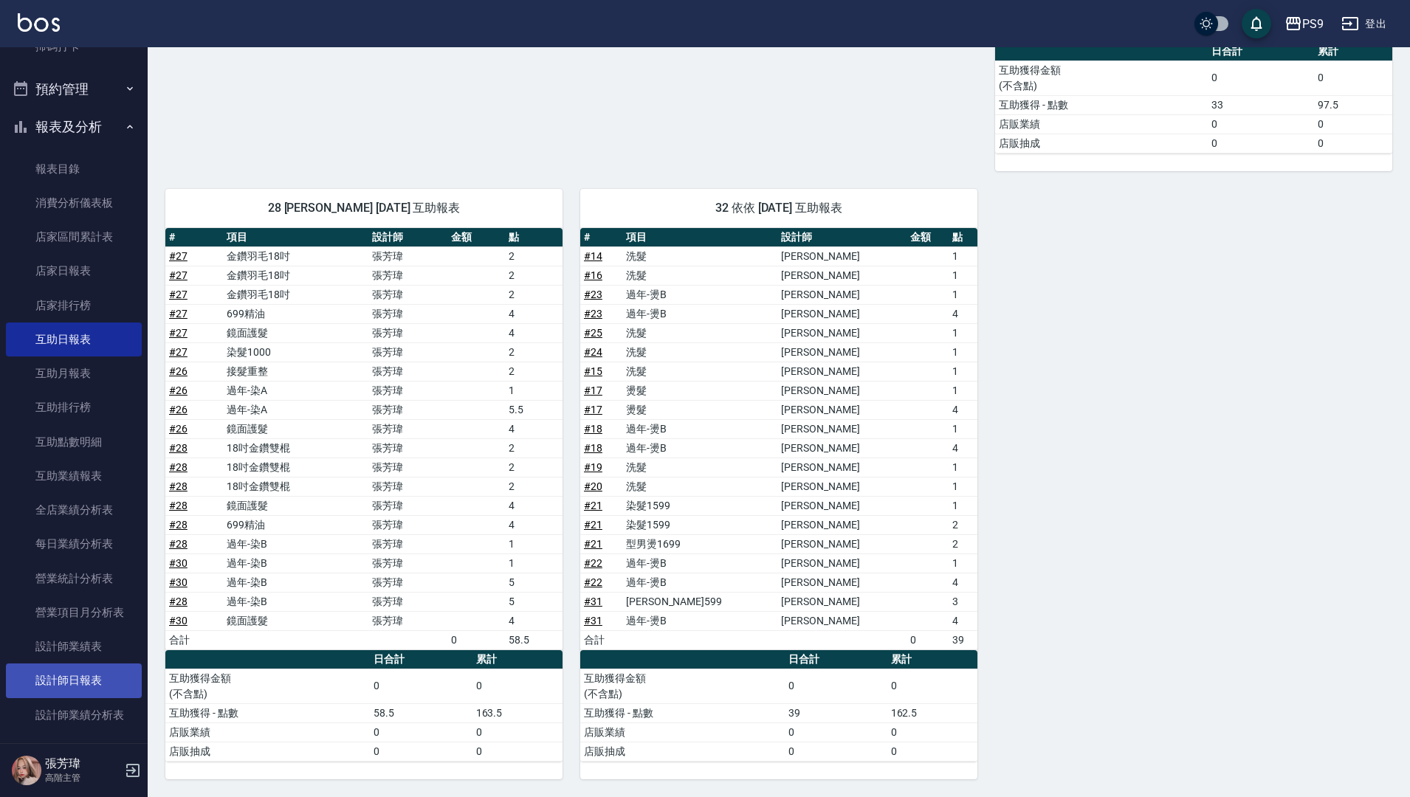
click at [90, 681] on link "設計師日報表" at bounding box center [74, 681] width 136 height 34
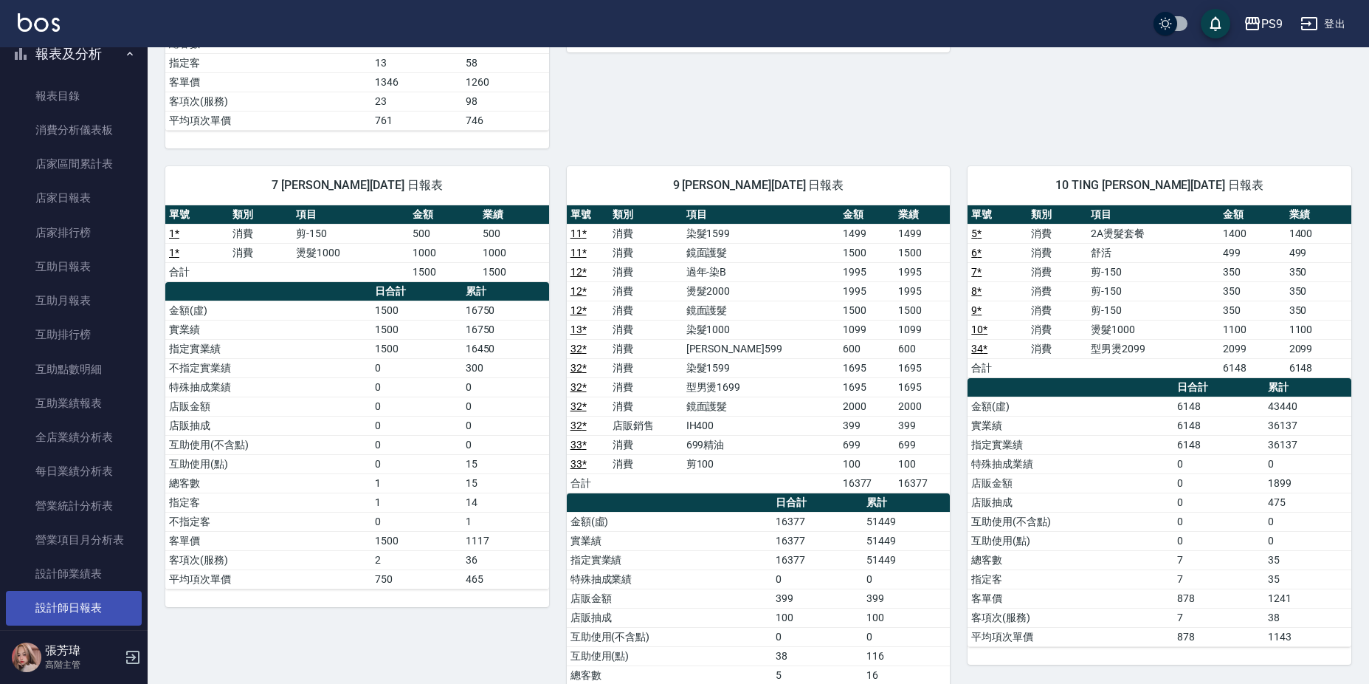
scroll to position [664, 0]
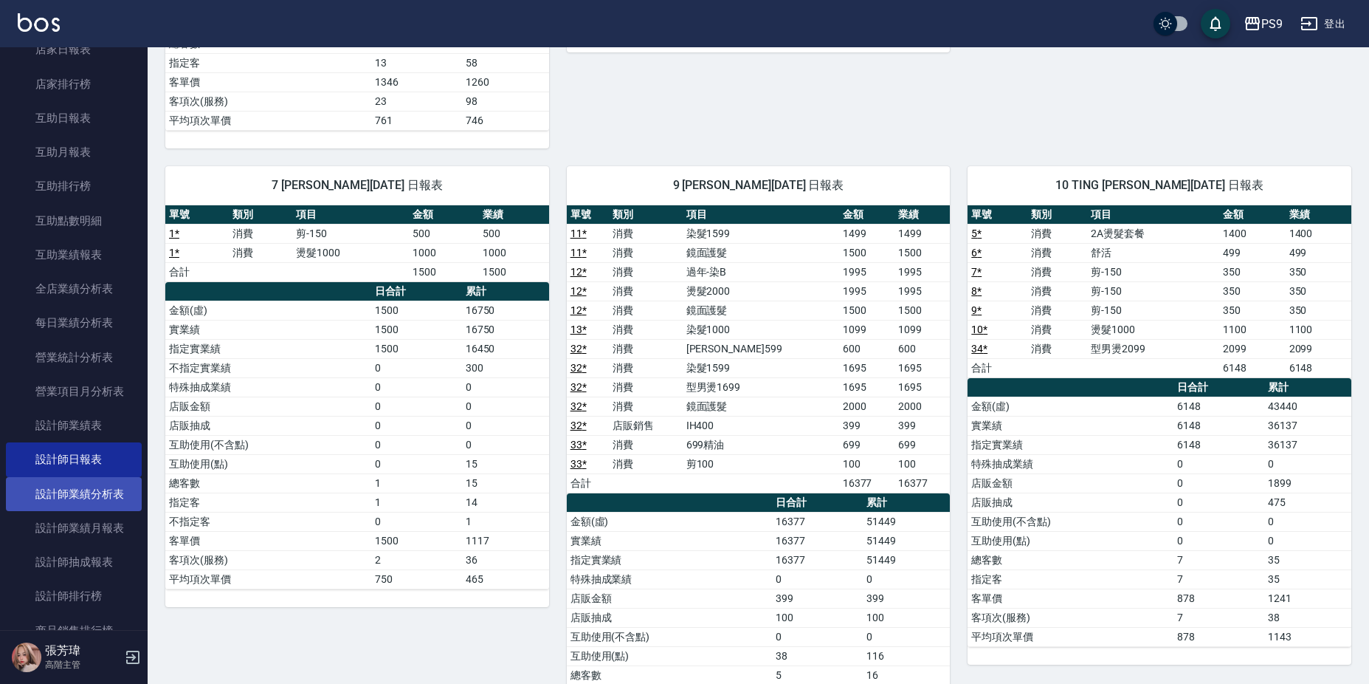
click at [103, 503] on link "設計師業績分析表" at bounding box center [74, 494] width 136 height 34
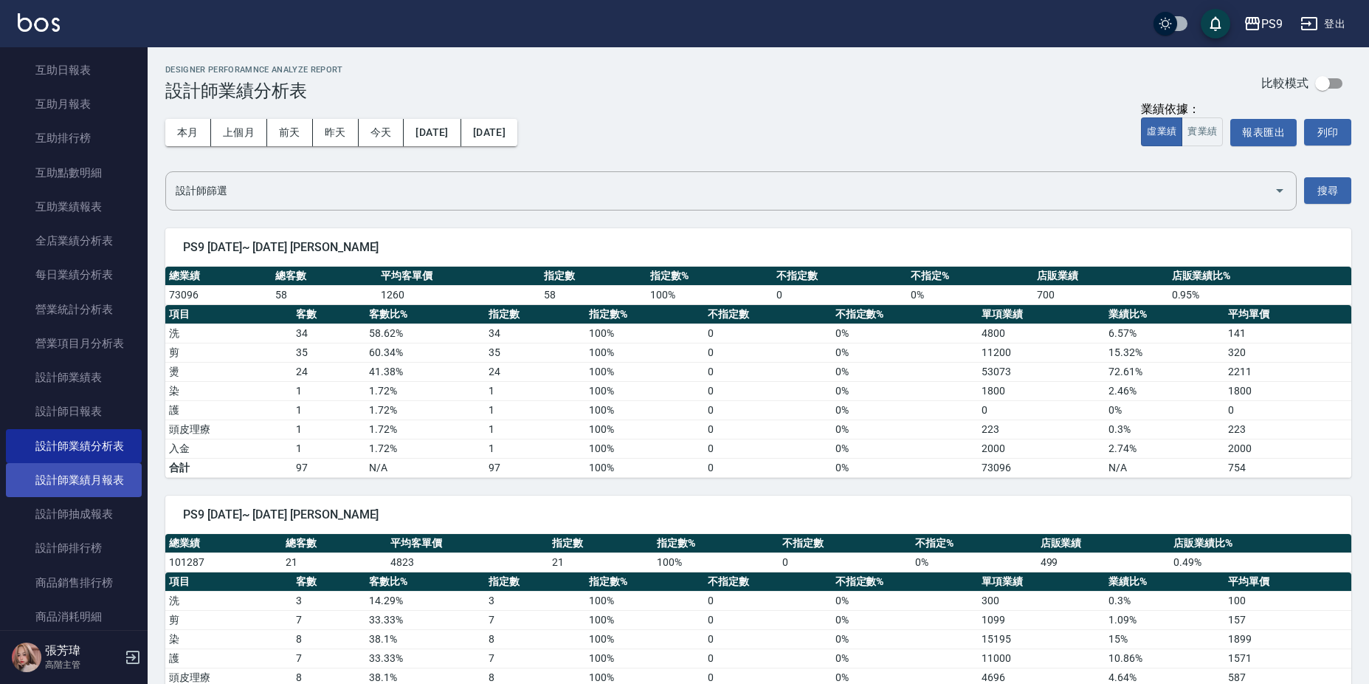
scroll to position [738, 0]
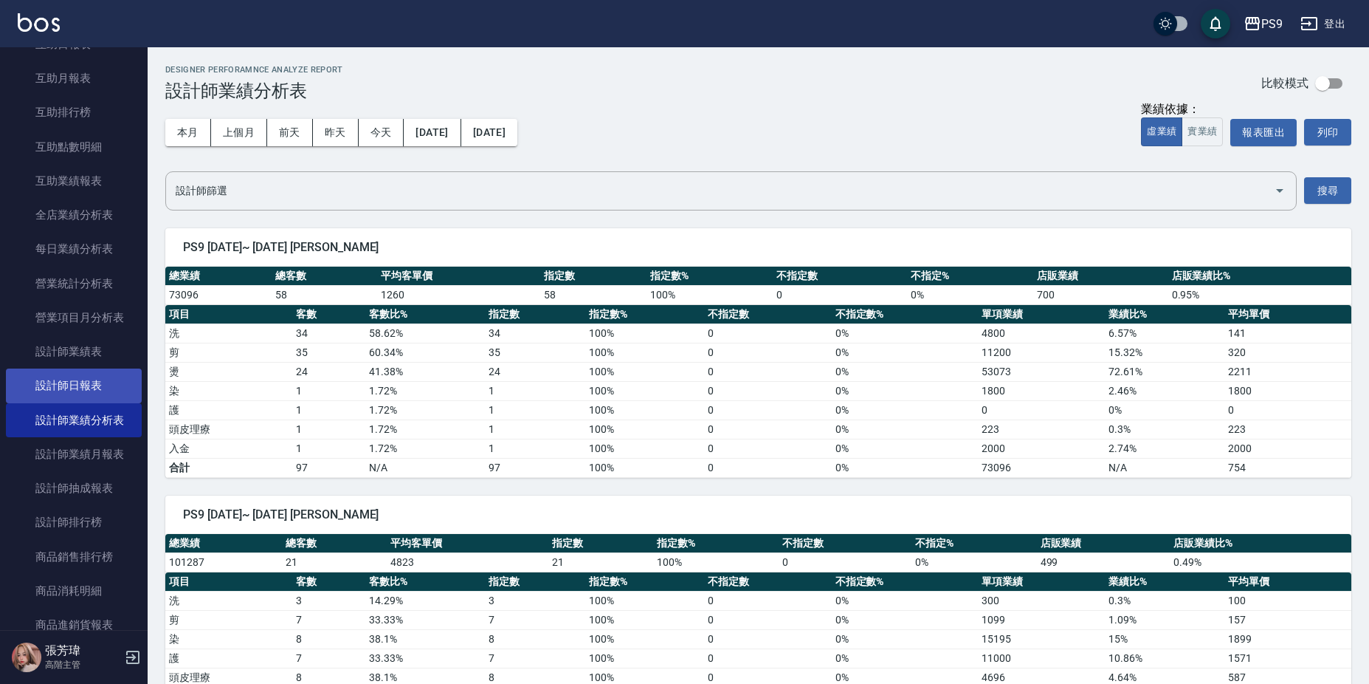
click at [56, 390] on link "設計師日報表" at bounding box center [74, 385] width 136 height 34
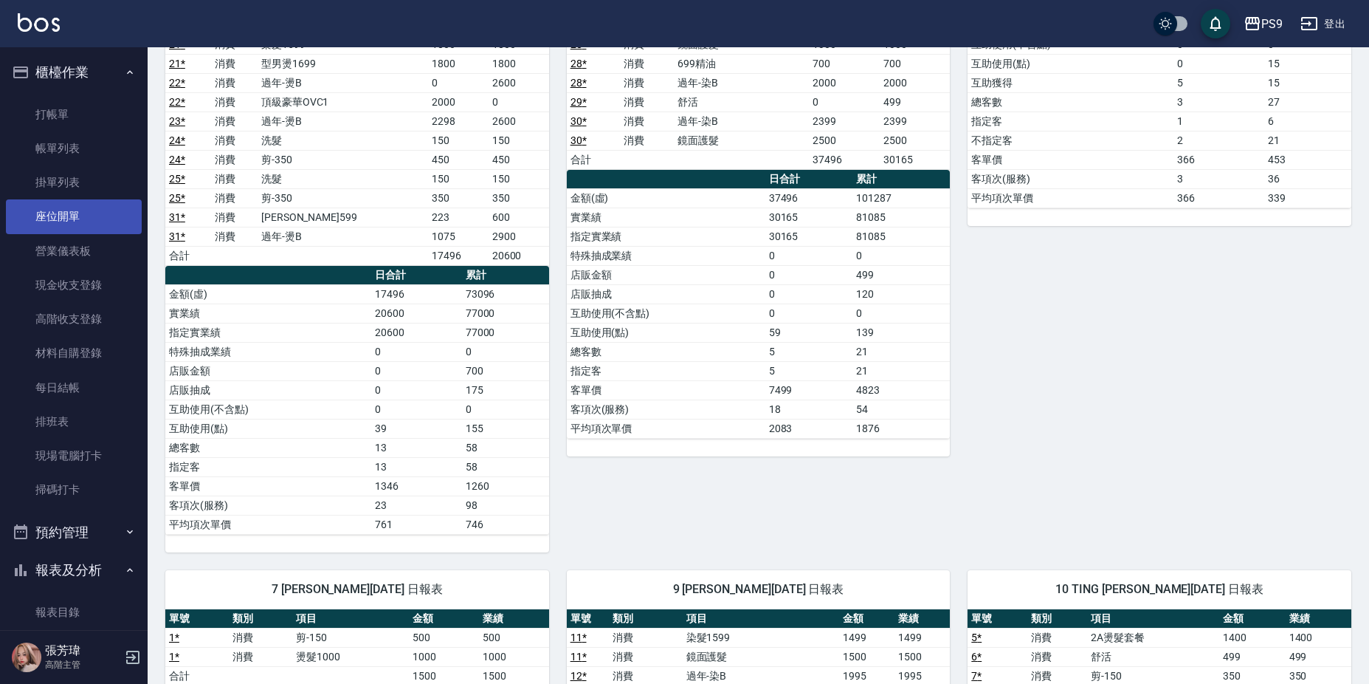
scroll to position [196, 0]
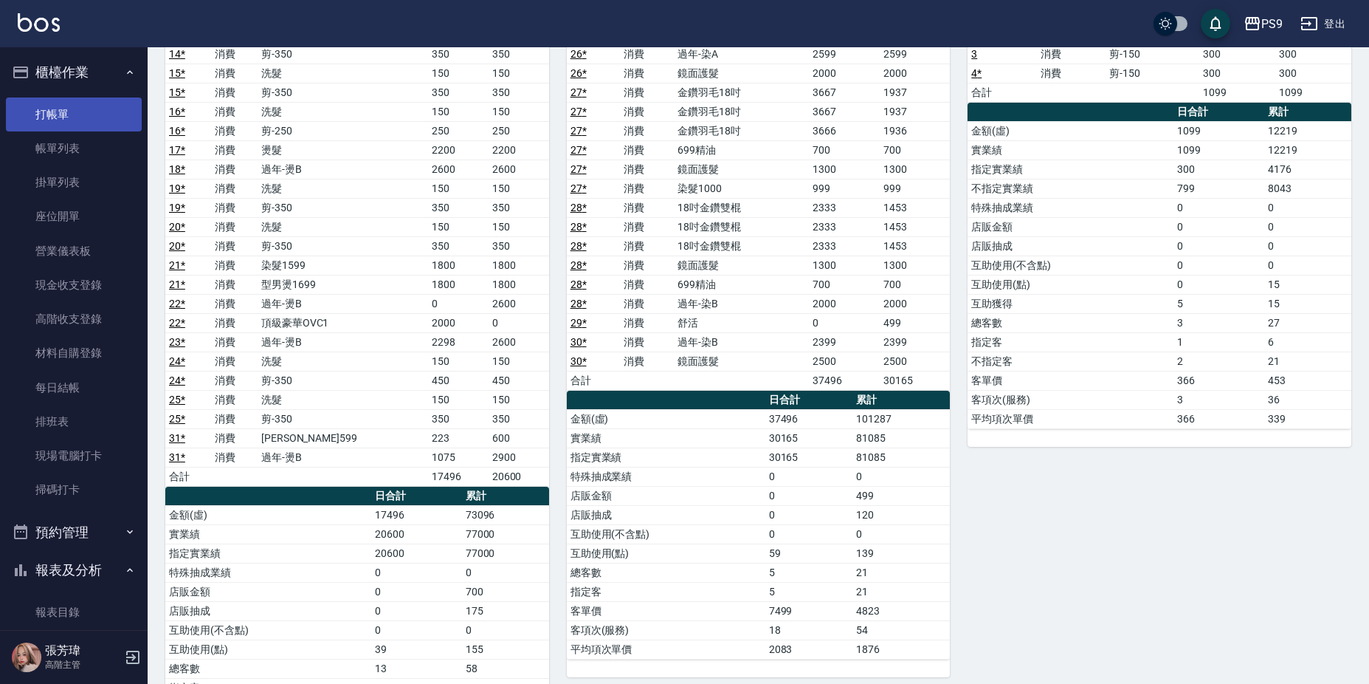
click at [75, 118] on link "打帳單" at bounding box center [74, 114] width 136 height 34
